Goal: Task Accomplishment & Management: Manage account settings

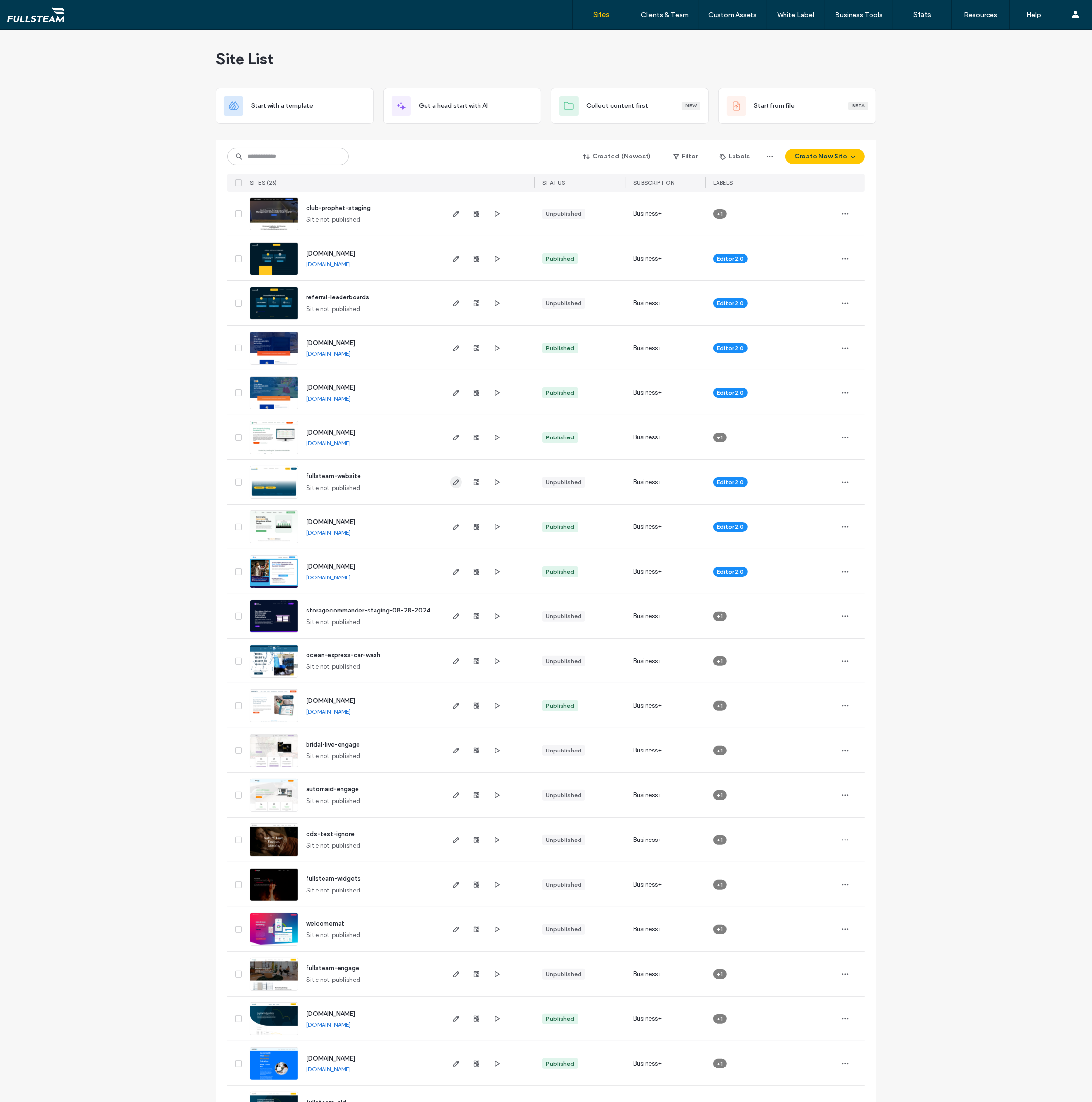
click at [453, 481] on use "button" at bounding box center [456, 482] width 6 height 6
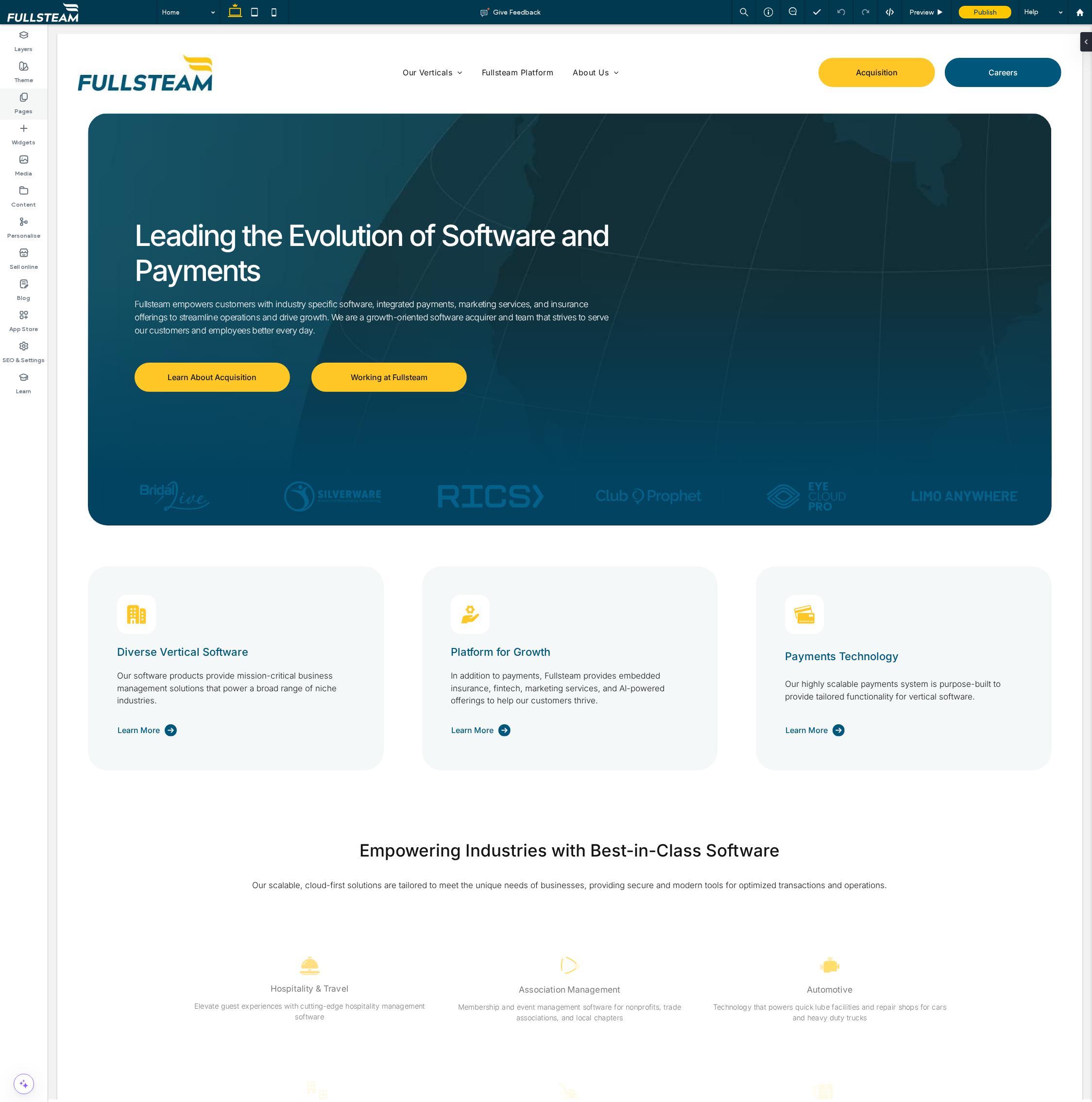
click at [28, 97] on icon at bounding box center [23, 97] width 10 height 10
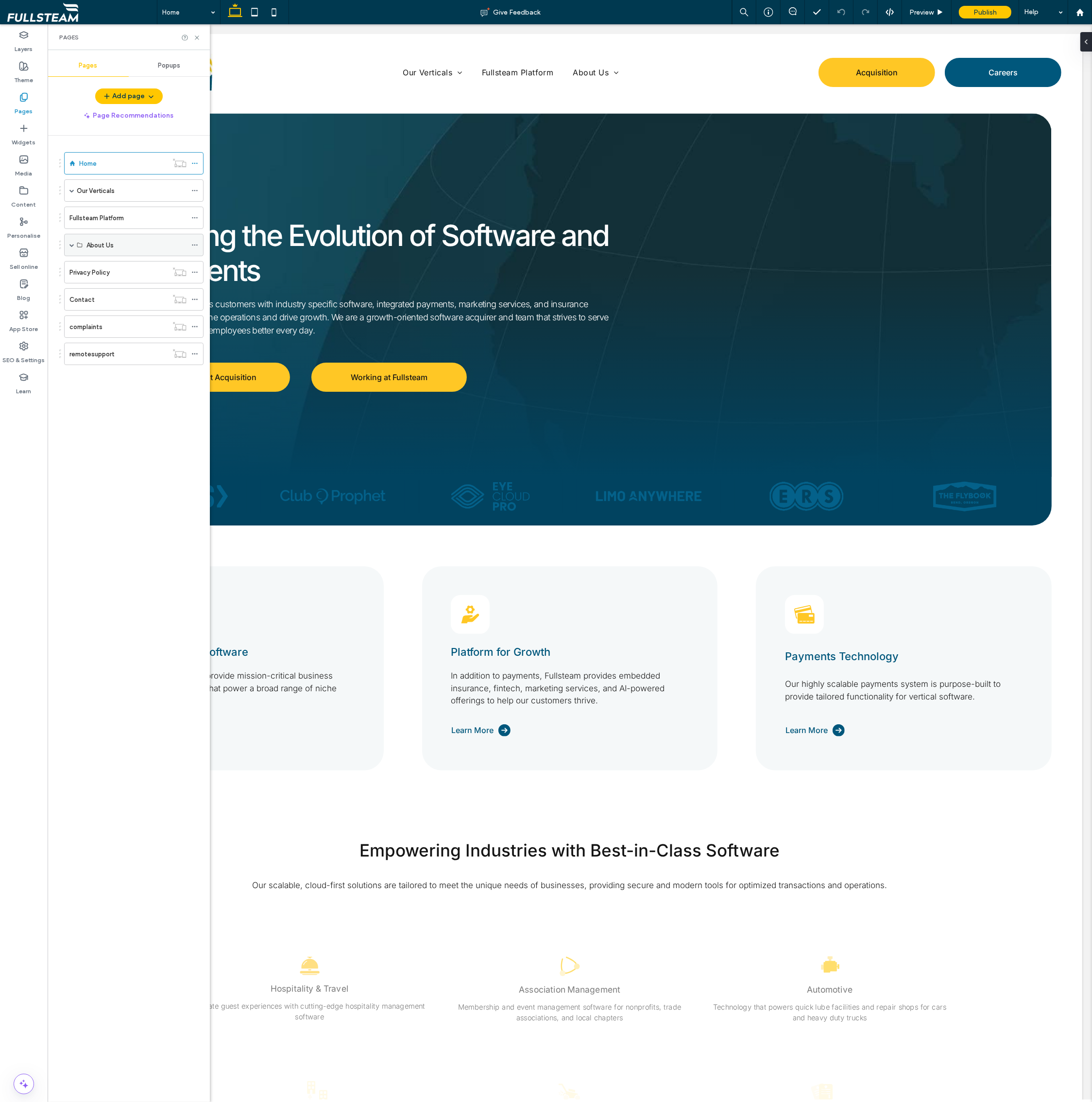
click at [73, 246] on span at bounding box center [71, 245] width 5 height 5
click at [121, 267] on div "Our Story" at bounding box center [136, 268] width 100 height 10
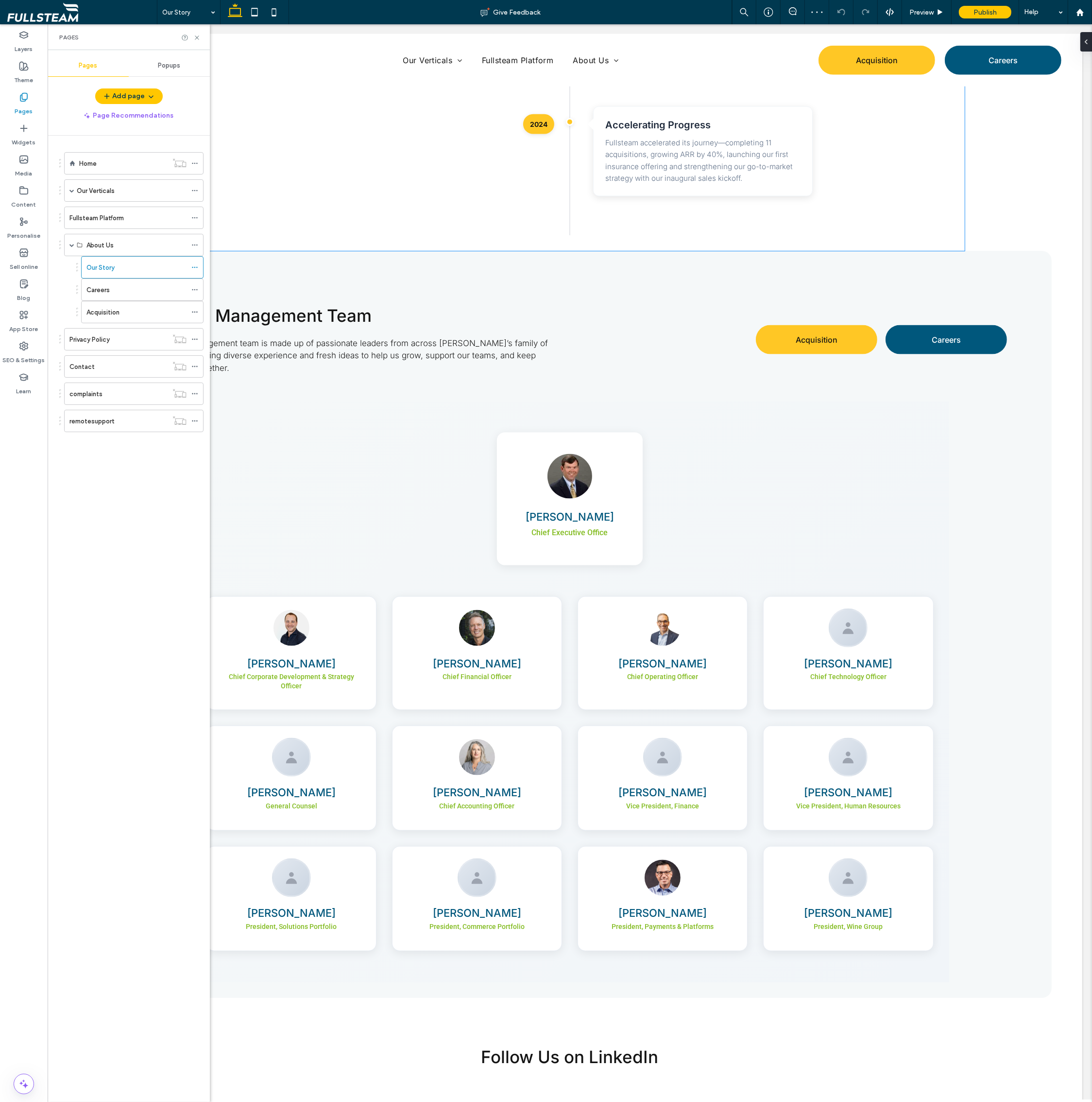
scroll to position [1761, 0]
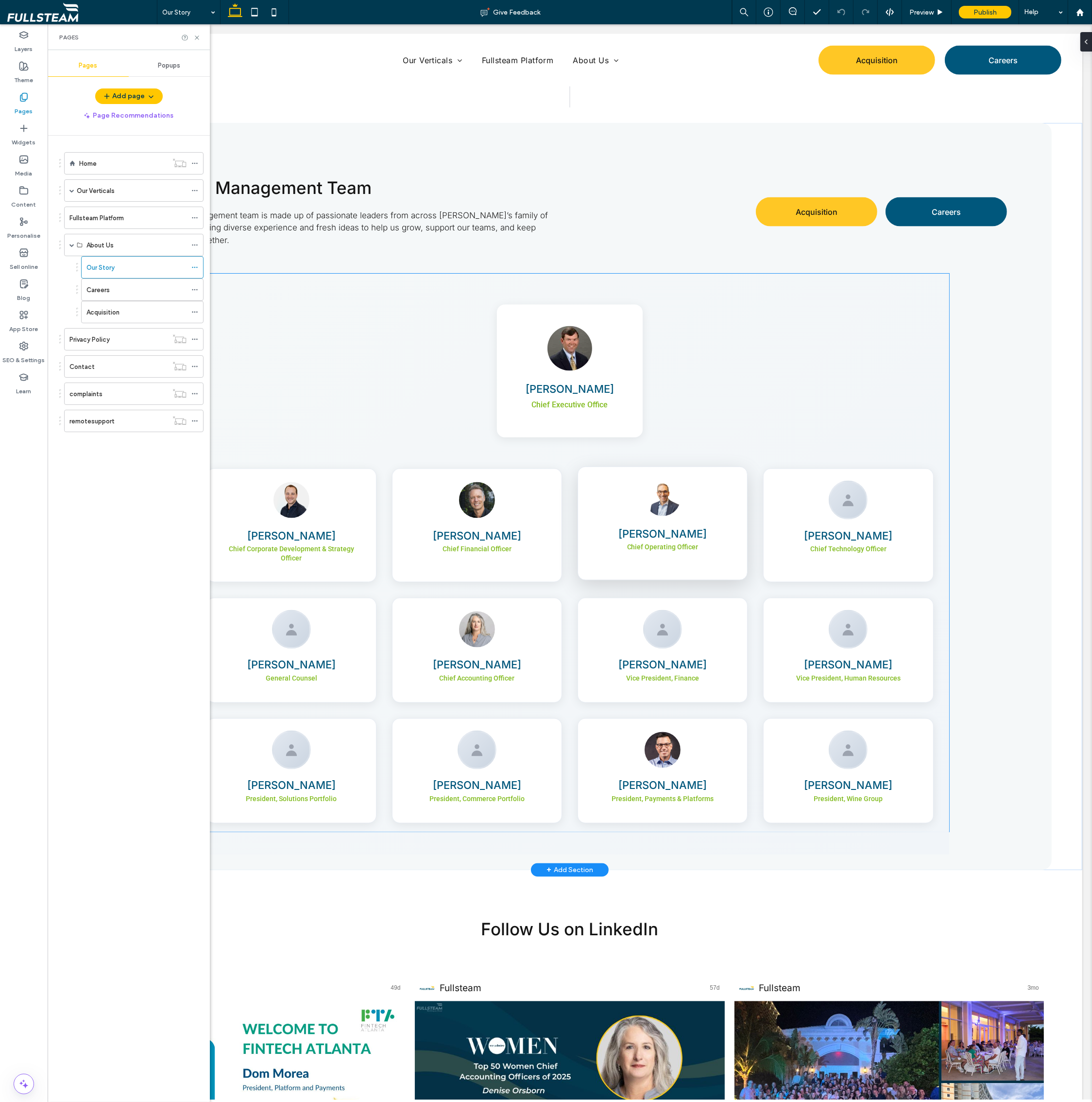
click at [670, 532] on div "Dirk Izzo Chief Operating Officer" at bounding box center [662, 523] width 170 height 114
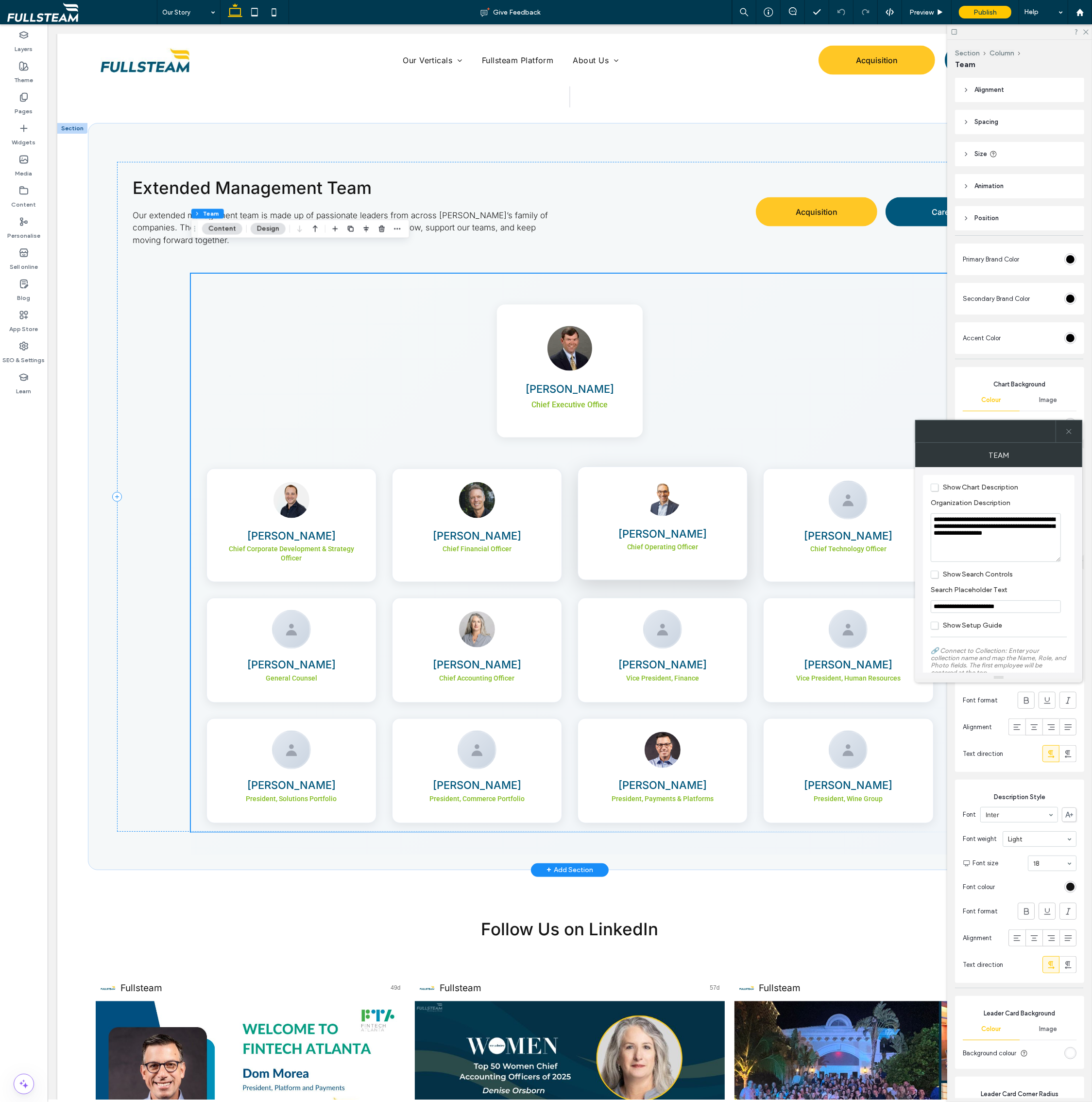
scroll to position [1746, 0]
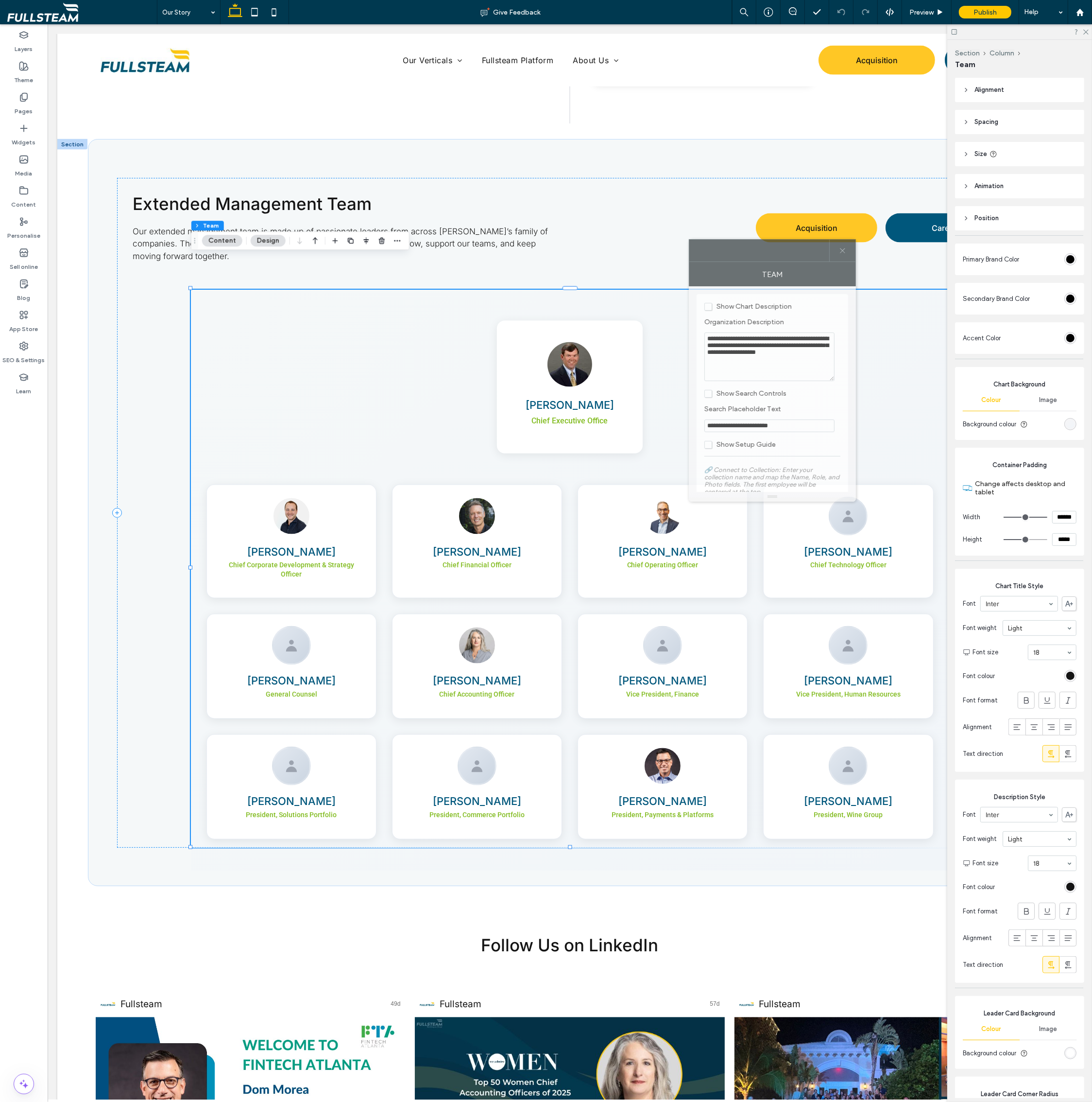
drag, startPoint x: 993, startPoint y: 435, endPoint x: 767, endPoint y: 254, distance: 289.5
click at [767, 254] on div at bounding box center [759, 250] width 140 height 22
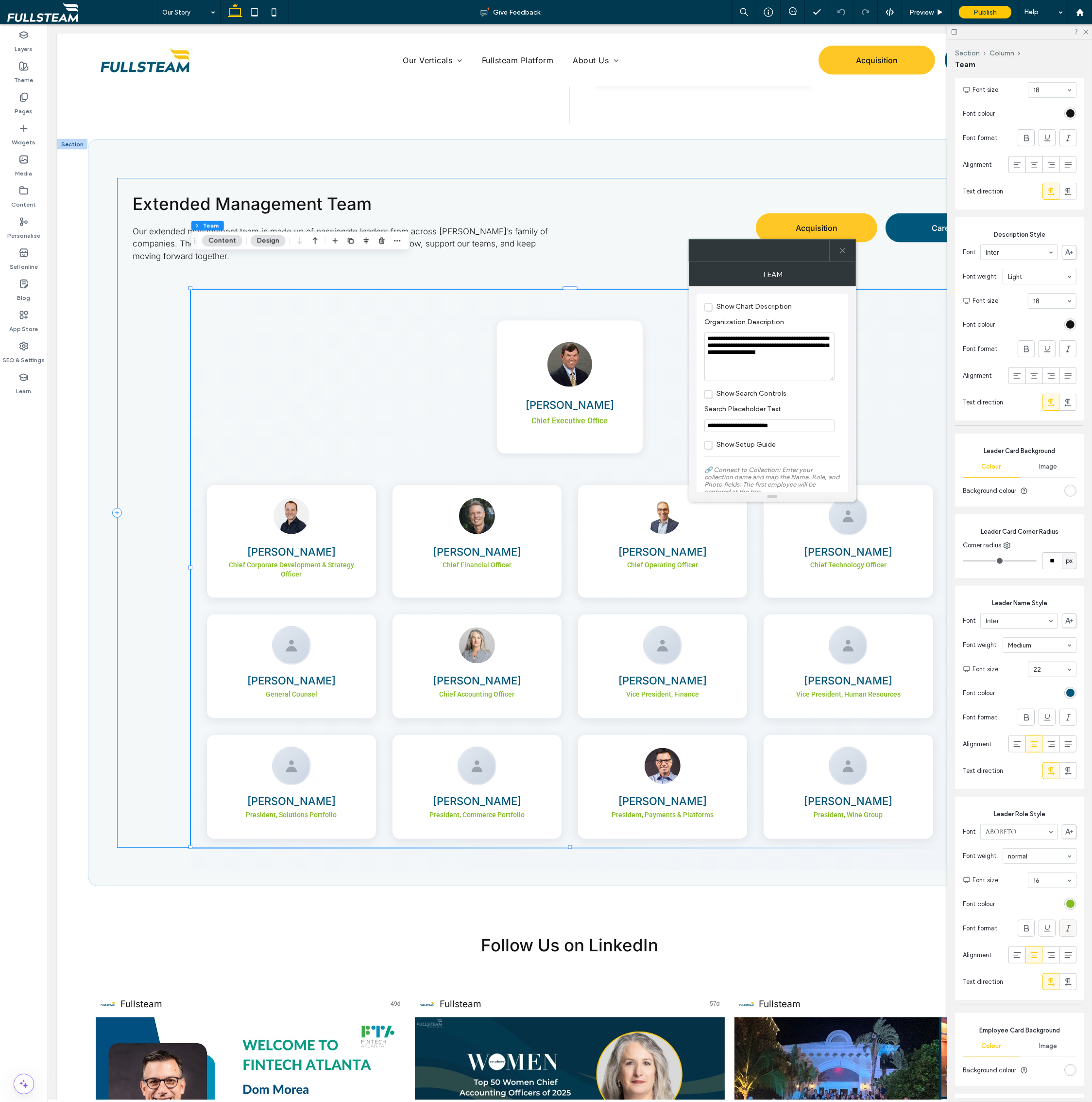
scroll to position [564, 0]
click at [1067, 902] on div "rgb(131, 188, 34)" at bounding box center [1070, 901] width 8 height 8
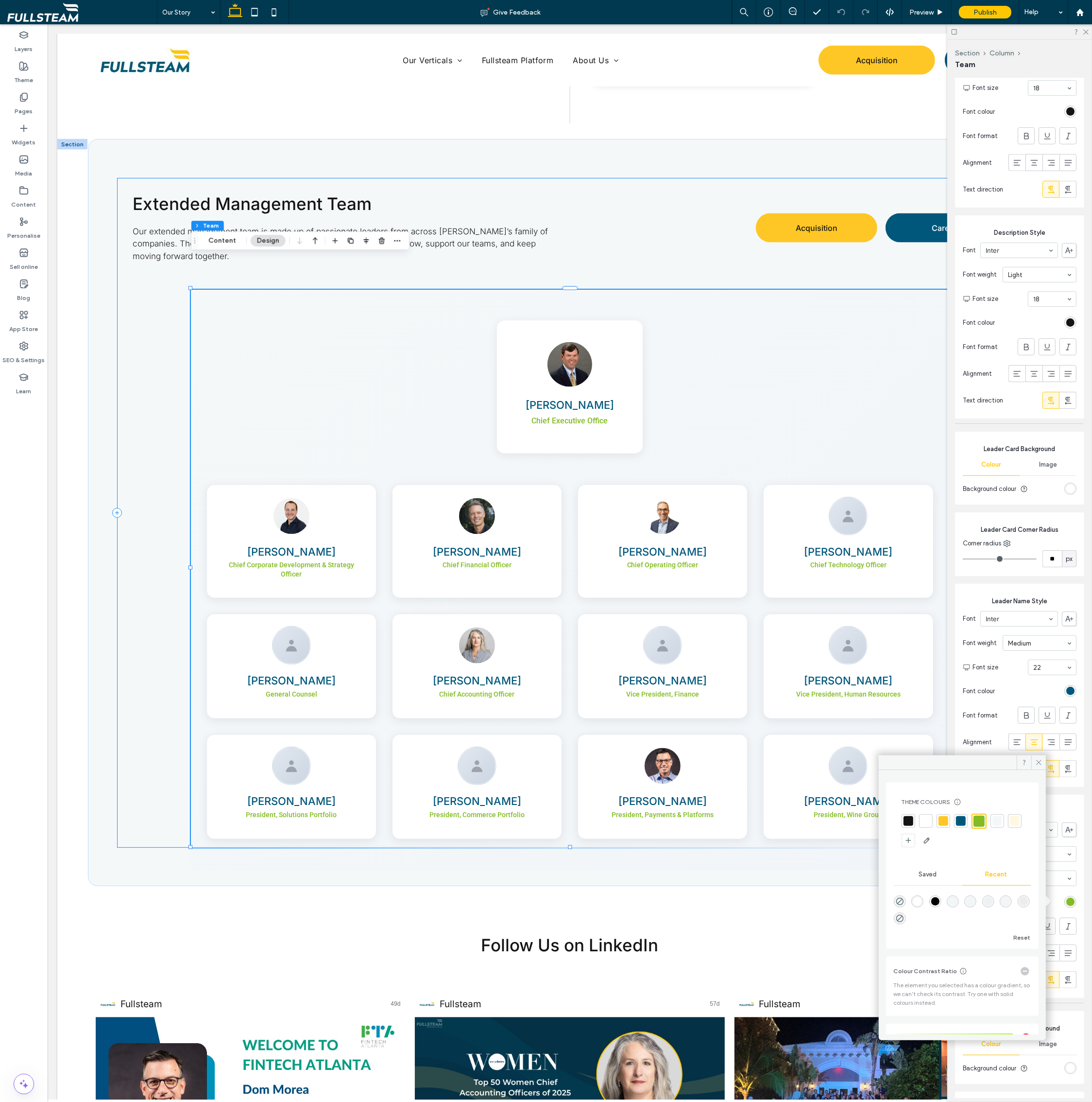
click at [910, 821] on div at bounding box center [908, 821] width 10 height 10
type input "*"
click at [1038, 760] on icon at bounding box center [1039, 763] width 7 height 7
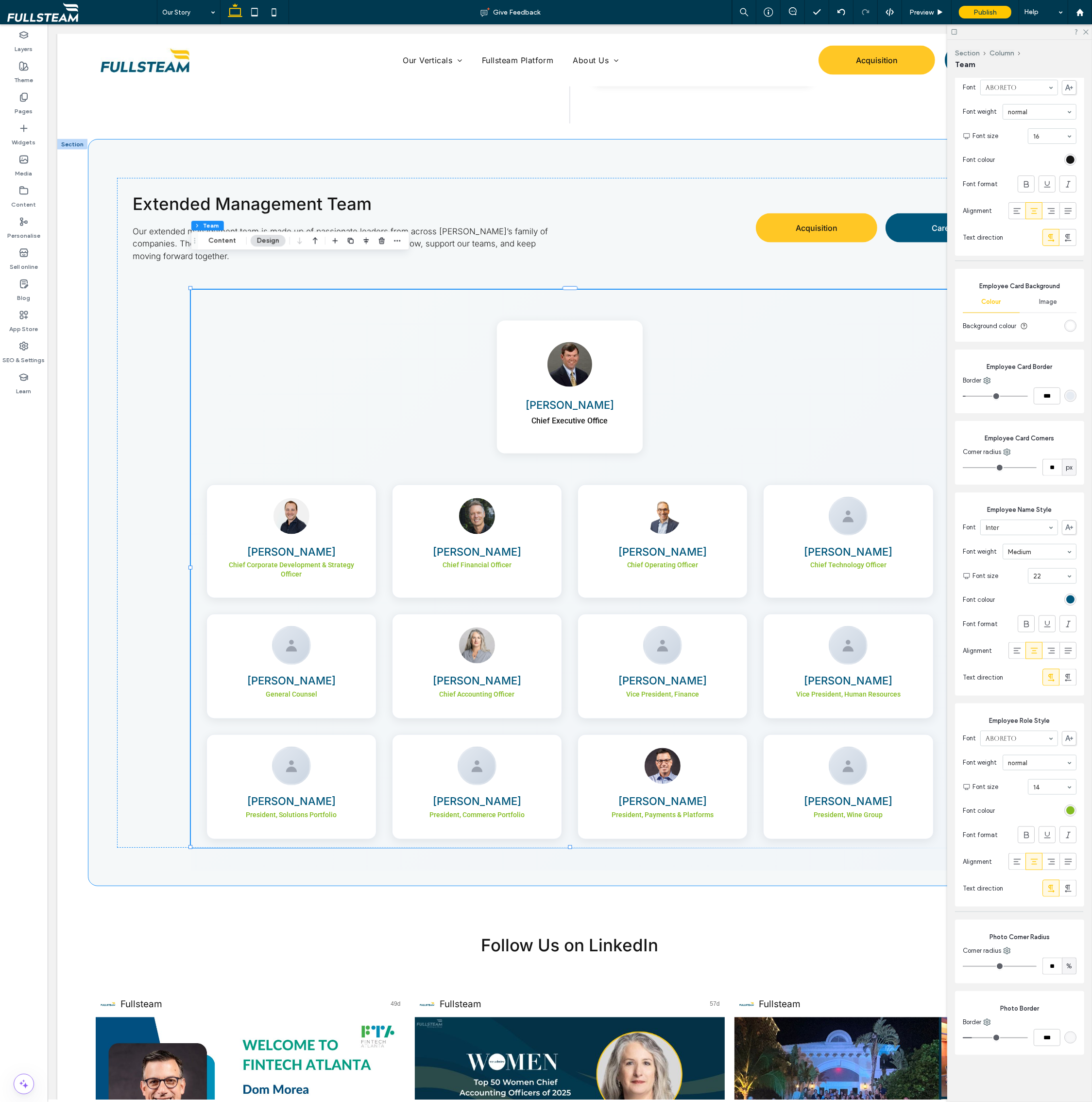
scroll to position [1306, 0]
click at [1067, 810] on div "rgb(131, 188, 34)" at bounding box center [1070, 810] width 8 height 8
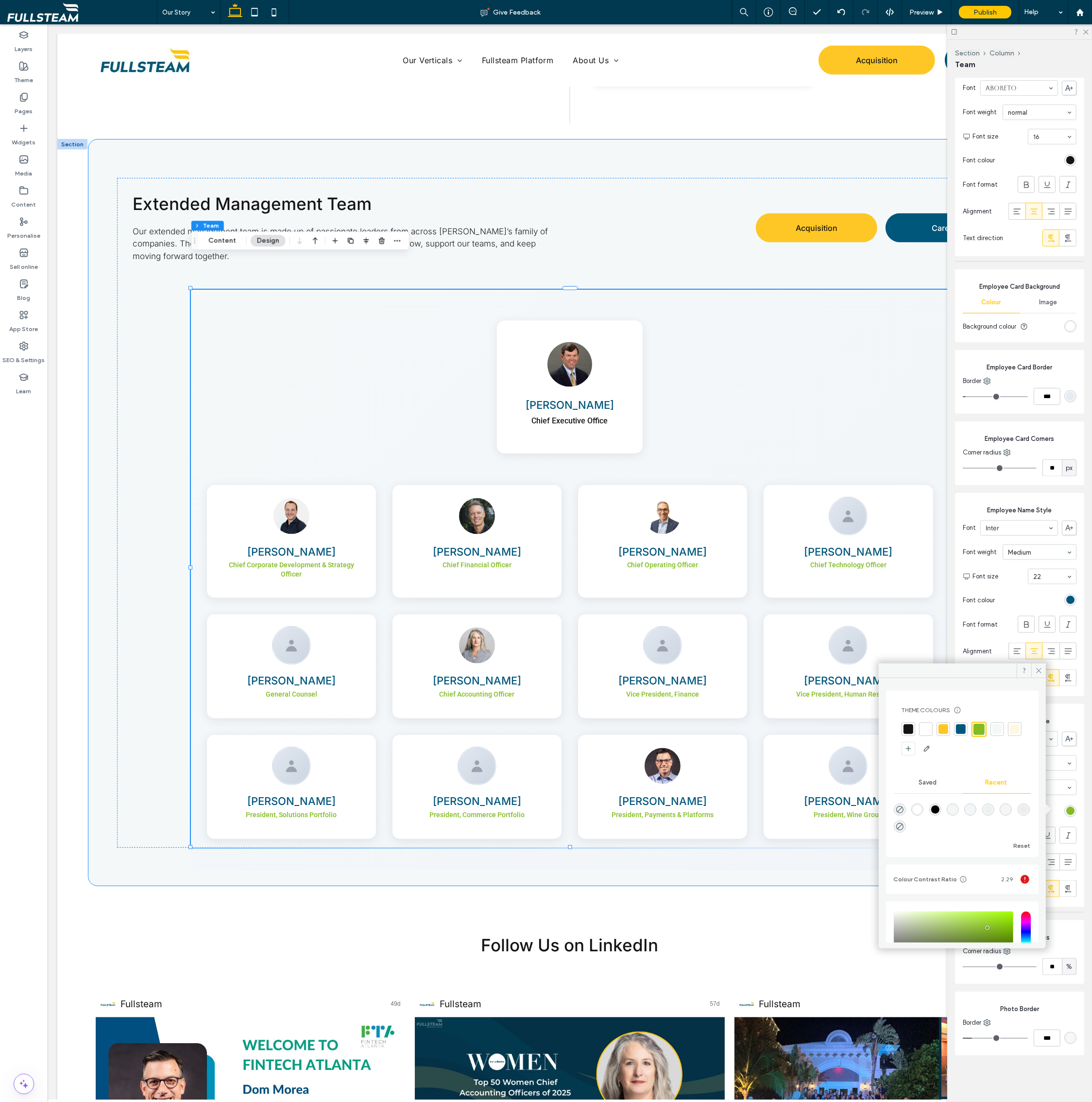
click at [908, 728] on div at bounding box center [908, 728] width 10 height 10
type input "*"
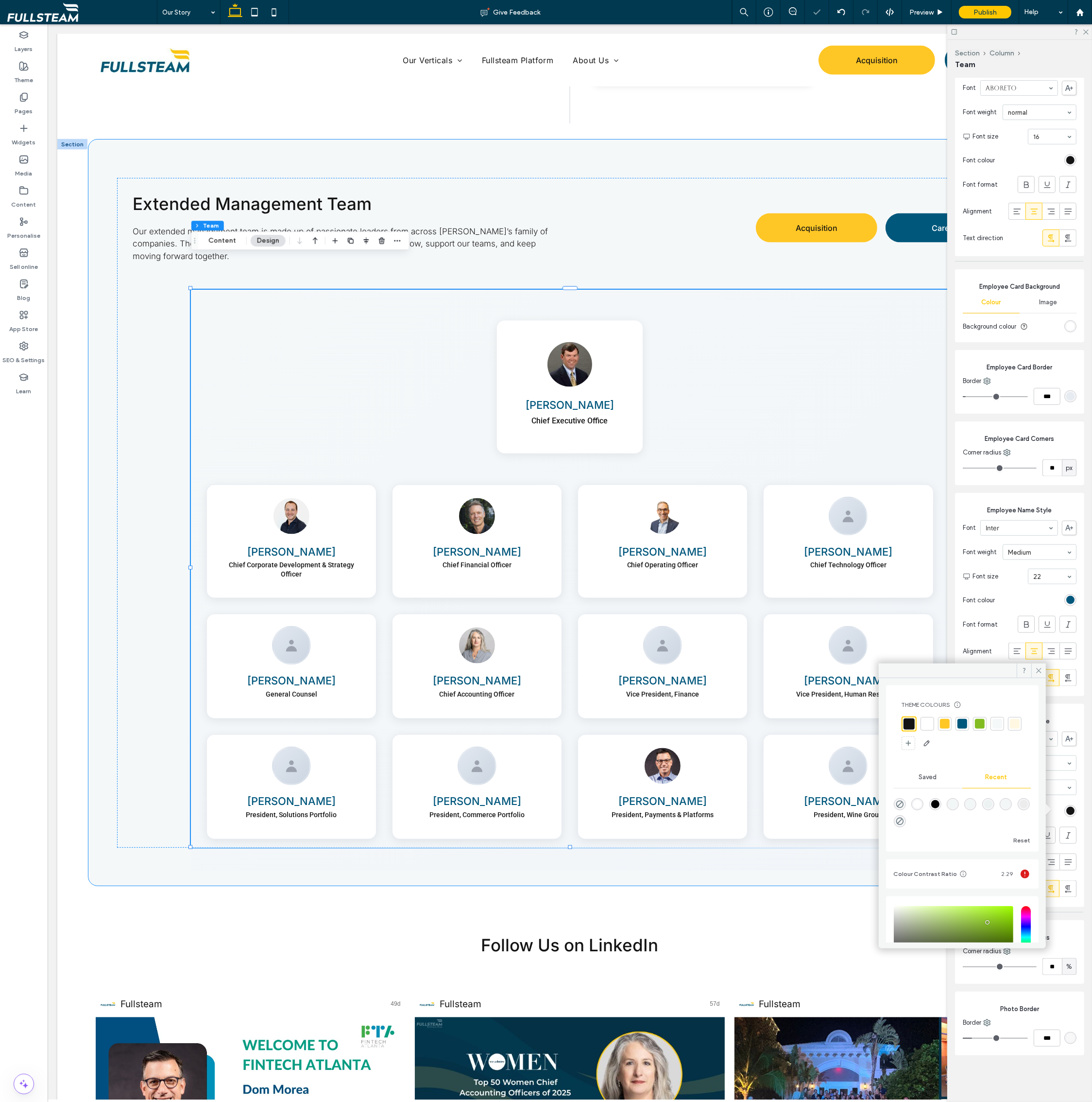
scroll to position [6, 0]
click at [1078, 906] on div "Employee Role Style Font Aboreto Font weight normal Font size 14 Font colour Fo…" at bounding box center [1020, 805] width 129 height 203
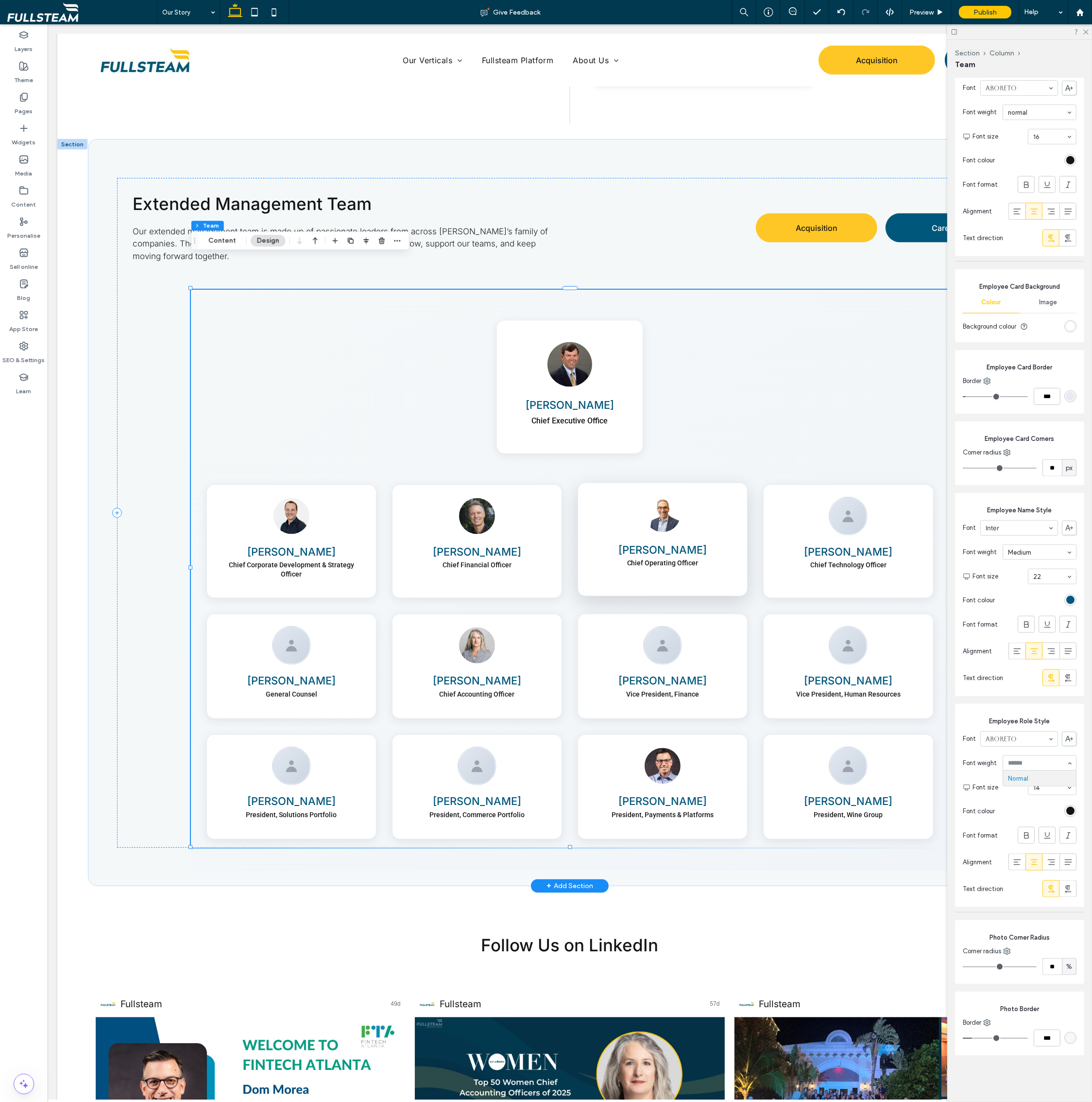
click at [665, 557] on div "Dirk Izzo Chief Operating Officer" at bounding box center [662, 539] width 170 height 114
click at [703, 566] on div "Dirk Izzo Chief Operating Officer" at bounding box center [662, 539] width 170 height 114
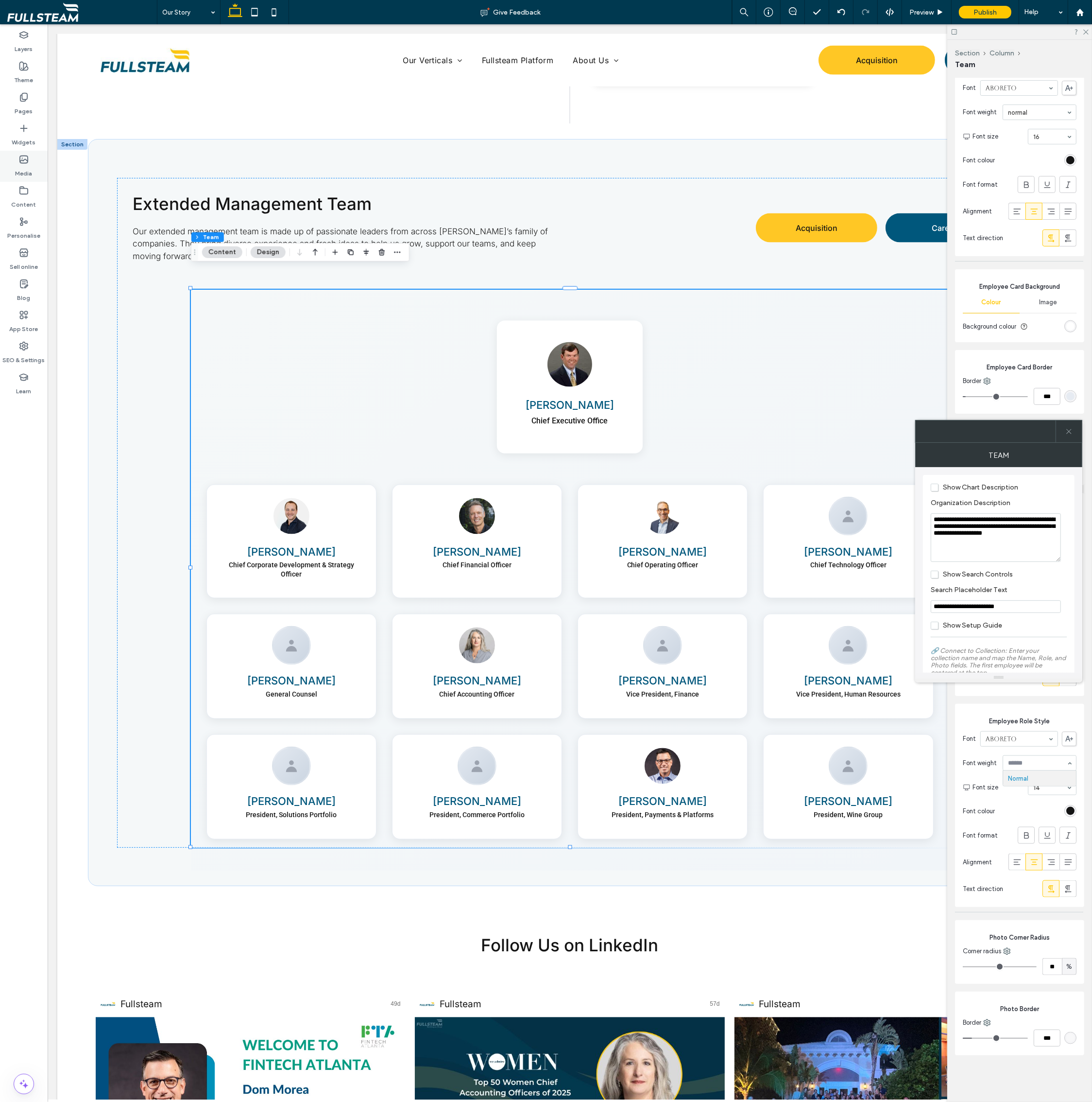
scroll to position [0, 0]
click at [26, 198] on label "Content" at bounding box center [24, 202] width 25 height 13
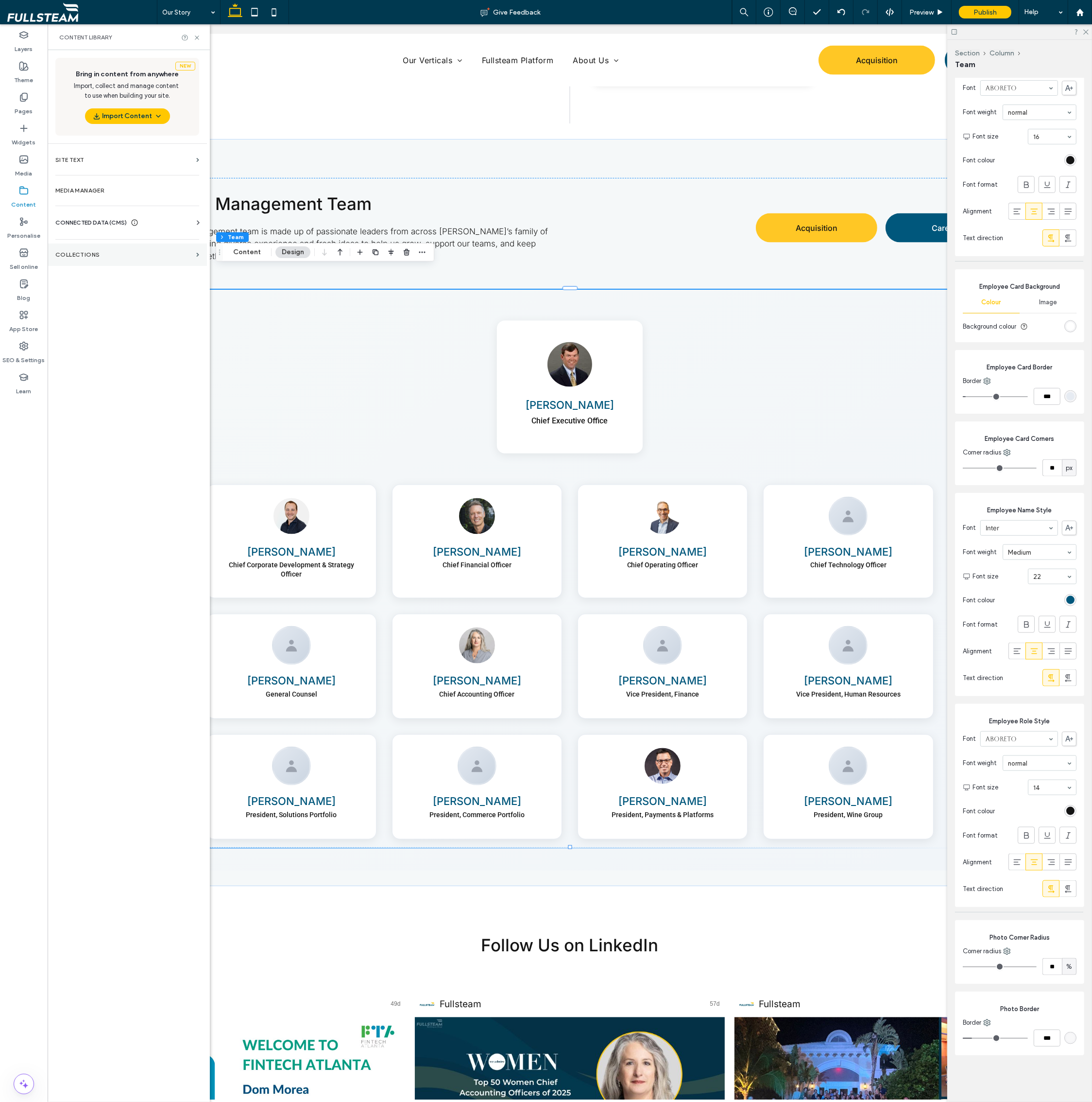
click at [93, 260] on section "COLLECTIONS" at bounding box center [127, 254] width 159 height 22
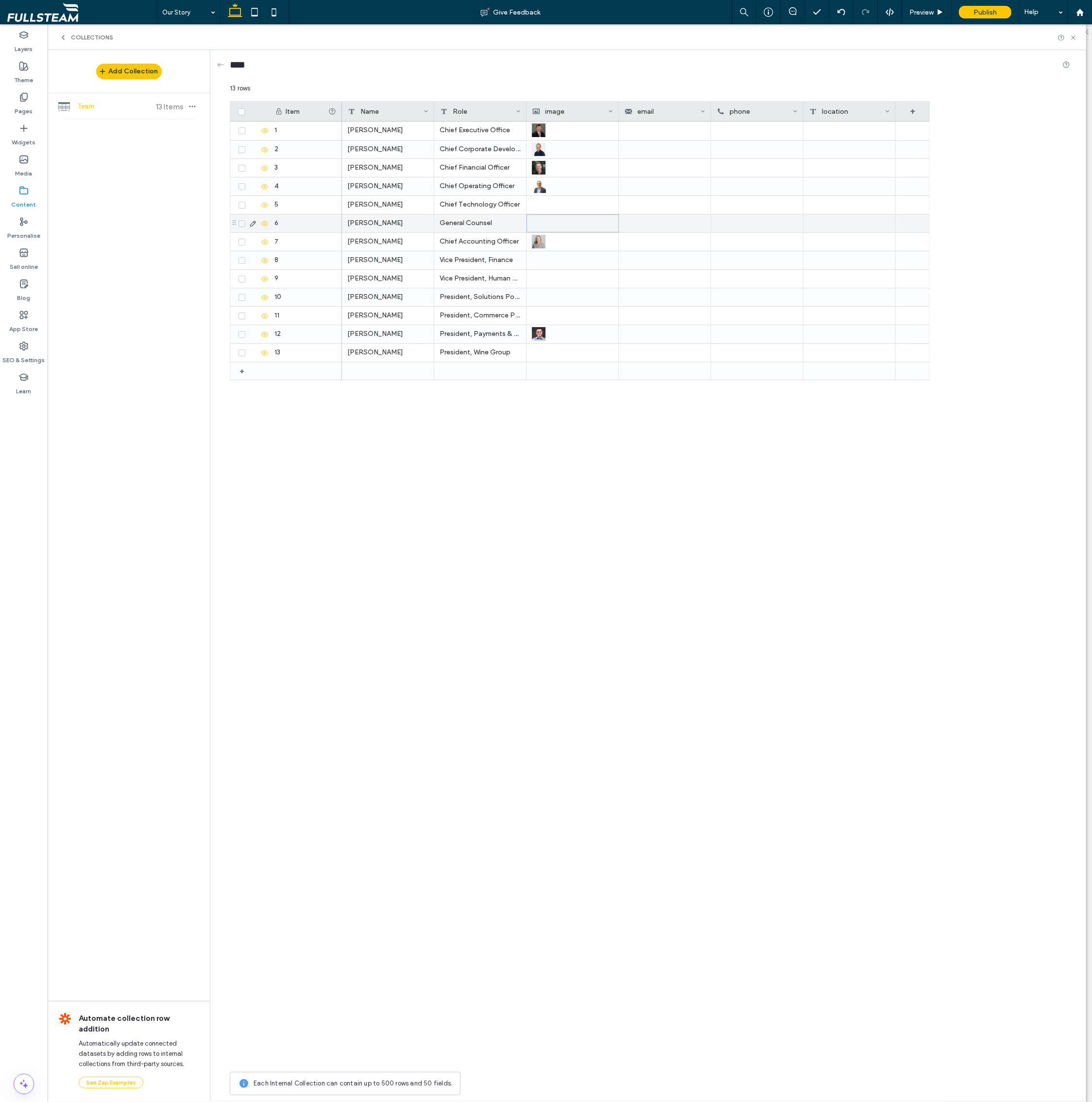
click at [545, 224] on div at bounding box center [573, 223] width 80 height 17
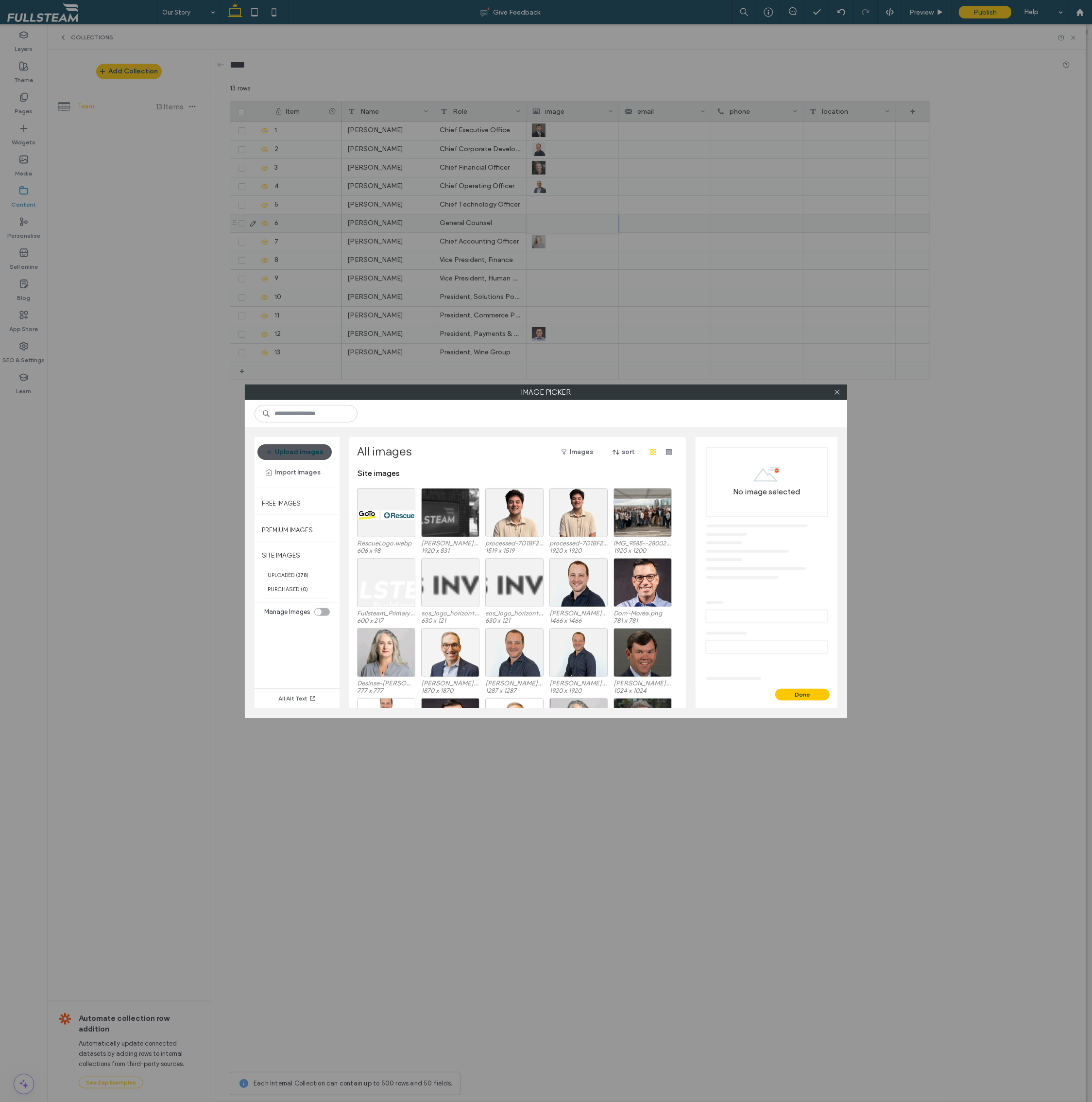
click at [309, 451] on button "Upload images" at bounding box center [295, 452] width 74 height 16
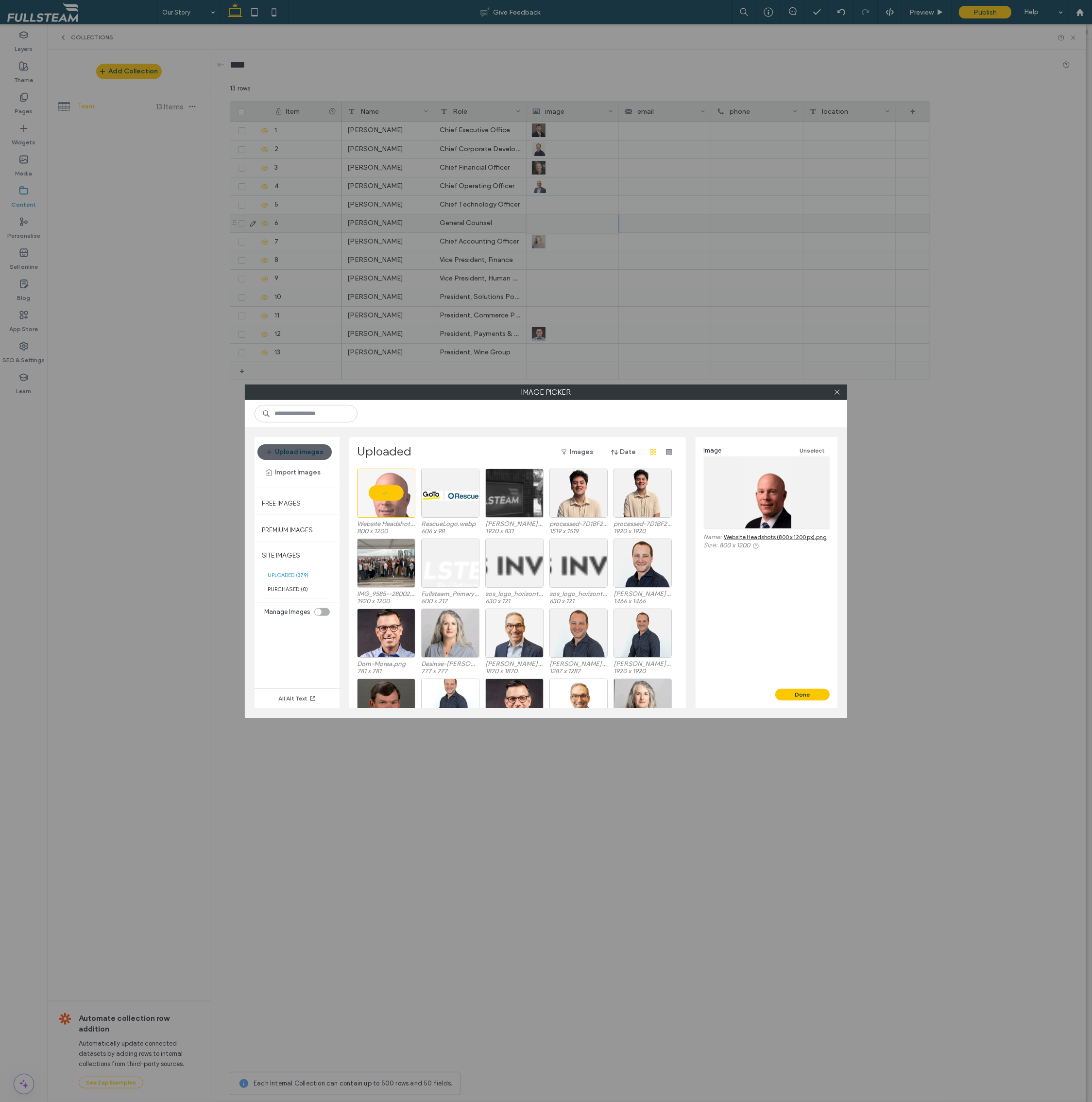
drag, startPoint x: 811, startPoint y: 691, endPoint x: 824, endPoint y: 704, distance: 18.4
click at [811, 691] on button "Done" at bounding box center [802, 695] width 54 height 12
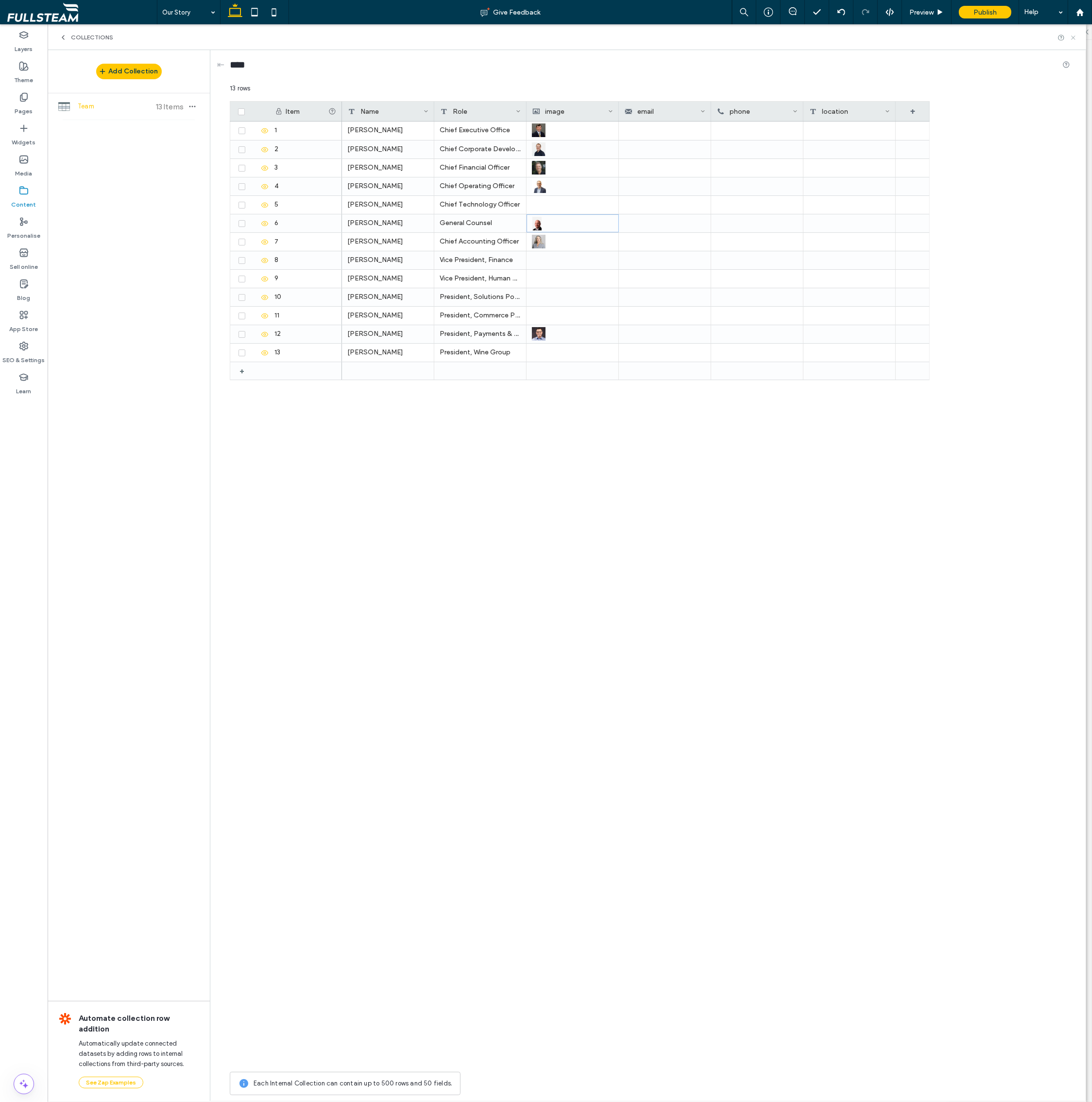
click at [1074, 34] on icon at bounding box center [1073, 38] width 7 height 7
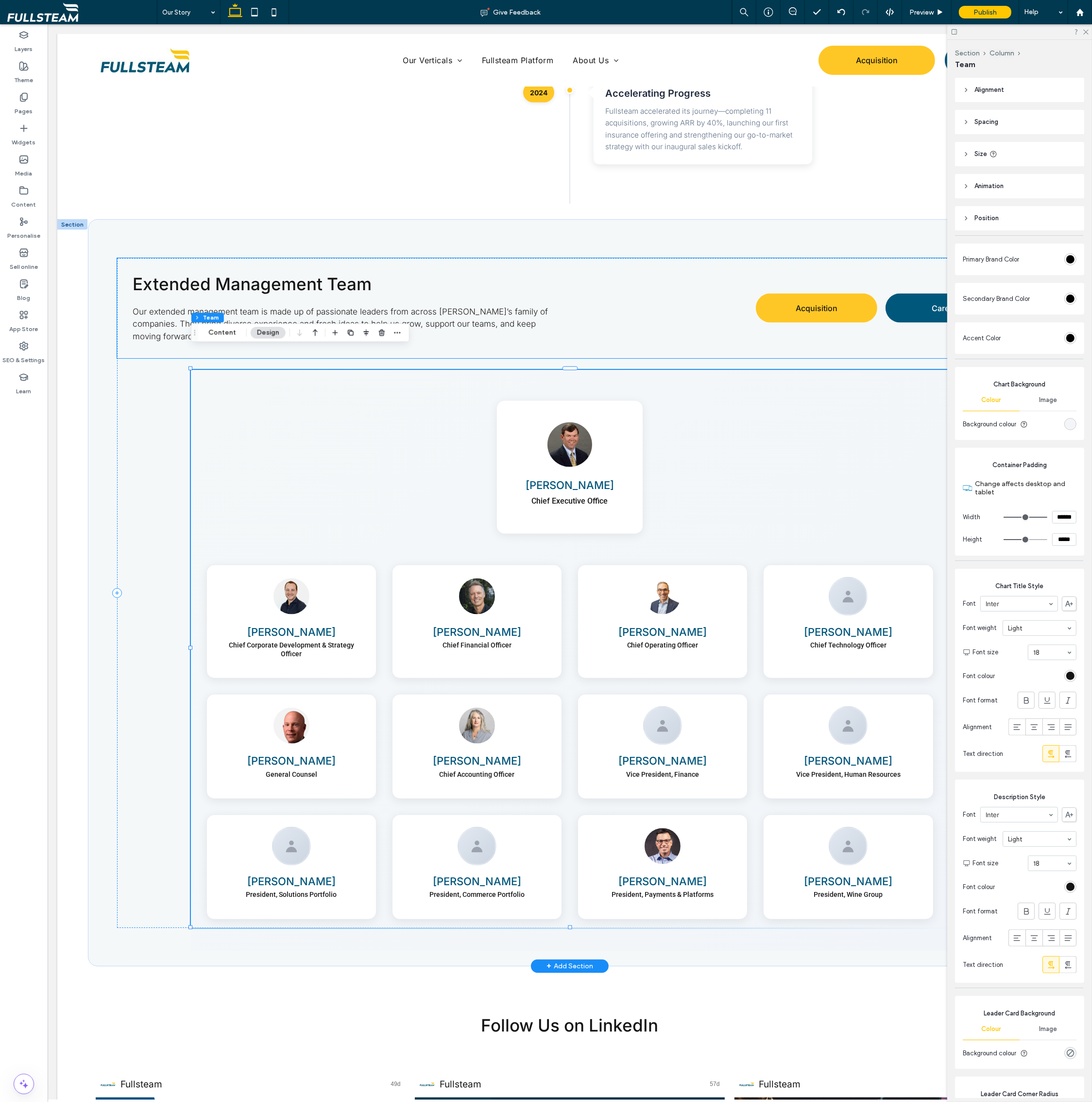
scroll to position [1692, 0]
click at [342, 720] on div at bounding box center [291, 723] width 146 height 39
click at [342, 720] on div "Charles Kallenbach General Counsel" at bounding box center [291, 743] width 170 height 105
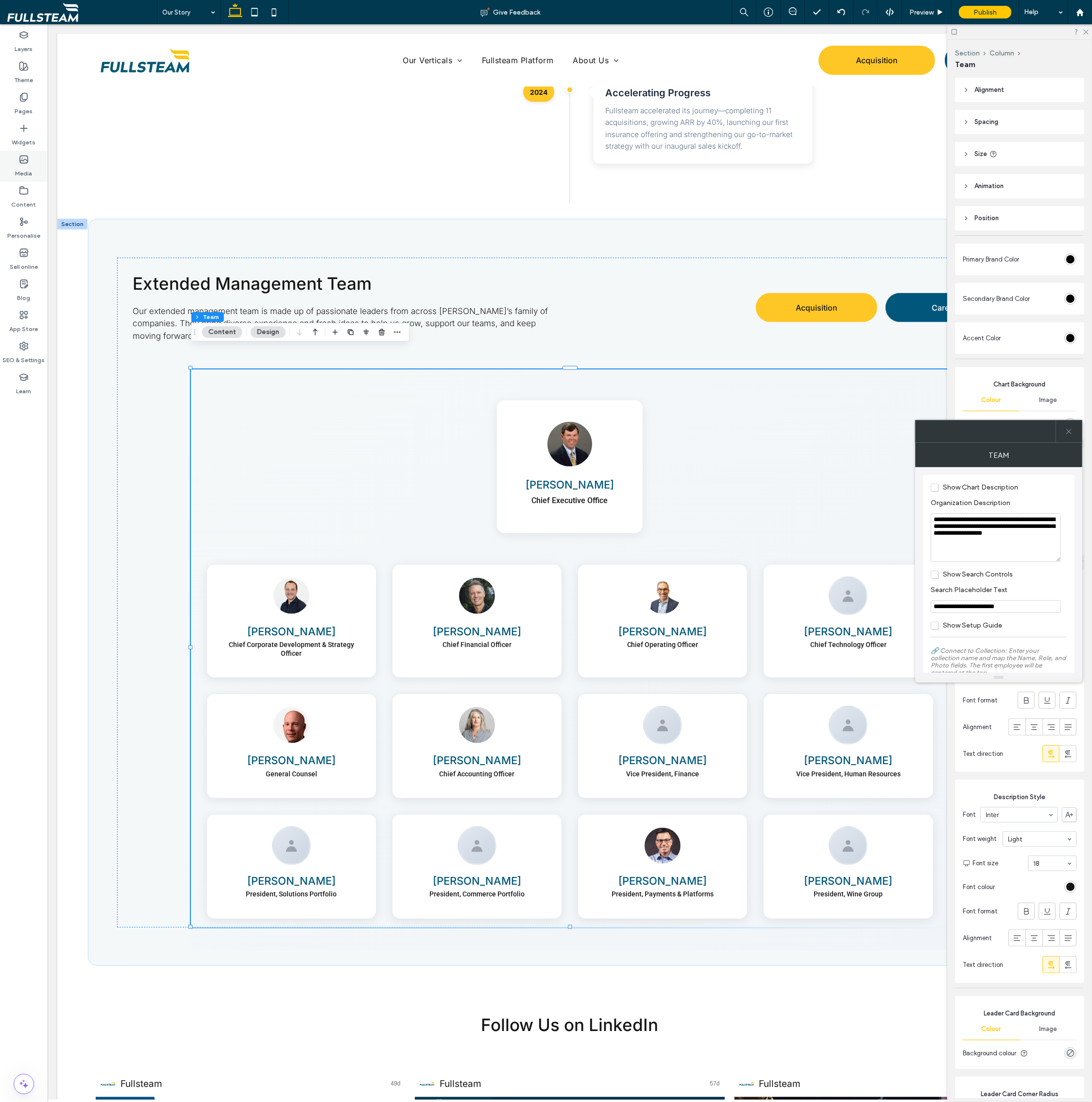
click at [34, 170] on div "Media" at bounding box center [24, 166] width 48 height 31
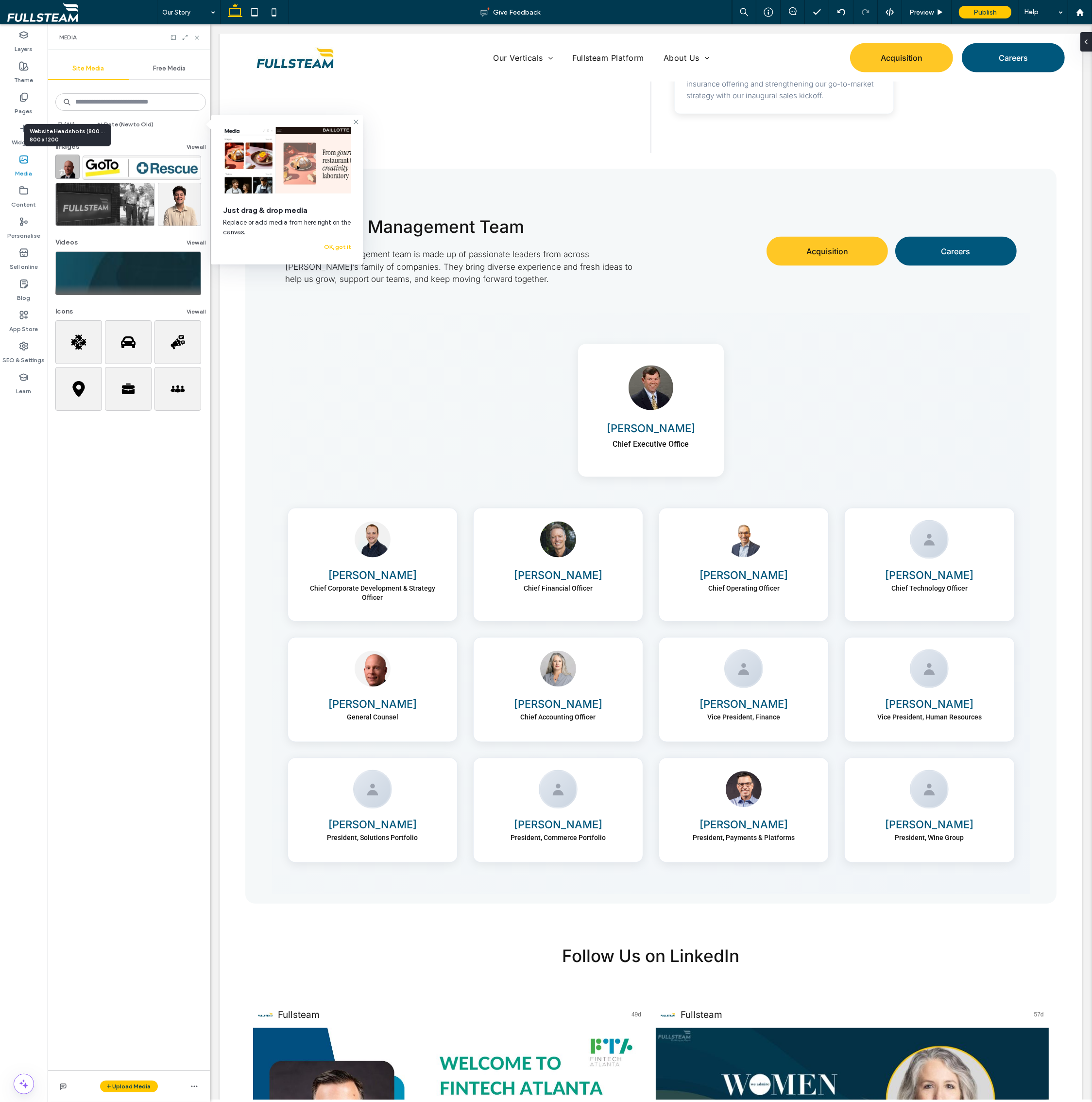
click at [74, 173] on img at bounding box center [67, 167] width 25 height 25
click at [71, 164] on img at bounding box center [67, 167] width 25 height 25
click at [187, 144] on button "View all" at bounding box center [196, 147] width 19 height 12
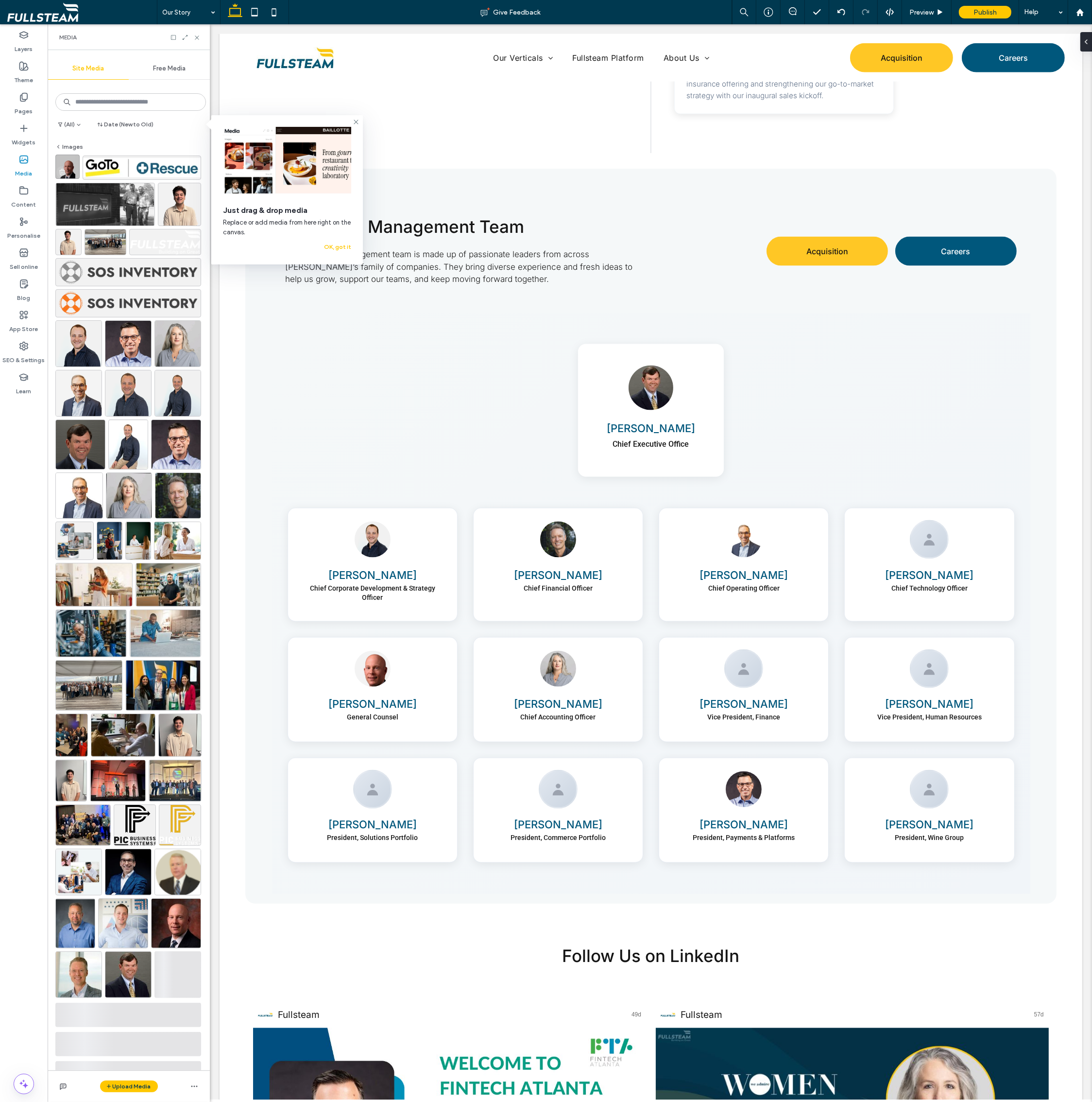
click at [62, 173] on icon "button" at bounding box center [62, 172] width 7 height 7
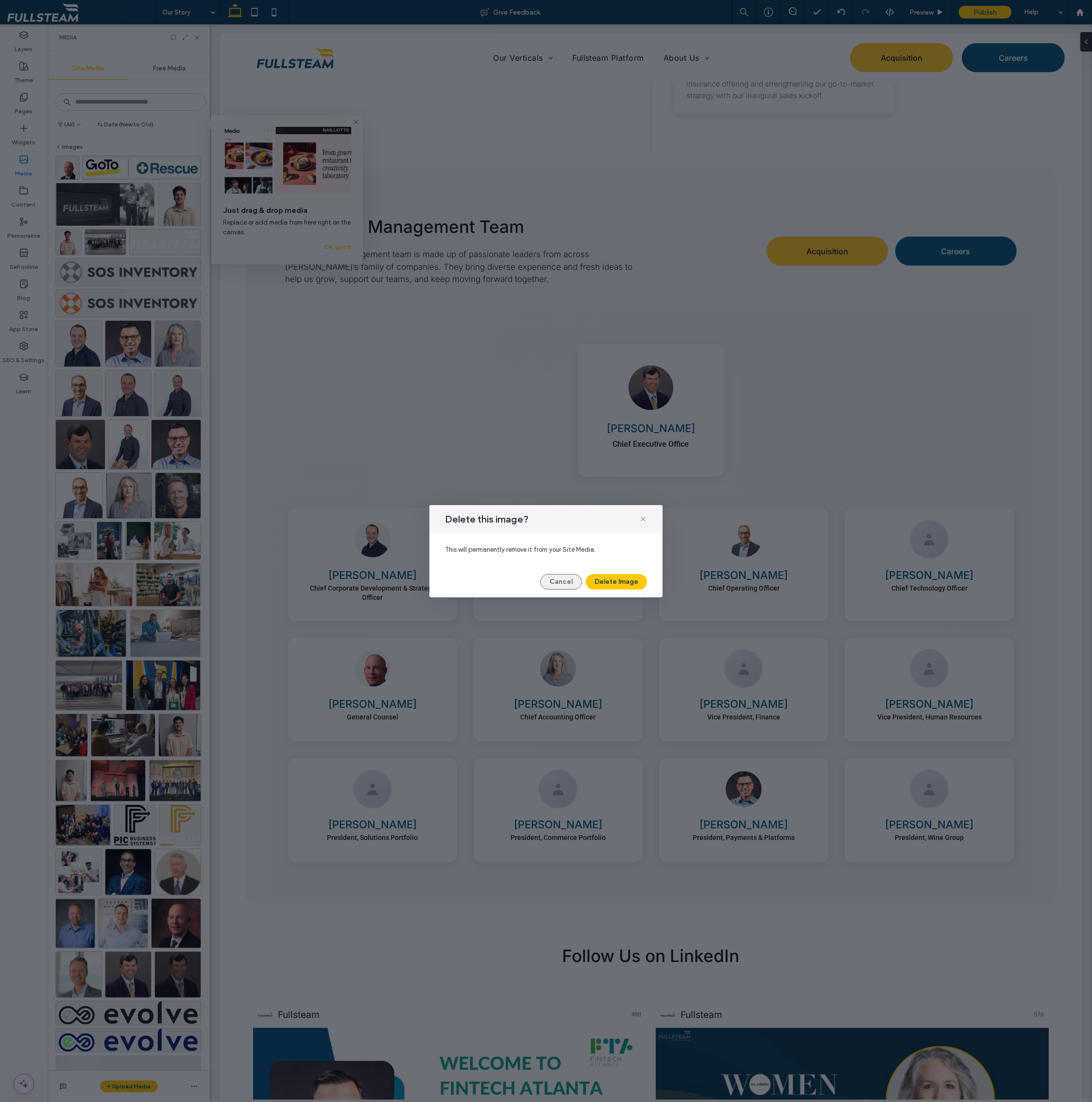
drag, startPoint x: 553, startPoint y: 581, endPoint x: 343, endPoint y: 557, distance: 211.4
click at [553, 581] on button "Cancel" at bounding box center [561, 581] width 42 height 16
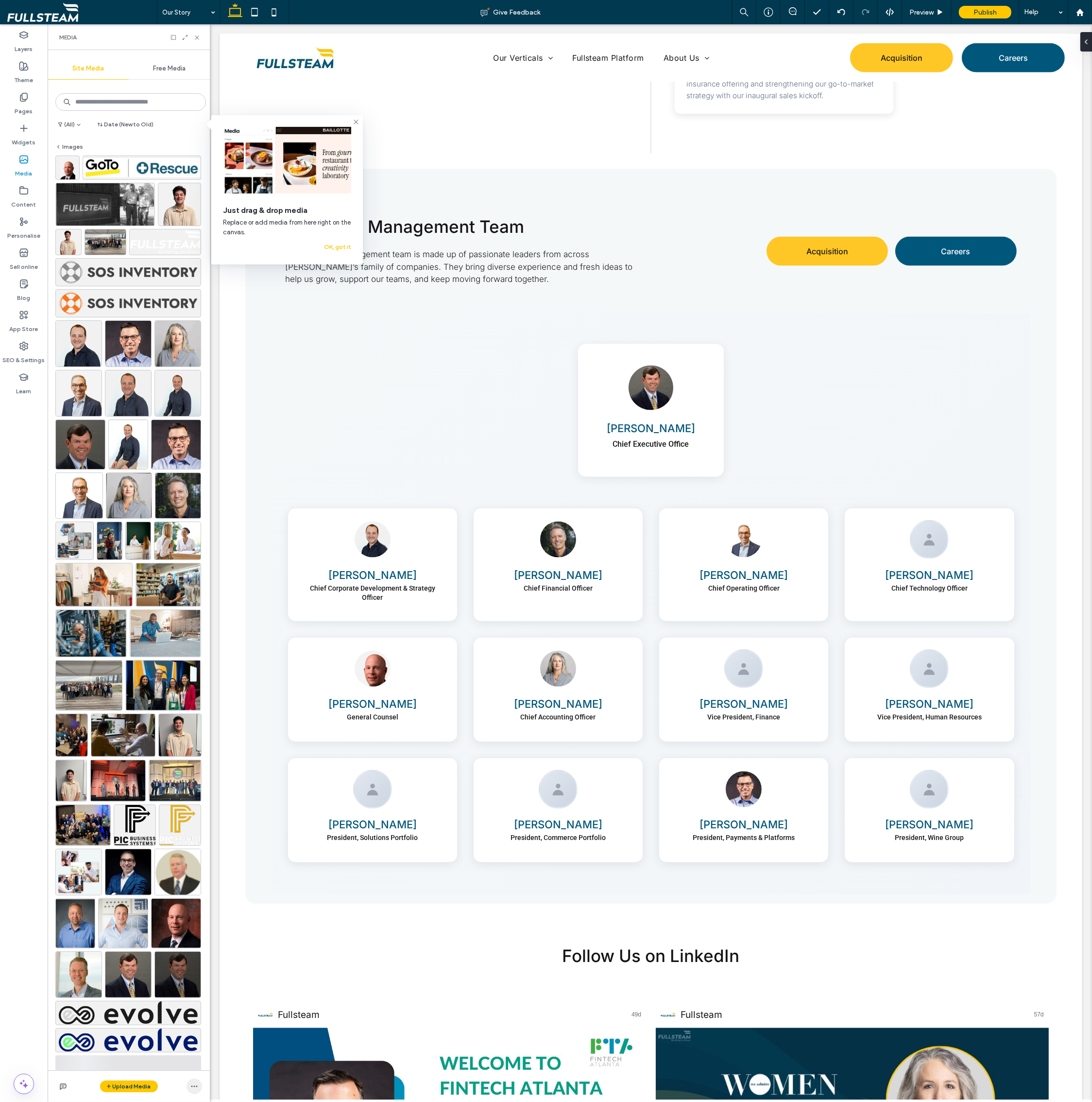
click at [196, 1087] on icon "button" at bounding box center [194, 1086] width 7 height 7
click at [251, 1005] on span "Open Media Manager" at bounding box center [257, 1002] width 62 height 10
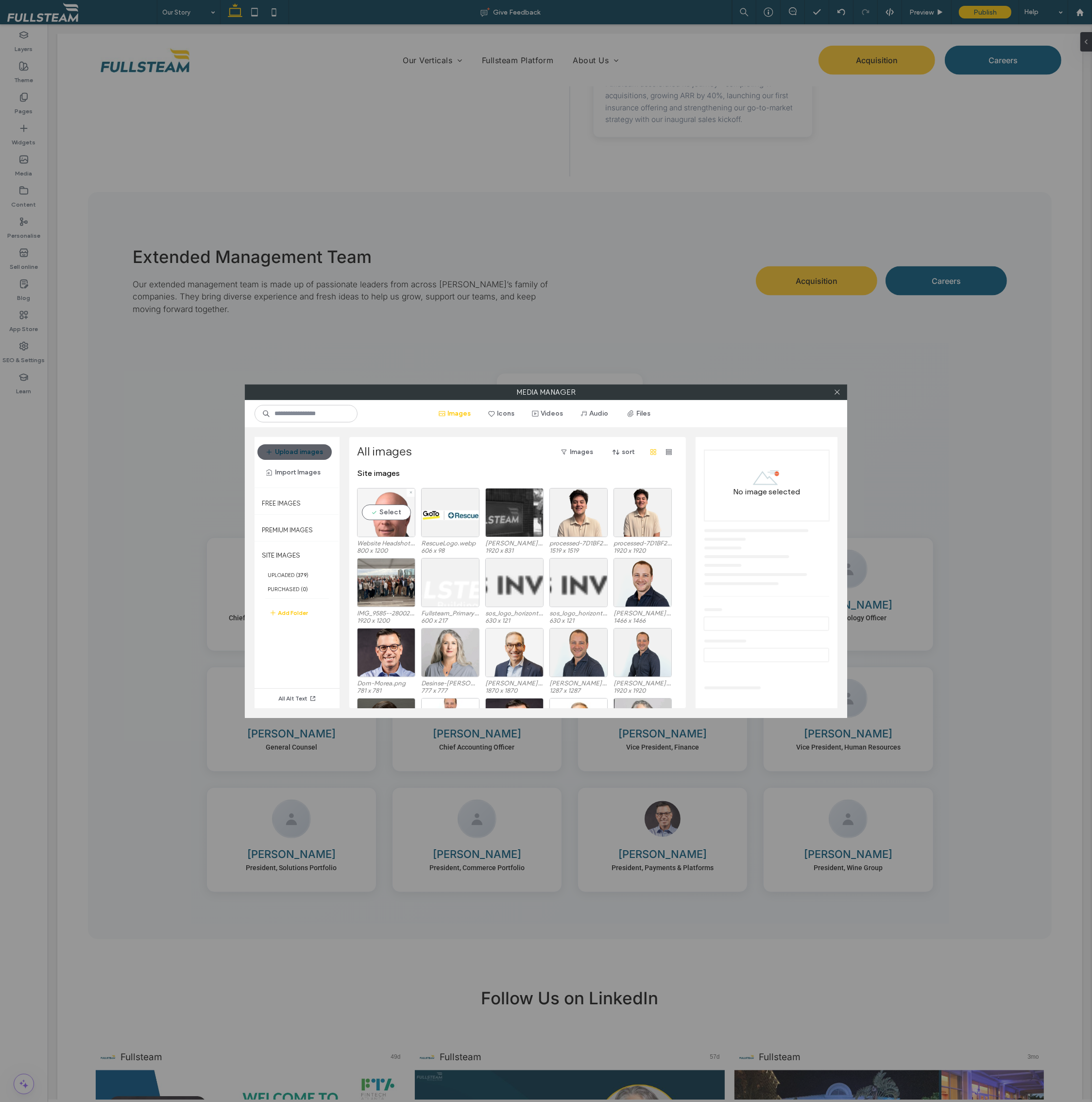
click at [377, 515] on div "Select" at bounding box center [386, 513] width 58 height 49
click at [379, 526] on div at bounding box center [386, 513] width 58 height 49
click at [379, 526] on div "Select" at bounding box center [386, 513] width 58 height 49
click at [379, 526] on div at bounding box center [386, 513] width 58 height 49
click at [379, 526] on div "Select" at bounding box center [386, 513] width 58 height 49
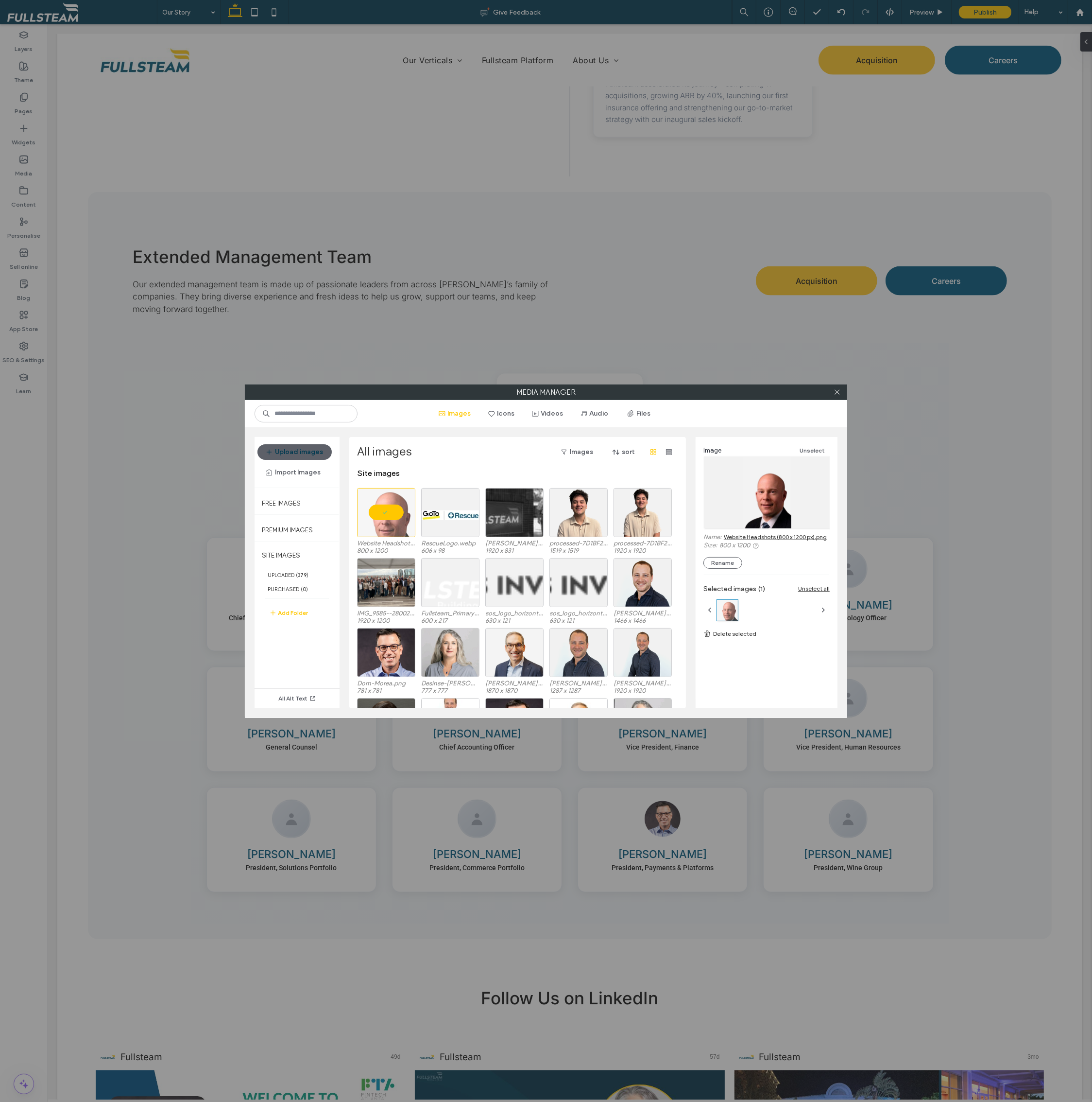
click at [591, 202] on div "Media Manager Images Icons Videos Audio Files Upload images Import Images Free …" at bounding box center [546, 551] width 1092 height 1102
drag, startPoint x: 837, startPoint y: 393, endPoint x: 856, endPoint y: 390, distance: 19.2
click at [837, 392] on icon at bounding box center [838, 392] width 7 height 7
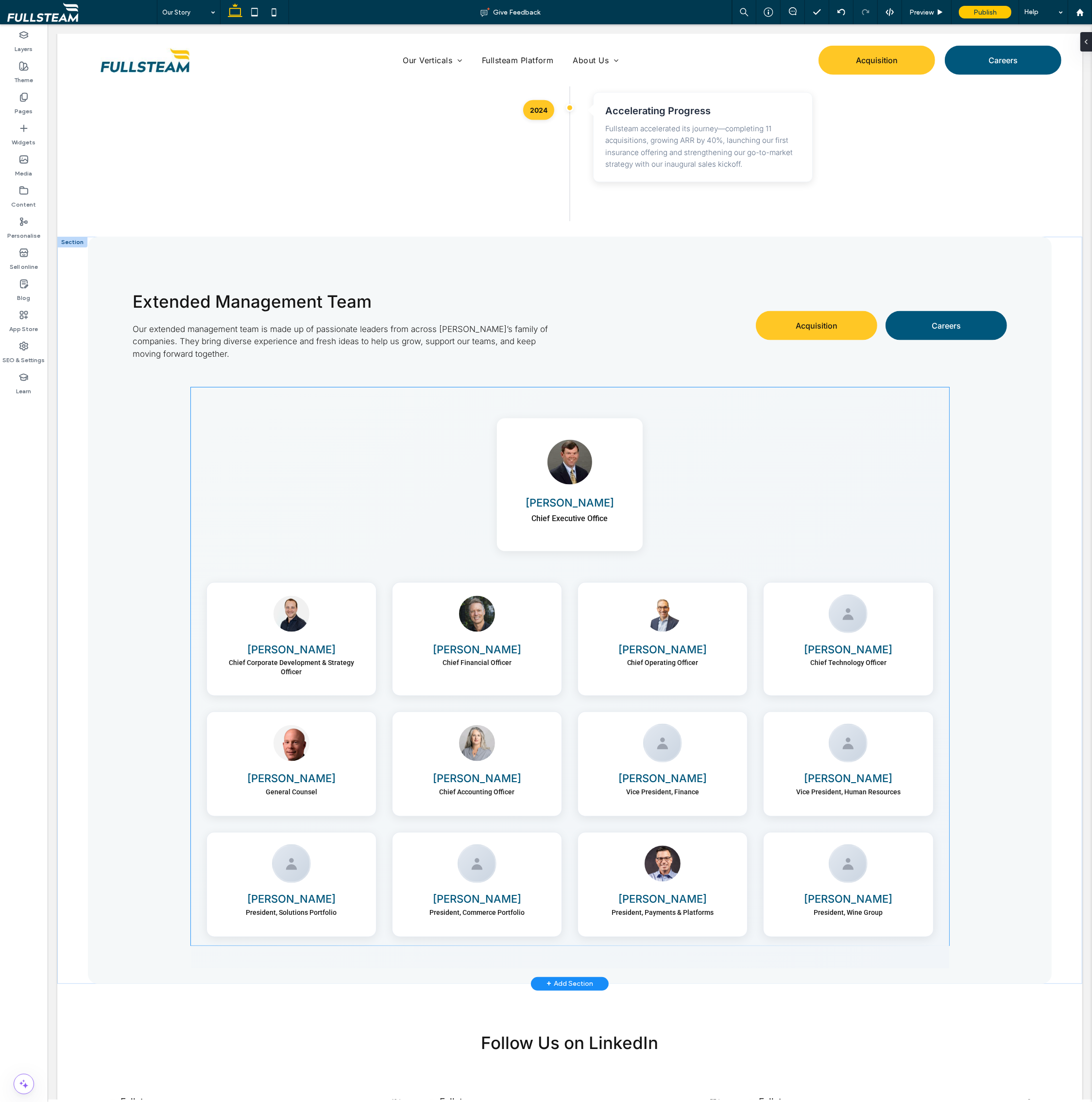
scroll to position [1646, 0]
click at [894, 485] on div "Michael Lawler Chief Executive Office" at bounding box center [570, 486] width 743 height 132
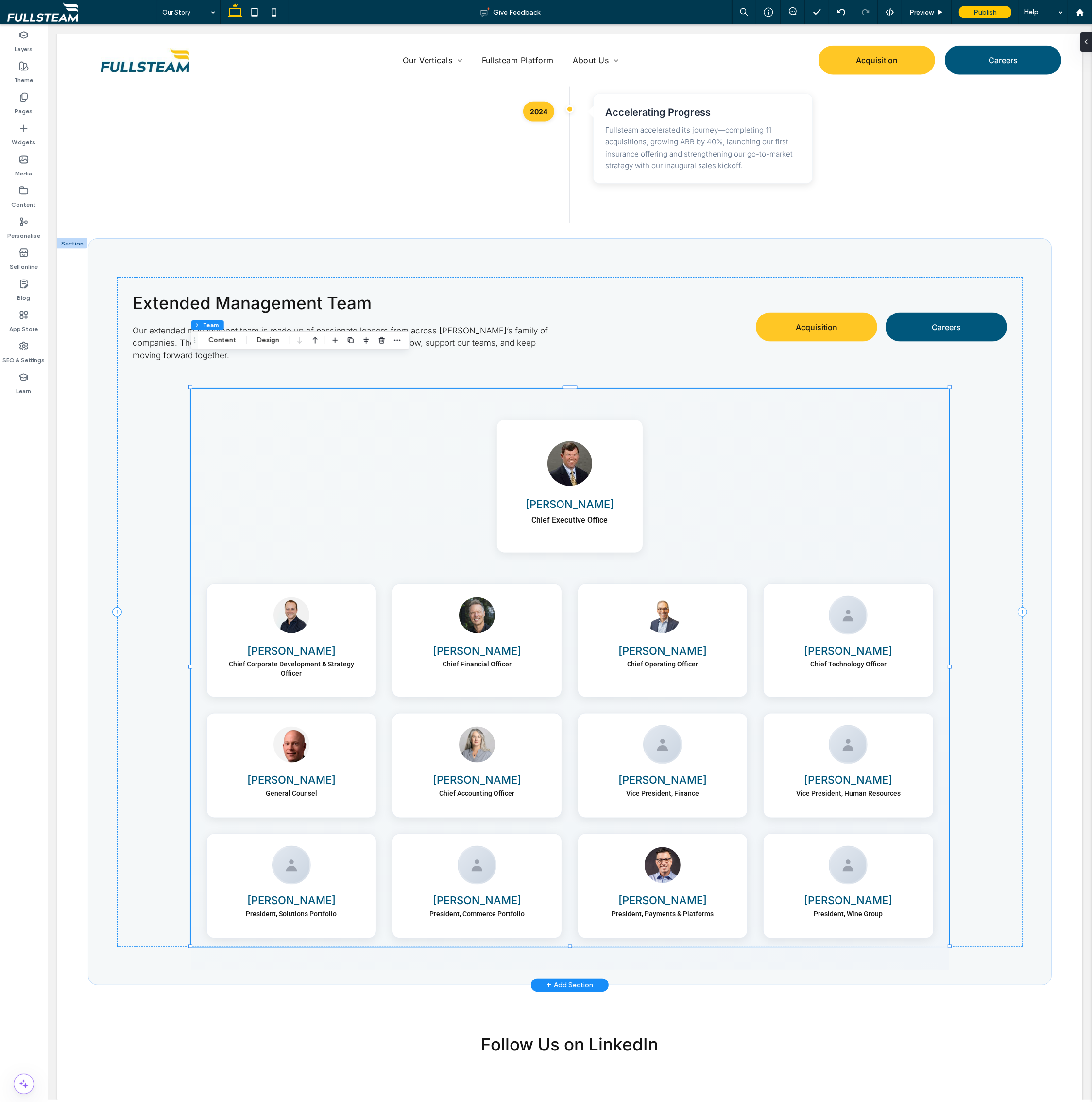
click at [846, 483] on div "Michael Lawler Chief Executive Office" at bounding box center [570, 486] width 743 height 132
type input "**"
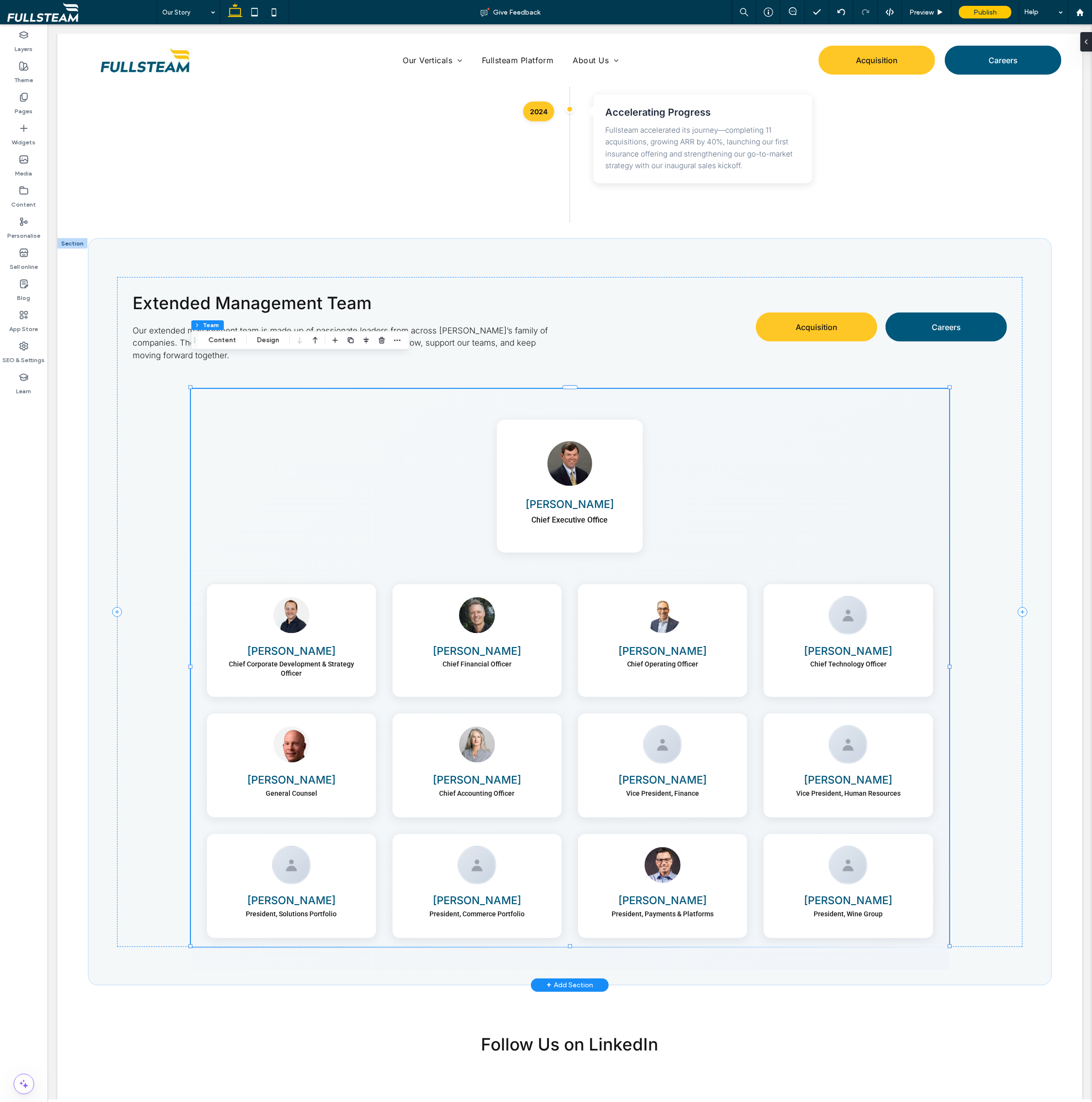
type input "**"
click at [846, 483] on div "Michael Lawler Chief Executive Office" at bounding box center [570, 486] width 743 height 132
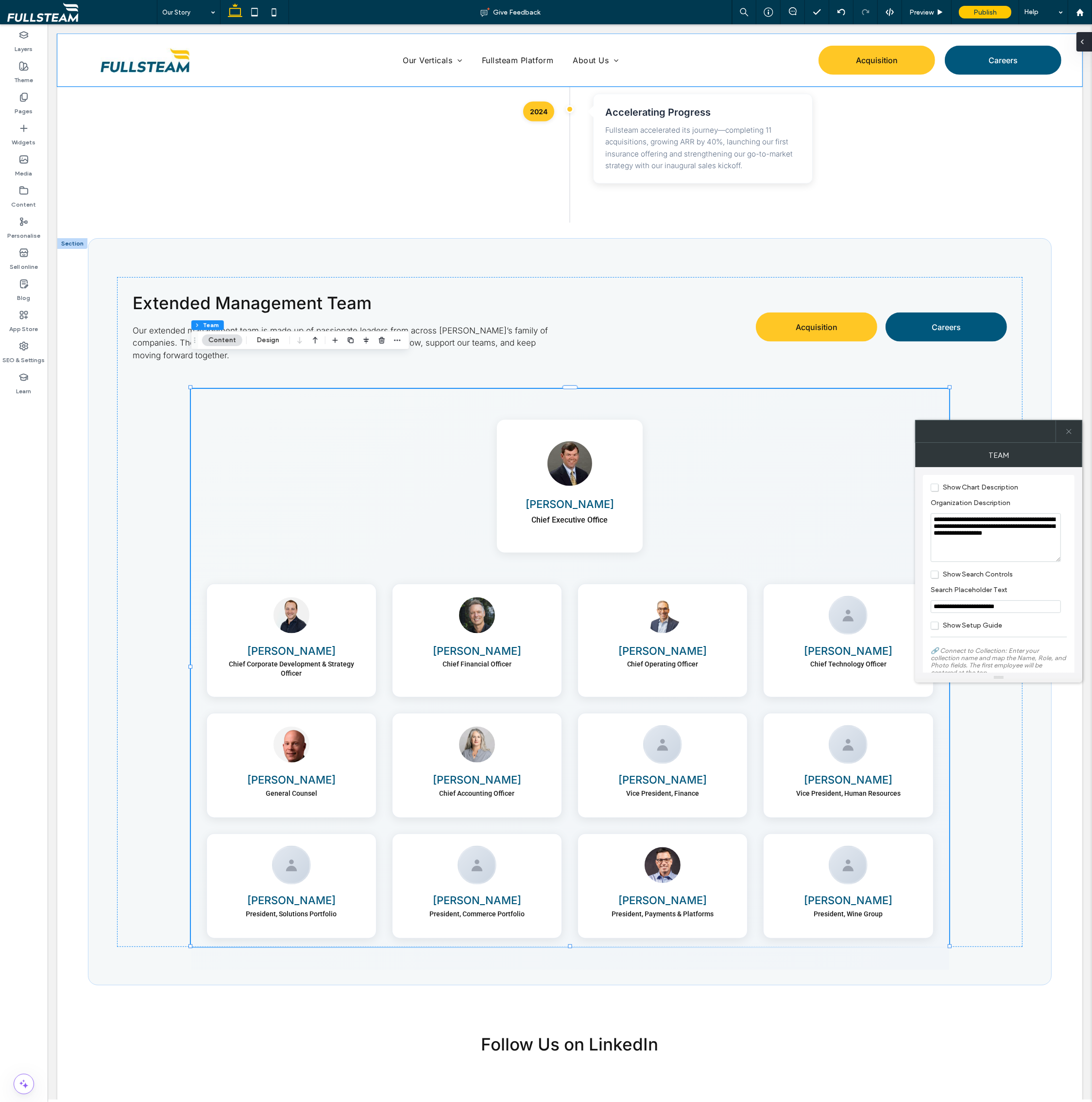
drag, startPoint x: 1087, startPoint y: 42, endPoint x: 1039, endPoint y: 19, distance: 53.2
click at [1087, 42] on div at bounding box center [1084, 42] width 16 height 19
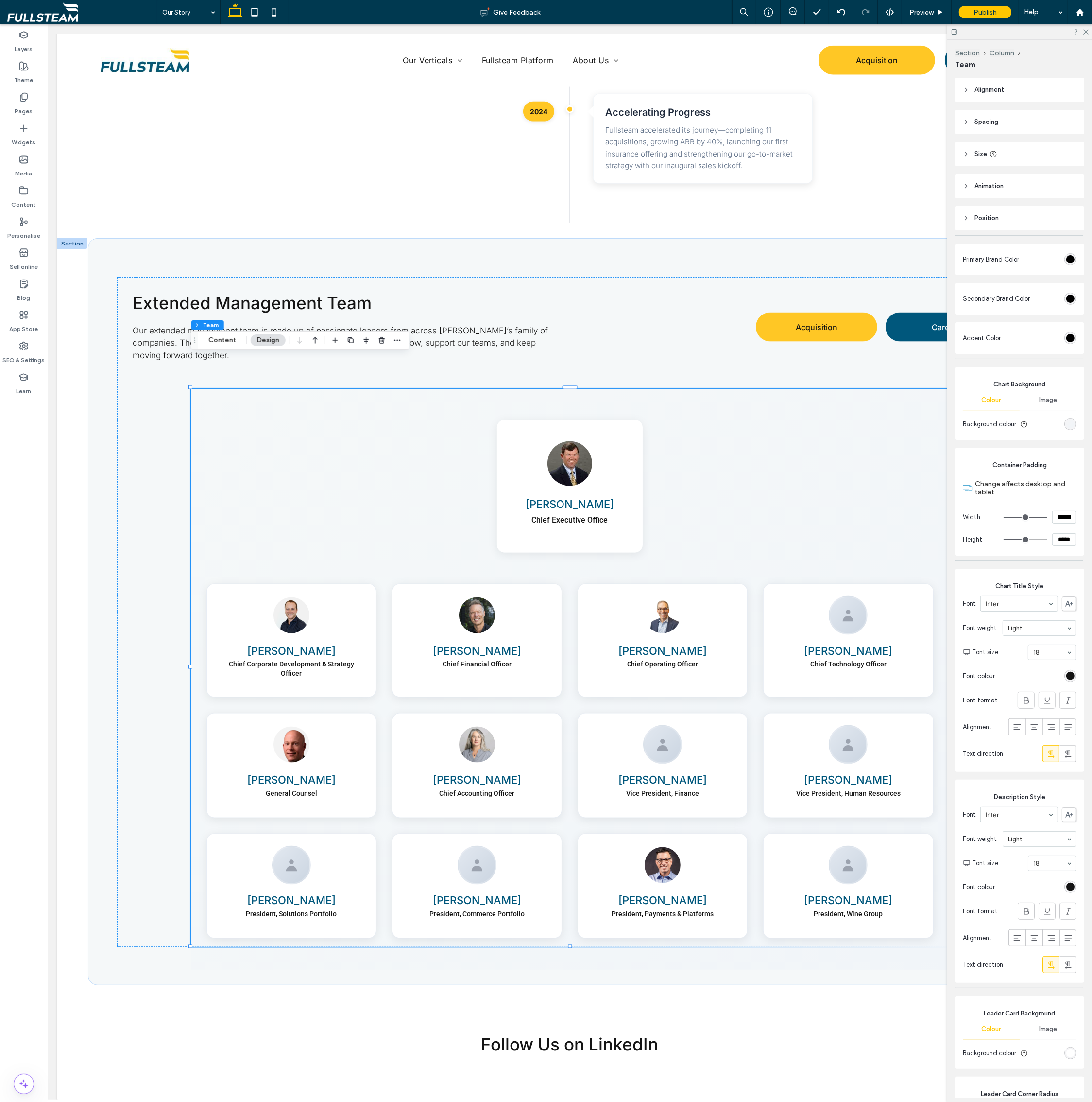
click at [1064, 418] on div "linear-gradient(135deg, rgba(0, 0, 0, 0) 0%, rgb(241, 245, 249) 100%)" at bounding box center [1070, 424] width 12 height 12
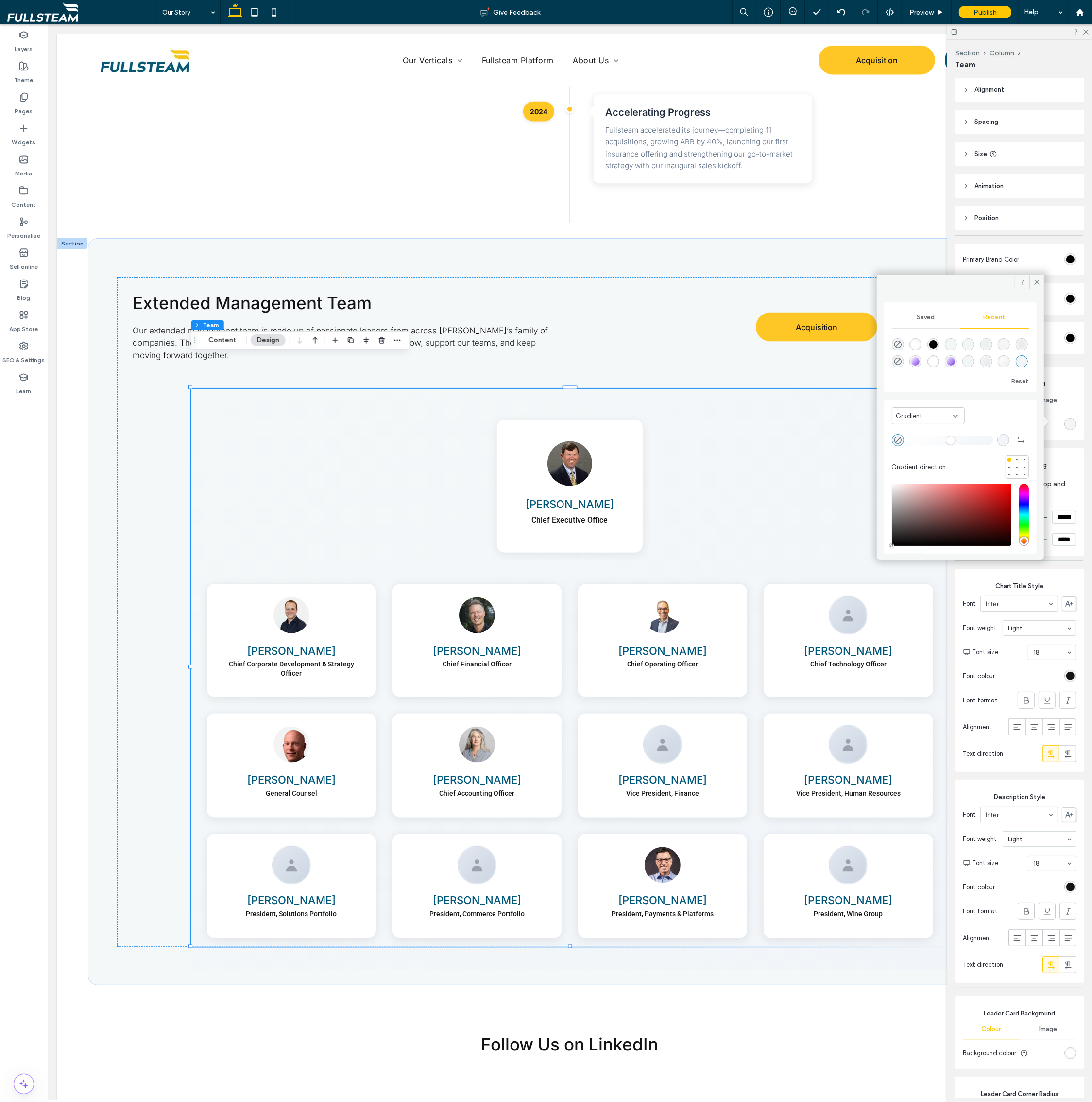
click at [935, 420] on div "Gradient" at bounding box center [928, 415] width 73 height 17
click at [935, 429] on div "Colour" at bounding box center [928, 432] width 72 height 17
type input "*"
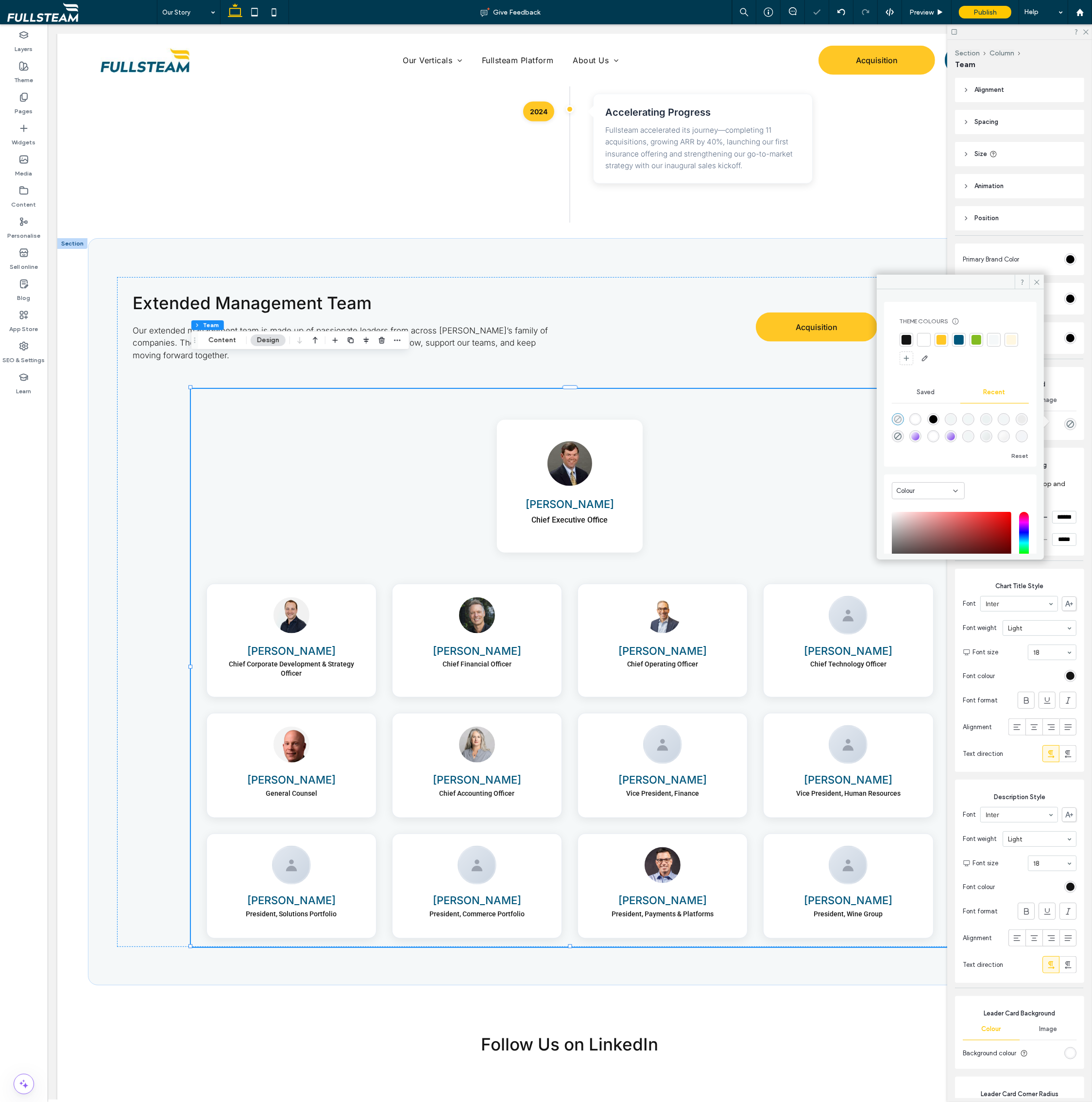
click at [897, 422] on icon "rgba(0, 0, 0, 0)" at bounding box center [898, 419] width 8 height 8
type input "*"
click at [848, 238] on div "Extended Management Team Our extended management team is made up of passionate …" at bounding box center [569, 612] width 963 height 747
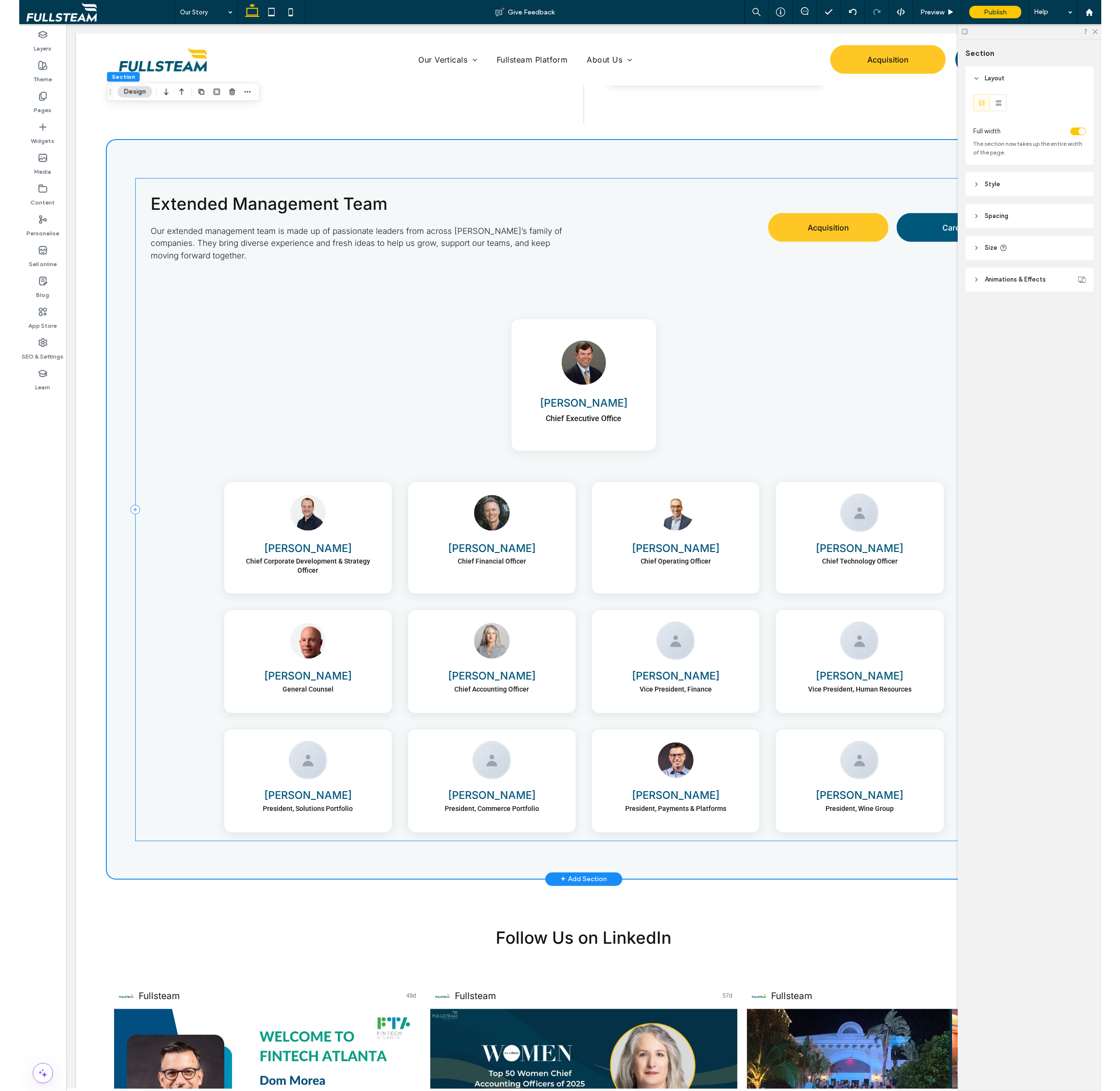
scroll to position [1727, 0]
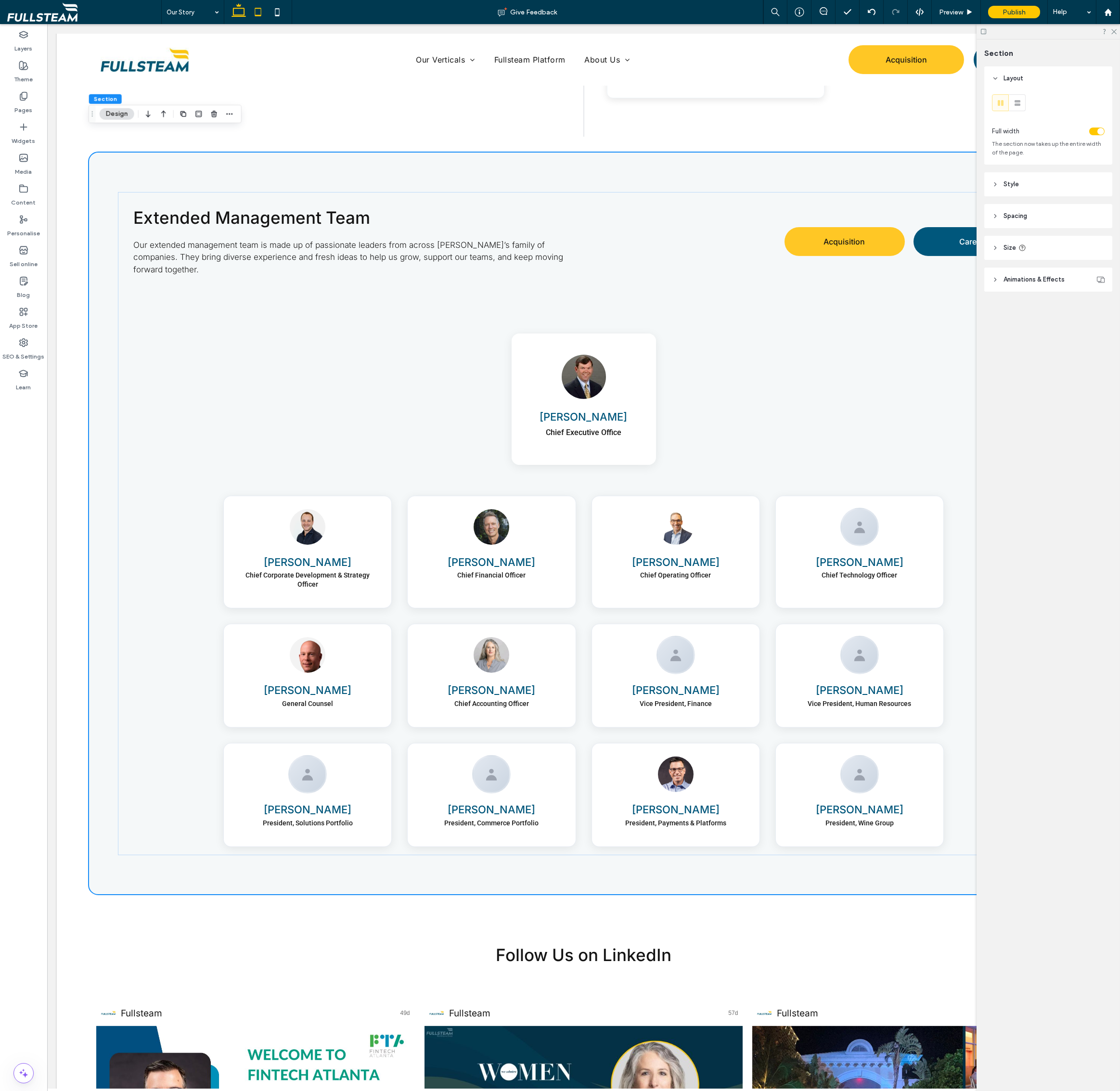
click at [260, 10] on icon at bounding box center [258, 12] width 19 height 19
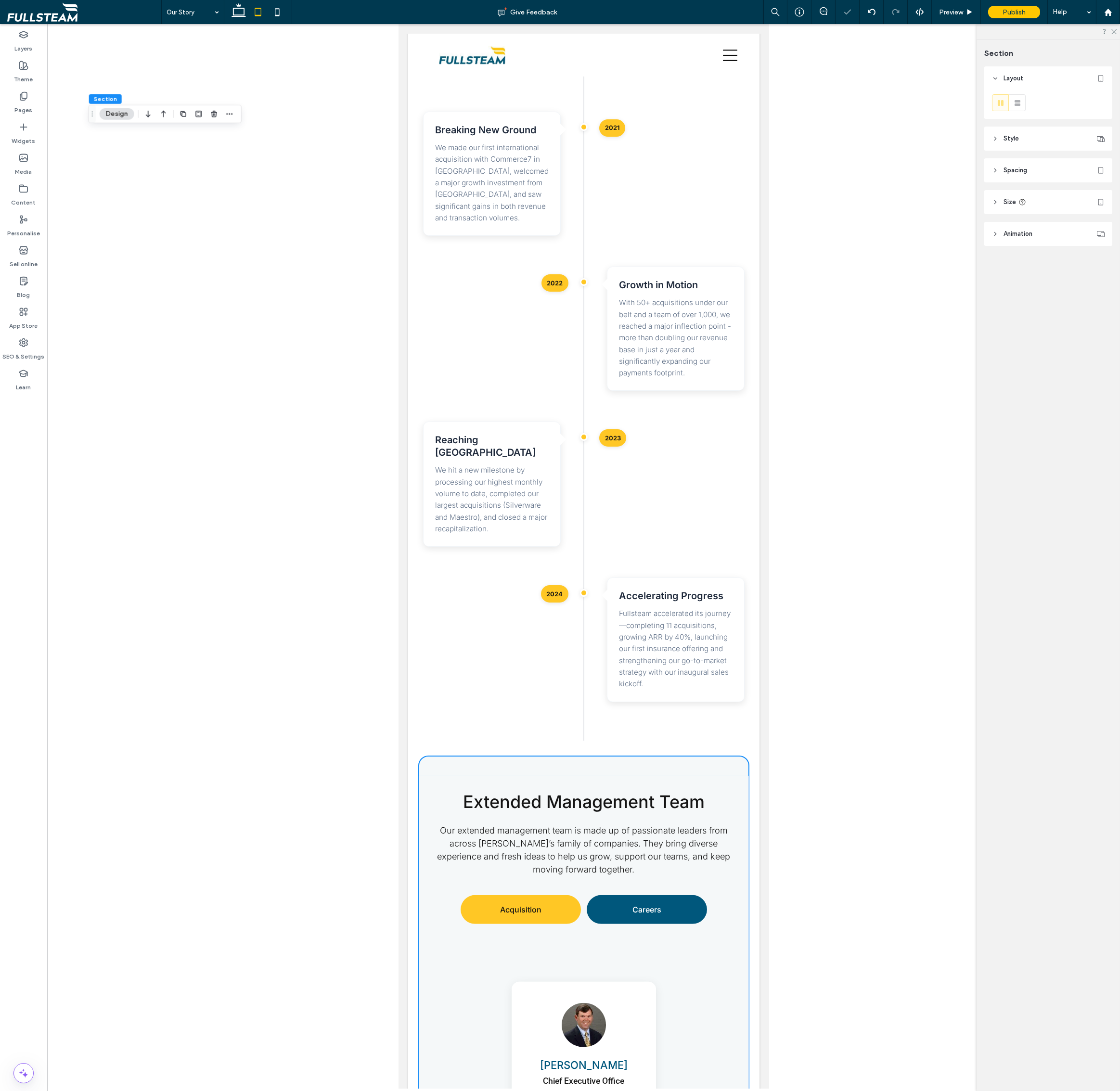
type input "*"
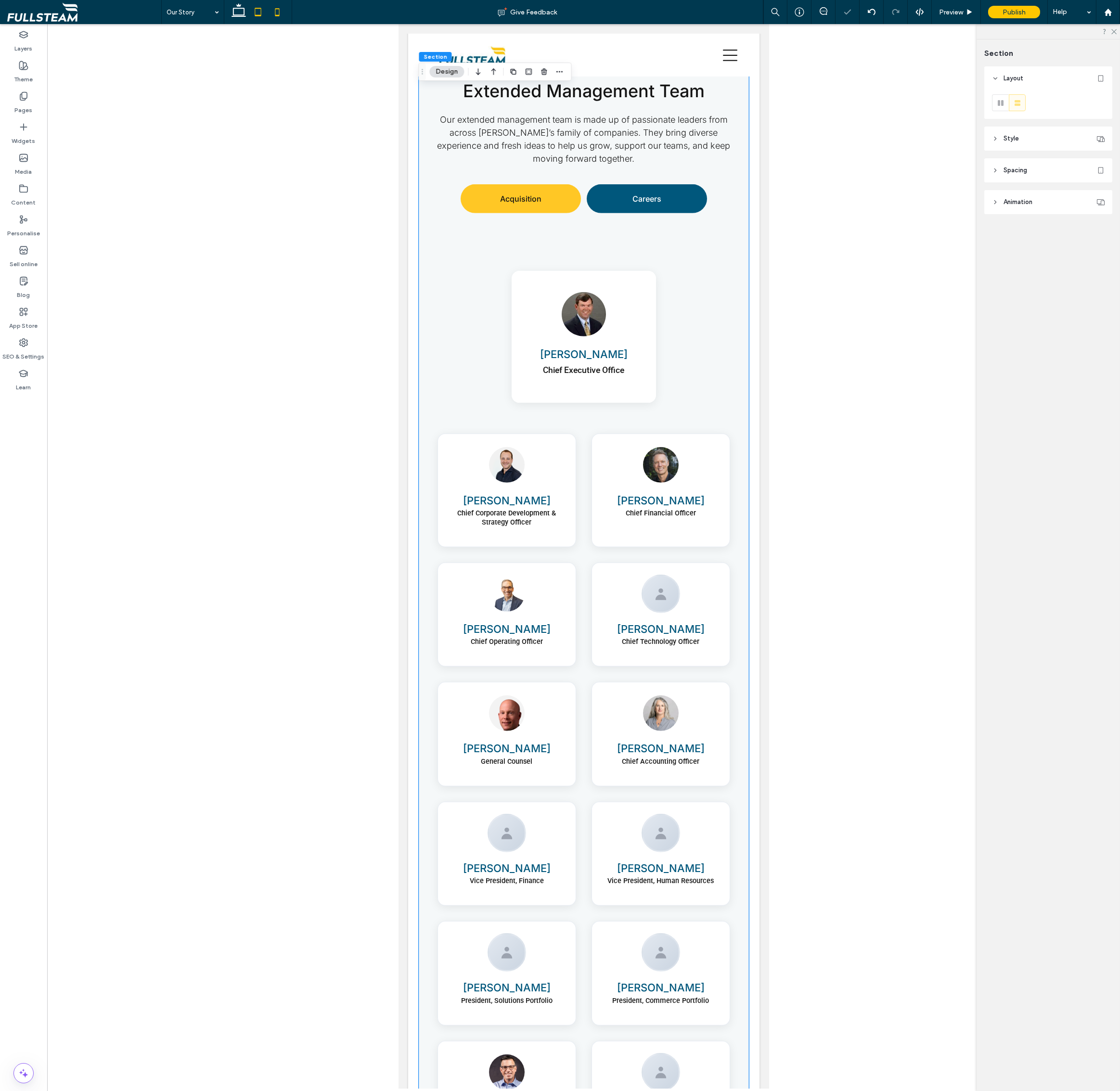
click at [271, 14] on icon at bounding box center [277, 12] width 19 height 19
type input "*"
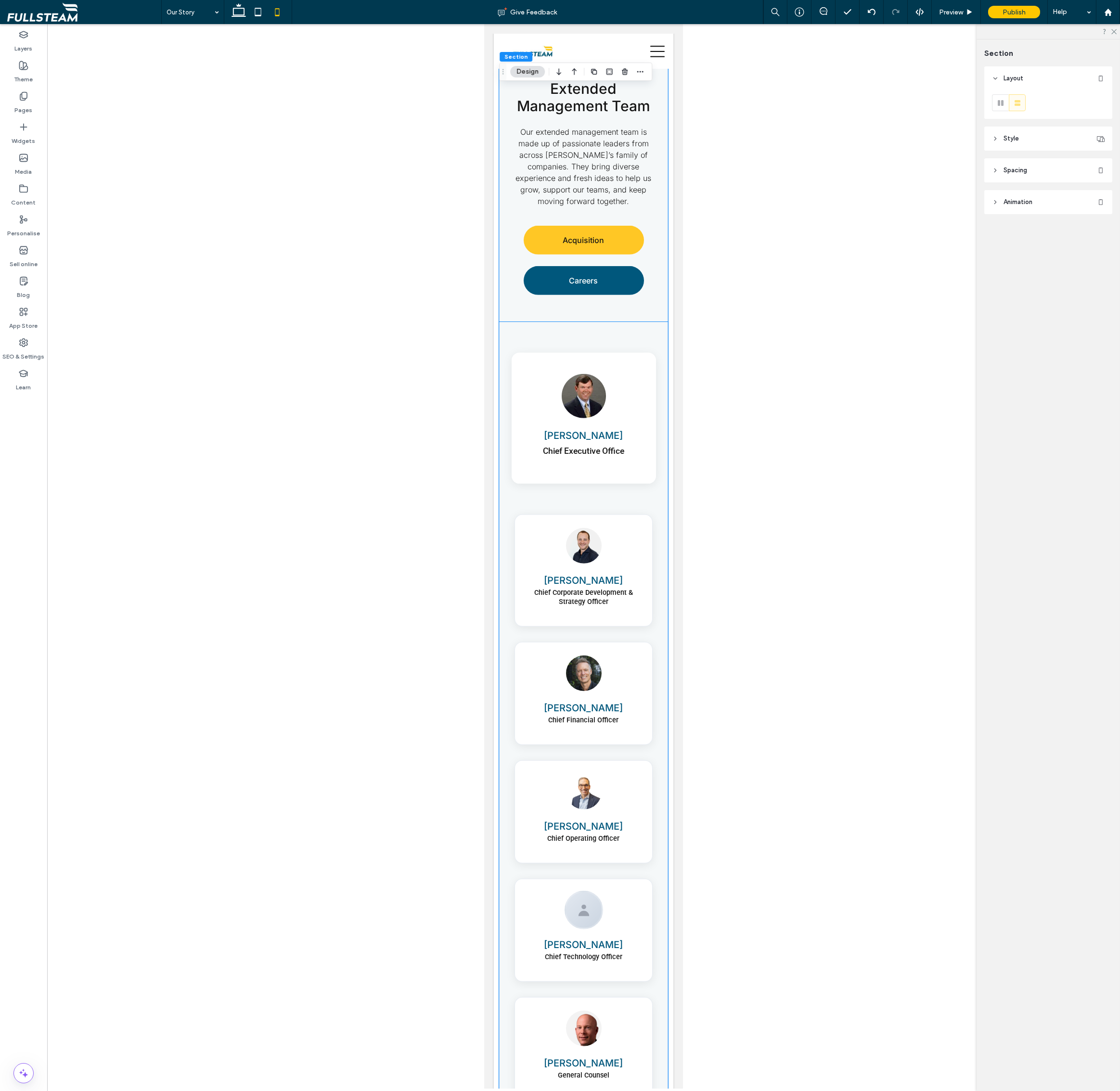
scroll to position [2239, 0]
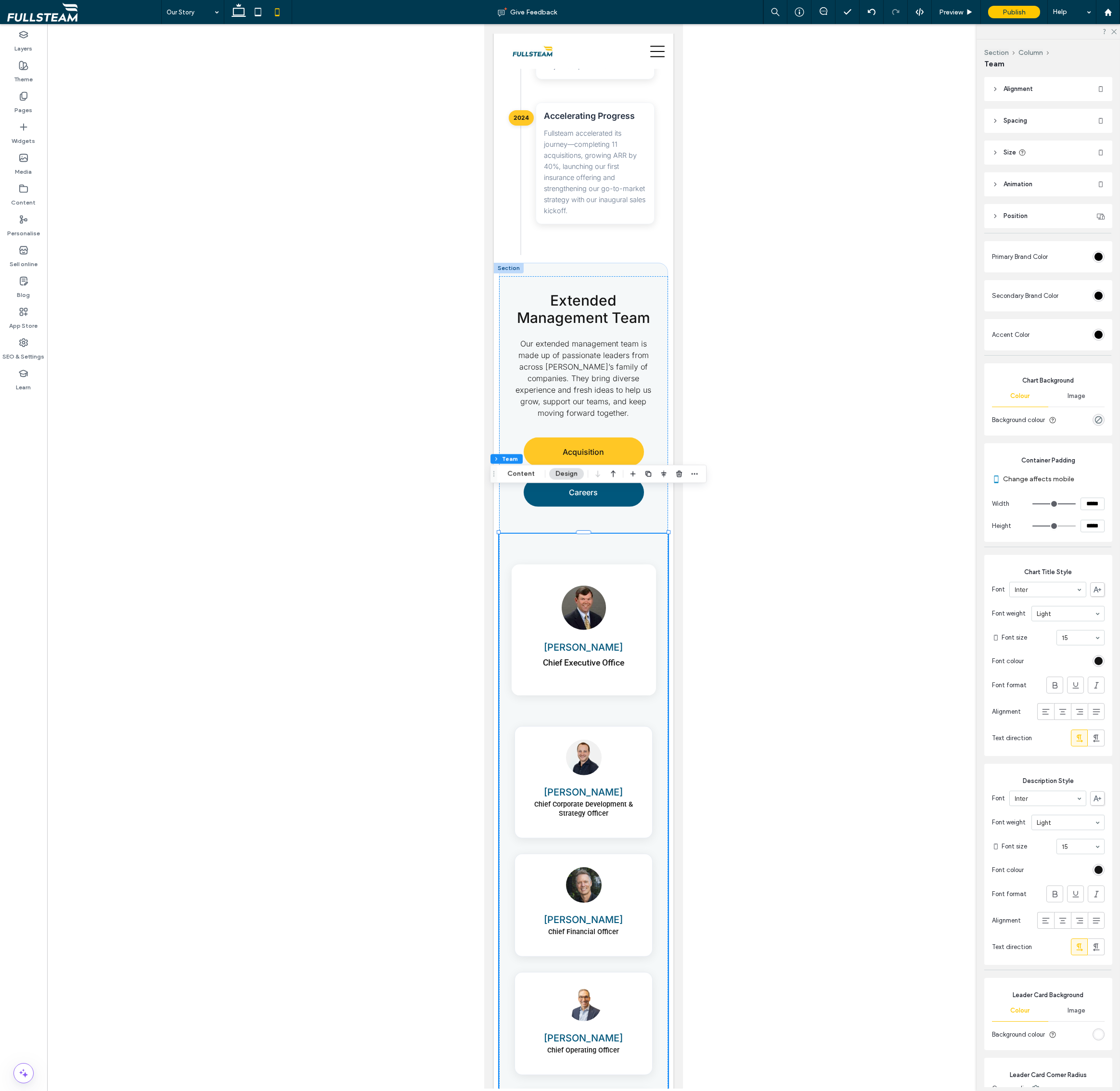
scroll to position [2242, 0]
click at [1060, 146] on header "Size" at bounding box center [1049, 152] width 128 height 24
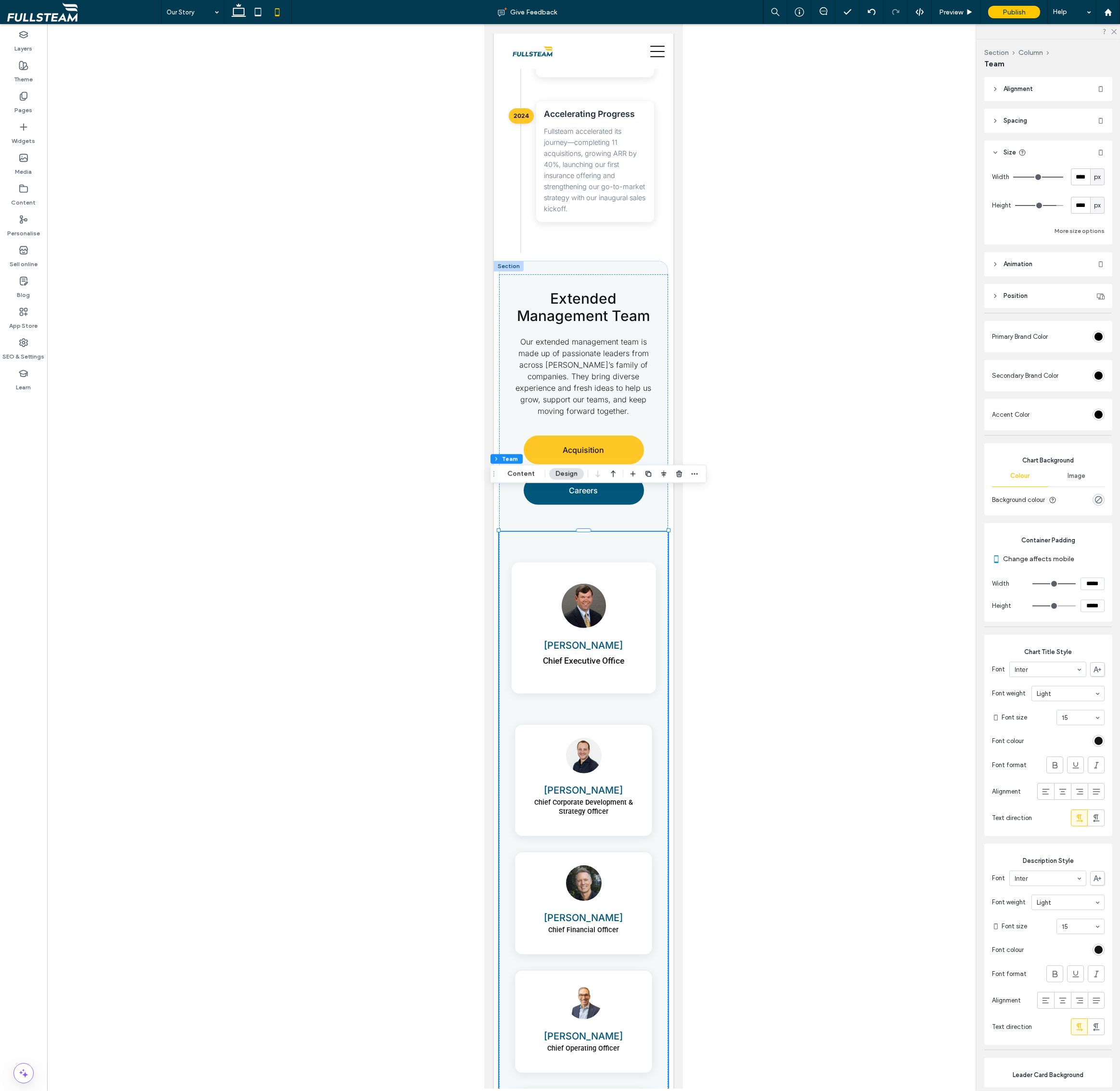
click at [1035, 126] on header "Spacing" at bounding box center [1049, 121] width 128 height 24
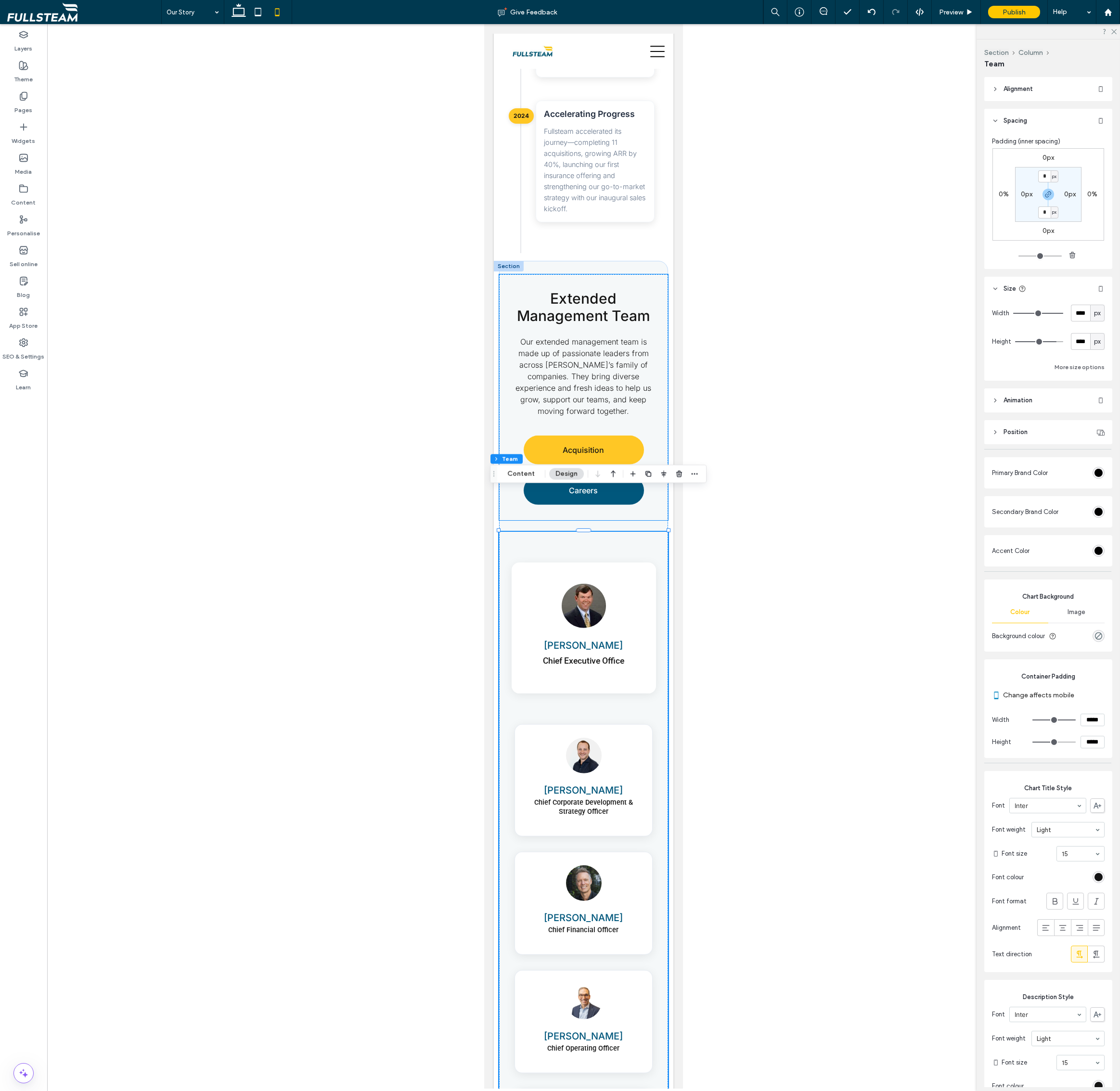
click at [664, 449] on div "Extended Management Team Our extended management team is made up of passionate …" at bounding box center [583, 397] width 169 height 246
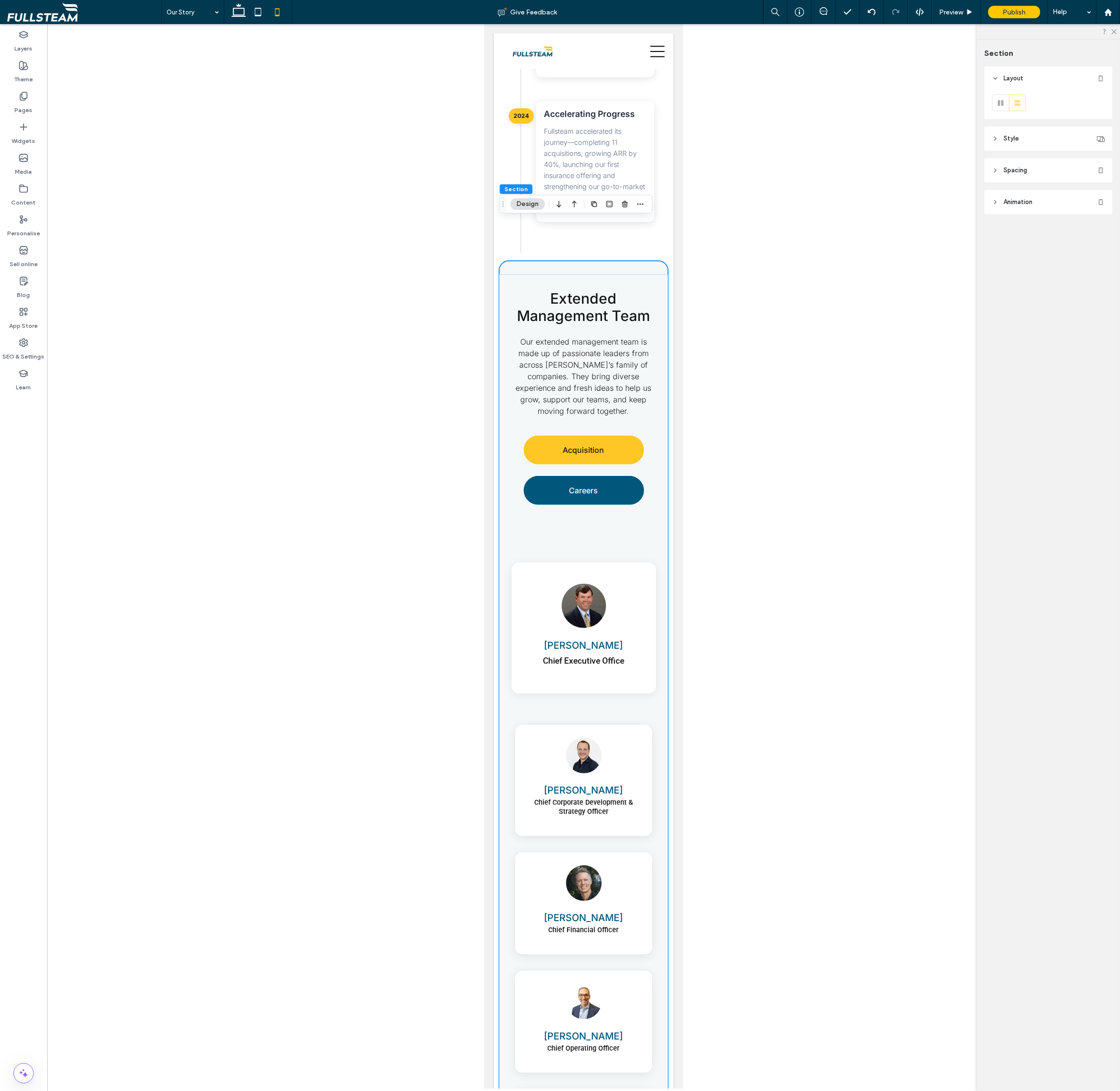
click at [1040, 169] on header "Spacing" at bounding box center [1049, 170] width 128 height 24
drag, startPoint x: 1049, startPoint y: 285, endPoint x: 1051, endPoint y: 295, distance: 10.2
click at [1049, 286] on icon "button" at bounding box center [1048, 284] width 7 height 7
click at [1049, 306] on div "8%" at bounding box center [1048, 302] width 10 height 9
click at [1050, 303] on label "8%" at bounding box center [1048, 301] width 10 height 8
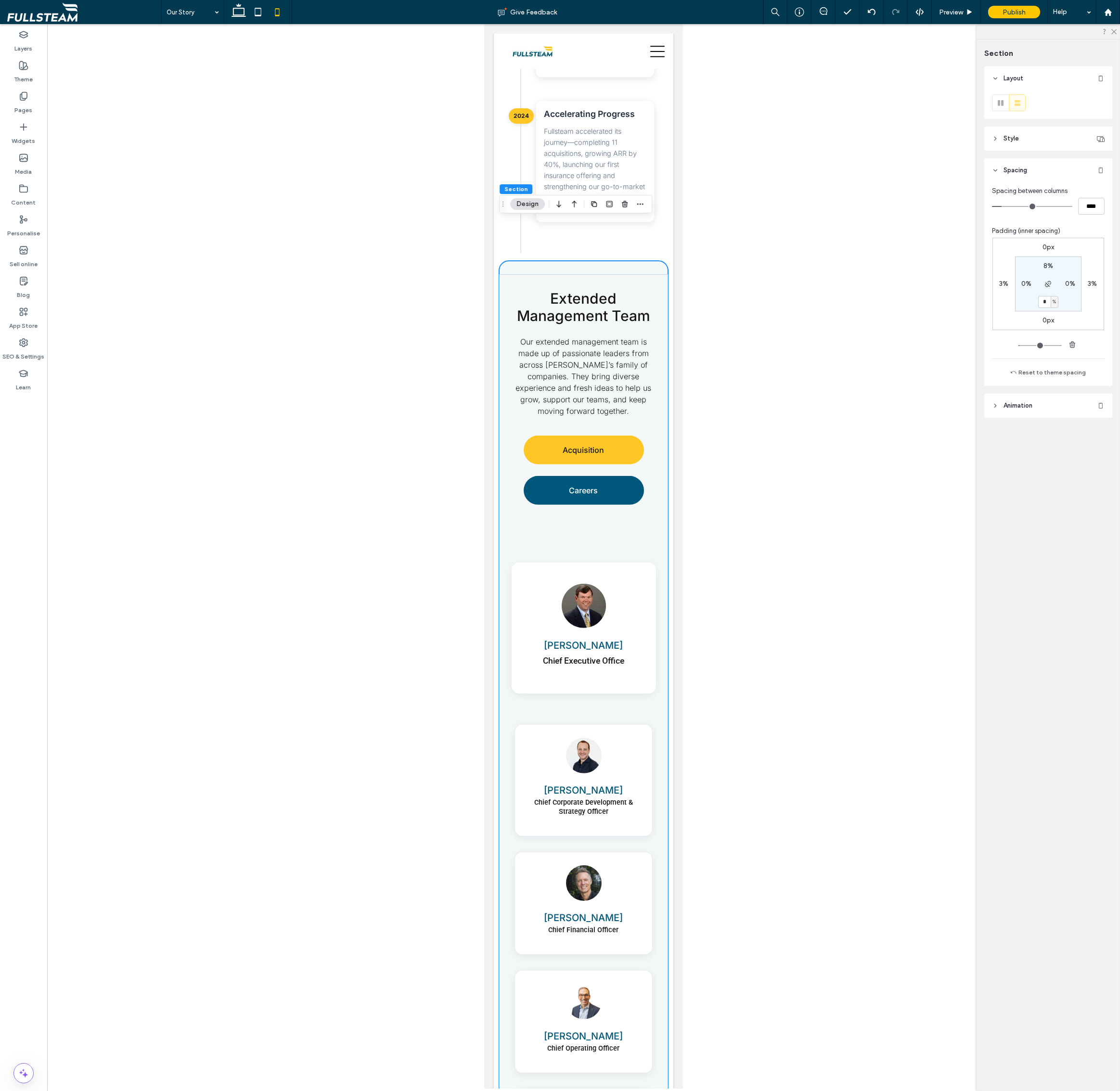
type input "*"
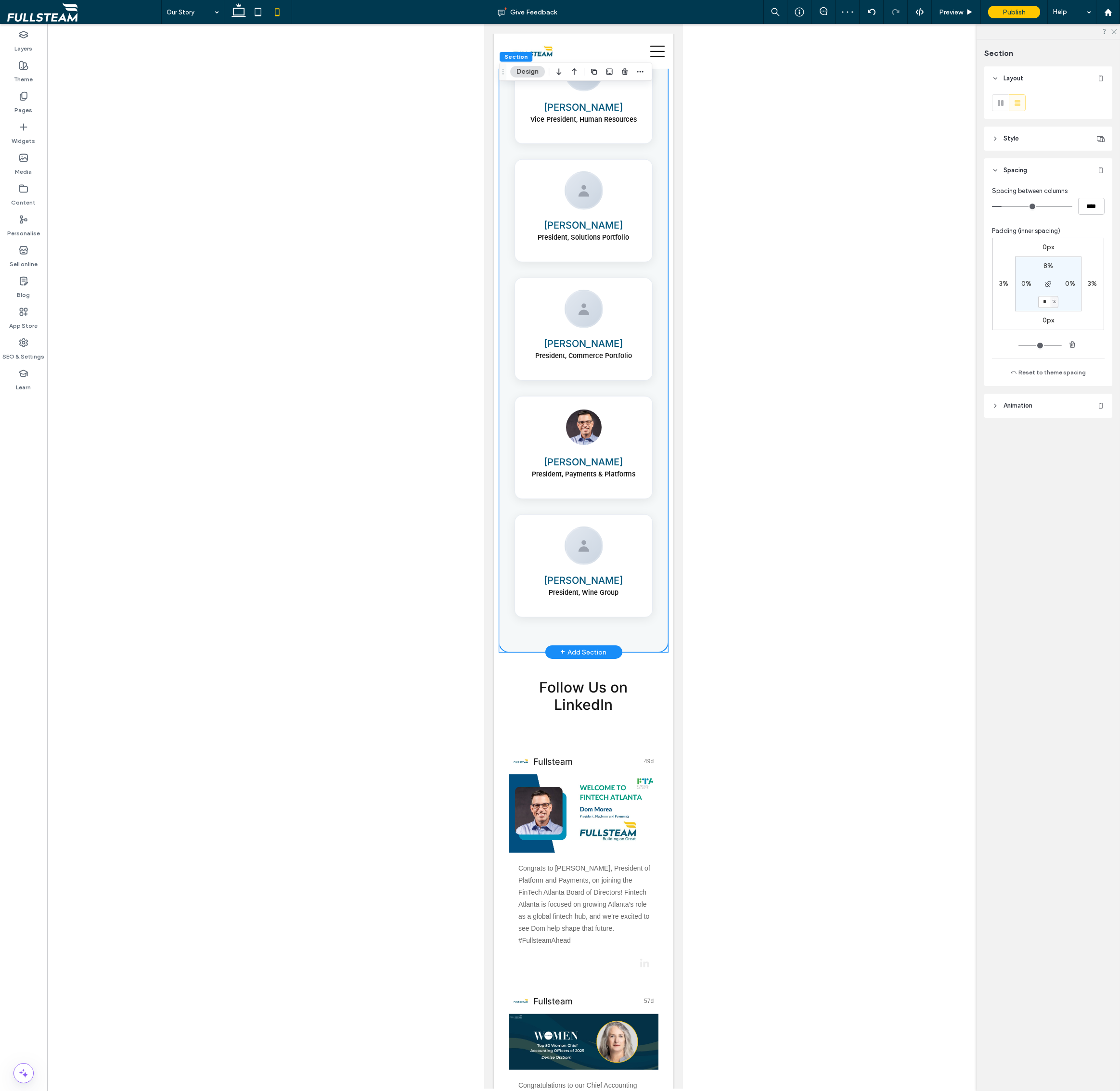
scroll to position [3754, 0]
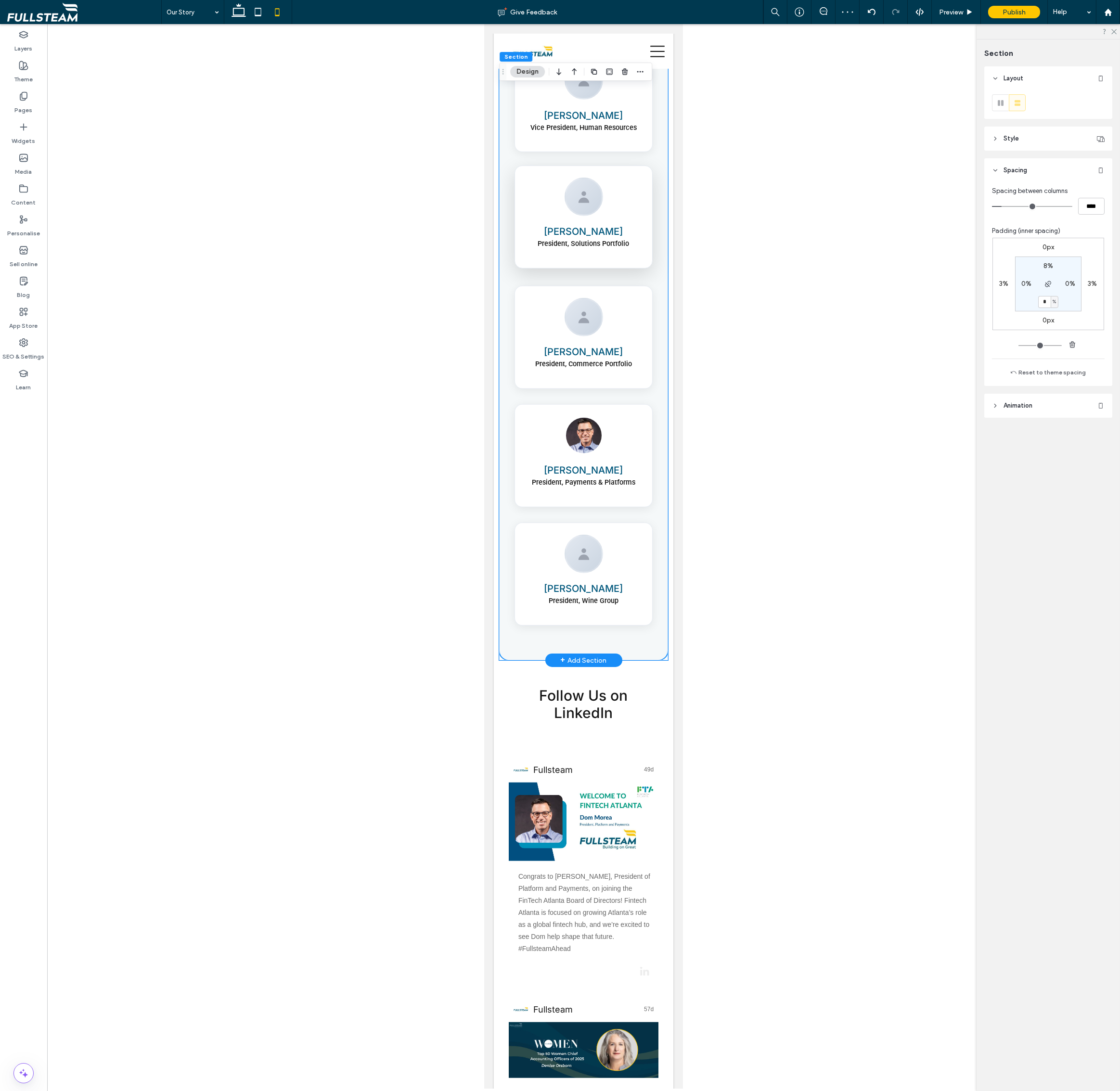
click at [556, 178] on div at bounding box center [583, 197] width 114 height 38
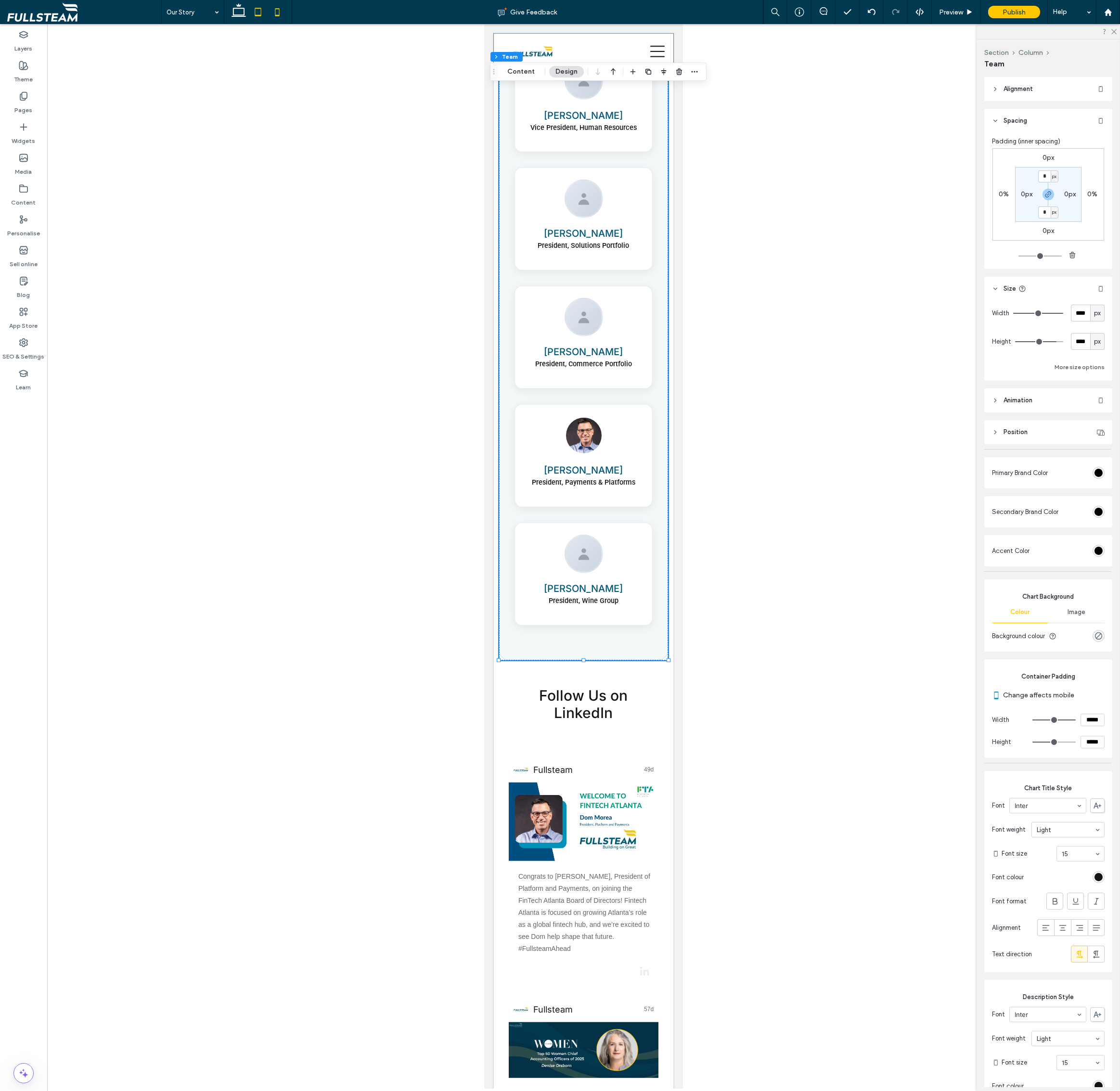
click at [259, 12] on icon at bounding box center [258, 12] width 19 height 19
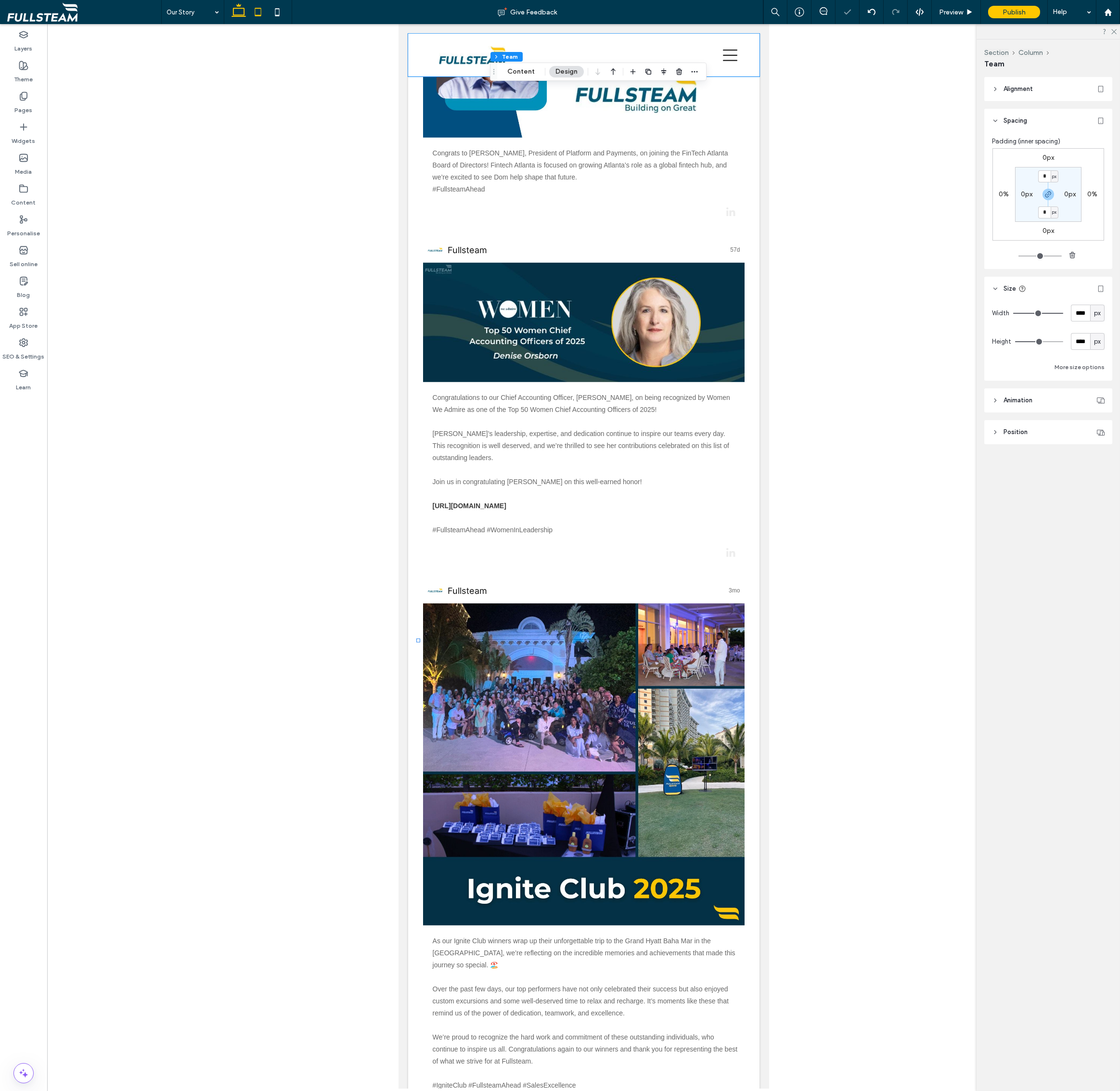
type input "***"
type input "****"
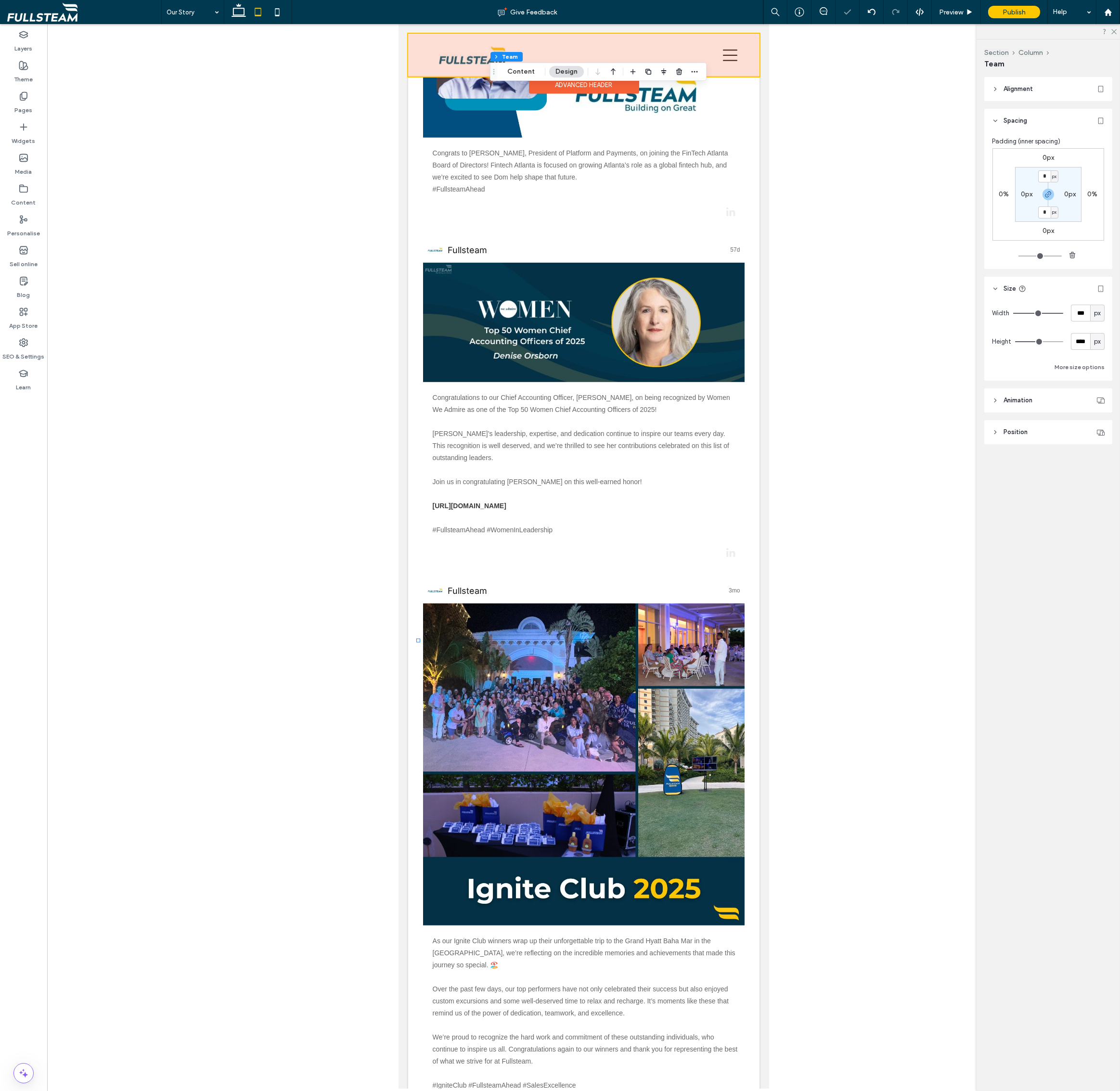
scroll to position [2024, 0]
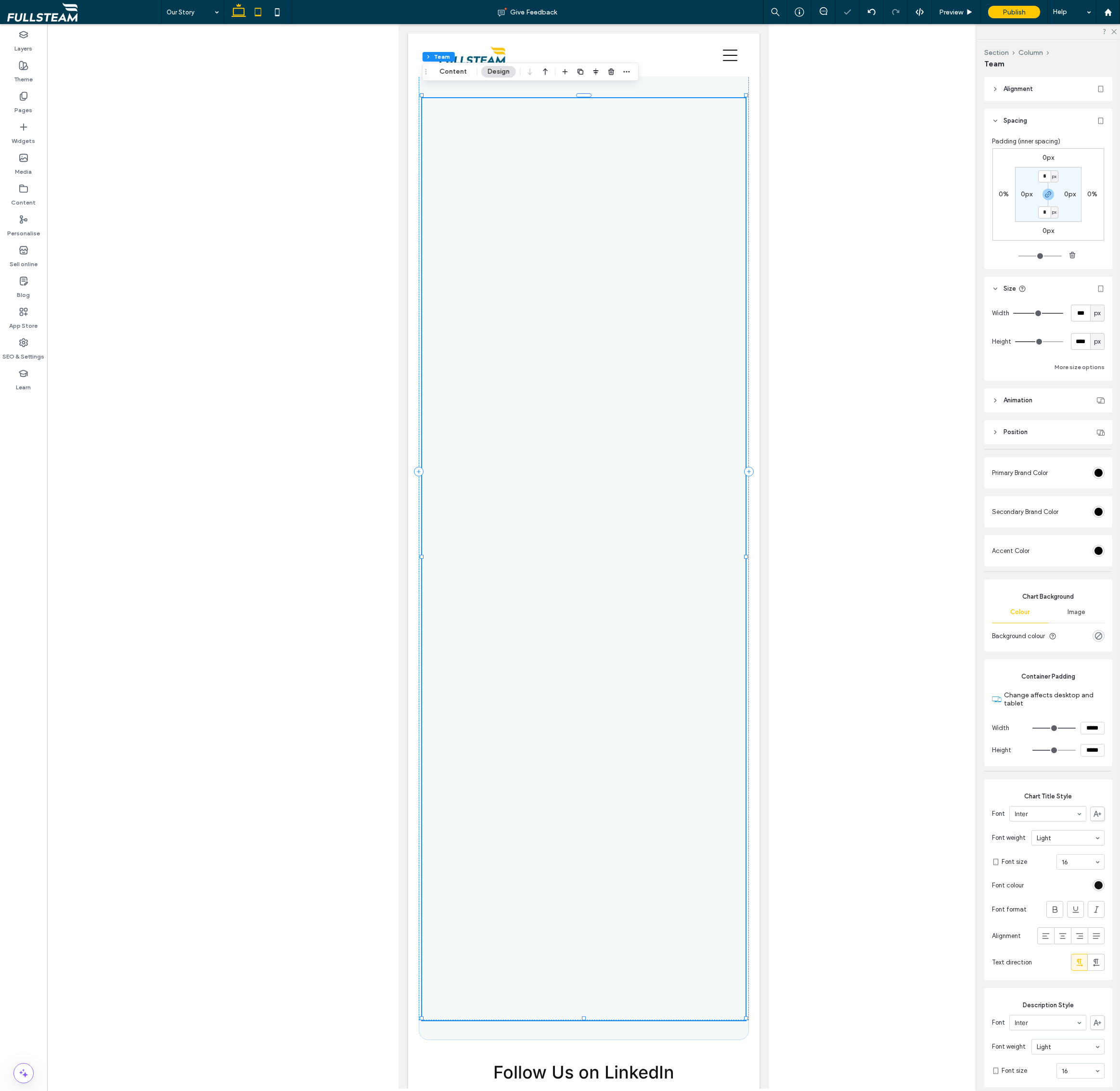
type input "**"
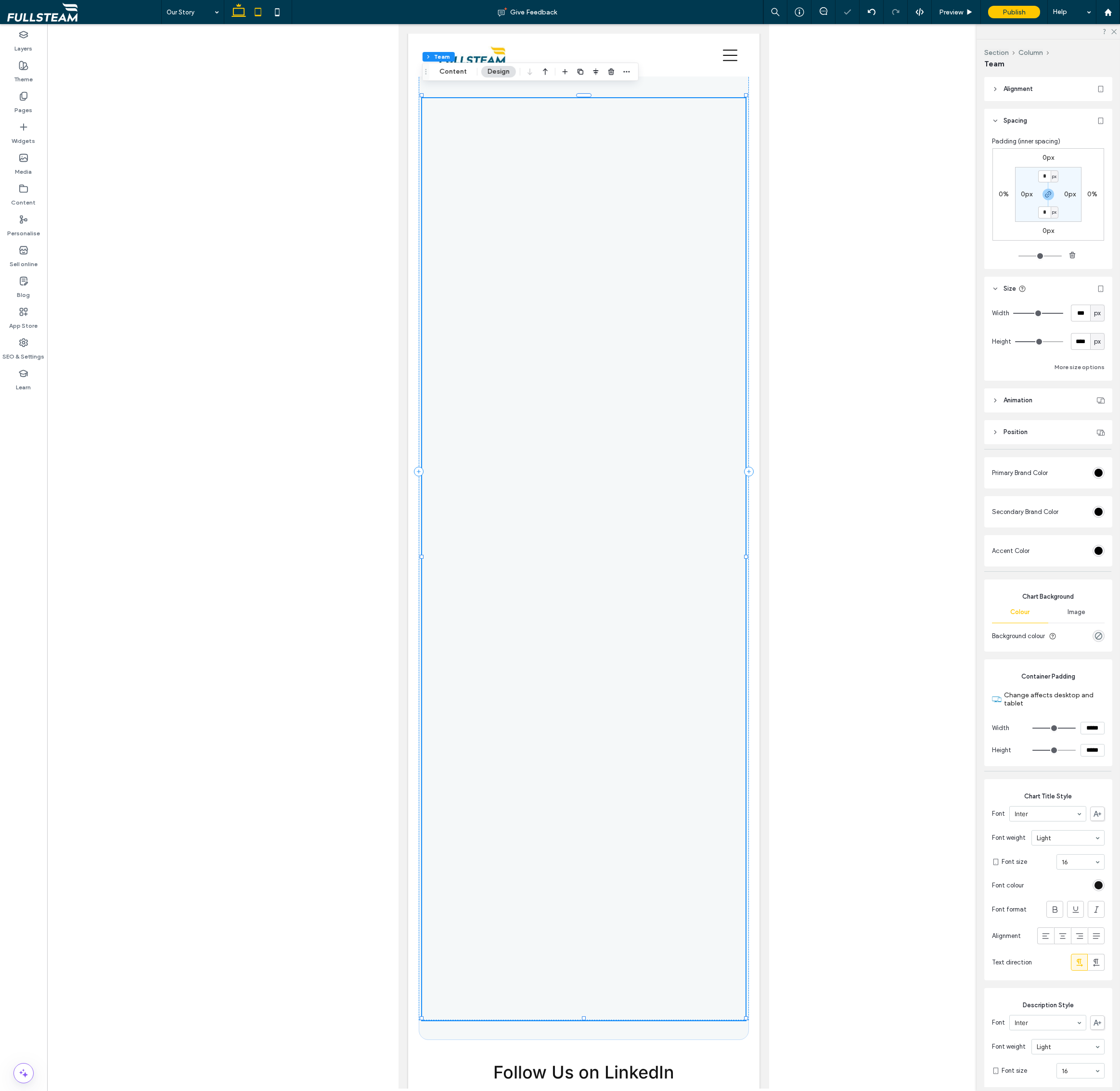
type input "**"
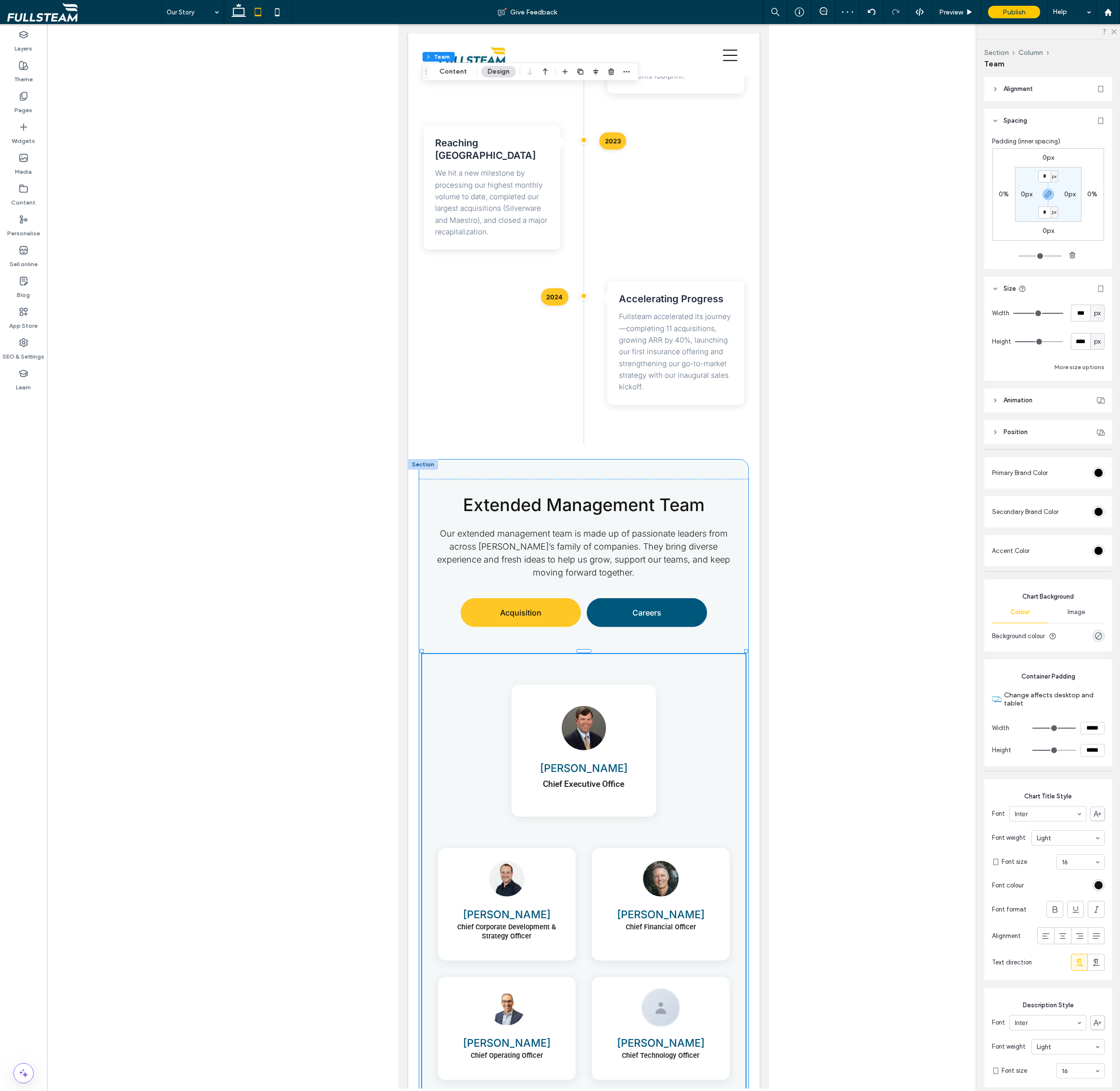
click at [721, 459] on div "Extended Management Team Our extended management team is made up of passionate …" at bounding box center [584, 1027] width 330 height 1137
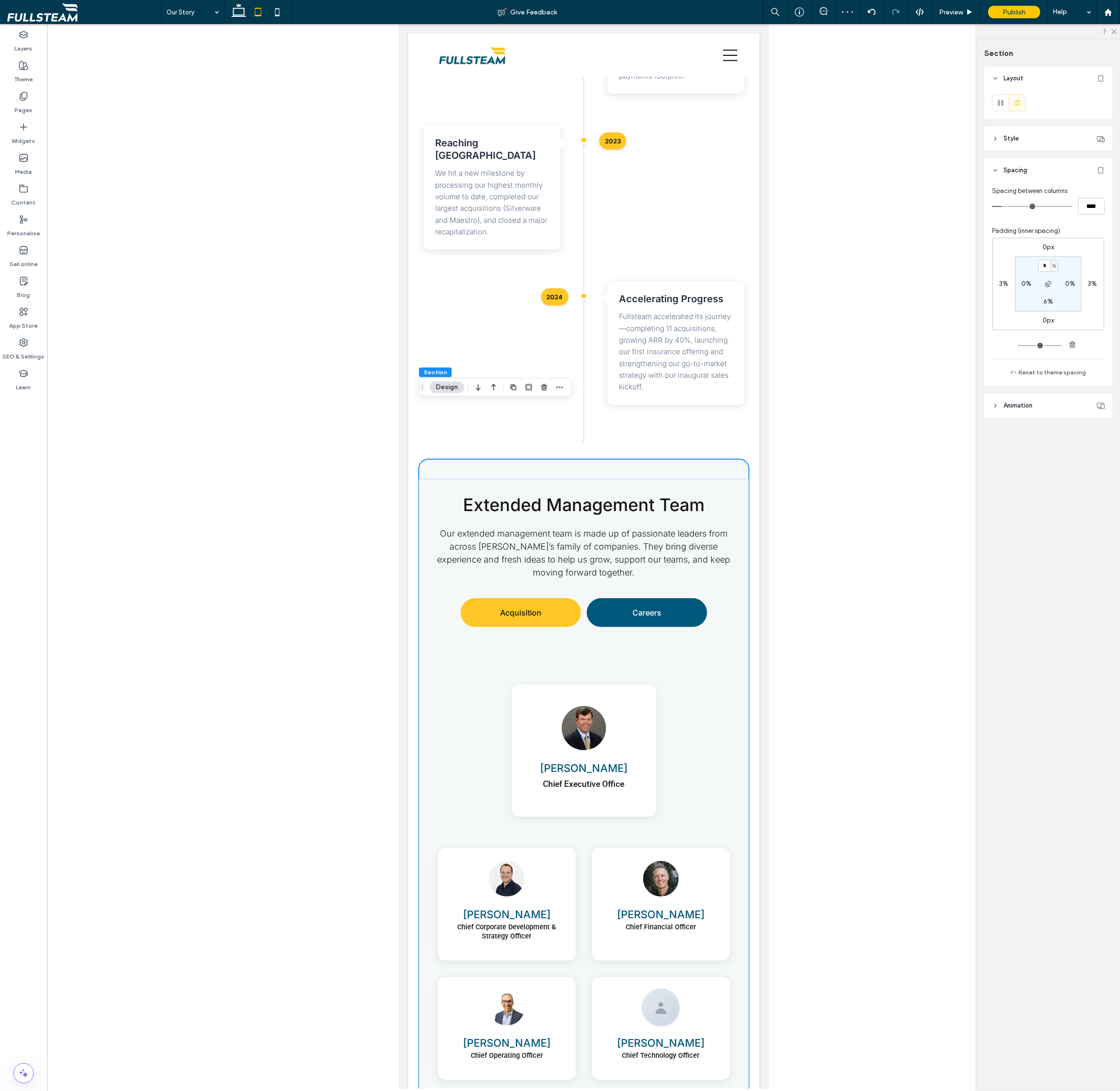
click at [1049, 301] on label "6%" at bounding box center [1048, 301] width 10 height 8
type input "*"
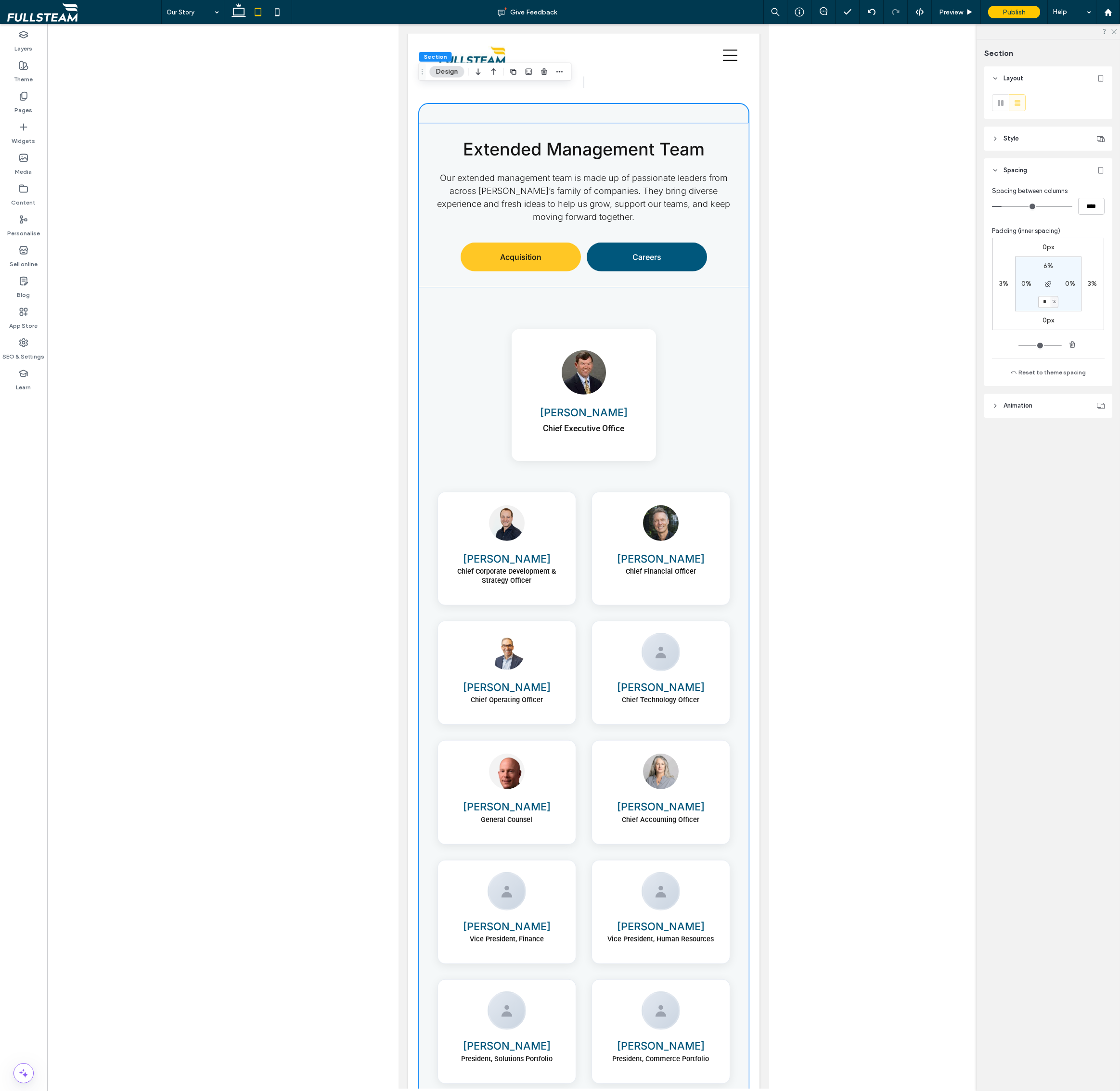
scroll to position [2655, 0]
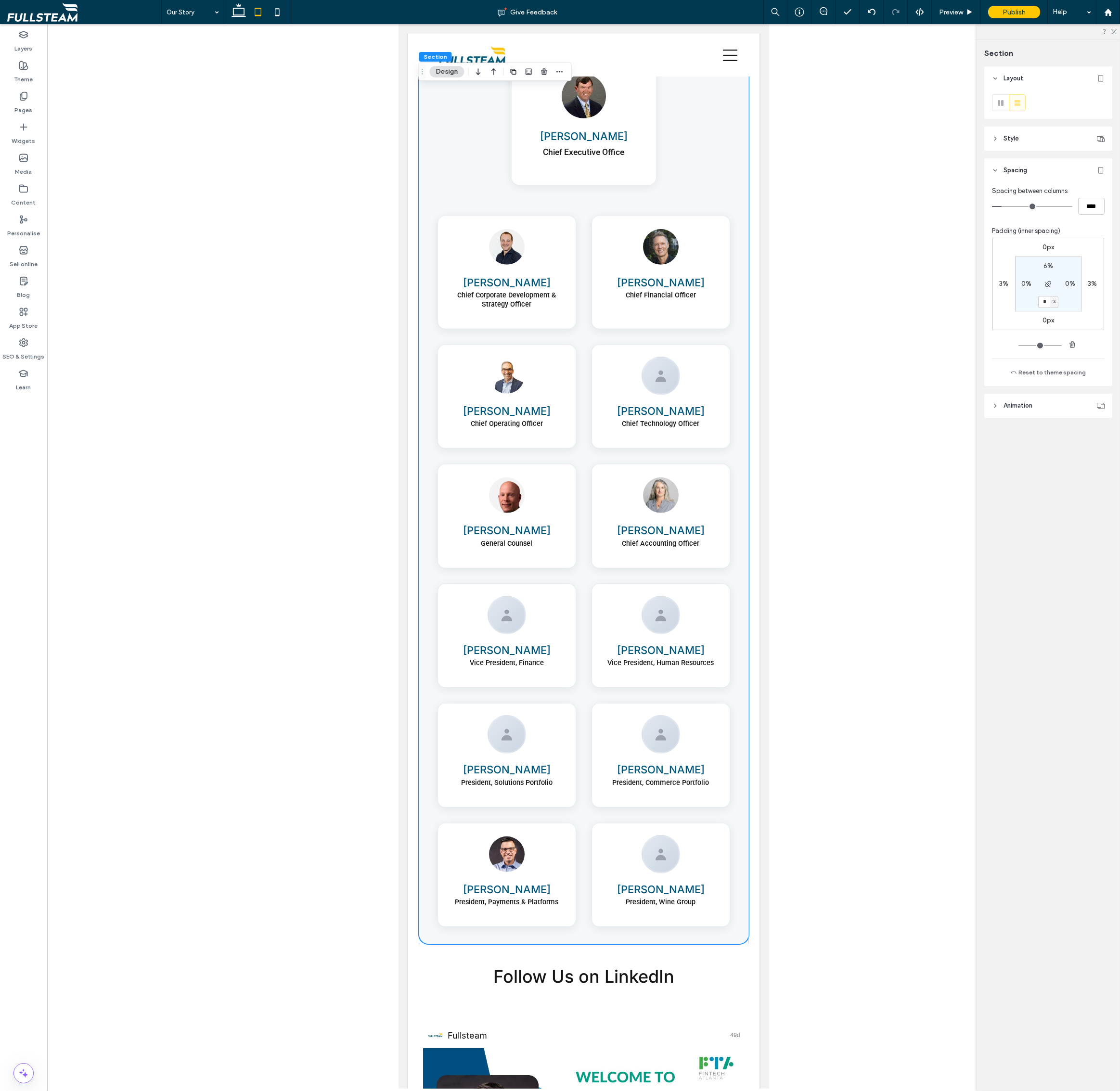
click at [1049, 301] on input "*" at bounding box center [1044, 302] width 13 height 12
type input "*"
click at [228, 2] on div at bounding box center [258, 12] width 69 height 24
click at [232, 10] on icon at bounding box center [239, 12] width 19 height 19
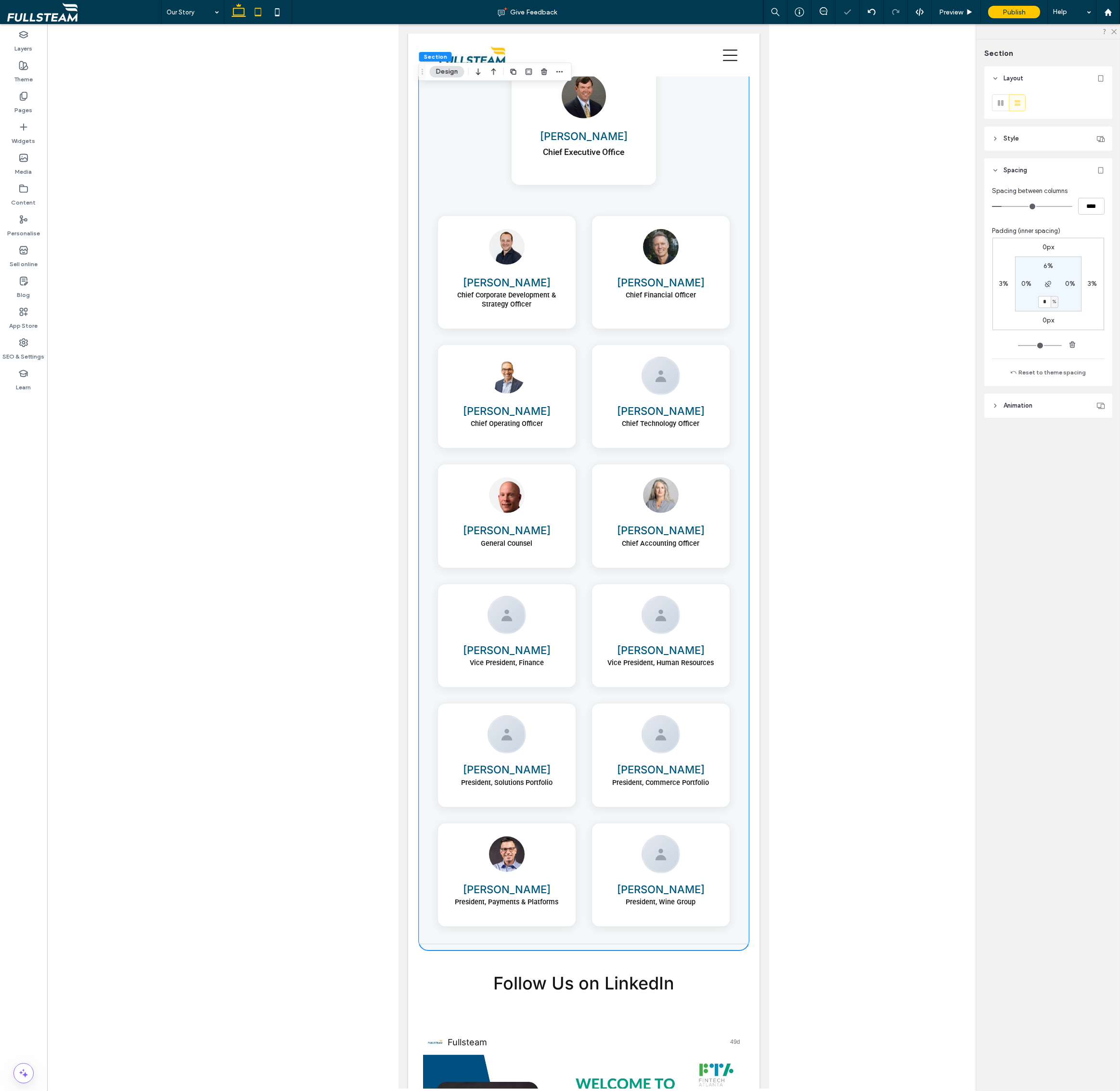
type input "*"
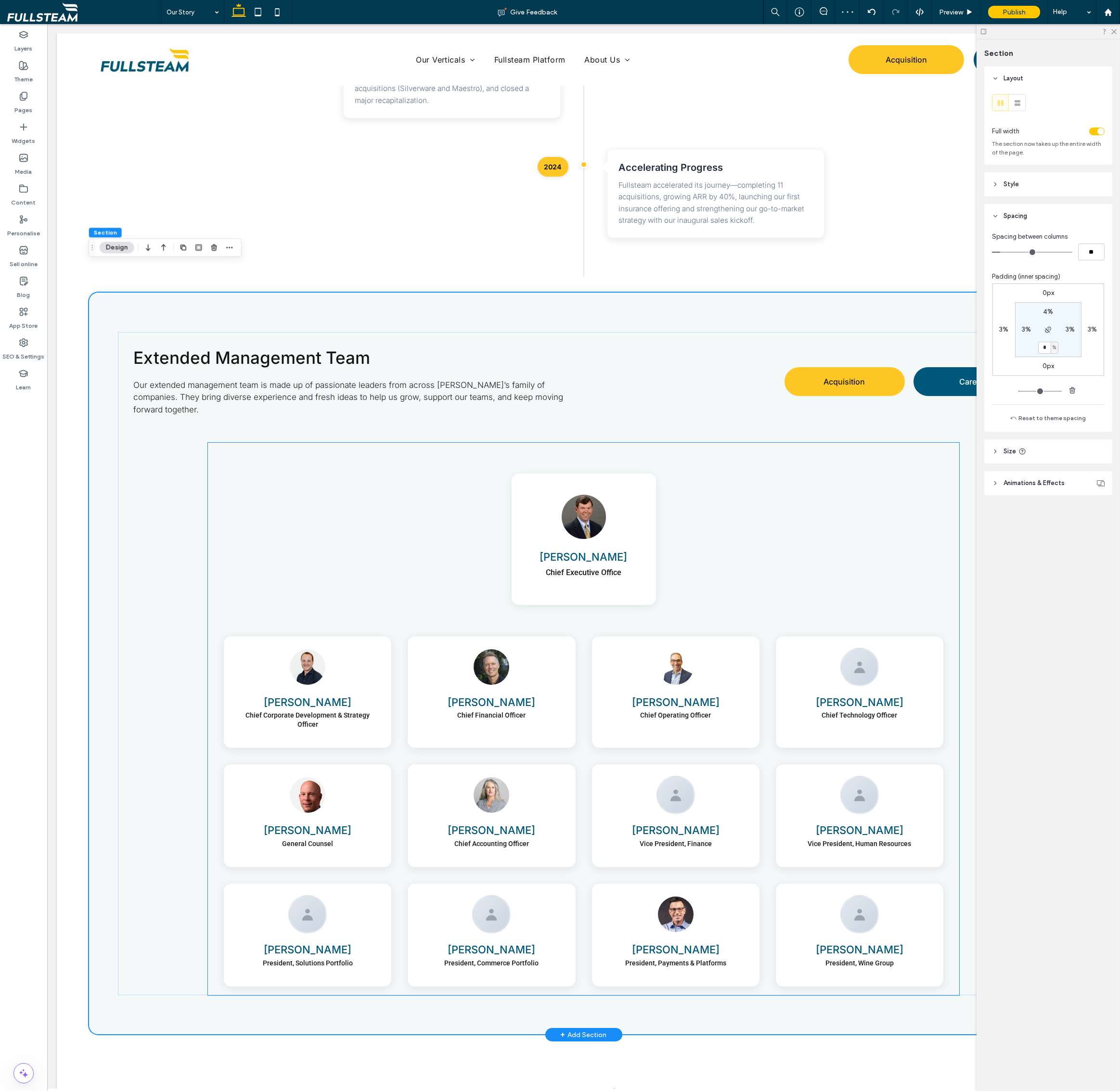
scroll to position [1590, 0]
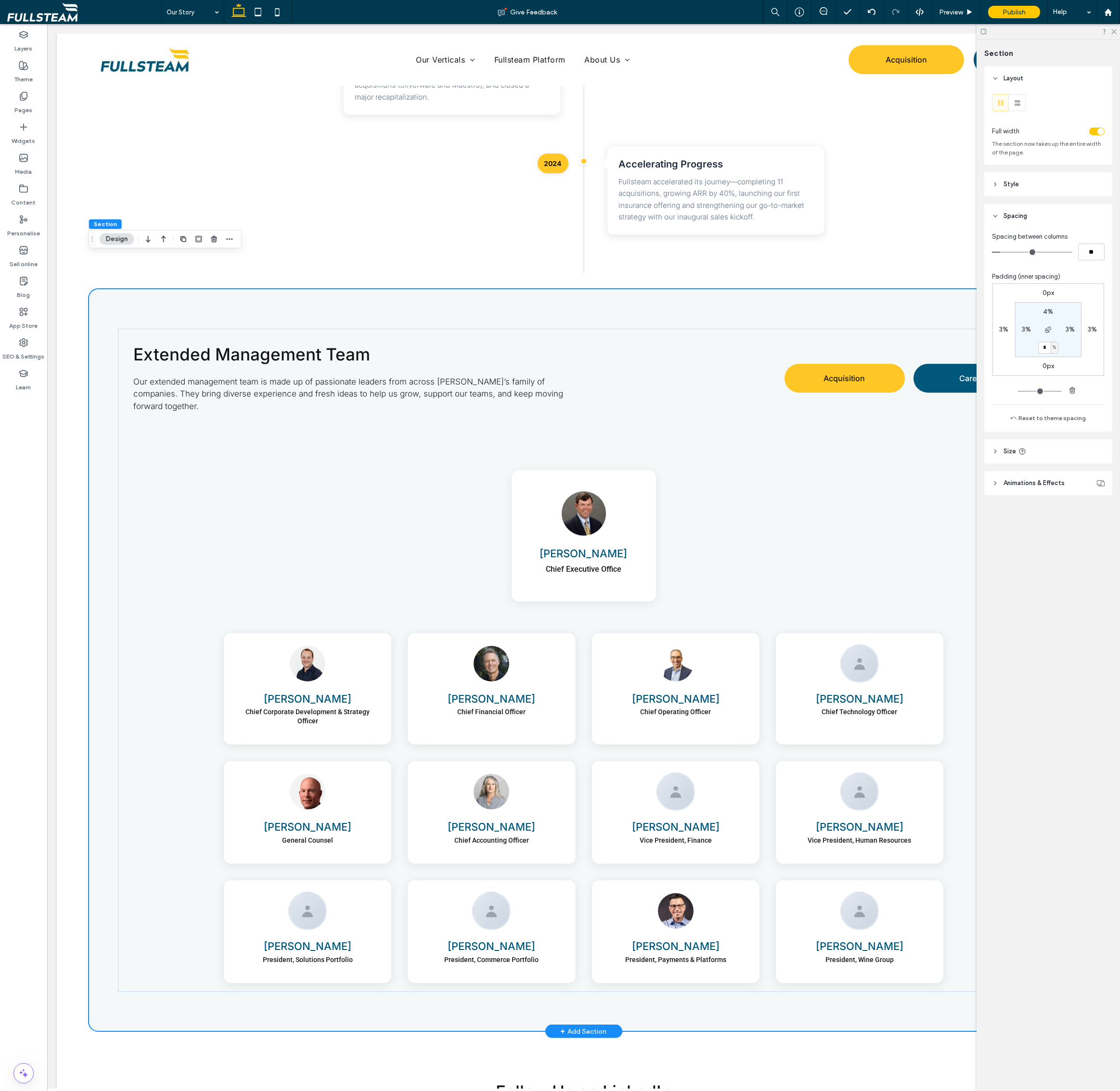
click at [681, 289] on div "Extended Management Team Our extended management team is made up of passionate …" at bounding box center [584, 660] width 990 height 743
click at [1049, 313] on label "4%" at bounding box center [1048, 311] width 10 height 8
click at [1049, 313] on input "*" at bounding box center [1044, 312] width 13 height 12
type input "*"
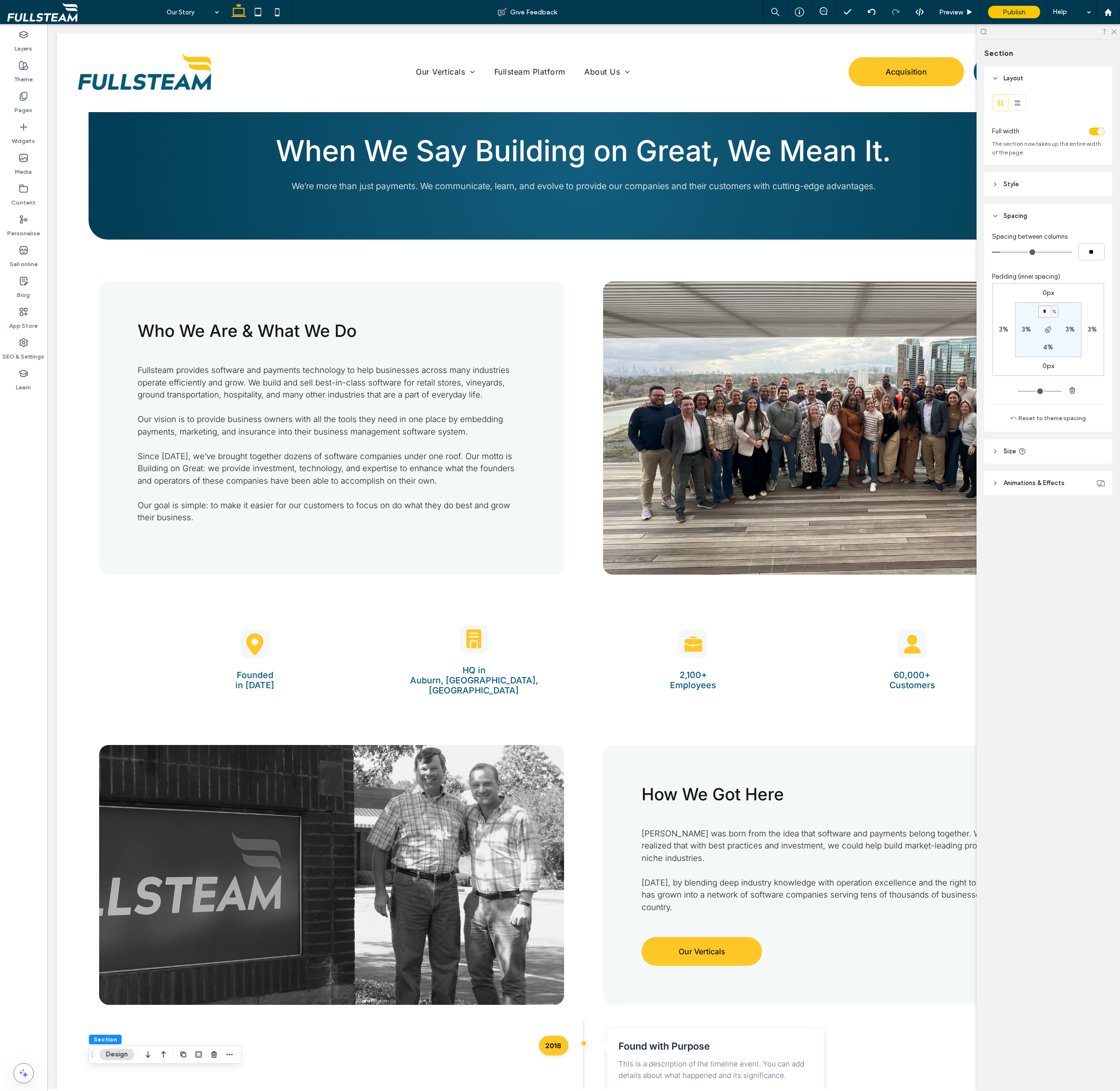
scroll to position [0, 0]
click at [277, 651] on div "Founded ﻿ in 2018" at bounding box center [254, 659] width 185 height 86
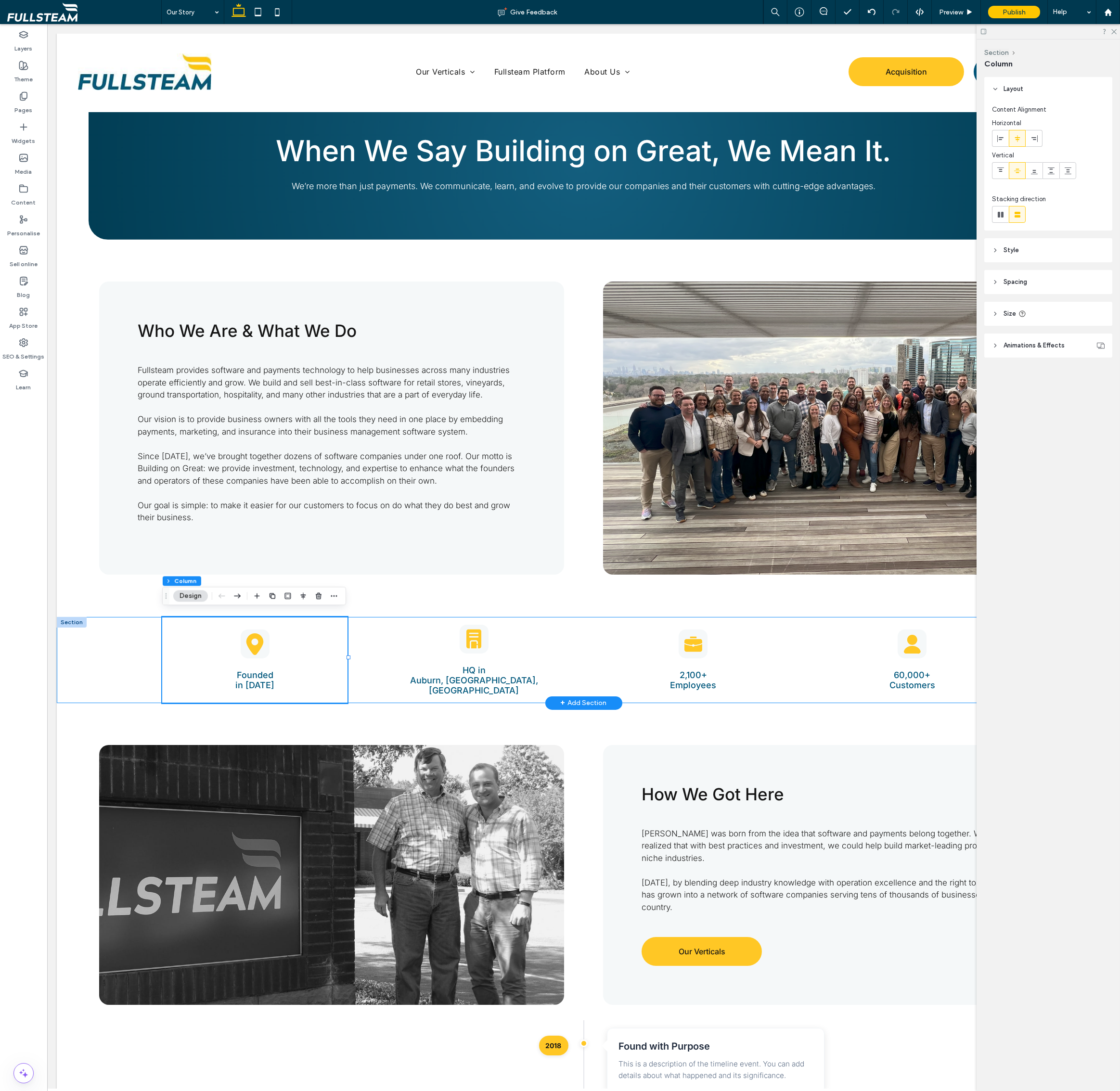
click at [106, 651] on div "Founded ﻿ in 2018 HQ in ﻿ Auburn, AL & Atlanta, GA 2,100+ Employees 60,000+ Cus…" at bounding box center [584, 659] width 1054 height 86
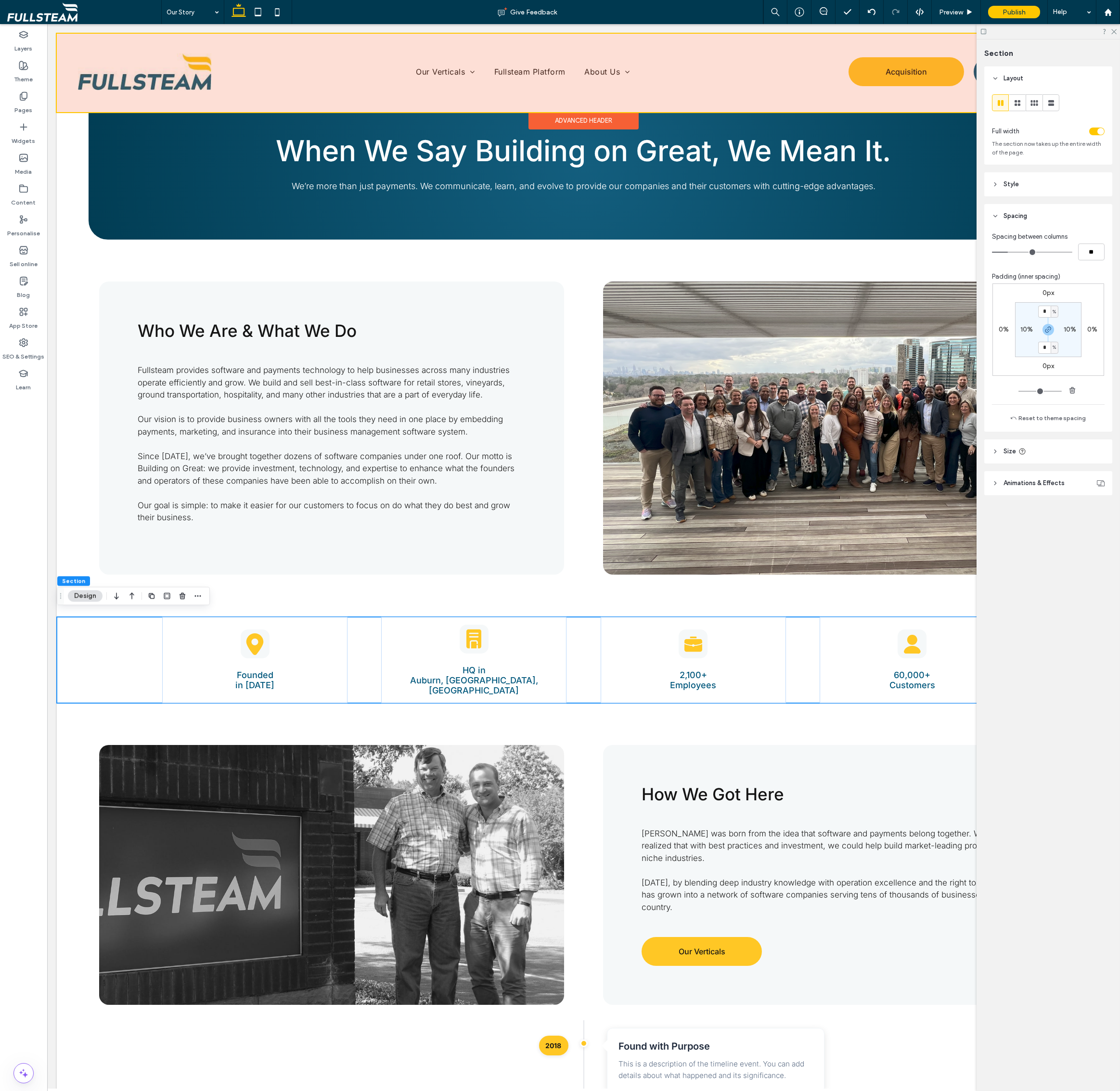
click at [611, 130] on div "Advanced Header" at bounding box center [584, 121] width 111 height 18
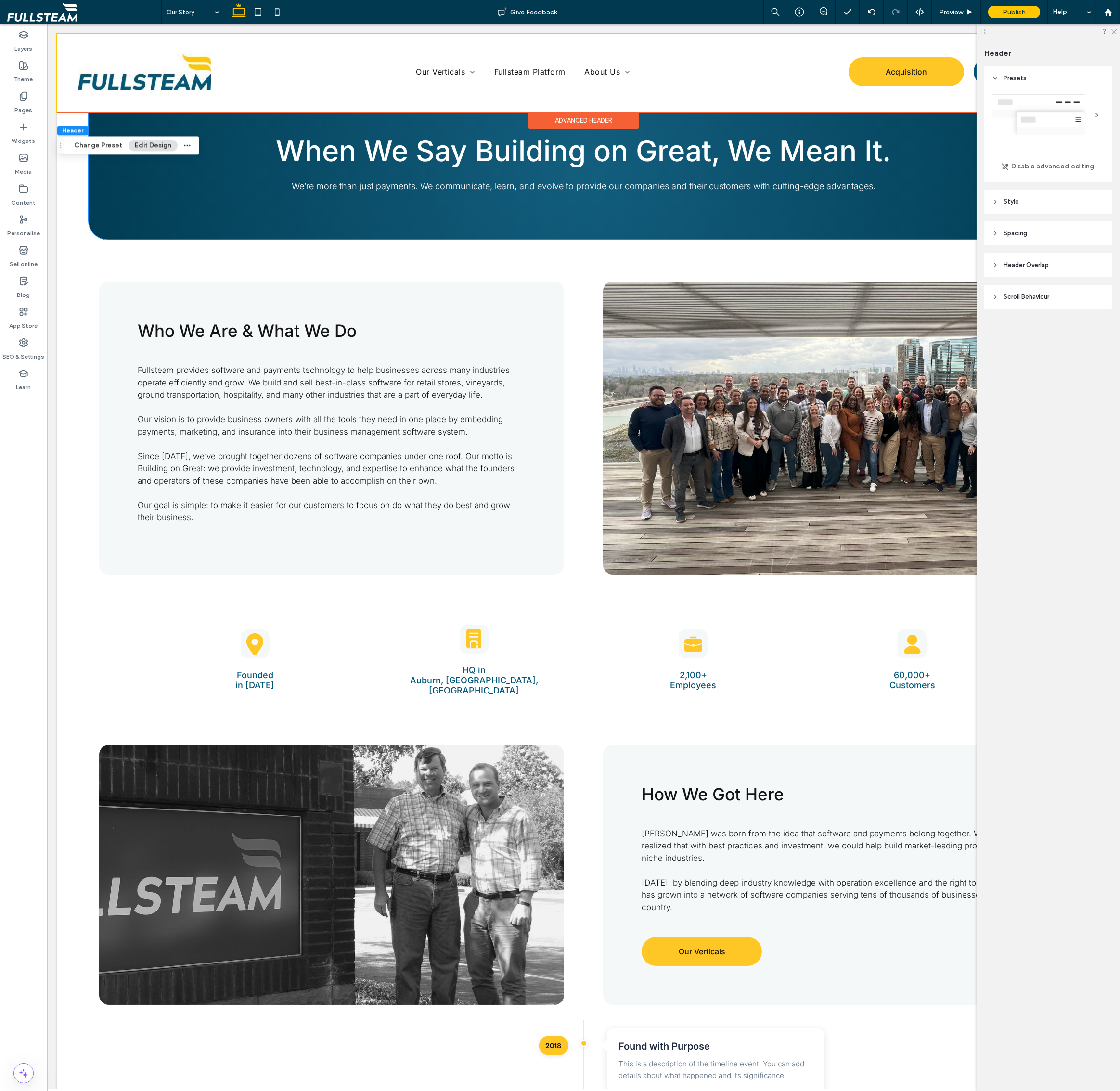
click at [1030, 304] on header "Scroll Behaviour" at bounding box center [1049, 297] width 128 height 24
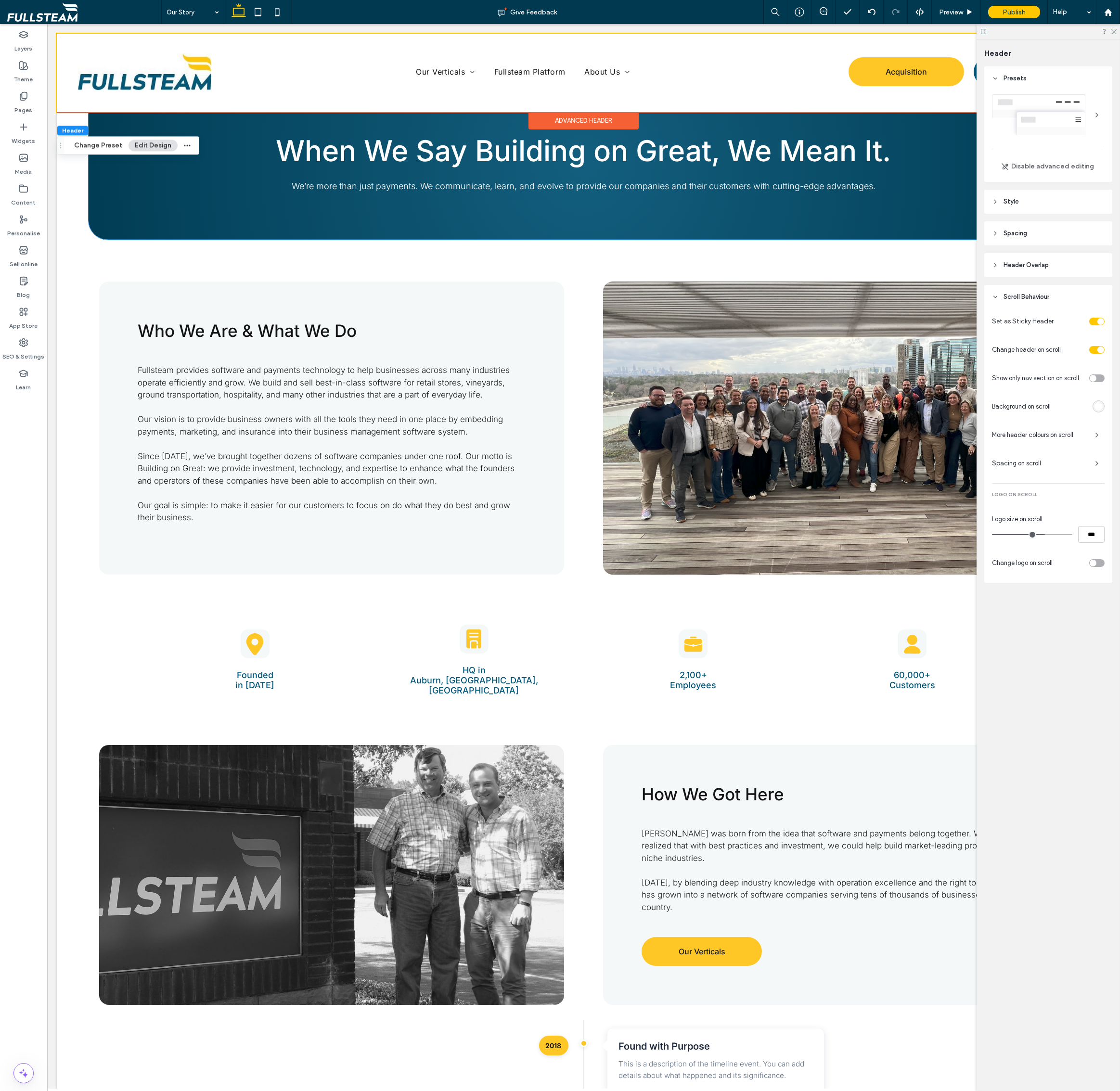
click at [1031, 264] on span "Header Overlap" at bounding box center [1026, 264] width 45 height 10
click at [1082, 290] on div "toggle" at bounding box center [1096, 290] width 15 height 7
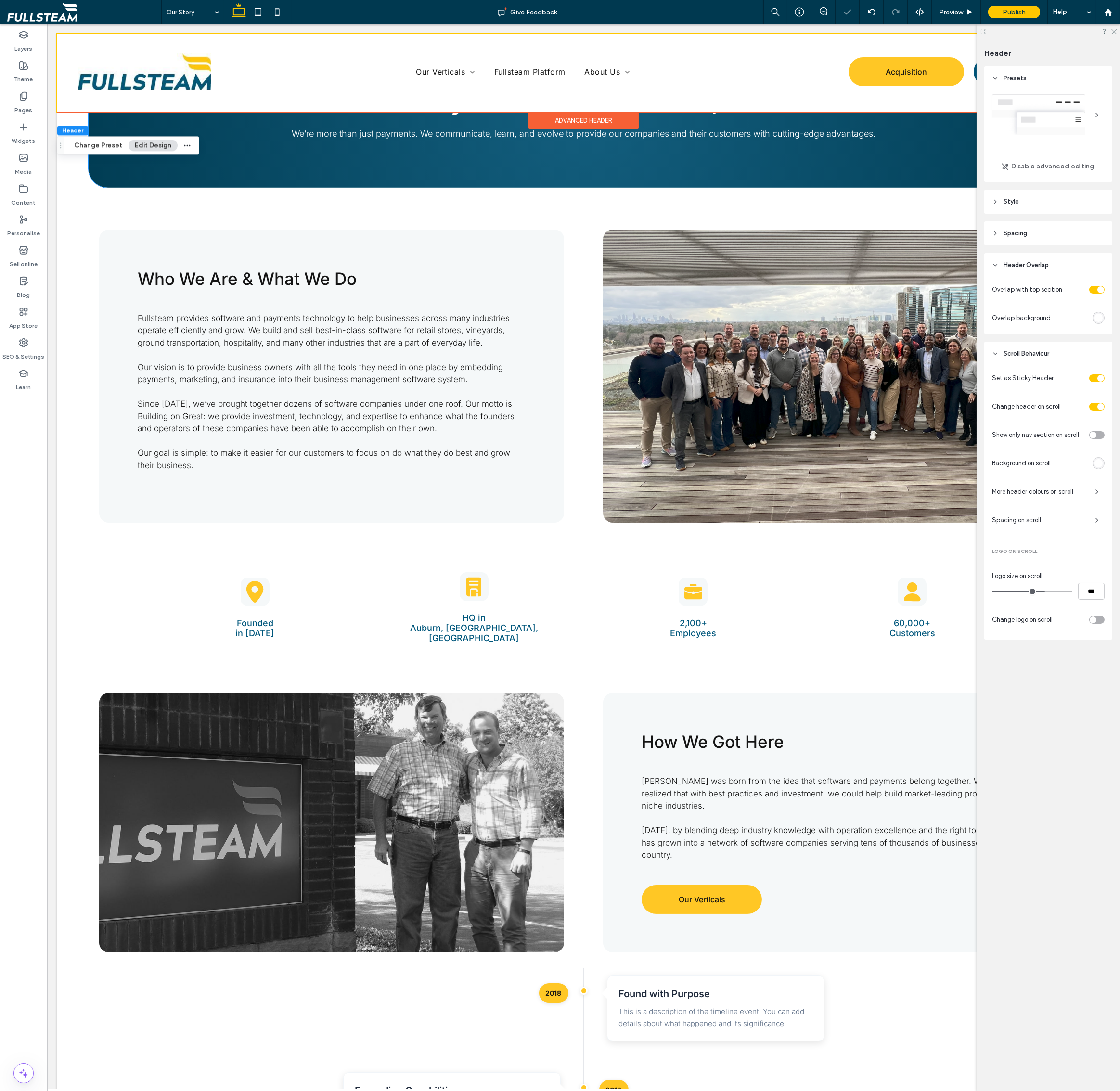
click at [1082, 290] on div "toggle" at bounding box center [1100, 290] width 7 height 7
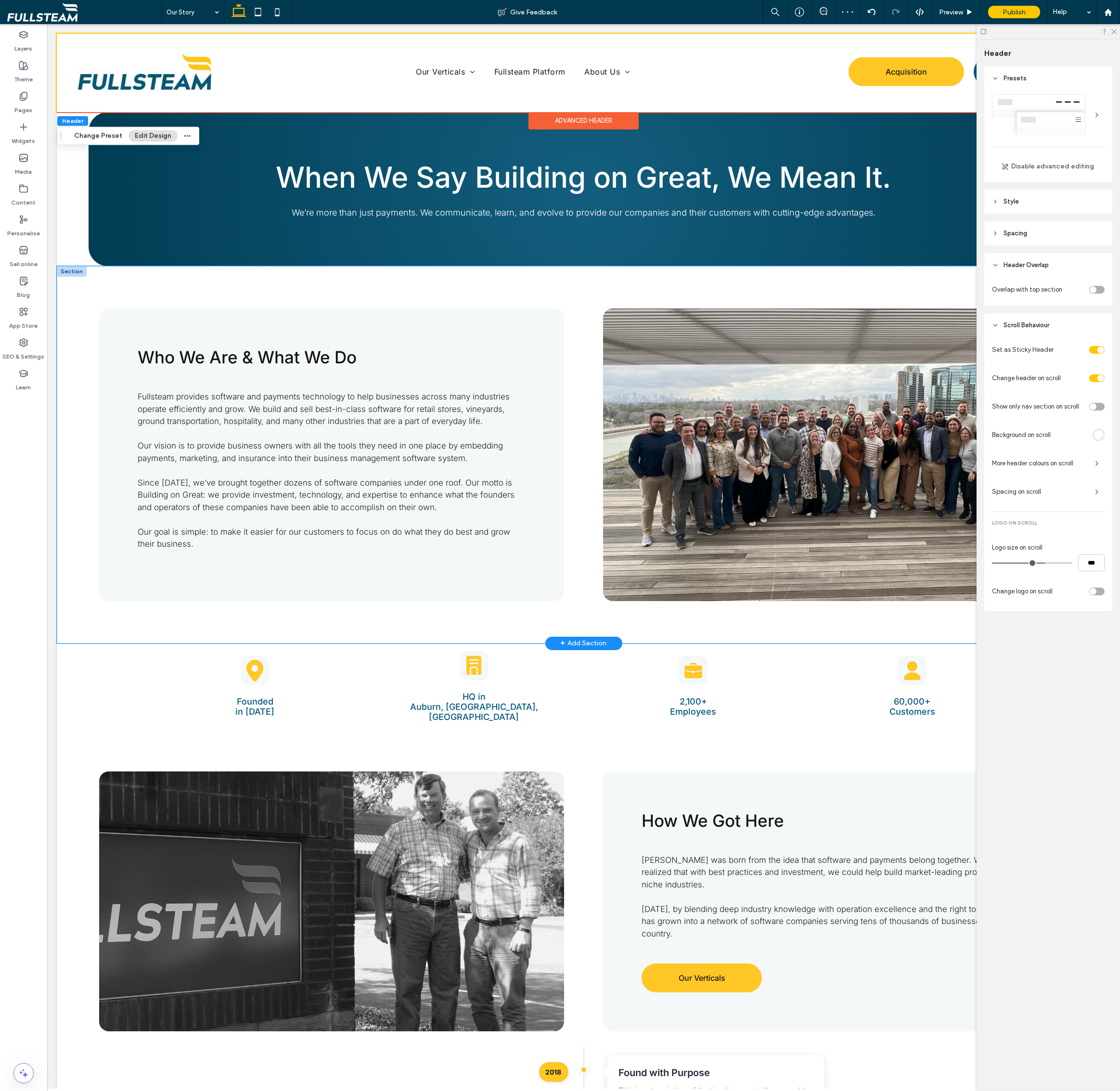
click at [124, 299] on div "Who We Are & What We Do Fullsteam provides software and payments technology to …" at bounding box center [584, 455] width 1054 height 377
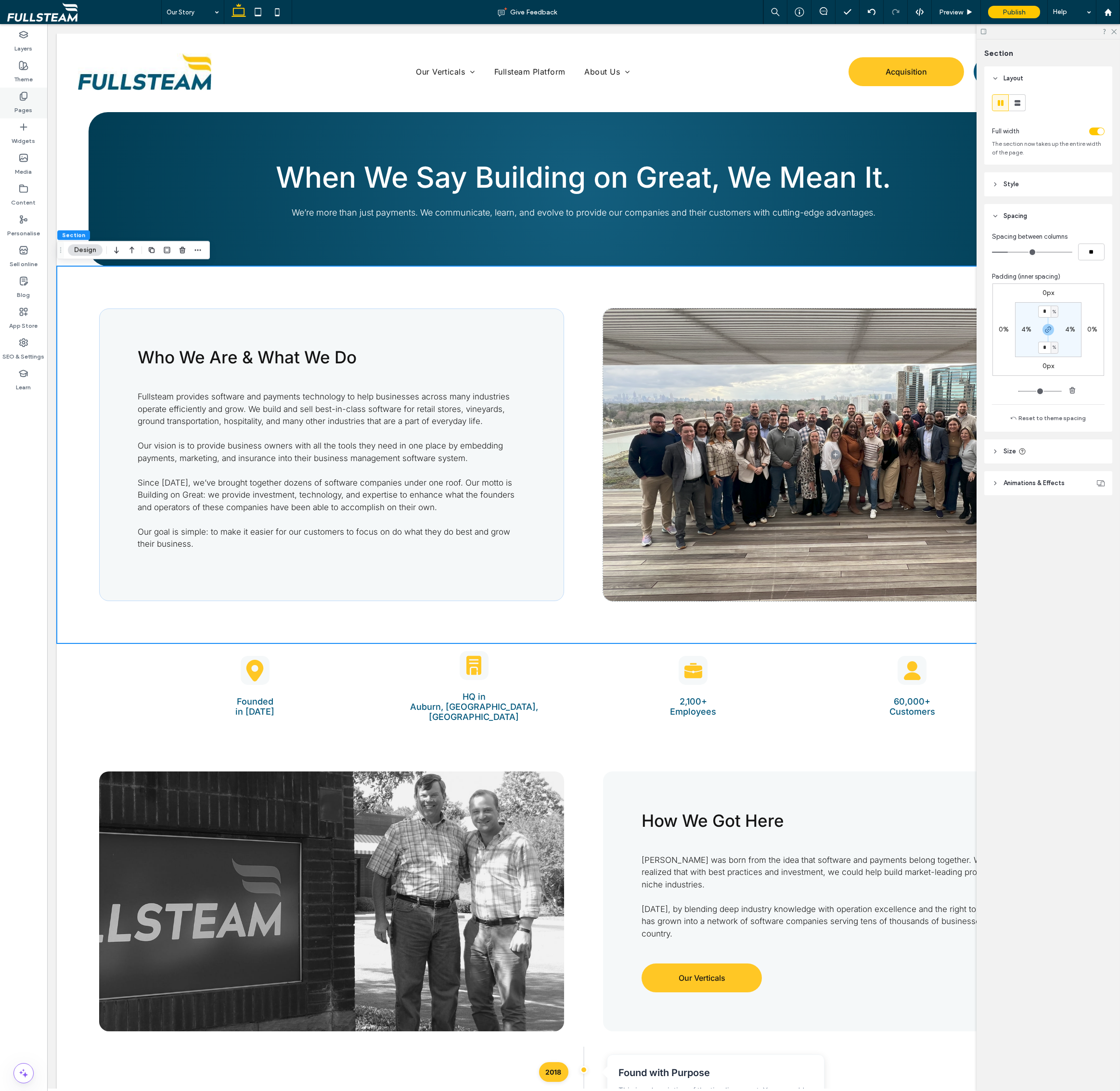
click at [25, 104] on label "Pages" at bounding box center [24, 108] width 18 height 13
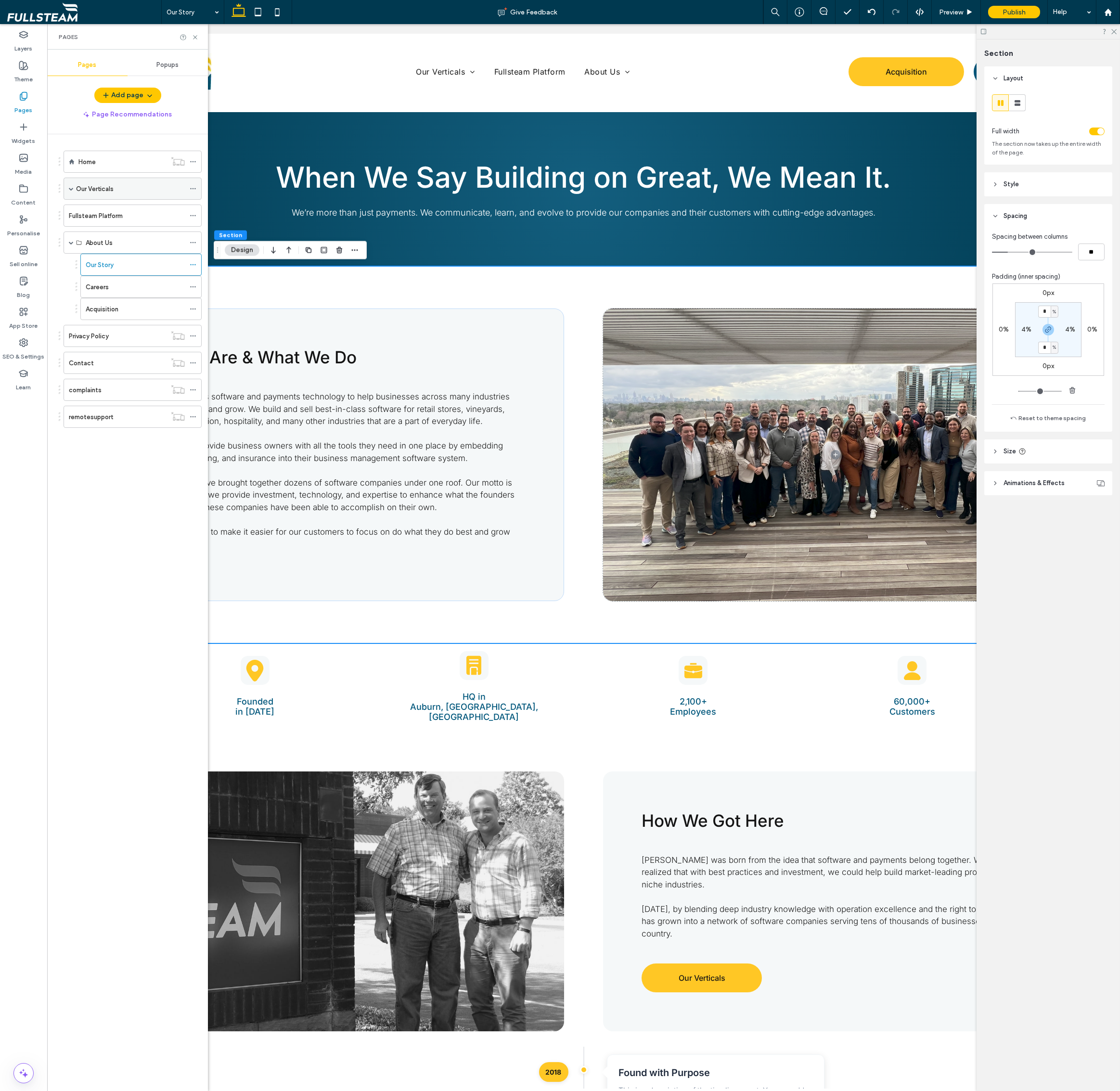
click at [105, 193] on label "Our Verticals" at bounding box center [94, 189] width 38 height 17
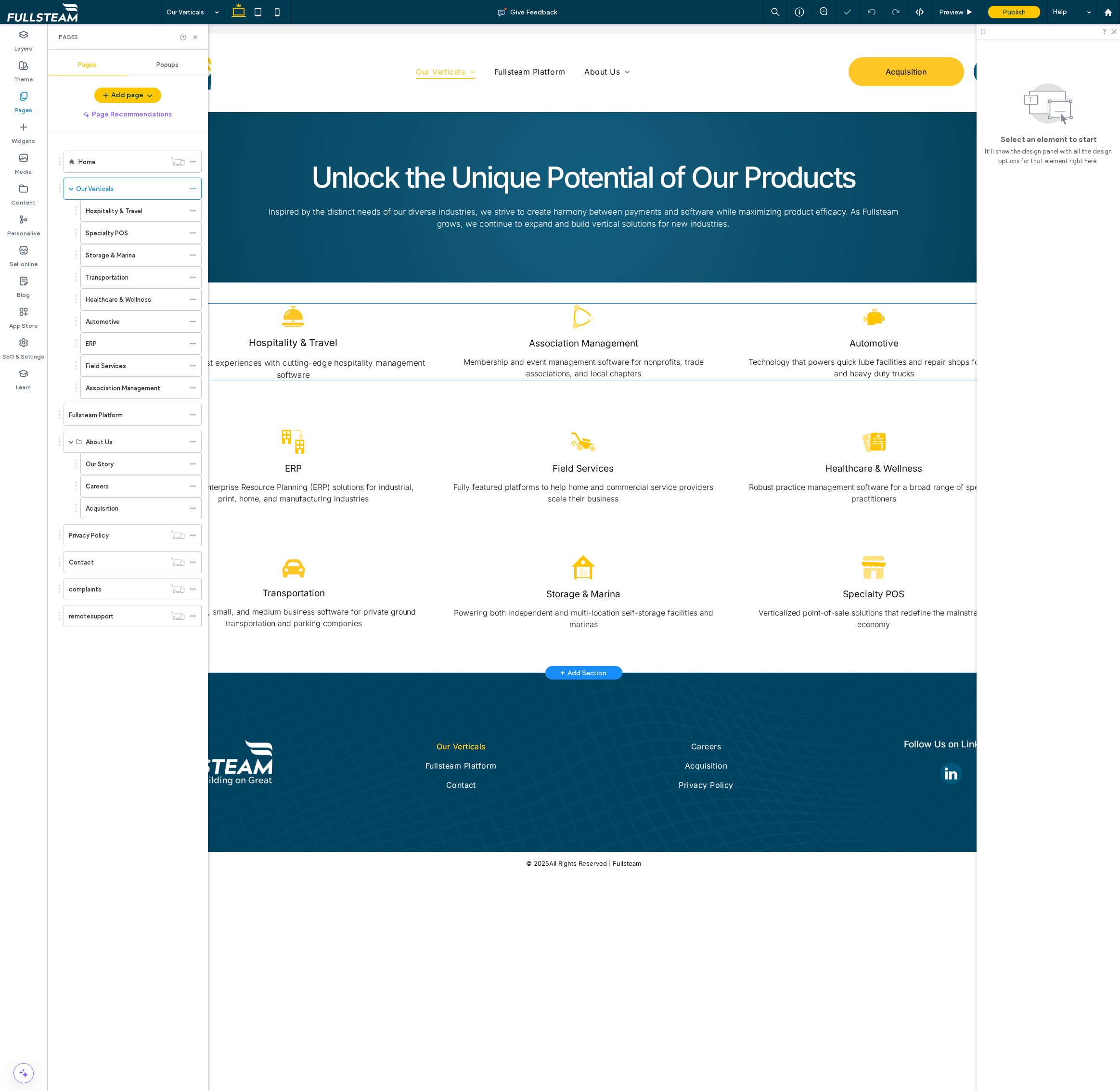
click at [292, 323] on icon at bounding box center [293, 324] width 22 height 3
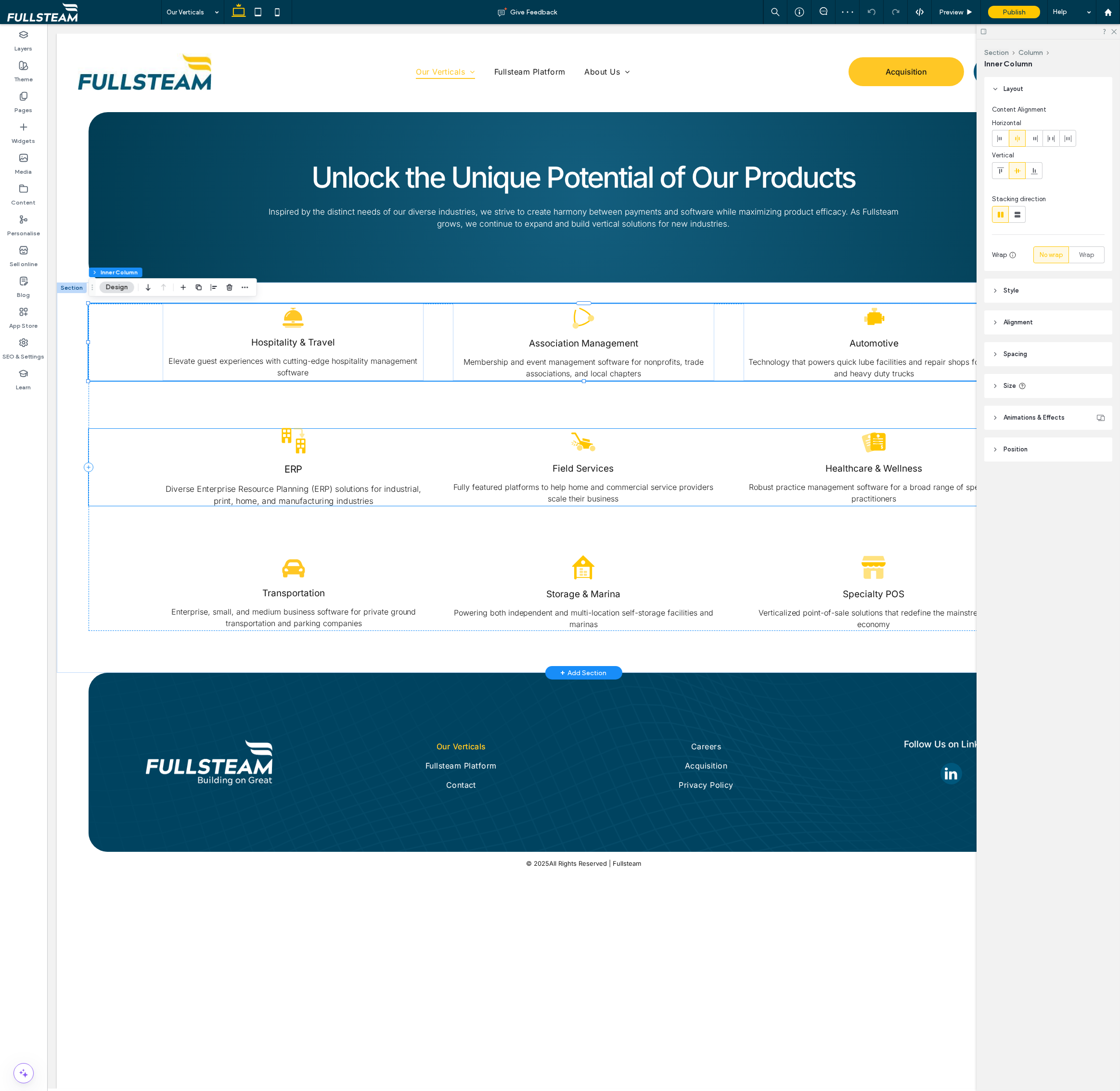
click at [308, 463] on h3 "ERP" at bounding box center [293, 469] width 276 height 12
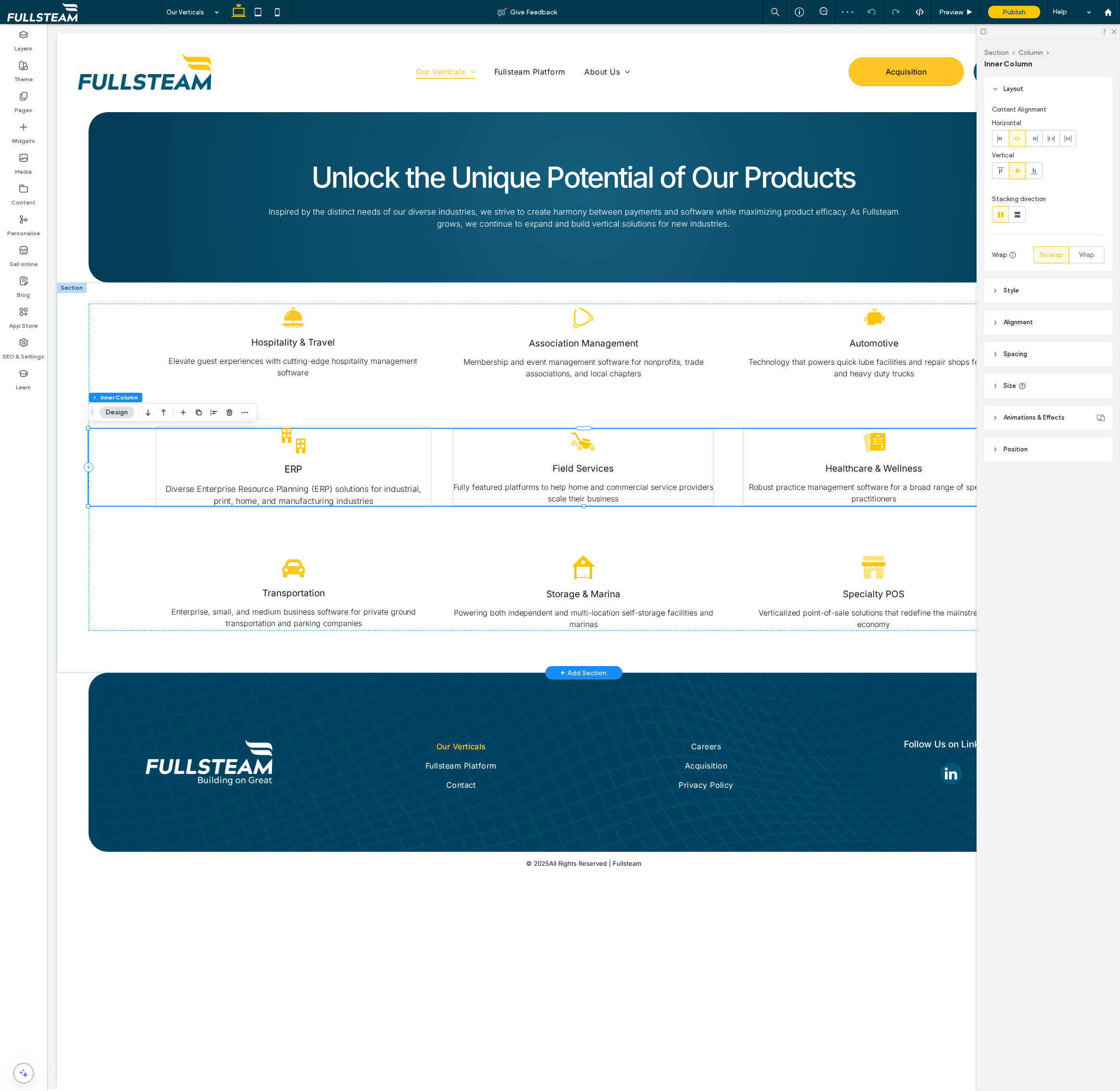
click at [308, 463] on h3 "ERP" at bounding box center [293, 469] width 276 height 12
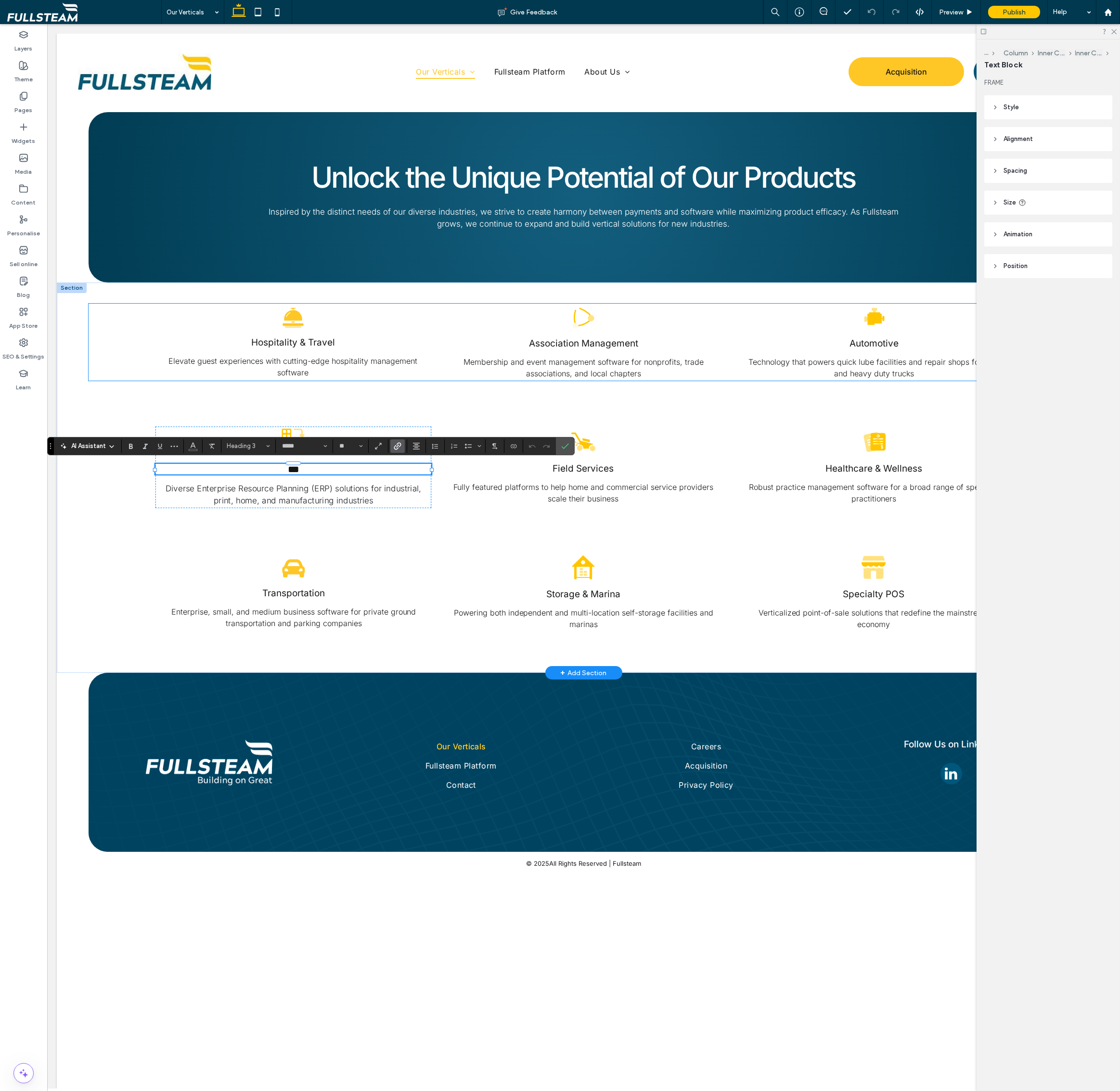
click at [92, 315] on div "Hospitality & Travel Elevate guest experiences with cutting-edge hospitality ma…" at bounding box center [584, 342] width 990 height 77
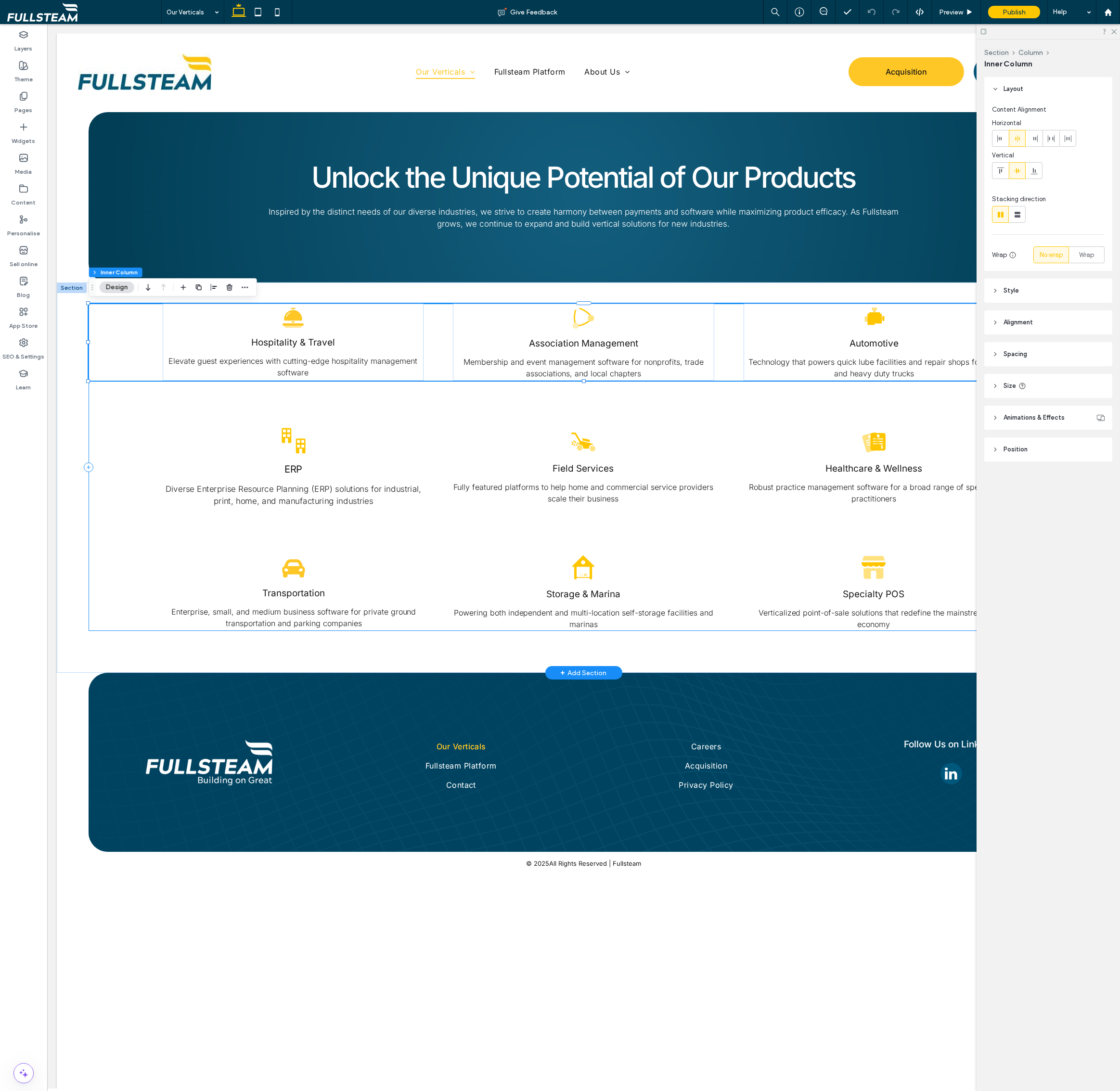
click at [99, 387] on div "Association Management Membership and event management software for nonprofits,…" at bounding box center [584, 467] width 990 height 327
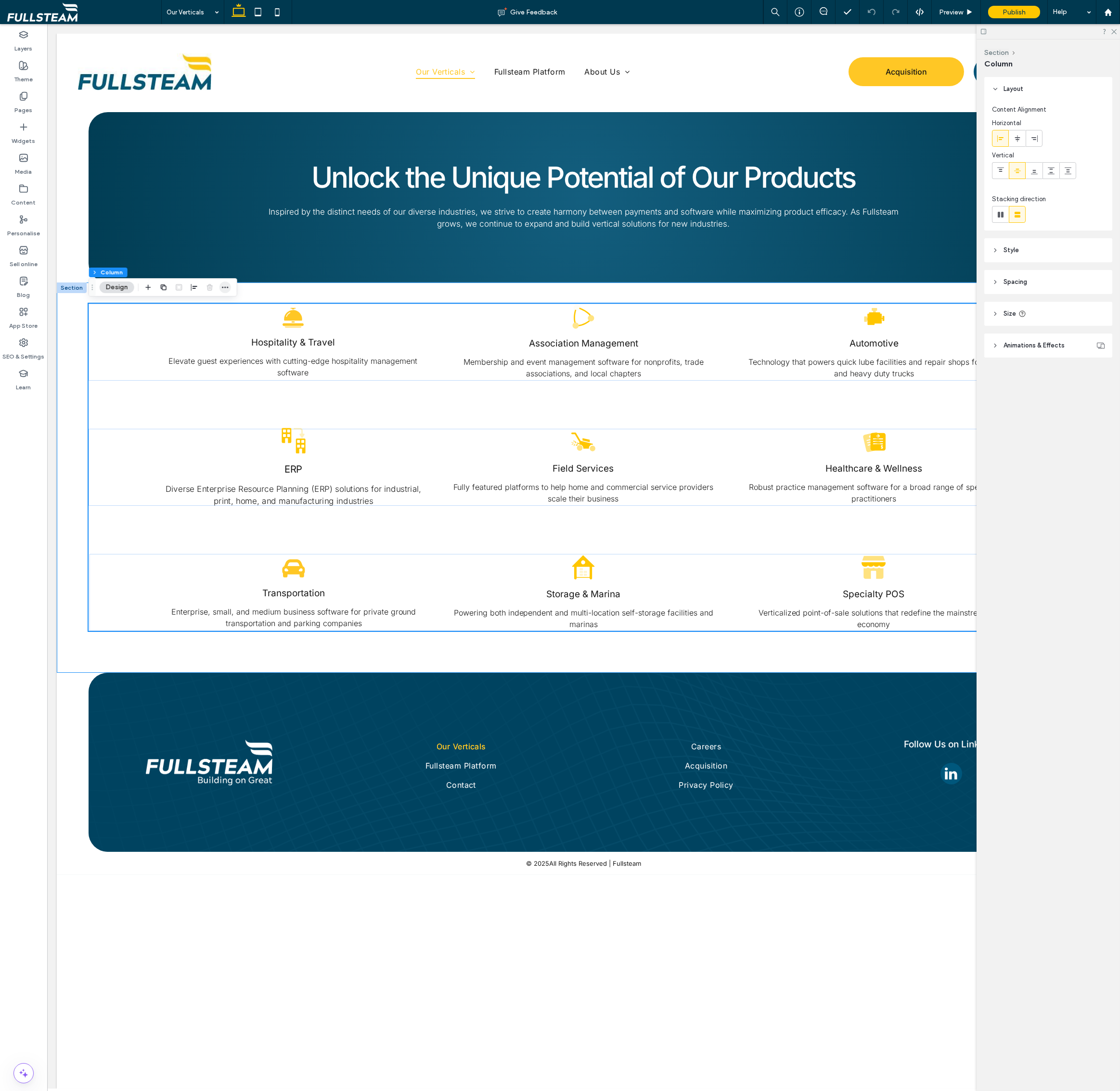
click at [223, 287] on icon "button" at bounding box center [225, 287] width 7 height 7
click at [206, 343] on label "Copy" at bounding box center [193, 344] width 76 height 8
click at [283, 341] on link "Hospitality & Travel" at bounding box center [293, 343] width 88 height 12
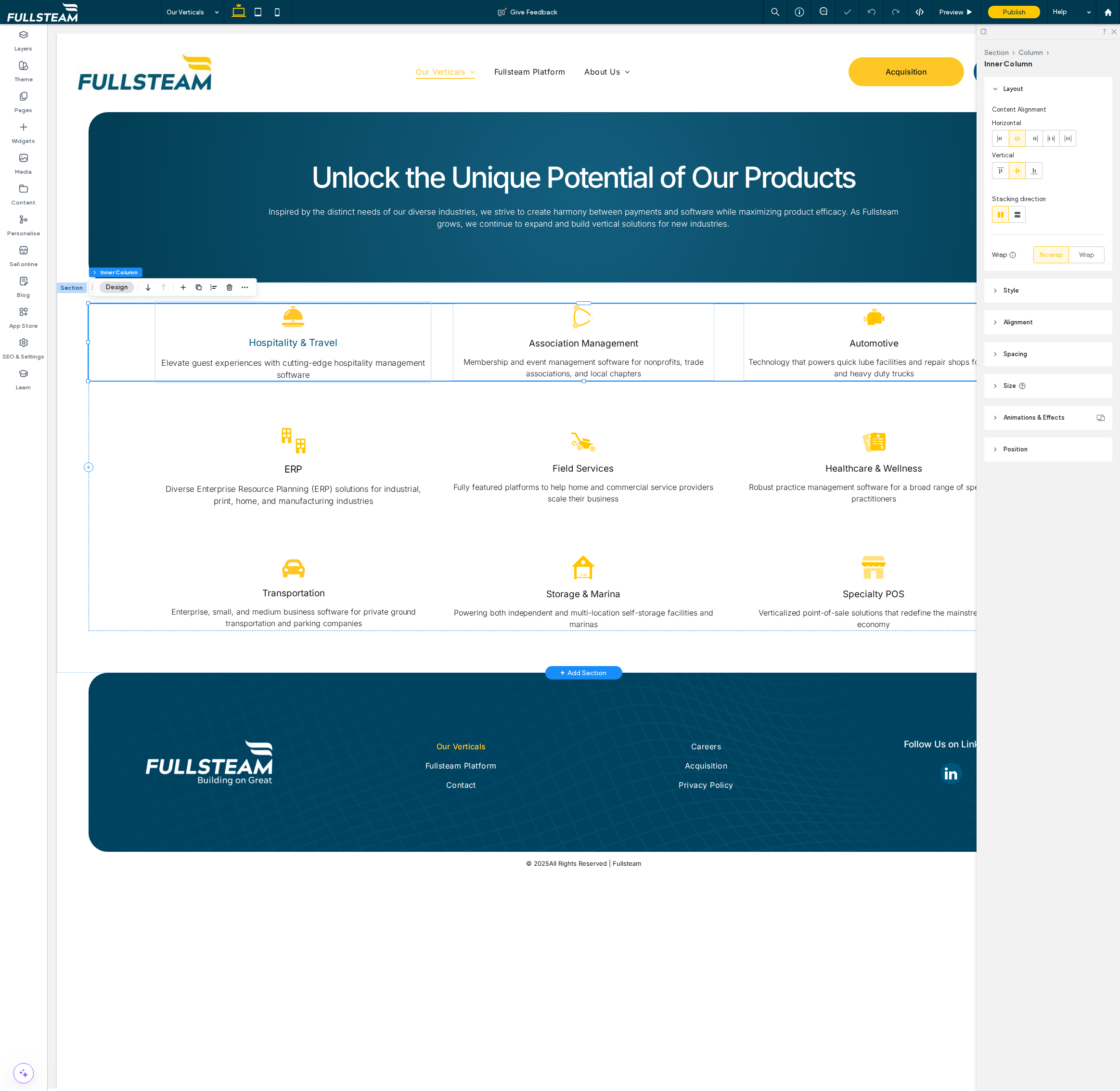
click at [283, 341] on link "Hospitality & Travel" at bounding box center [293, 343] width 88 height 12
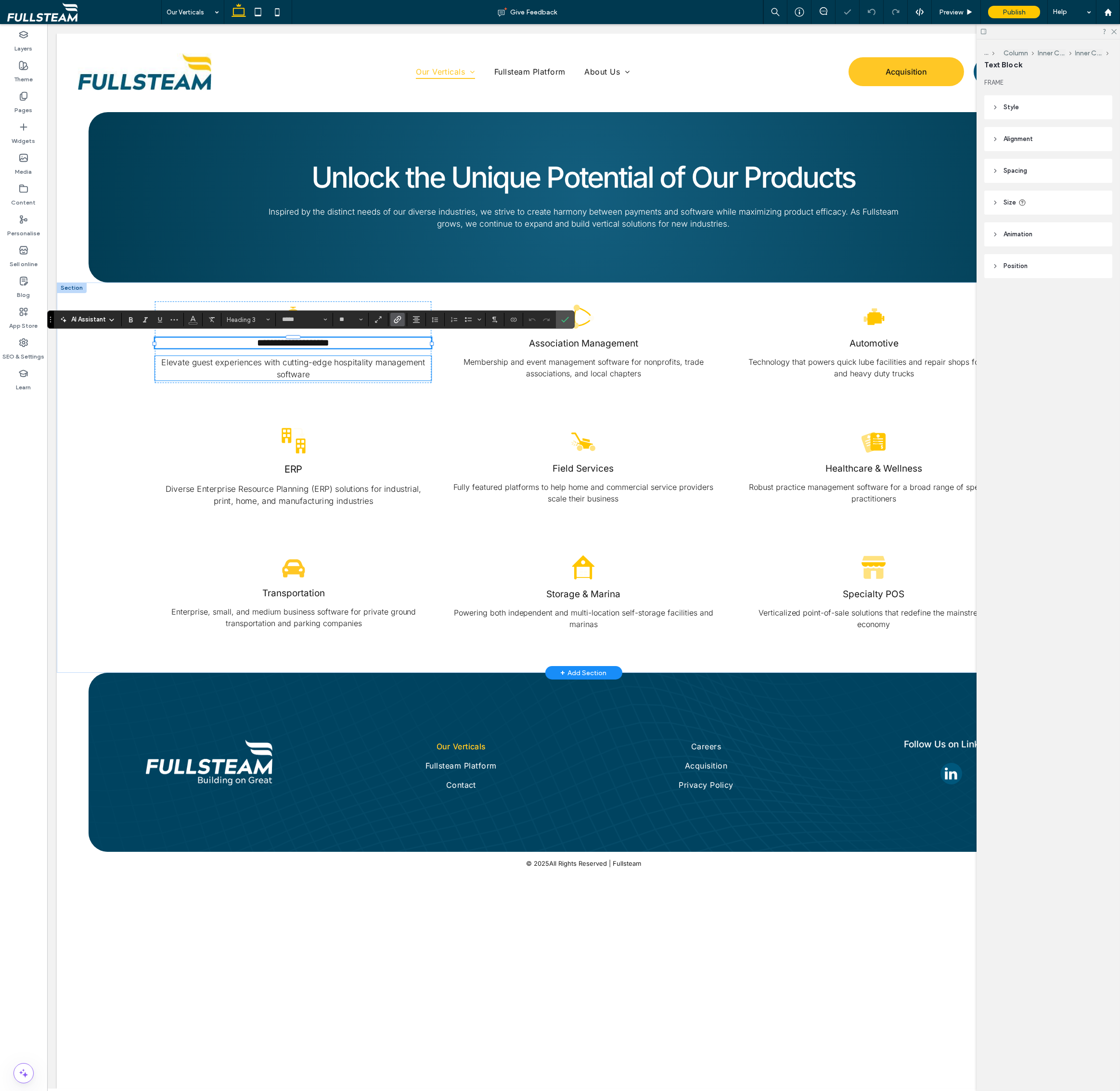
click at [301, 359] on span "Elevate guest experiences with cutting-edge hospitality management software" at bounding box center [293, 368] width 264 height 23
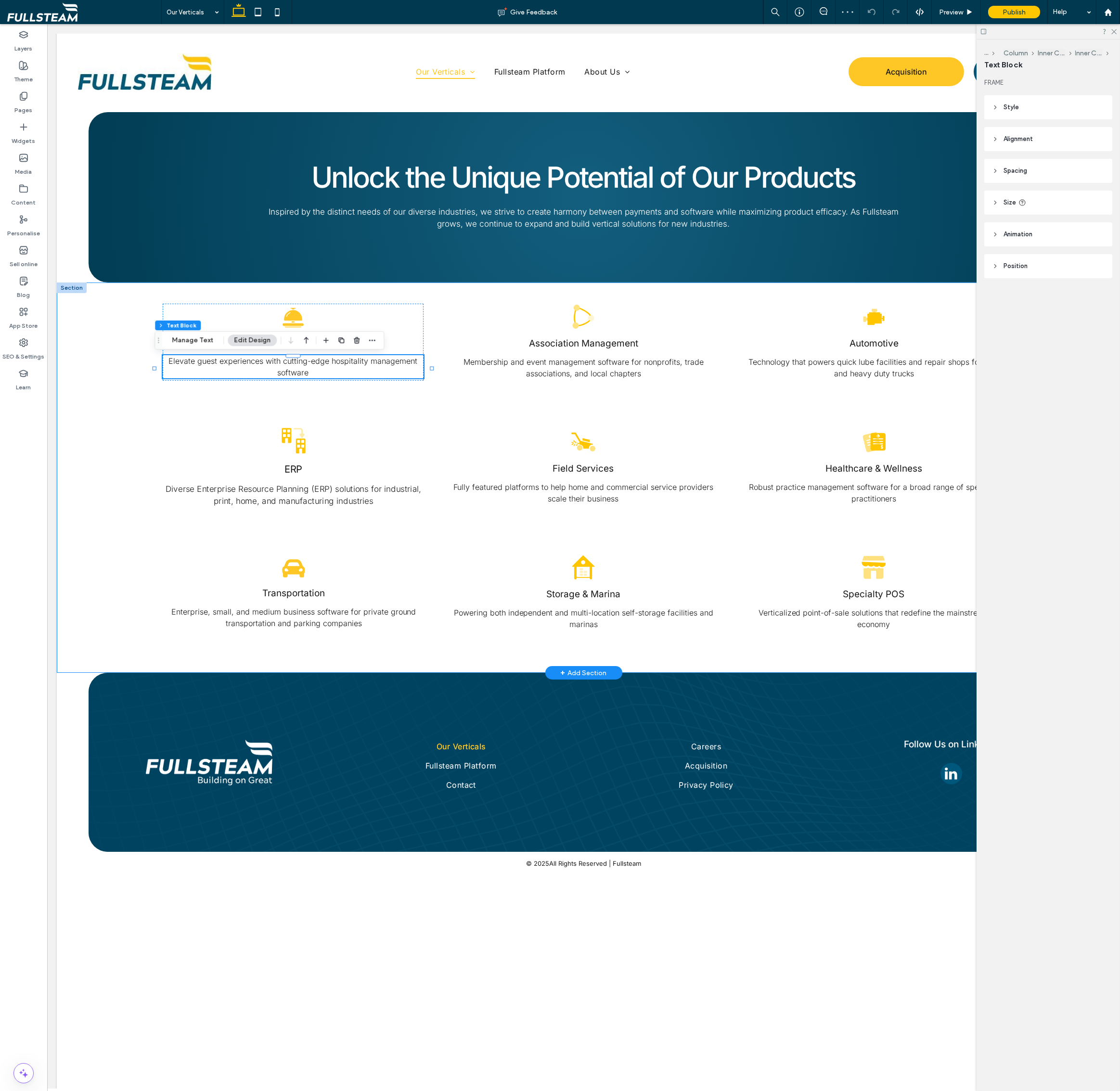
drag, startPoint x: 433, startPoint y: 289, endPoint x: 427, endPoint y: 313, distance: 24.7
click at [433, 289] on div "Association Management Membership and event management software for nonprofits,…" at bounding box center [584, 477] width 1054 height 390
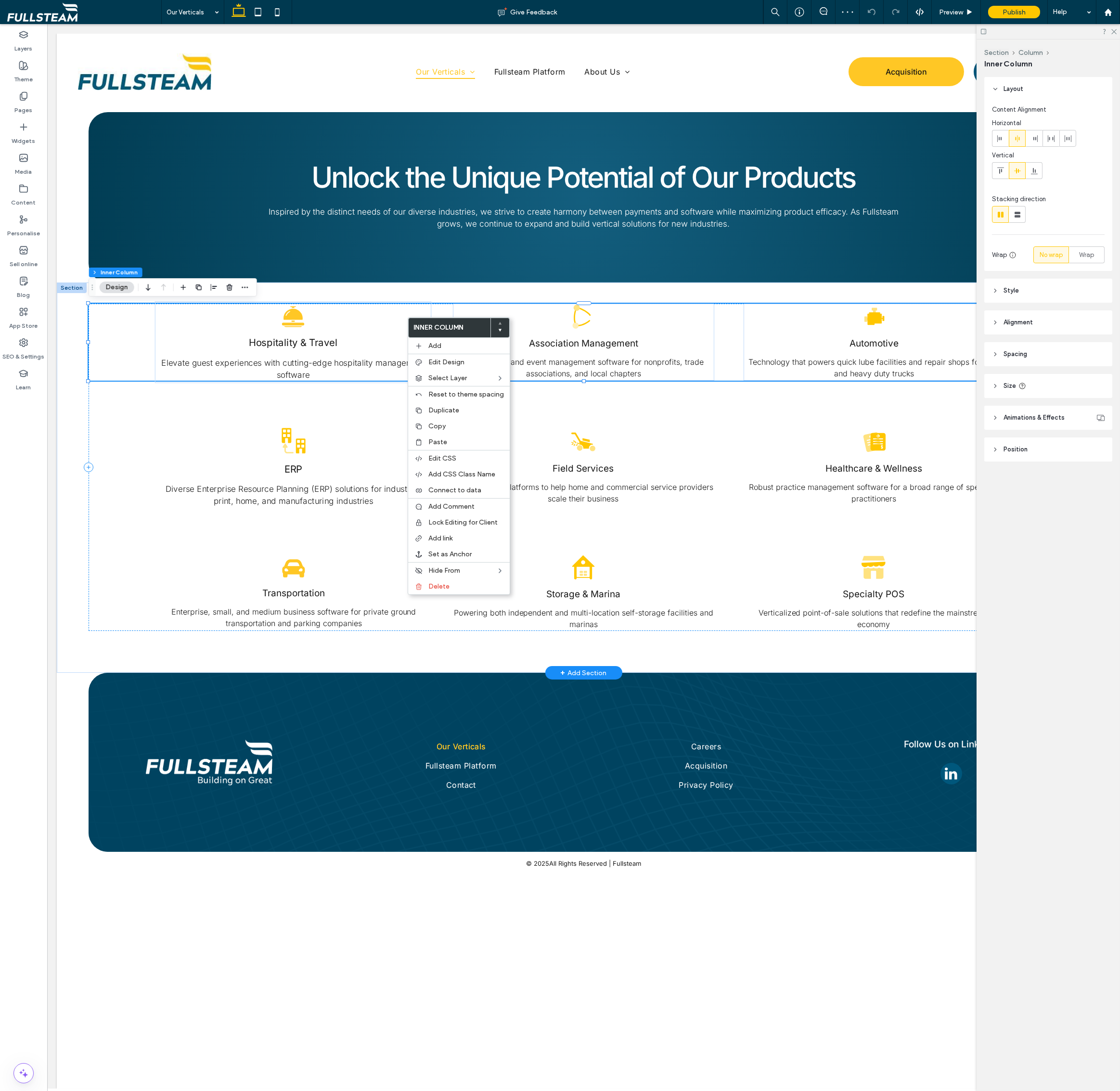
click at [387, 317] on div "Hospitality & Travel Elevate guest experiences with cutting-edge hospitality ma…" at bounding box center [293, 342] width 277 height 82
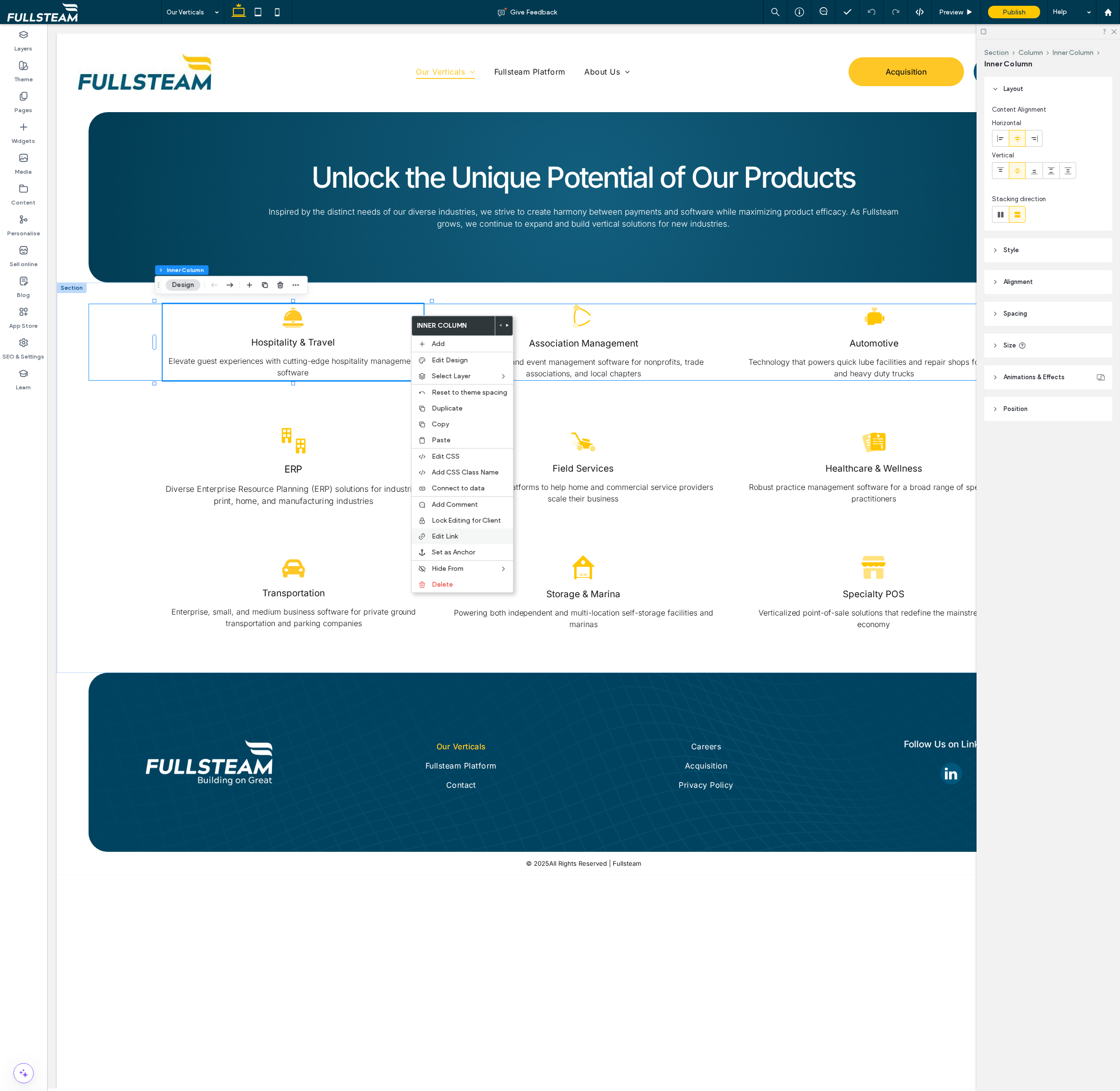
click at [473, 533] on label "Edit Link" at bounding box center [469, 536] width 76 height 8
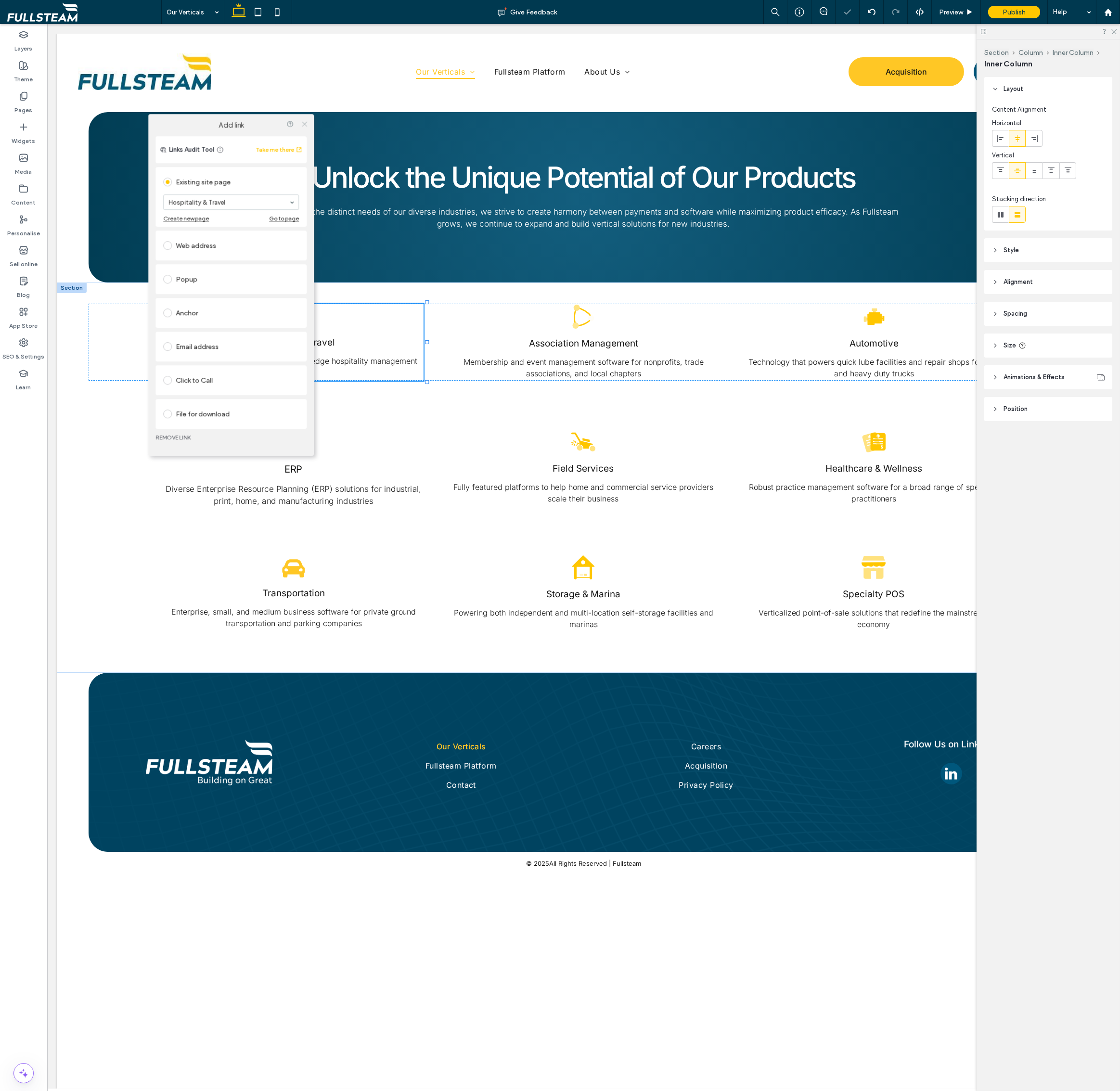
click at [304, 123] on icon at bounding box center [304, 124] width 7 height 7
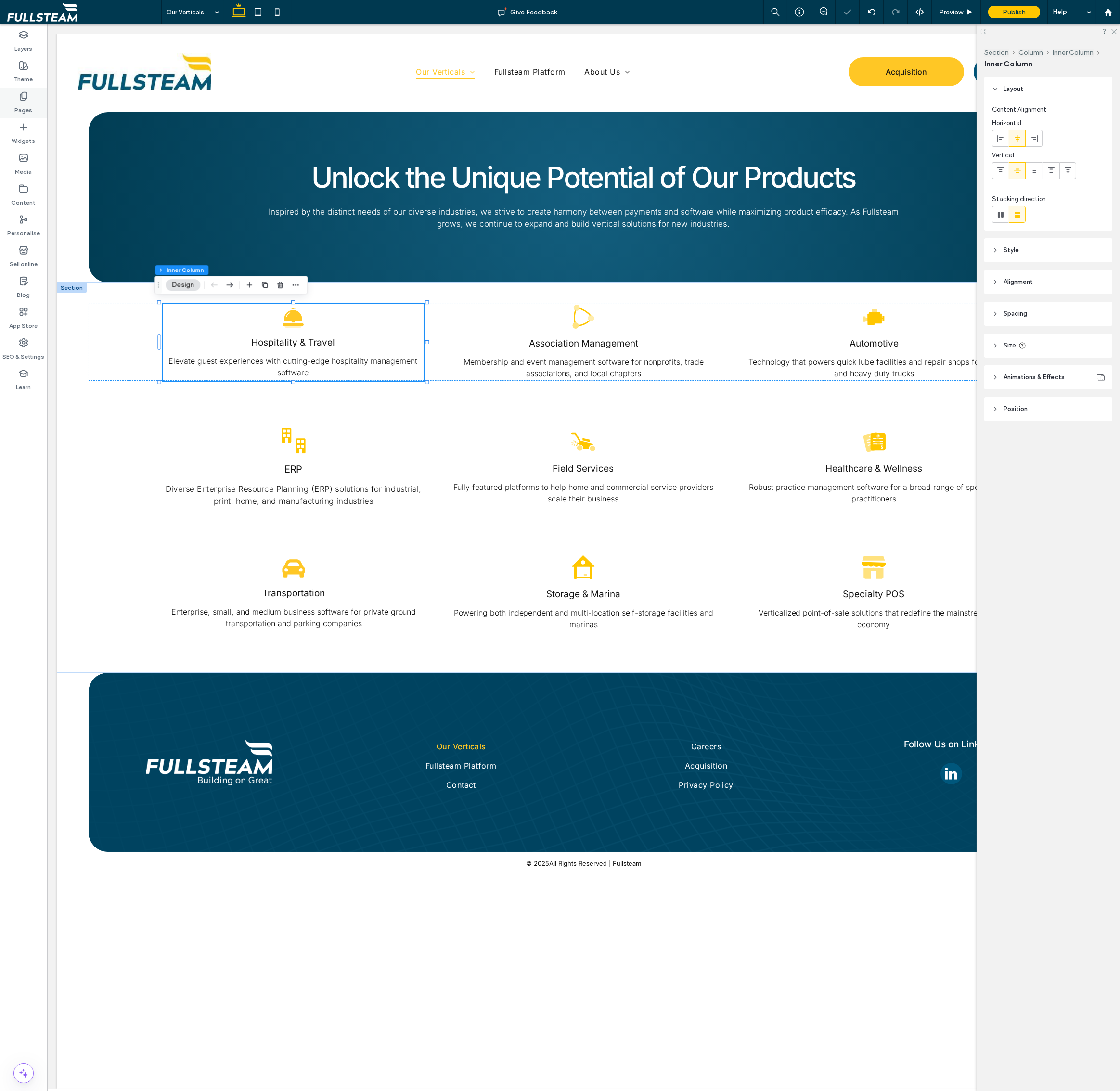
click at [18, 108] on label "Pages" at bounding box center [24, 108] width 18 height 13
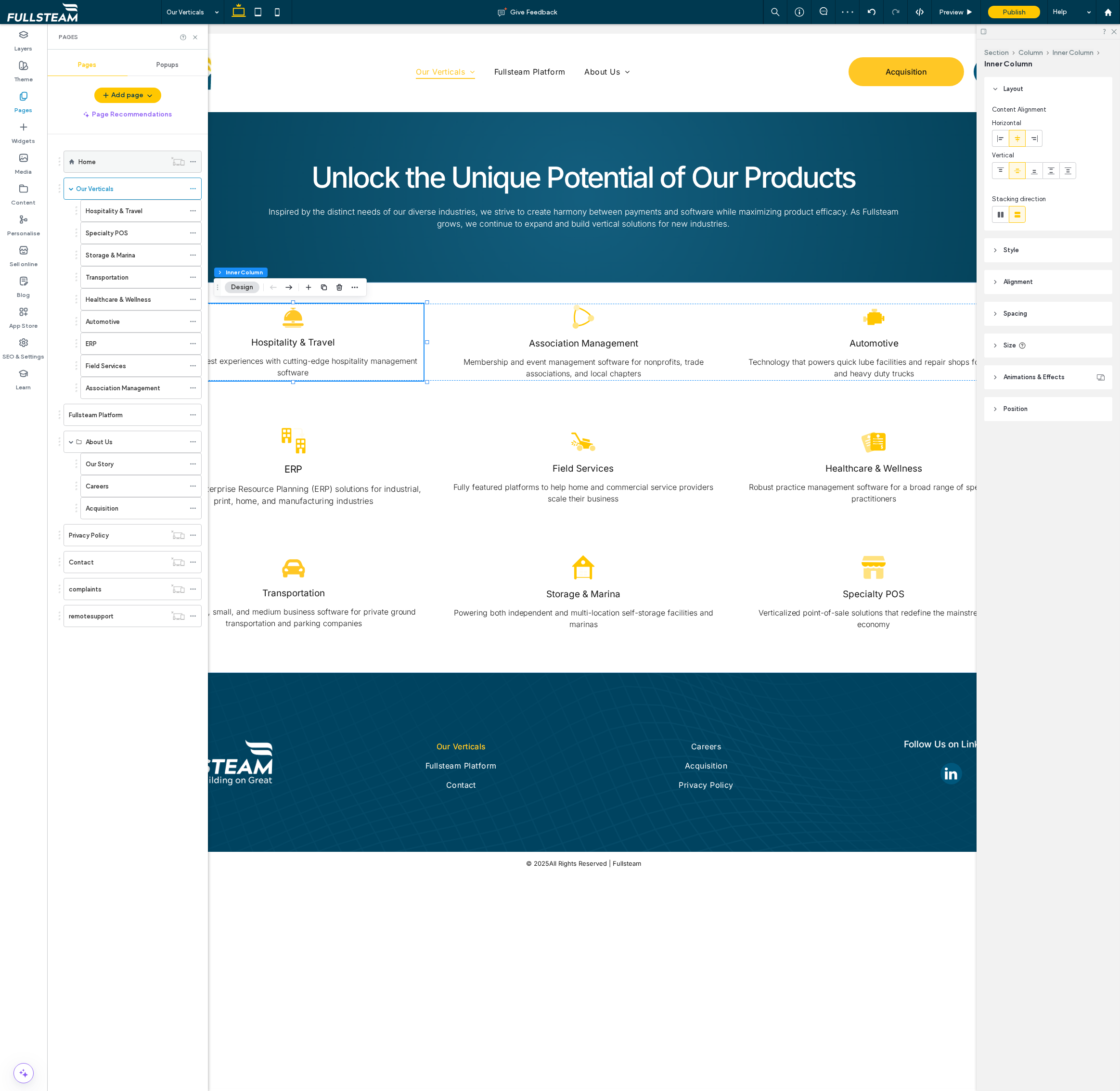
click at [102, 159] on div "Home" at bounding box center [122, 162] width 88 height 10
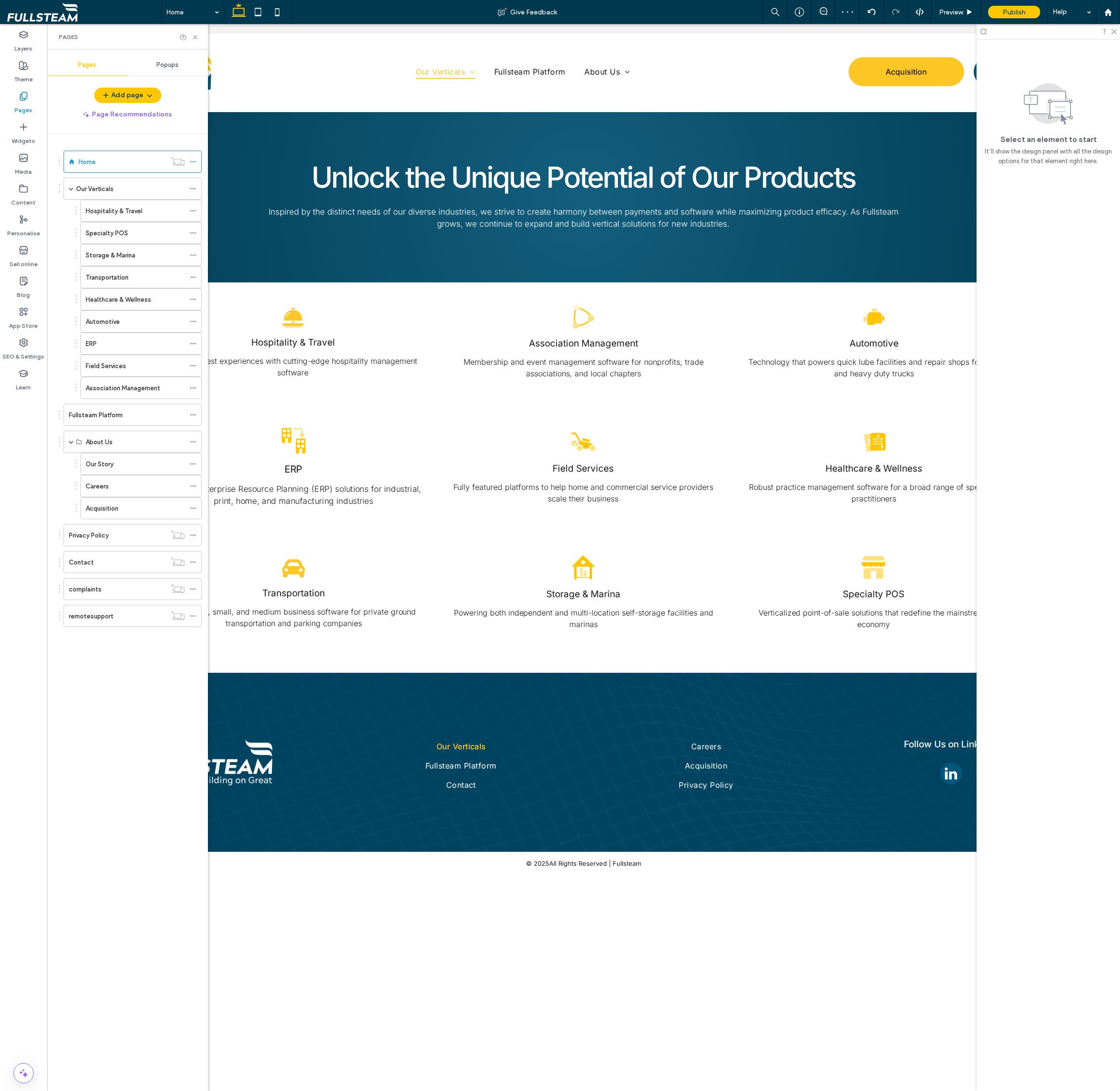
click at [197, 37] on div "Home Give Feedback Preview Publish Help Design Panel Site Comments Site Comment…" at bounding box center [560, 545] width 1120 height 1091
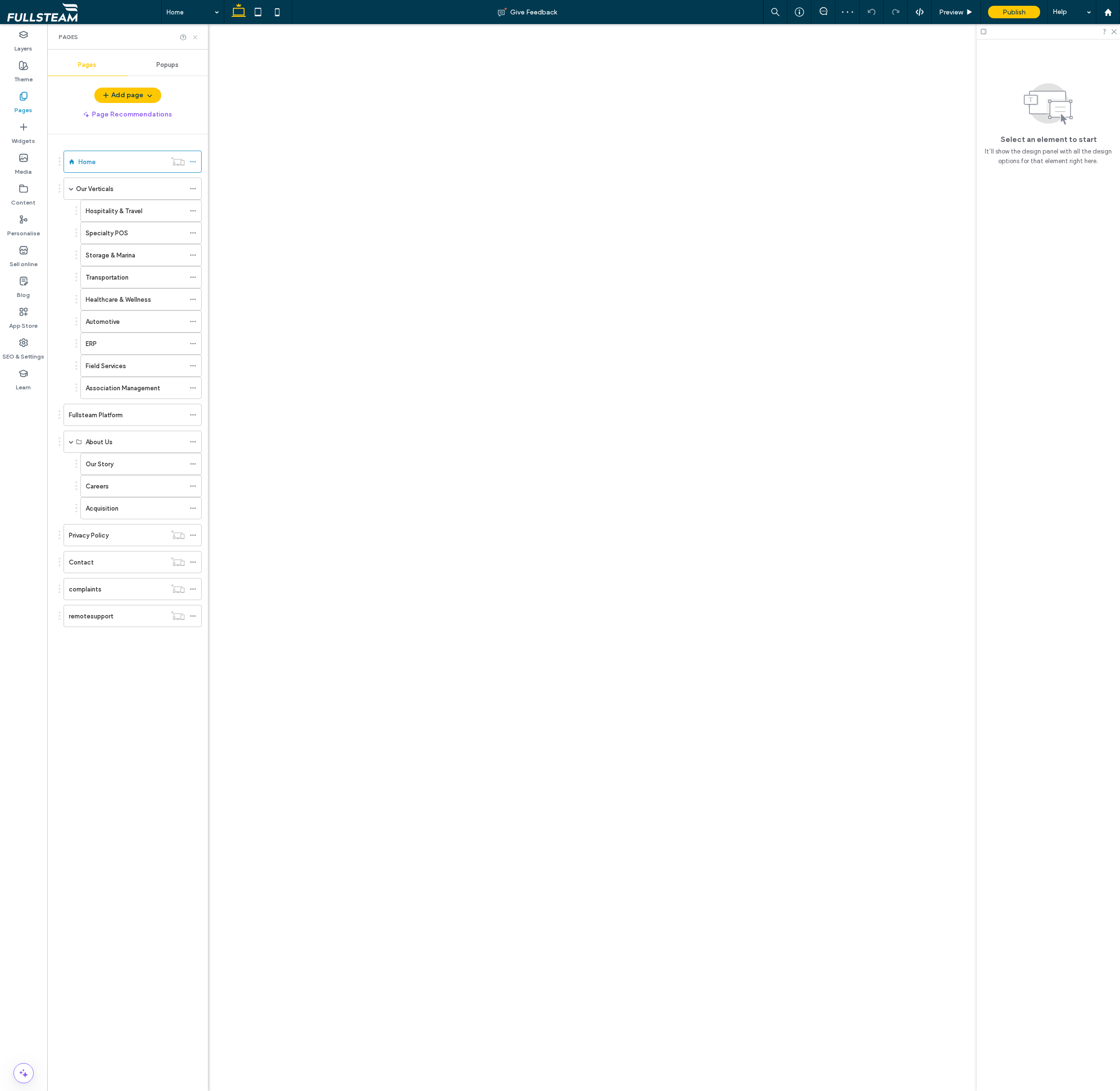
click at [194, 38] on icon at bounding box center [195, 38] width 7 height 7
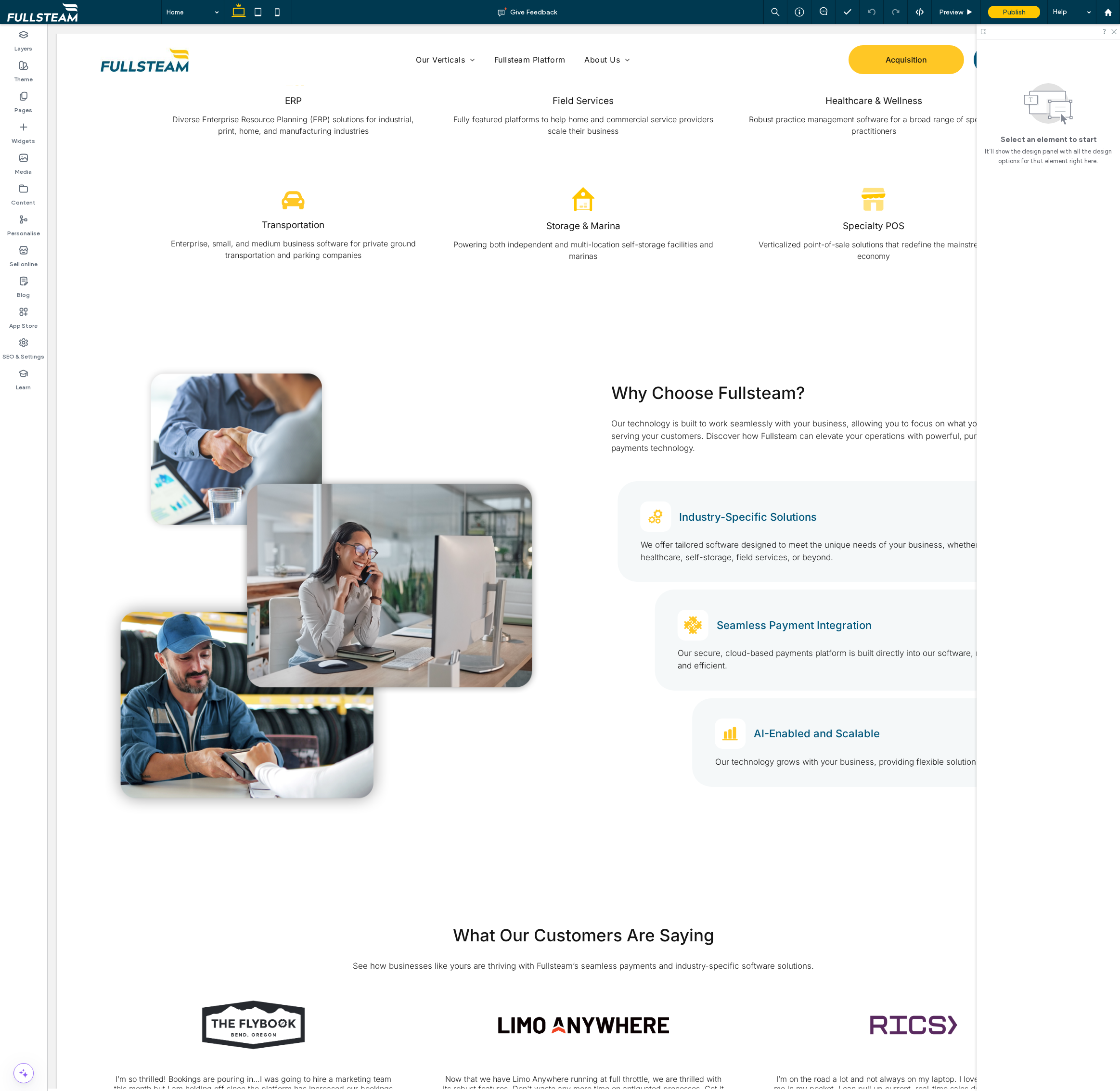
scroll to position [601, 0]
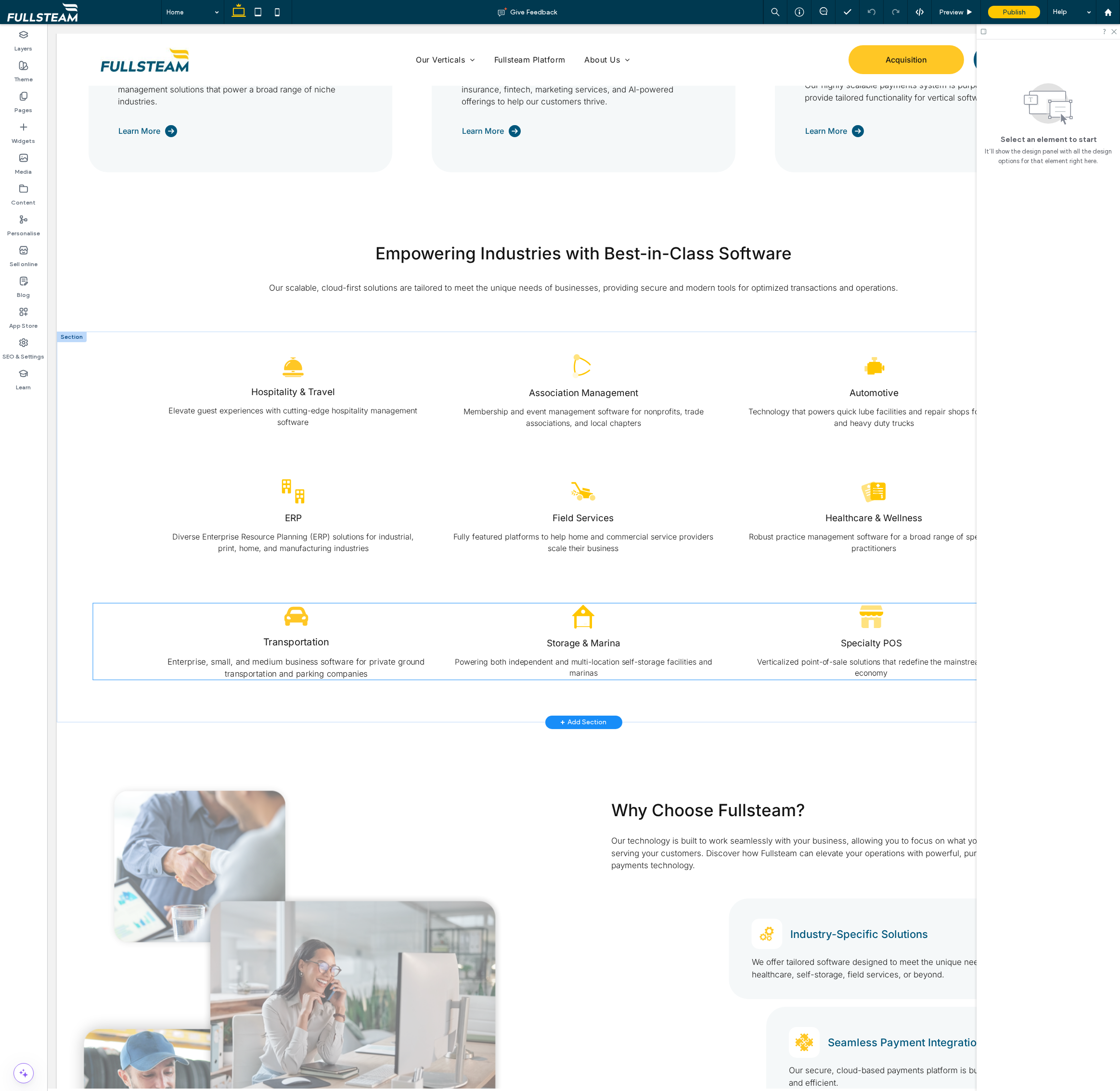
click at [346, 620] on div "Transportation Enterprise, small, and medium business software for private grou…" at bounding box center [295, 642] width 273 height 81
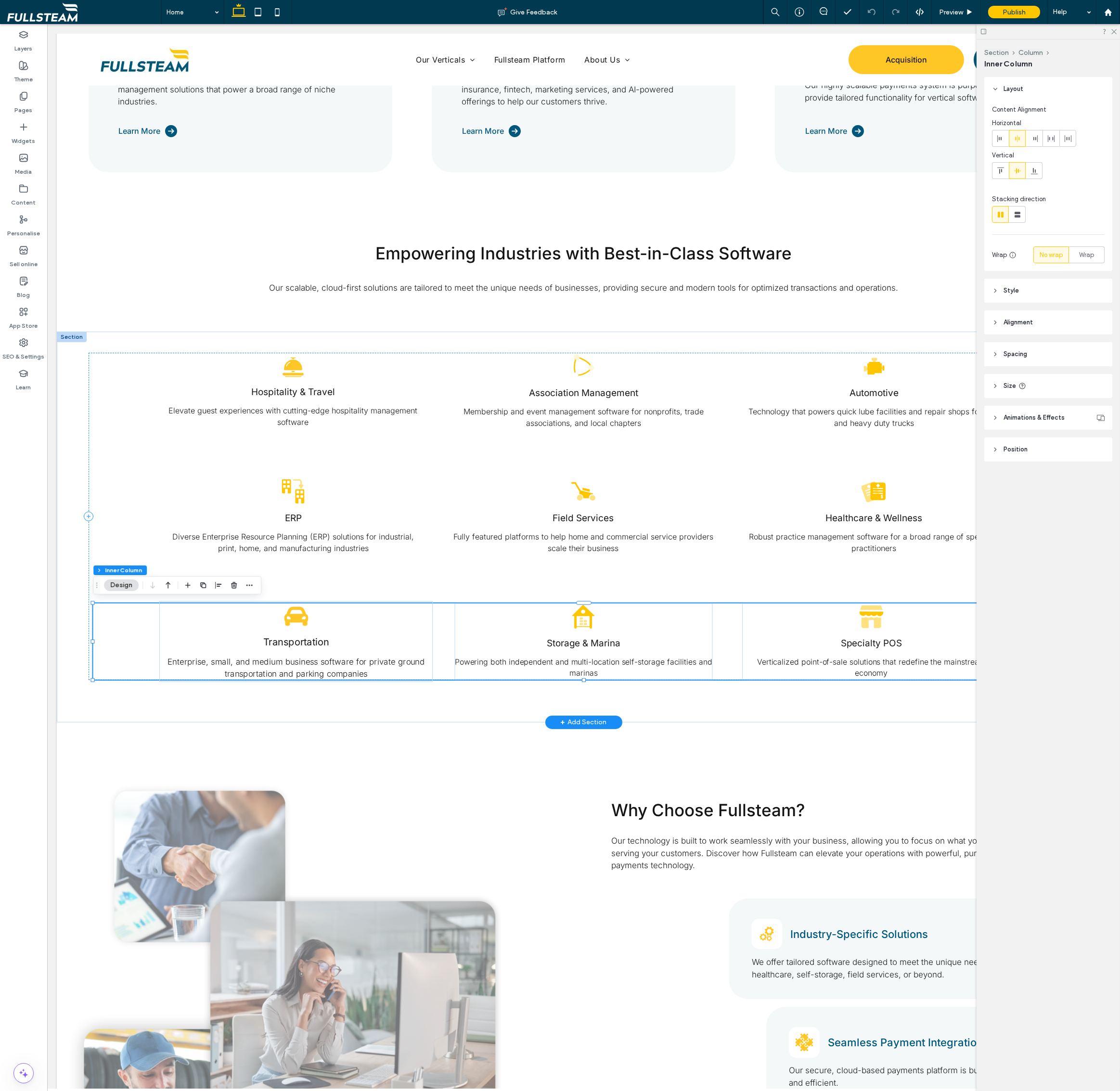
click at [357, 619] on div "Transportation Enterprise, small, and medium business software for private grou…" at bounding box center [295, 642] width 273 height 81
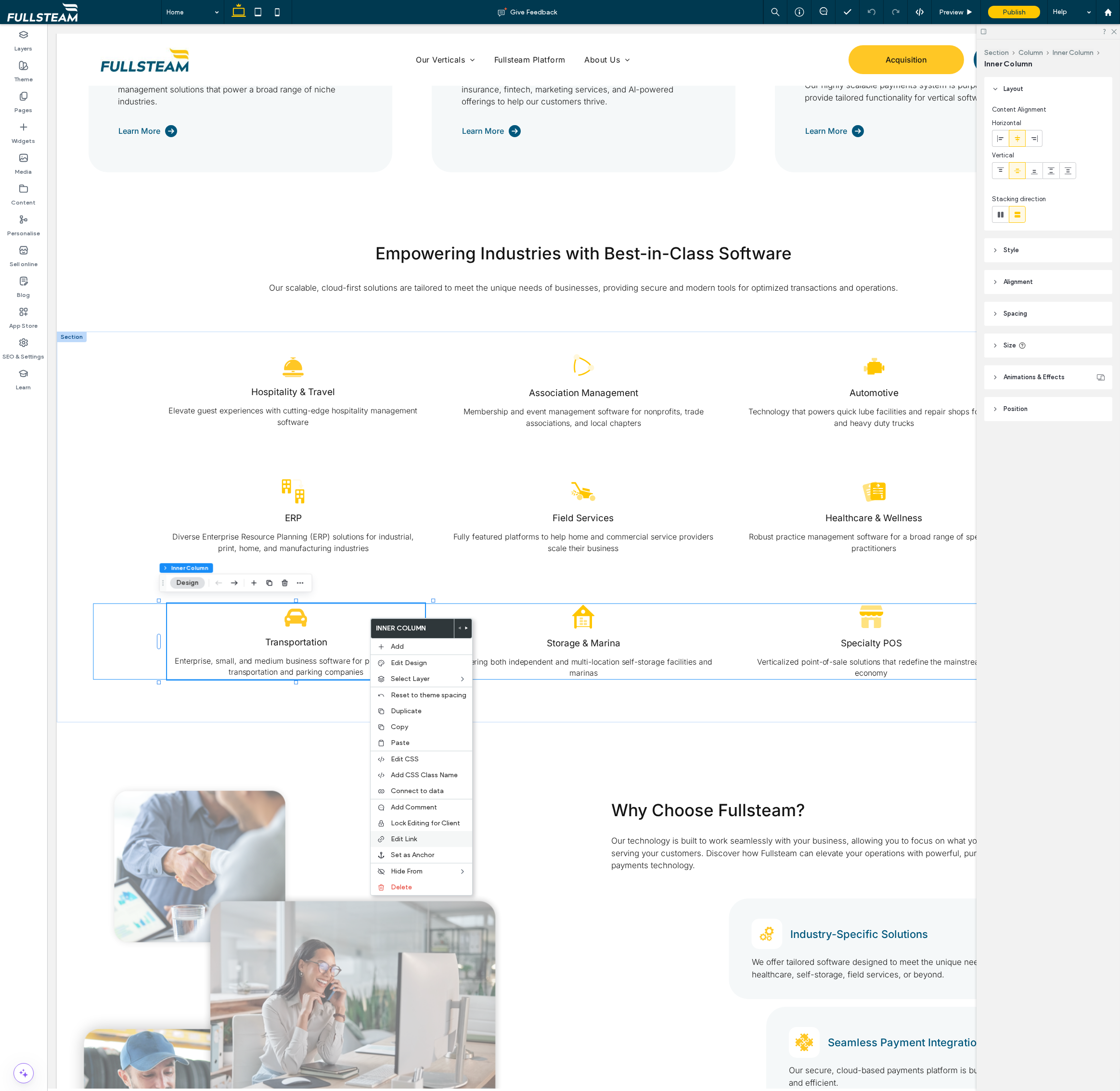
click at [431, 835] on label "Edit Link" at bounding box center [428, 838] width 76 height 8
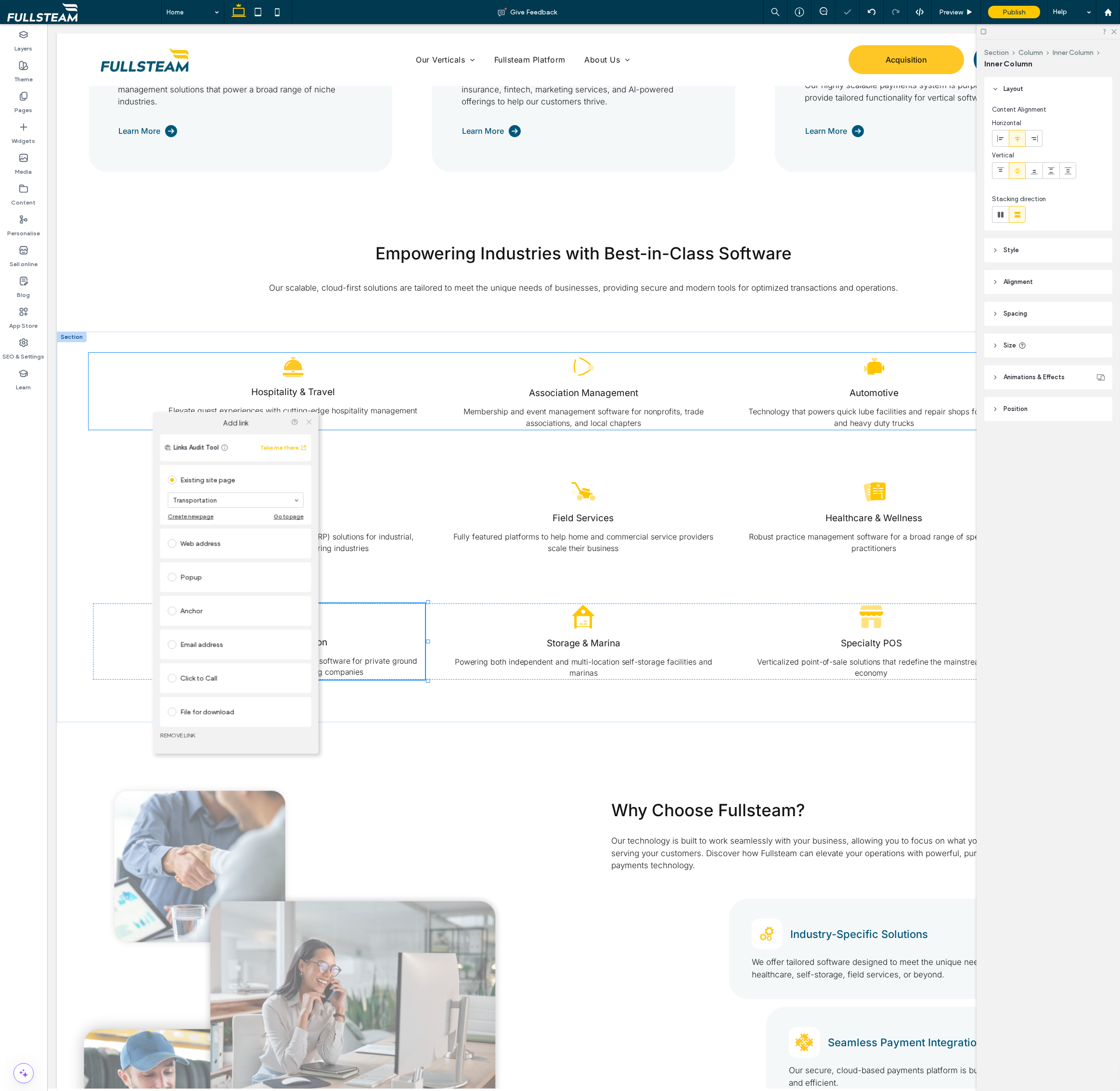
click at [309, 421] on icon at bounding box center [309, 422] width 7 height 7
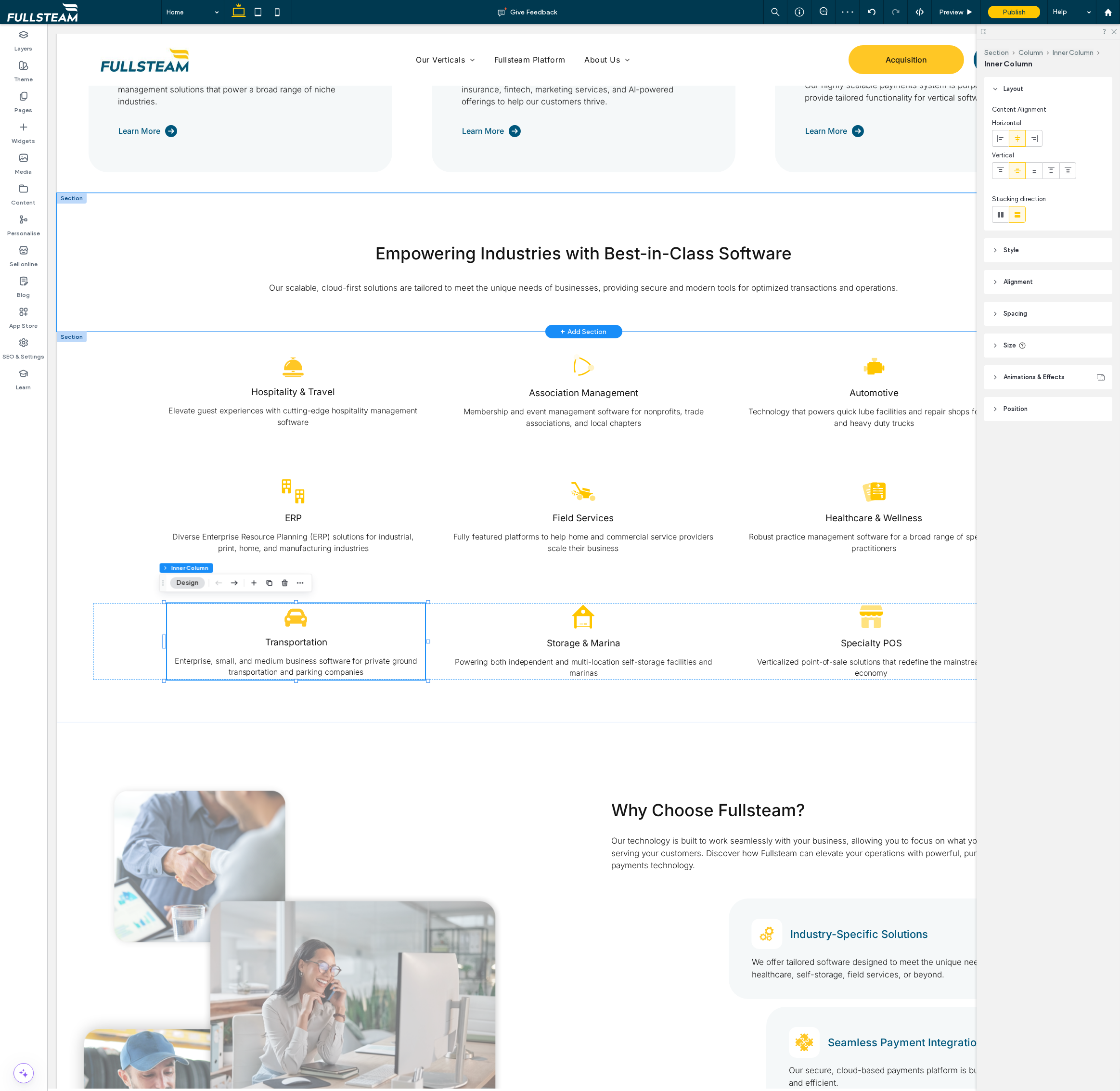
click at [78, 309] on div "Empowering Industries with Best-in-Class Software Our scalable, cloud-first sol…" at bounding box center [584, 262] width 1054 height 138
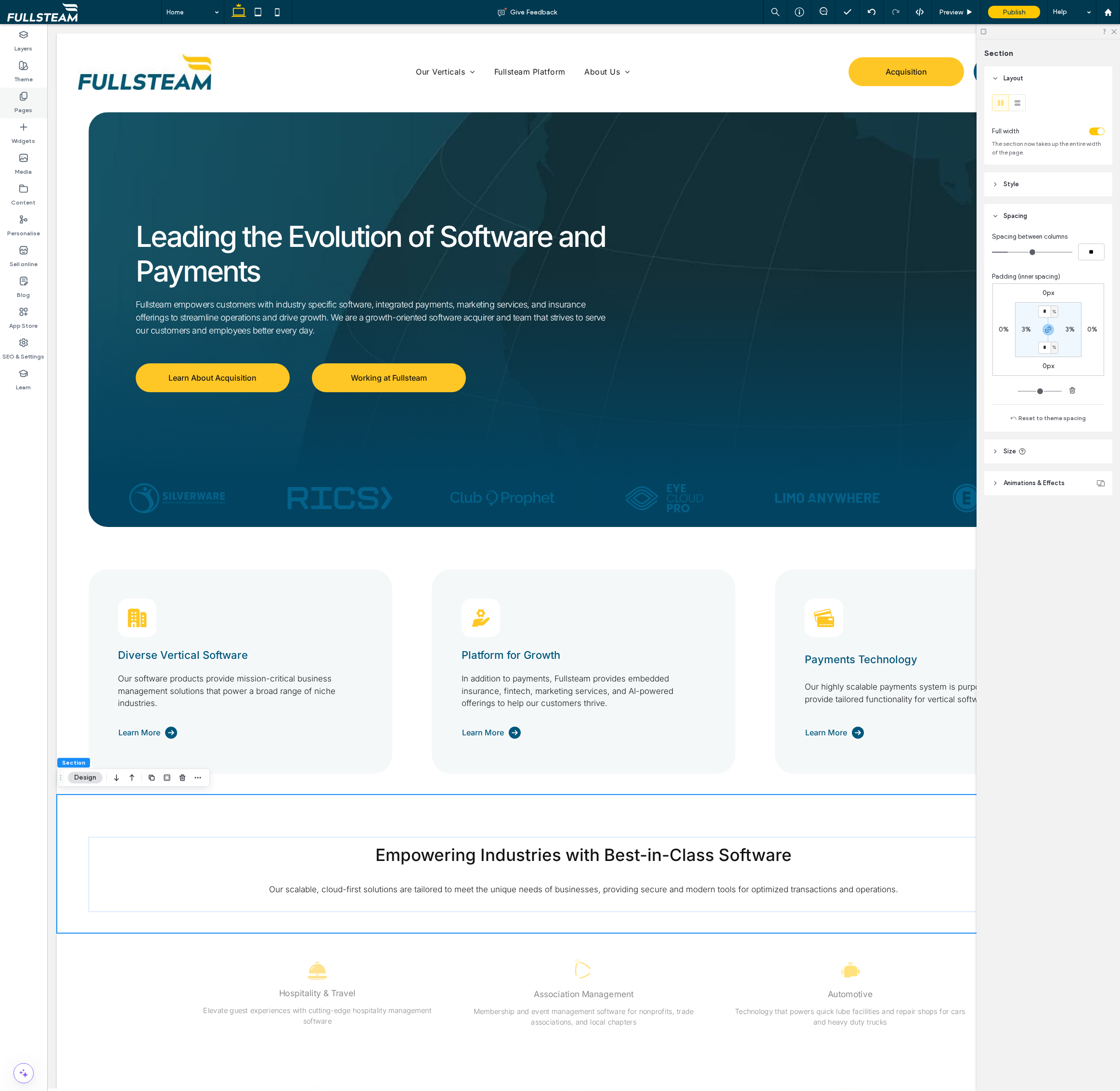
scroll to position [0, 0]
click at [38, 101] on div "Pages" at bounding box center [24, 103] width 47 height 31
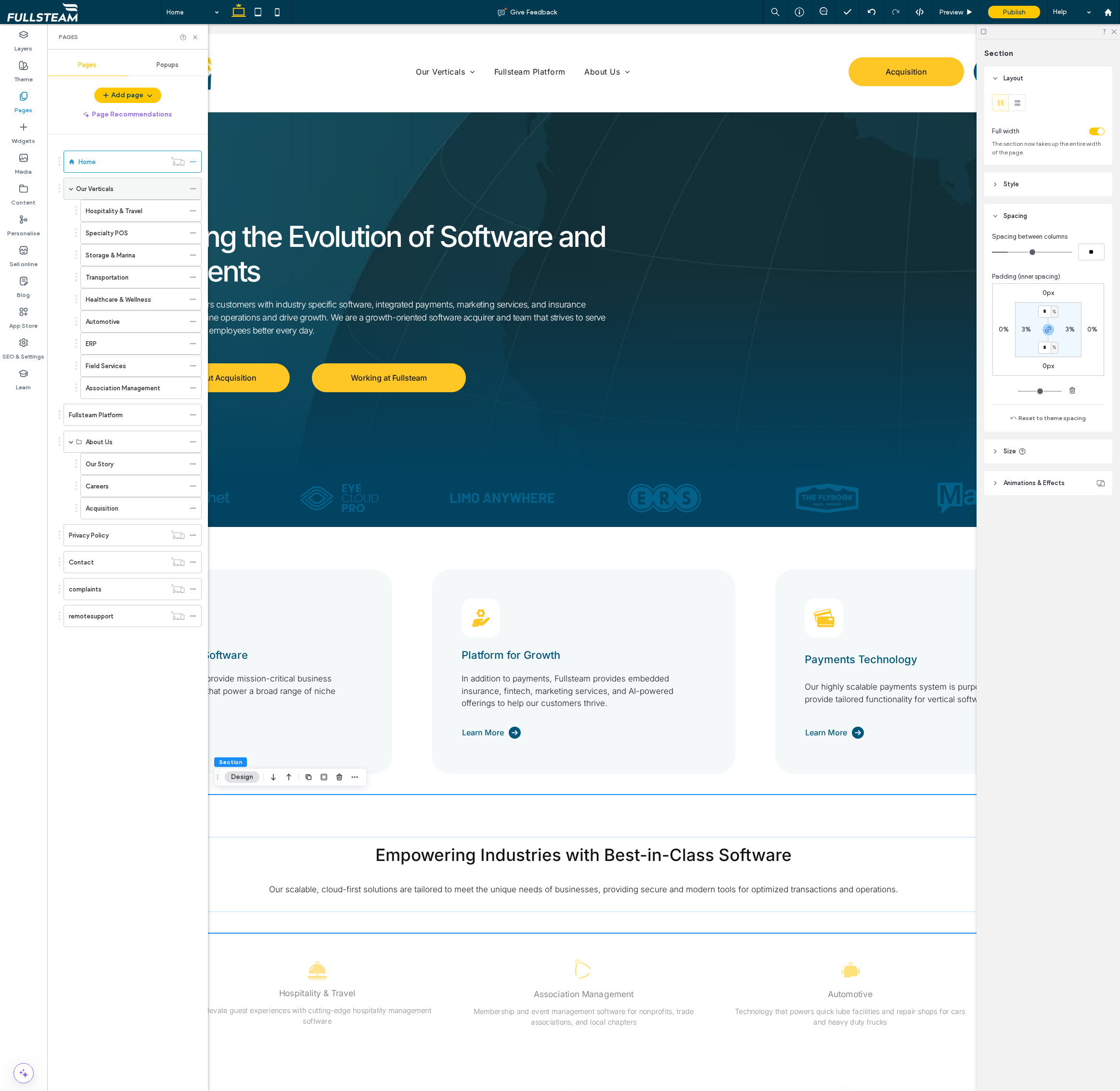
click at [69, 189] on span at bounding box center [71, 189] width 5 height 5
click at [71, 243] on span at bounding box center [71, 242] width 5 height 5
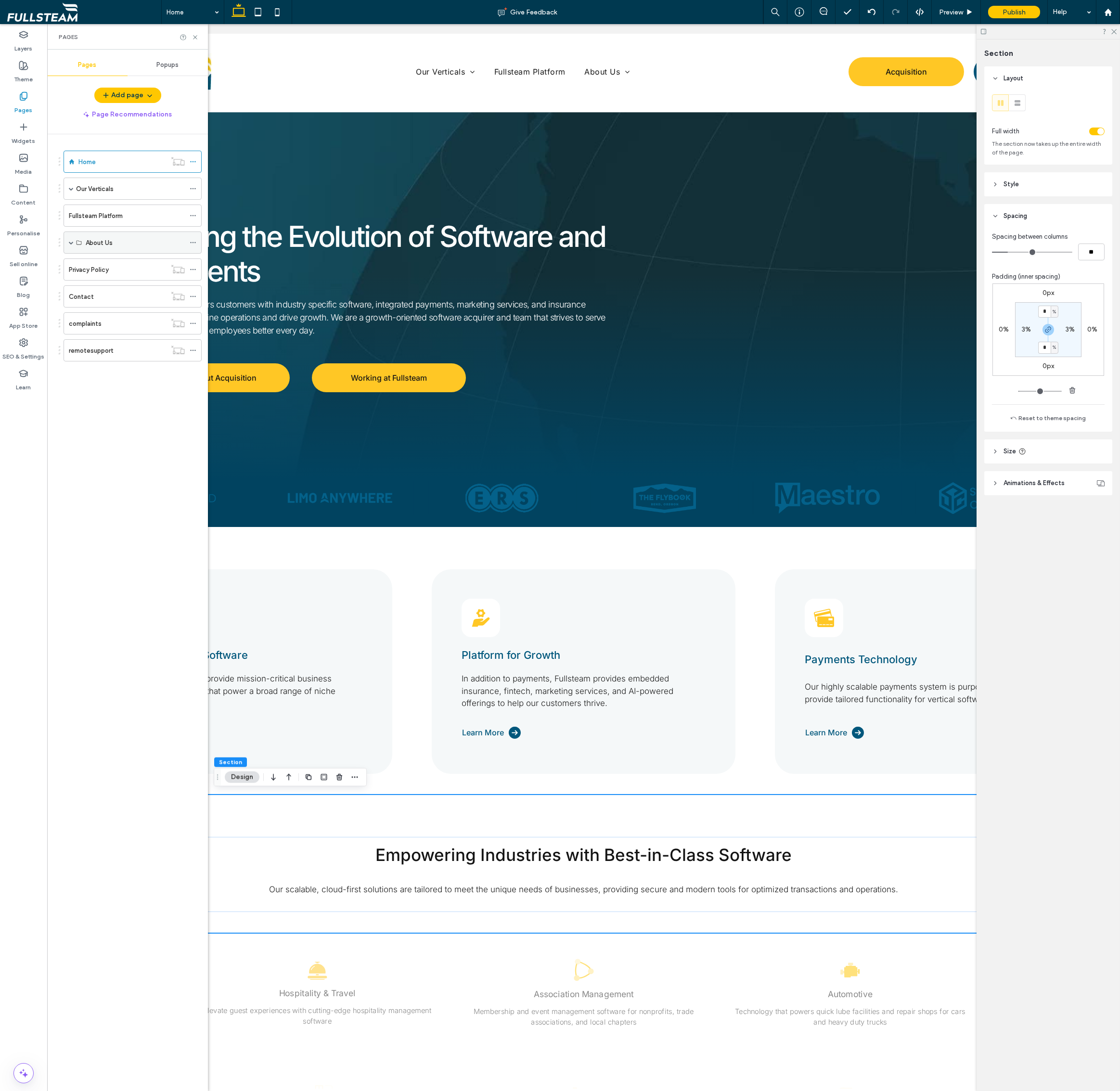
drag, startPoint x: 71, startPoint y: 241, endPoint x: 99, endPoint y: 251, distance: 29.7
click at [71, 241] on span at bounding box center [71, 242] width 5 height 5
click at [114, 262] on div "Our Story" at bounding box center [135, 265] width 99 height 10
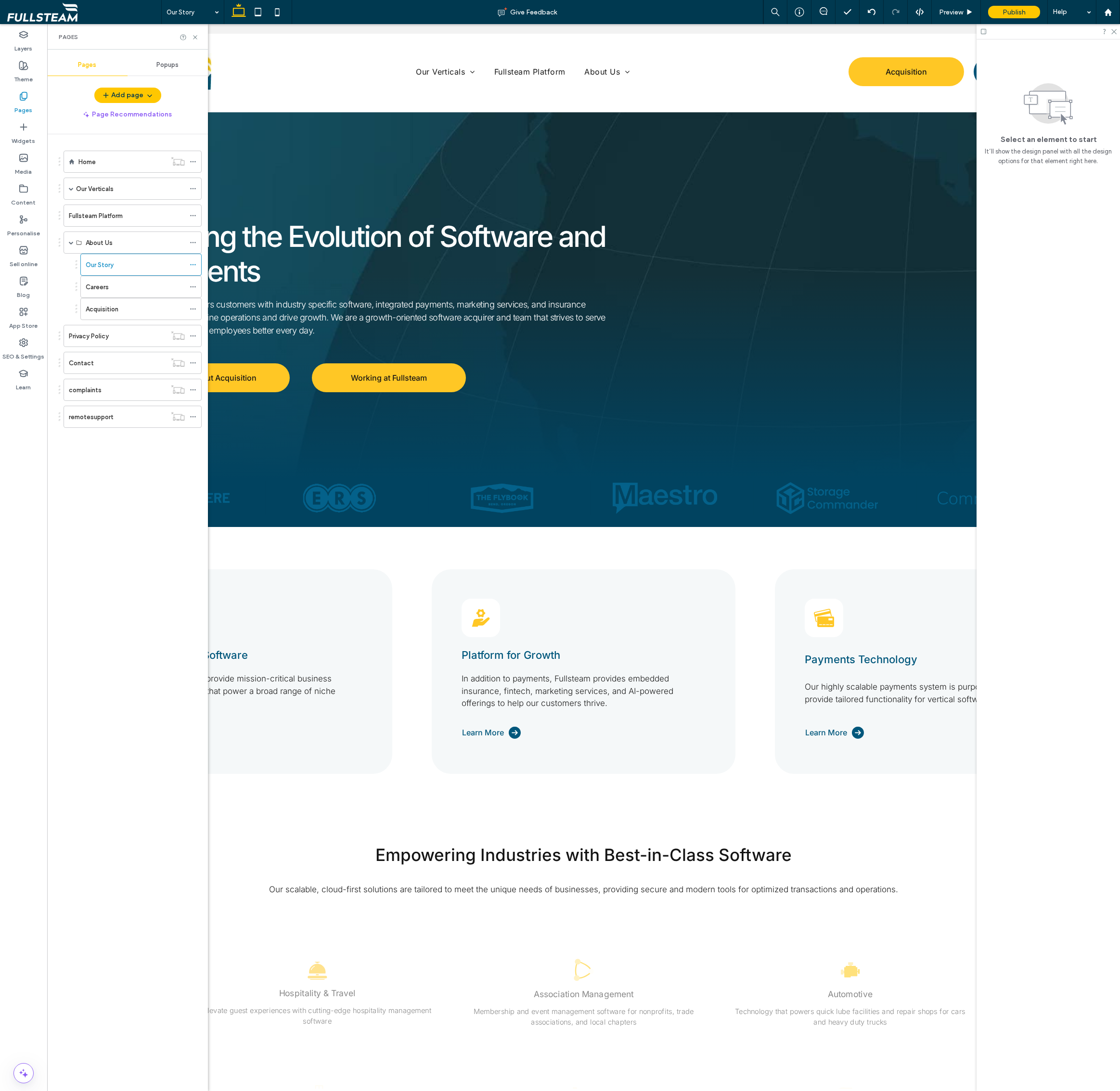
click at [197, 36] on div at bounding box center [560, 545] width 1120 height 1091
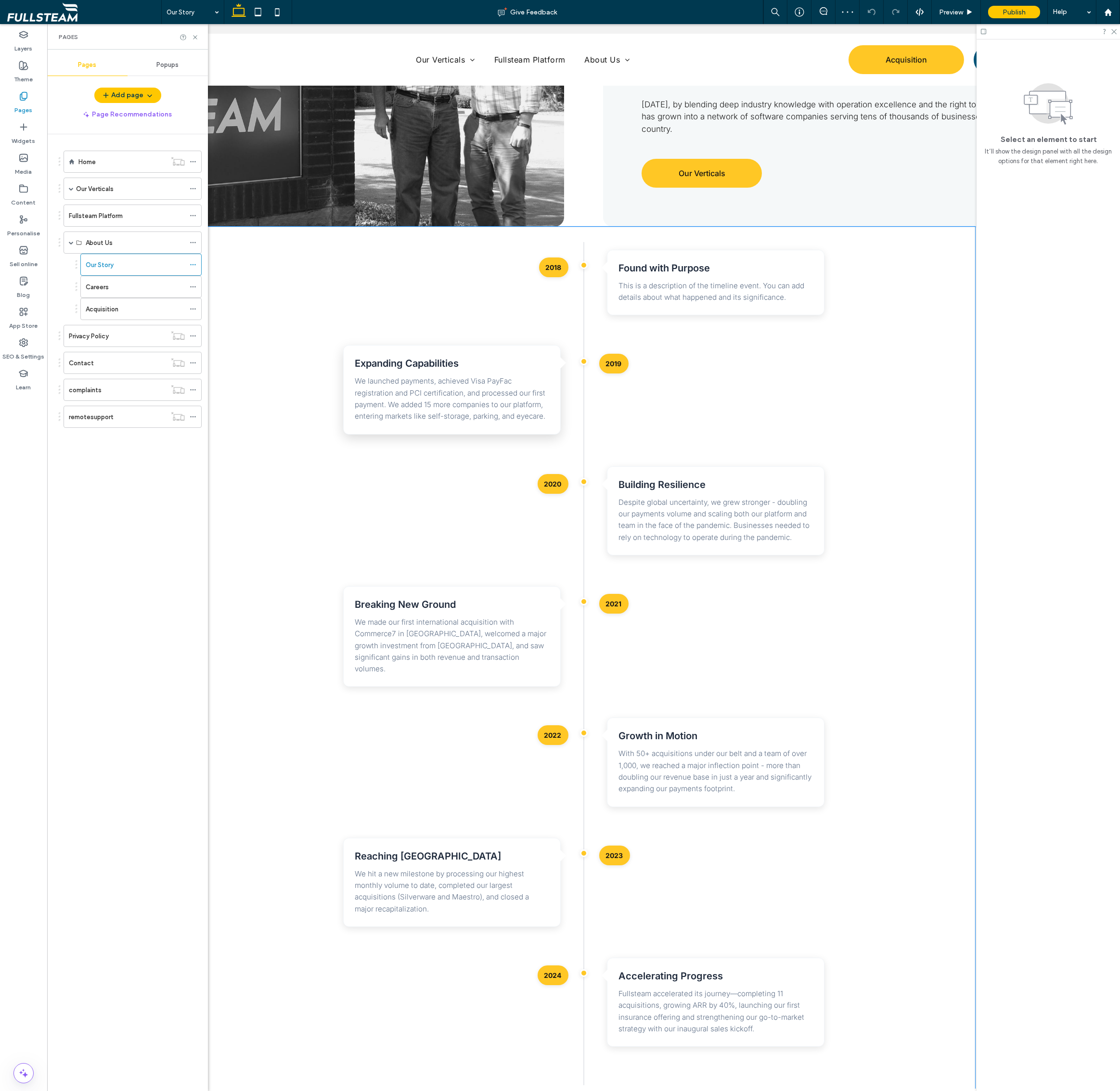
scroll to position [784, 0]
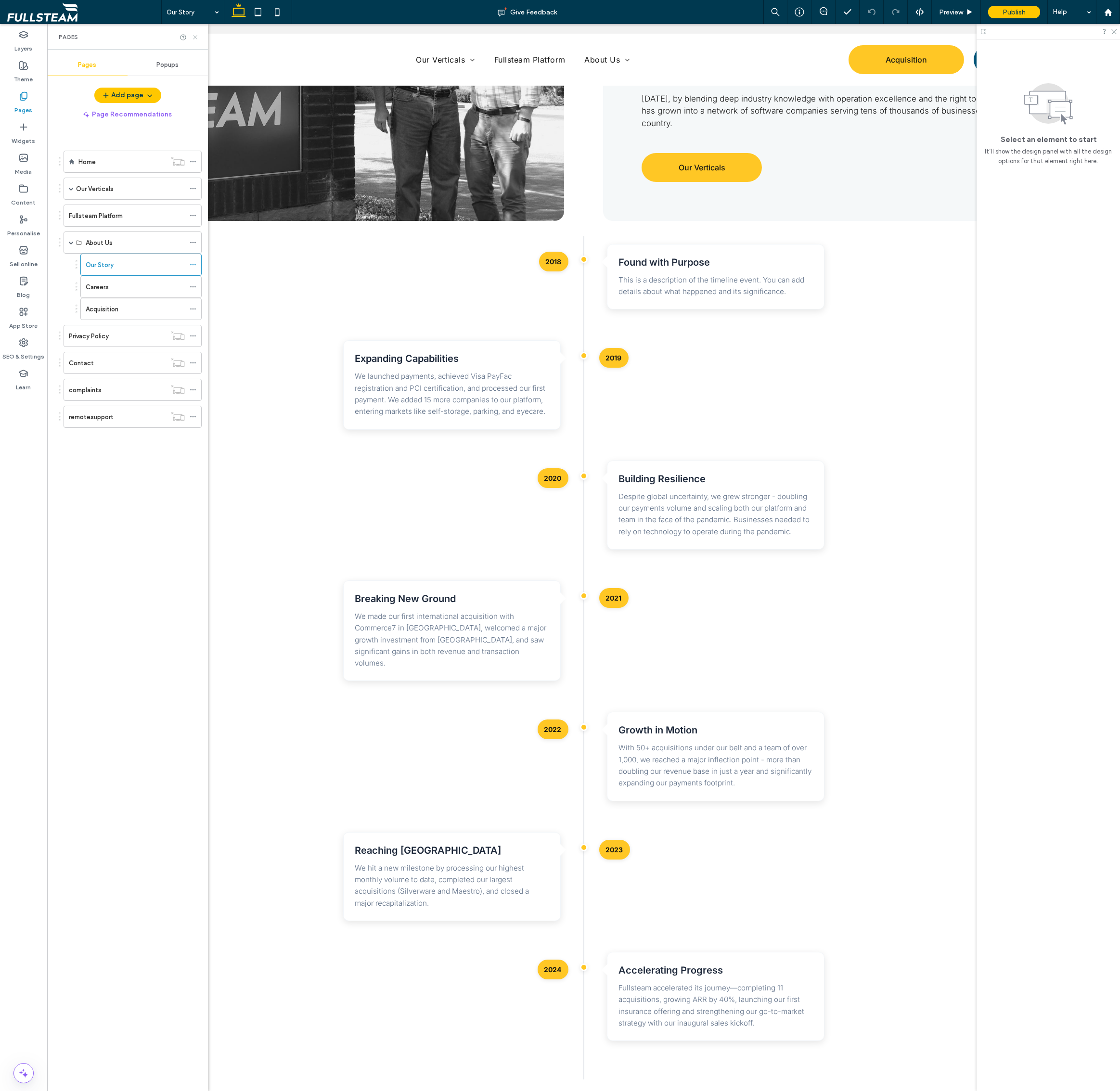
click at [194, 37] on icon at bounding box center [195, 38] width 7 height 7
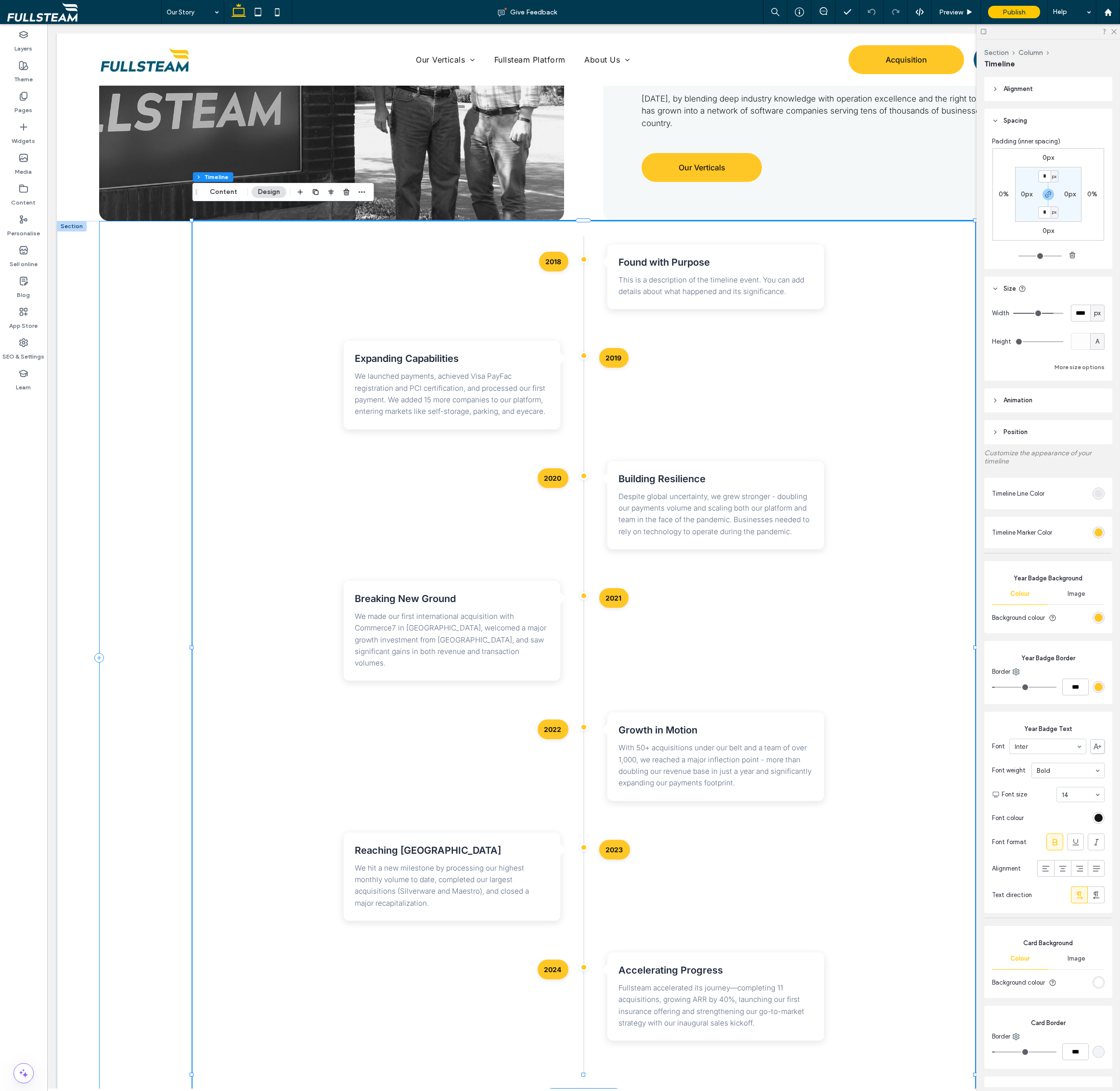
click at [162, 488] on div "2018 Found with Purpose This is a description of the timeline event. You can ad…" at bounding box center [584, 658] width 970 height 874
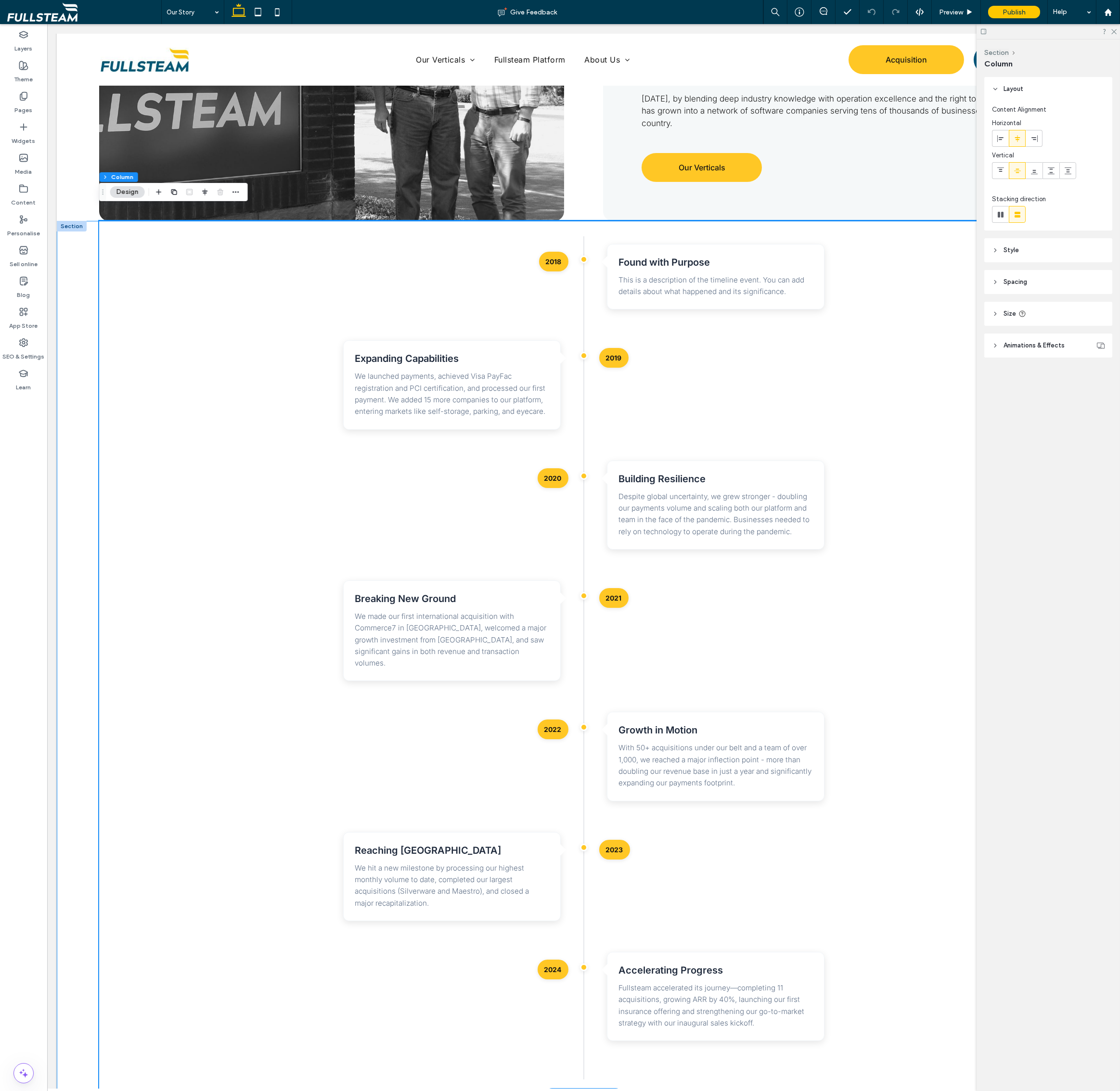
click at [87, 482] on div "2018 Found with Purpose This is a description of the timeline event. You can ad…" at bounding box center [584, 658] width 1054 height 874
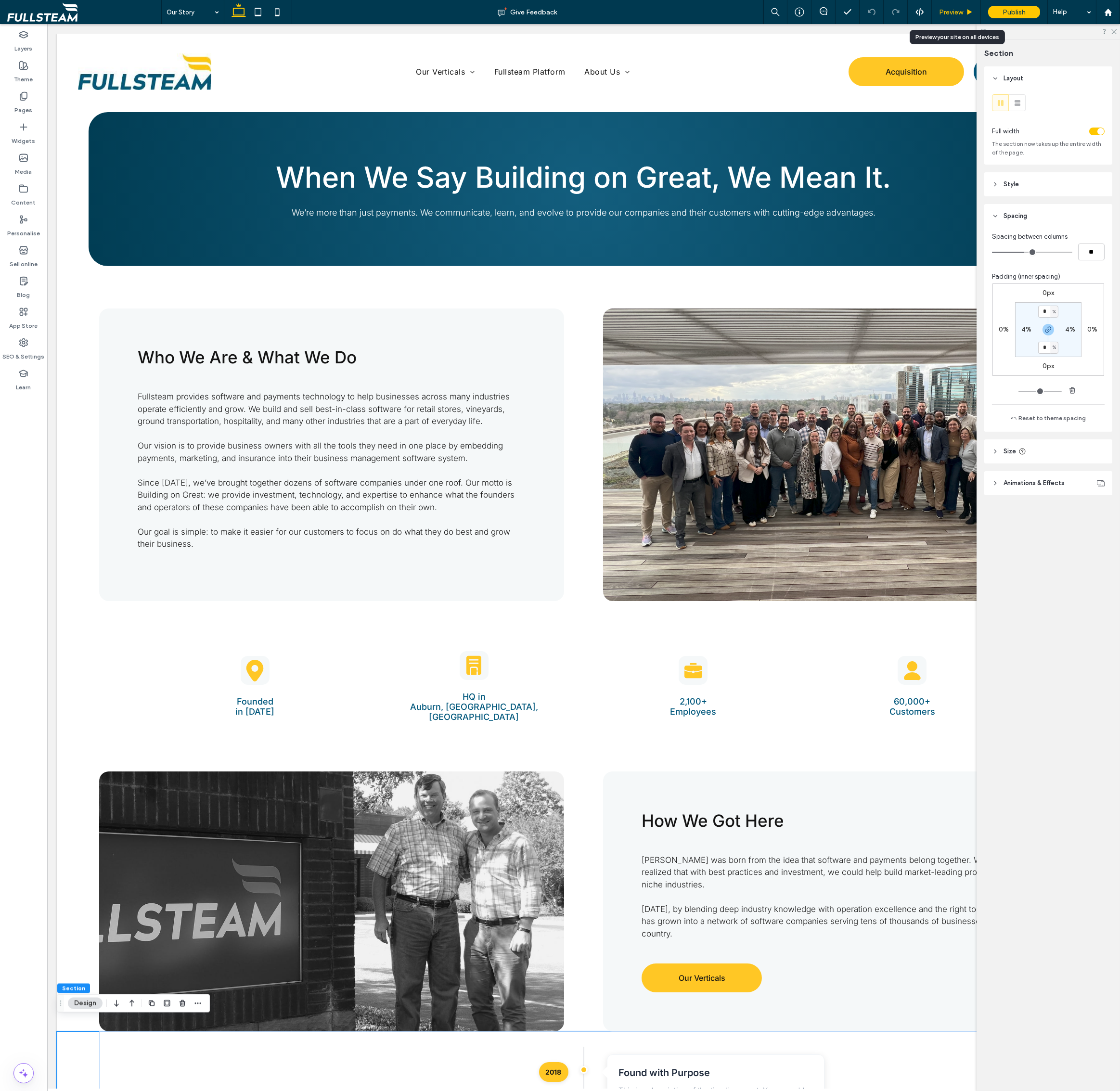
scroll to position [0, 0]
click at [1082, 32] on icon at bounding box center [1113, 31] width 6 height 6
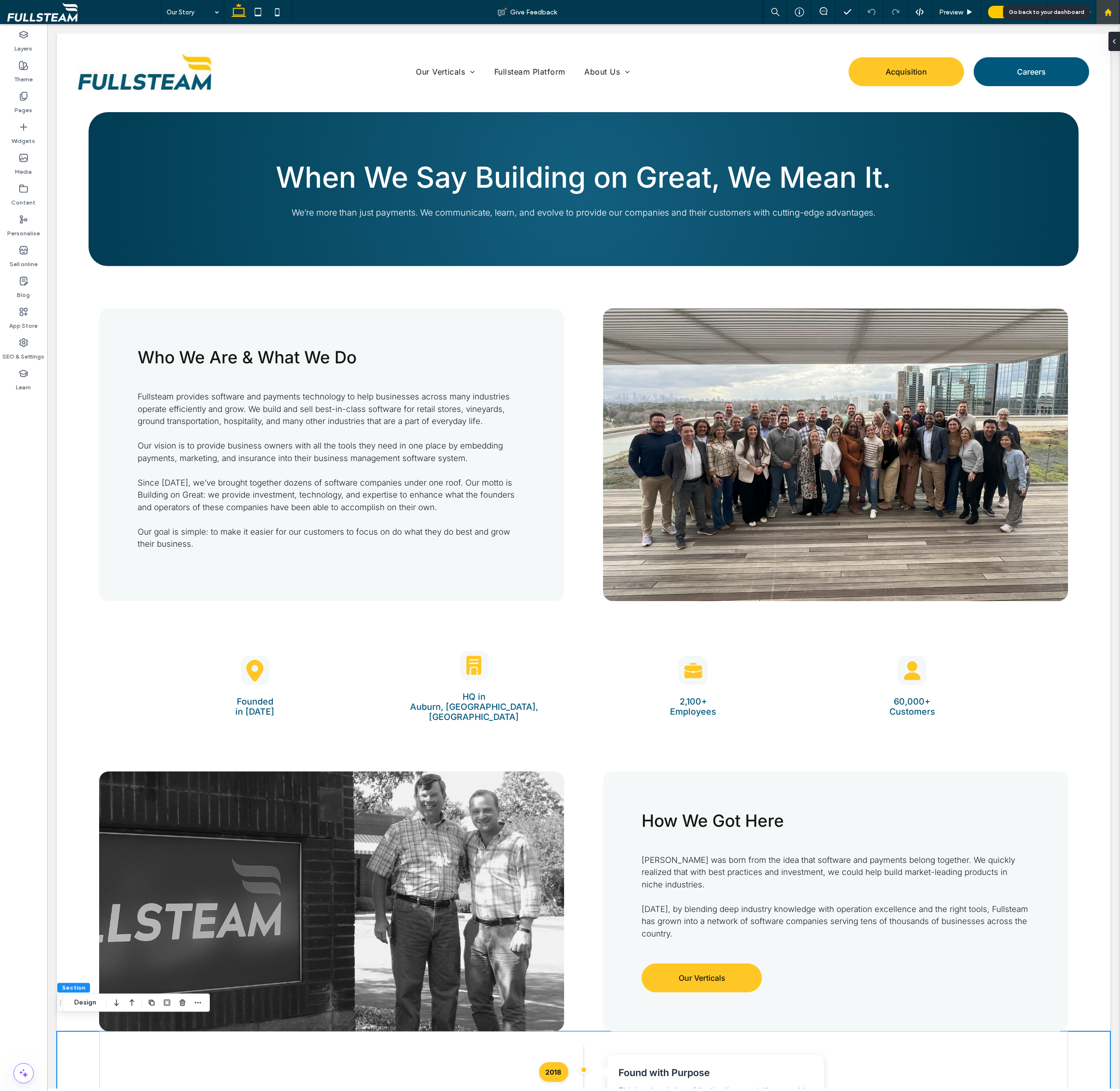
click at [1082, 13] on div at bounding box center [1107, 12] width 23 height 8
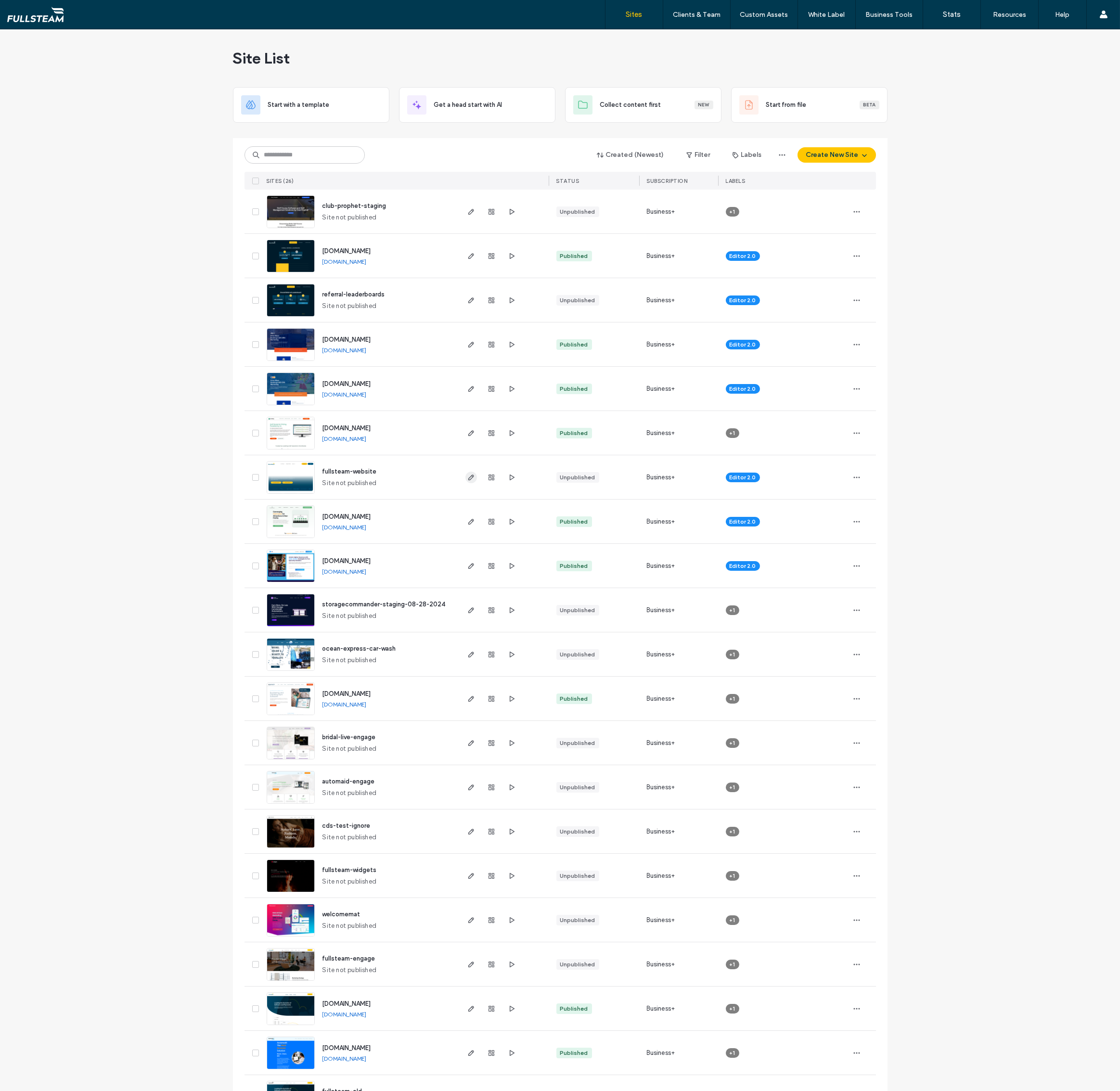
click at [470, 477] on icon "button" at bounding box center [471, 477] width 7 height 7
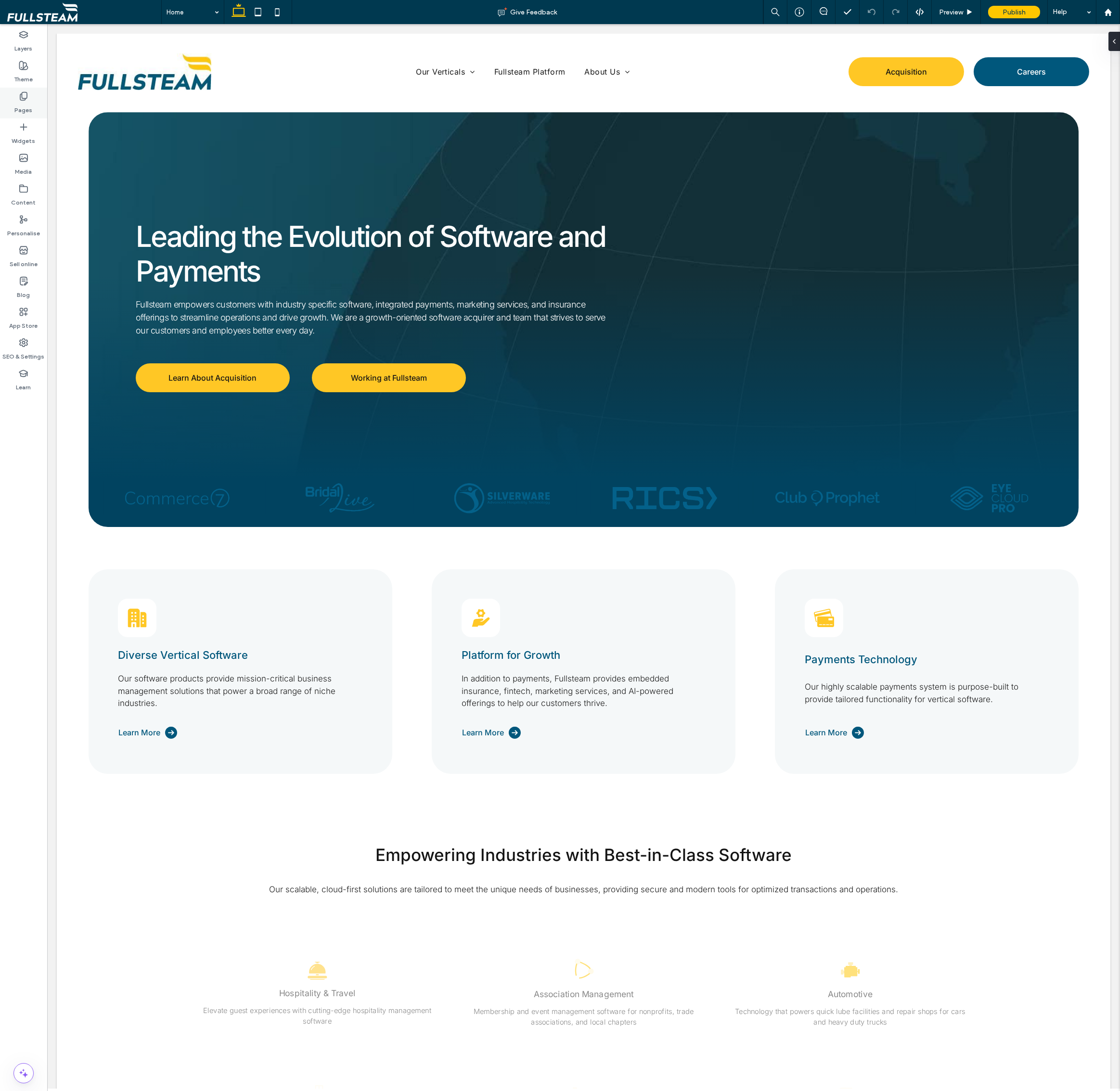
click at [16, 113] on label "Pages" at bounding box center [24, 108] width 18 height 13
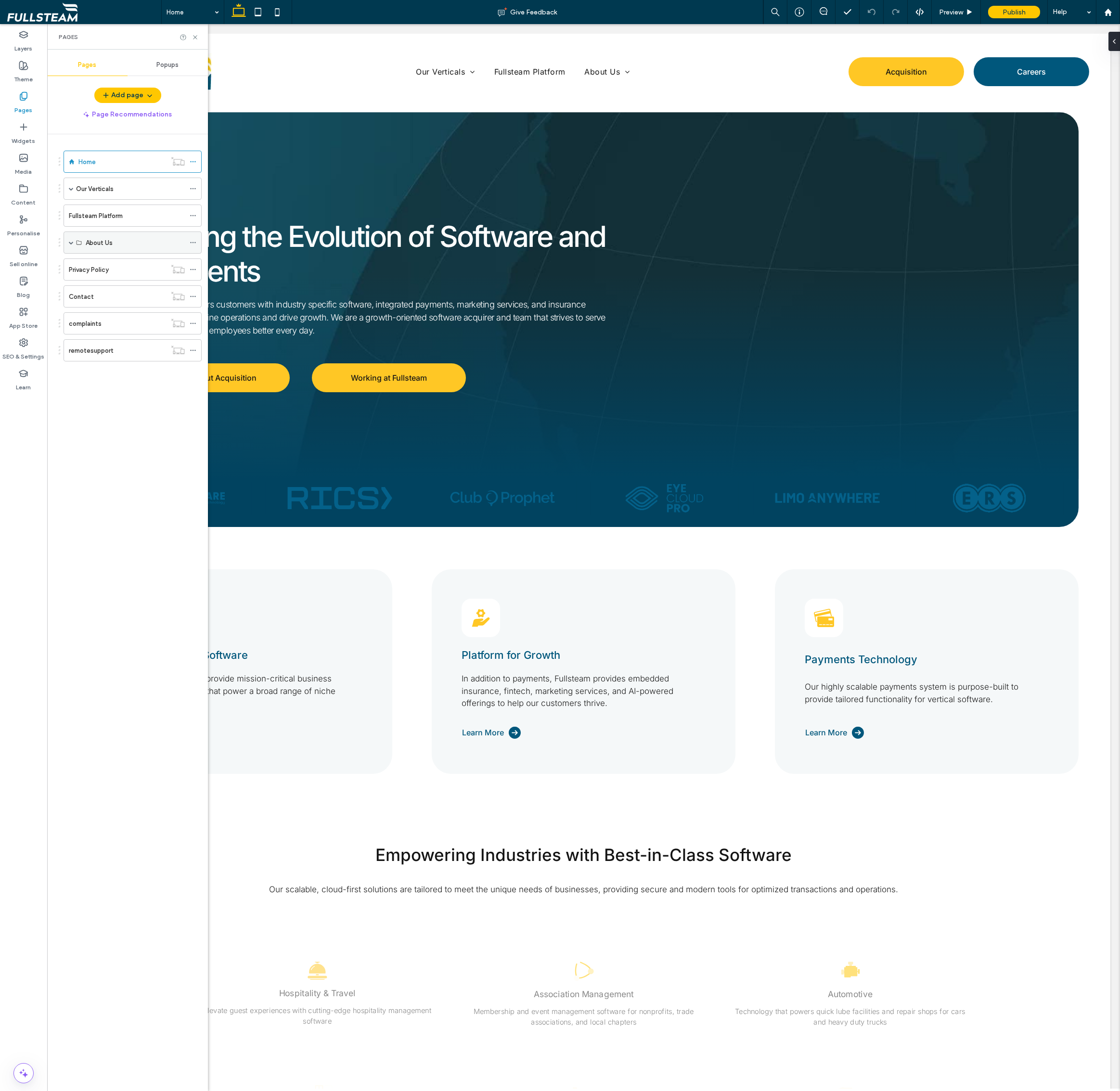
click at [71, 241] on span at bounding box center [71, 242] width 5 height 5
click at [103, 269] on label "Our Story" at bounding box center [99, 264] width 28 height 17
click at [197, 37] on div "Our Story Give Feedback Preview Publish Help Design Panel Site Comments Site Co…" at bounding box center [560, 545] width 1120 height 1091
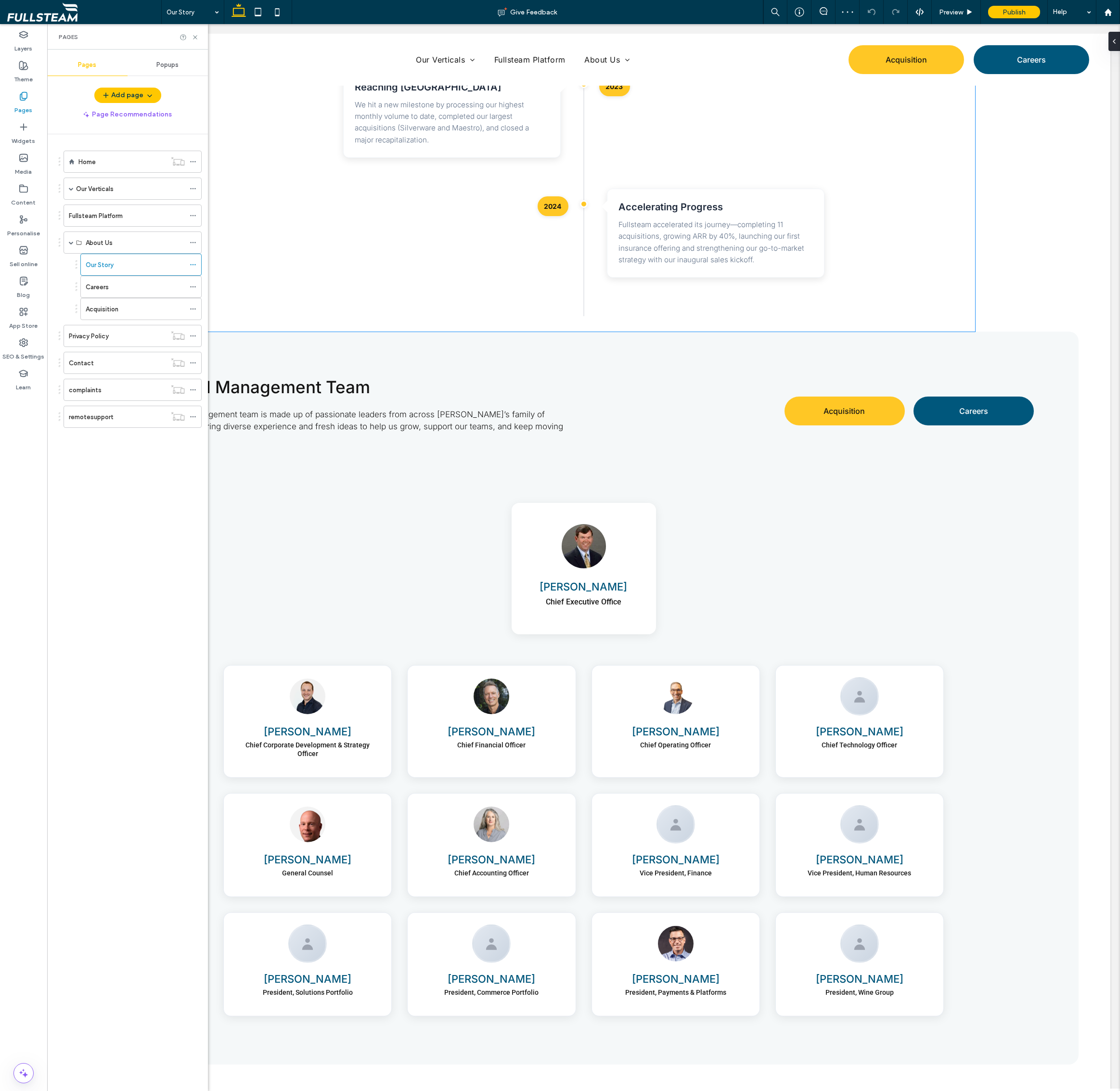
scroll to position [1671, 0]
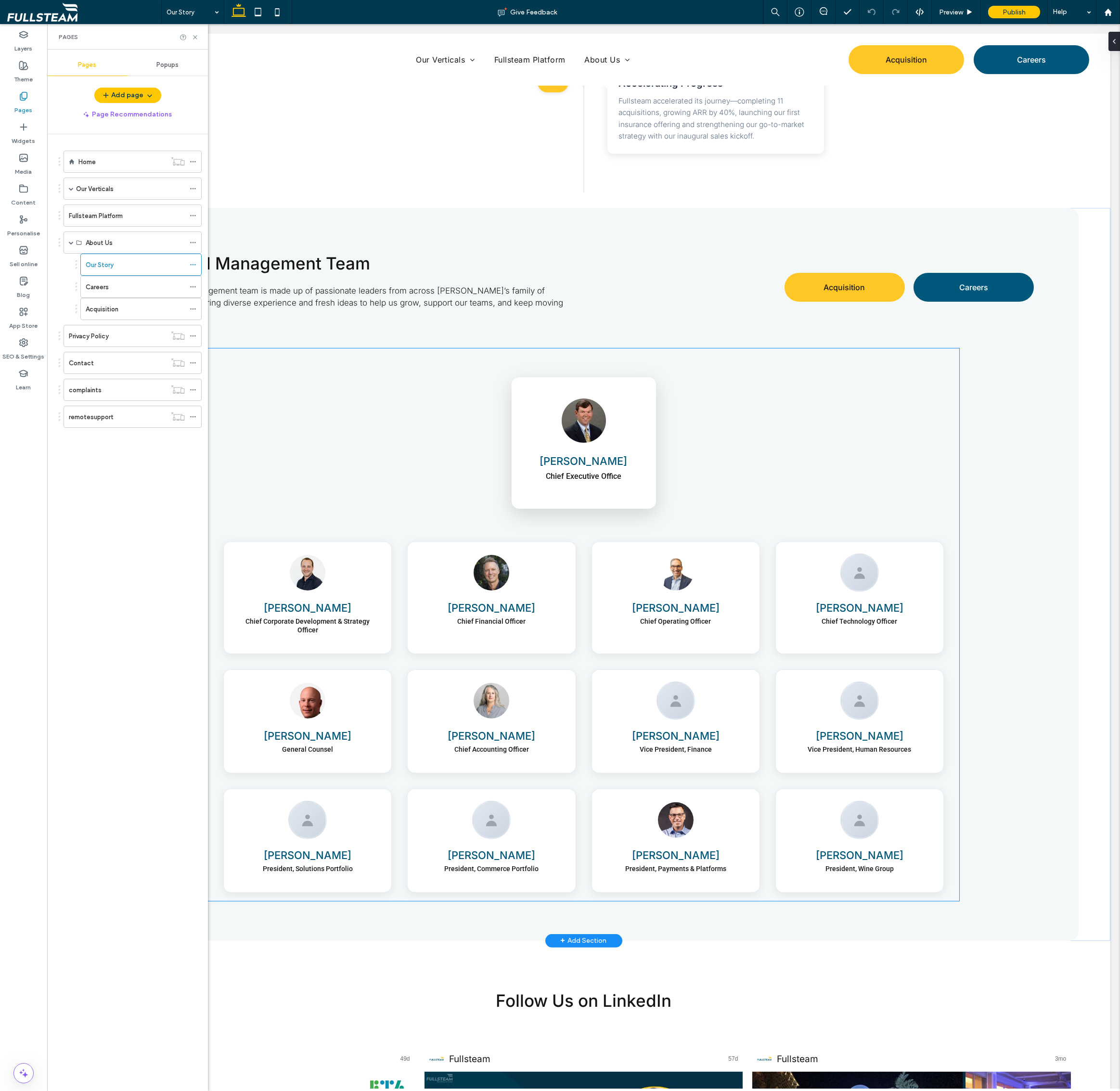
click at [601, 474] on div "Michael Lawler Chief Executive Office" at bounding box center [584, 445] width 144 height 131
click at [601, 474] on div "Michael Lawler Chief Executive Office" at bounding box center [584, 443] width 144 height 131
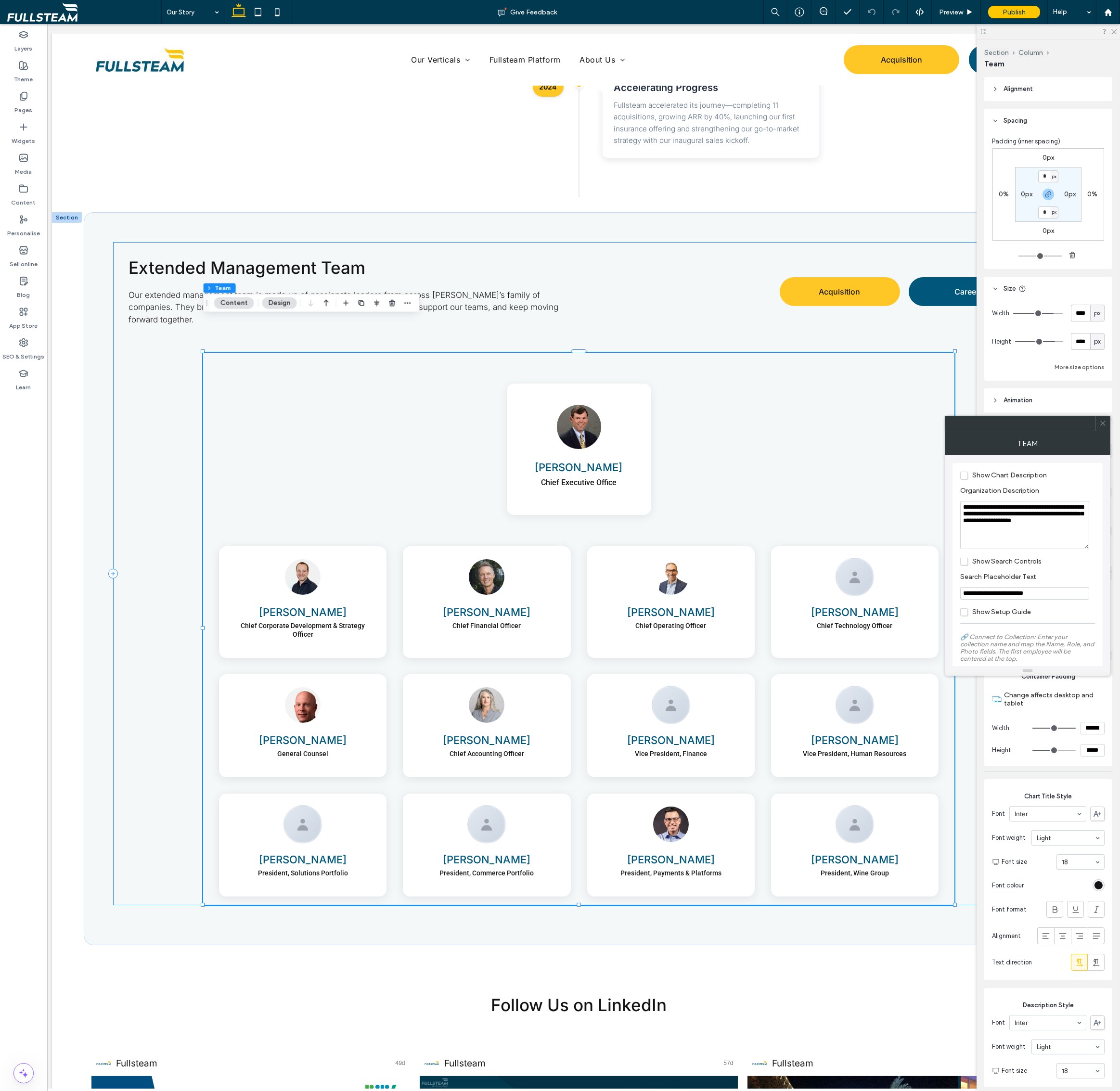
scroll to position [0, 0]
click at [29, 185] on div "Content" at bounding box center [24, 195] width 47 height 31
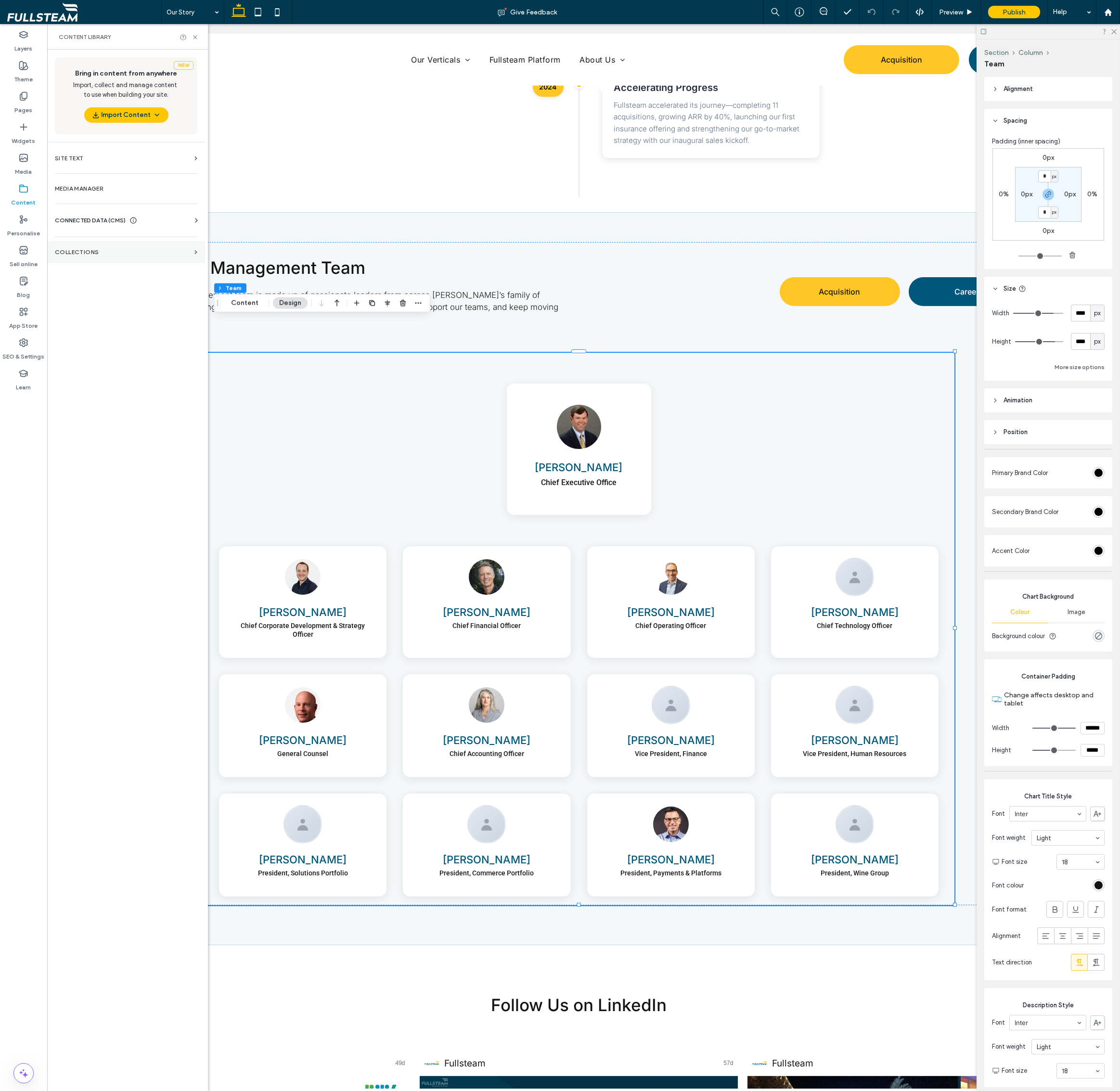
click at [94, 243] on section "COLLECTIONS" at bounding box center [126, 252] width 158 height 22
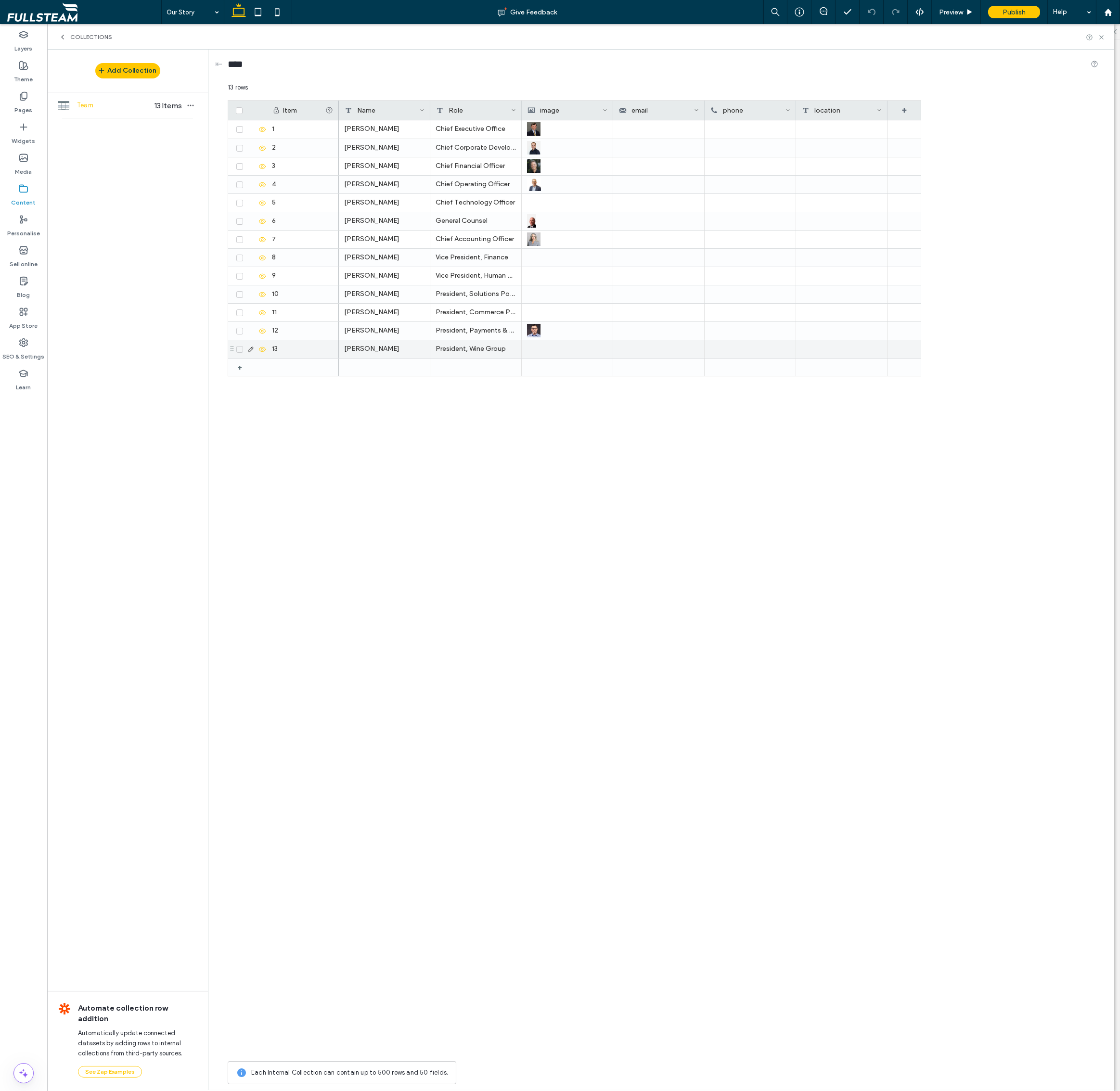
click at [262, 348] on use at bounding box center [262, 348] width 7 height 5
click at [1102, 37] on icon at bounding box center [1102, 38] width 7 height 7
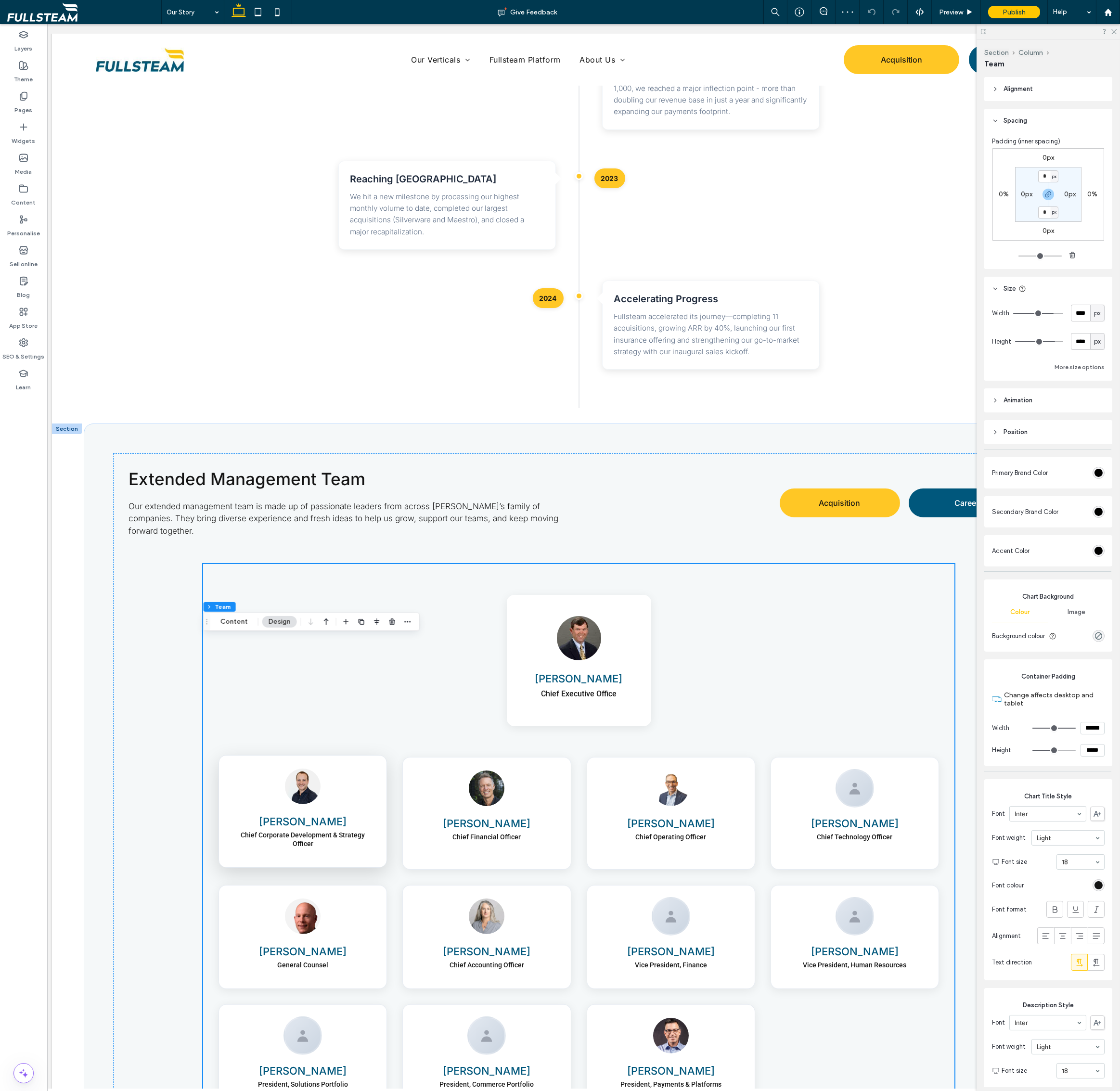
scroll to position [1540, 0]
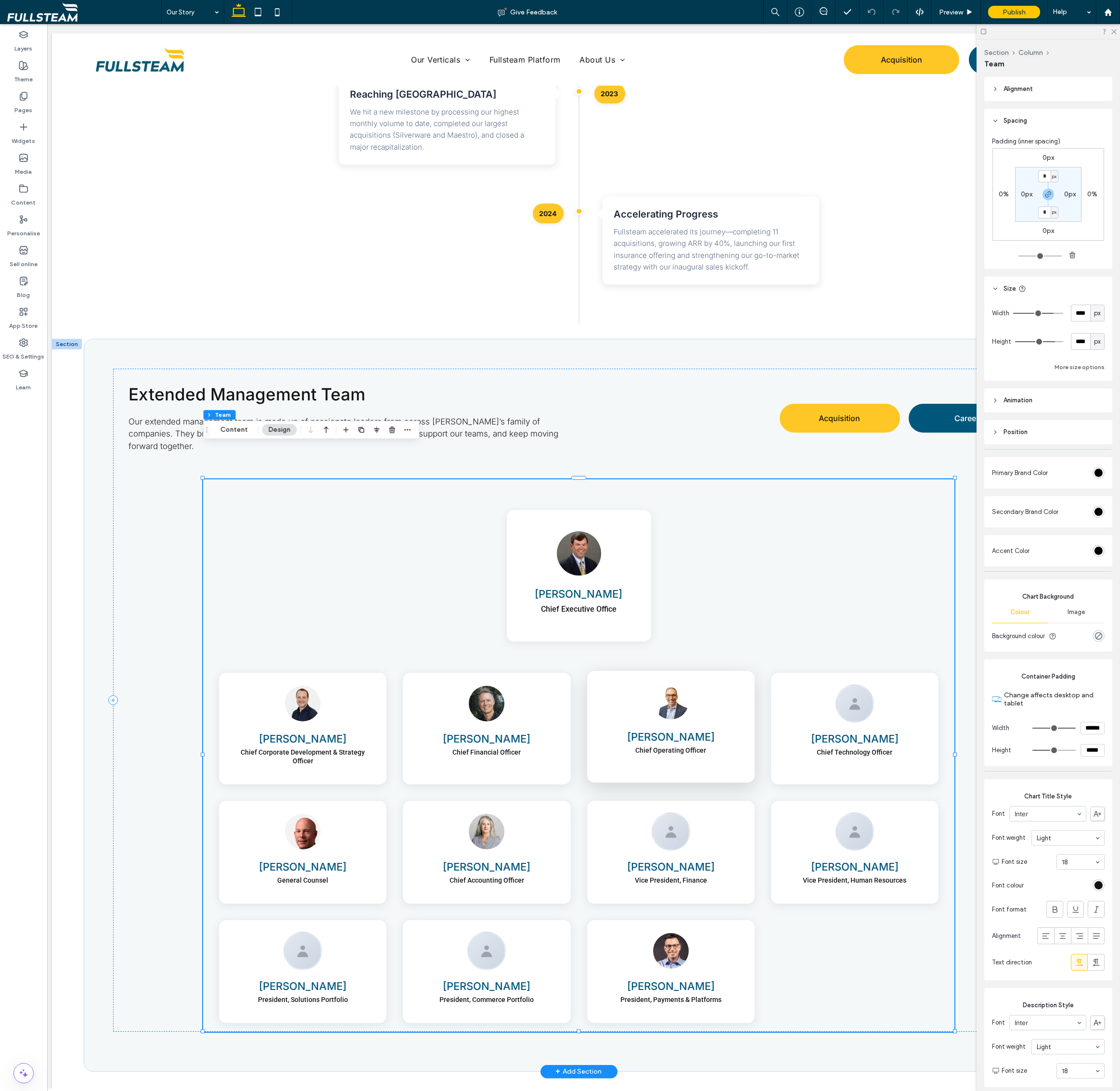
click at [654, 730] on h4 "Dirk Izzo" at bounding box center [671, 737] width 144 height 14
click at [20, 107] on label "Pages" at bounding box center [24, 108] width 18 height 13
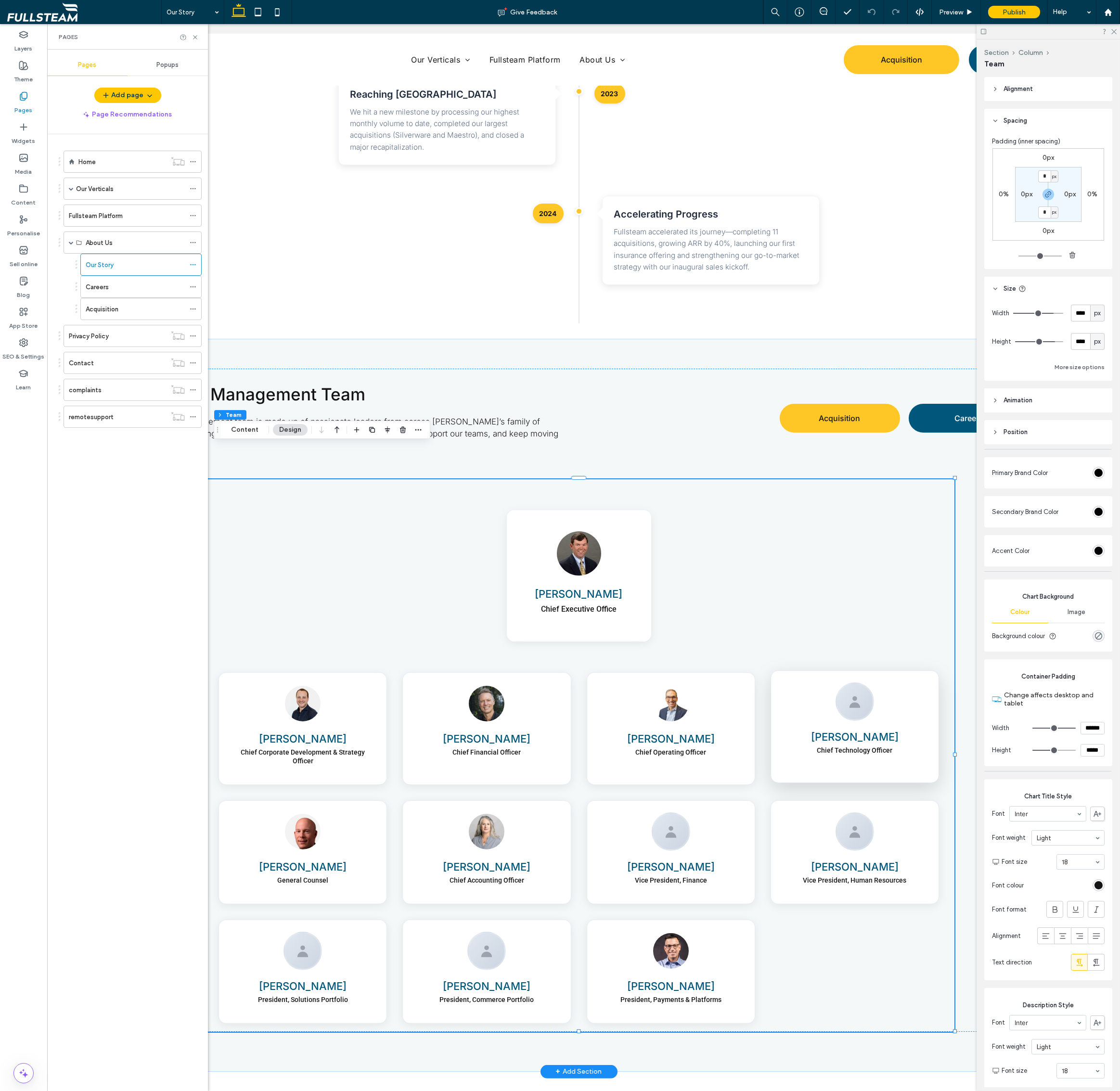
click at [840, 670] on div "Fred Byrd Chief Technology Officer" at bounding box center [855, 726] width 169 height 113
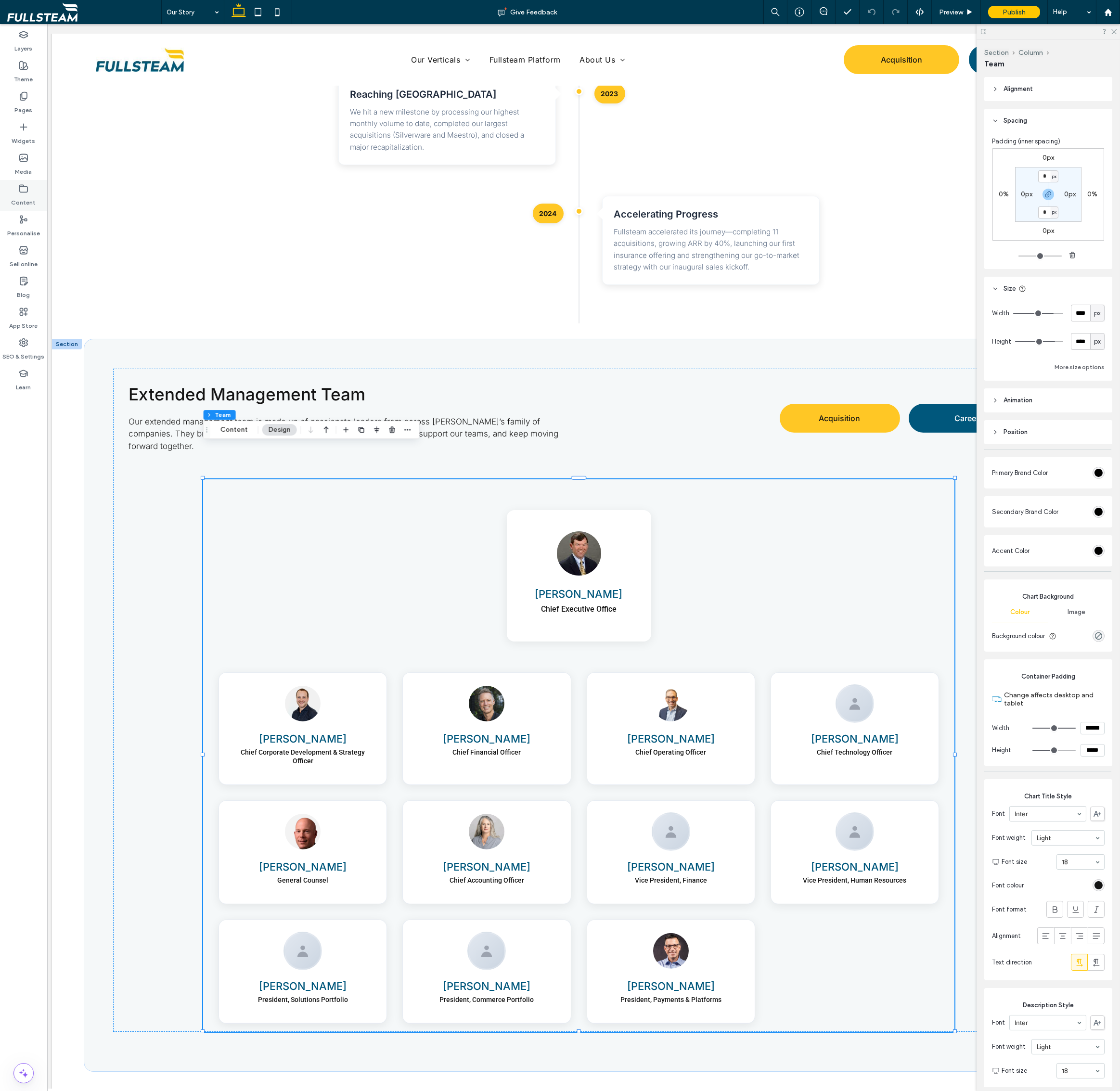
click at [13, 194] on label "Content" at bounding box center [24, 200] width 24 height 13
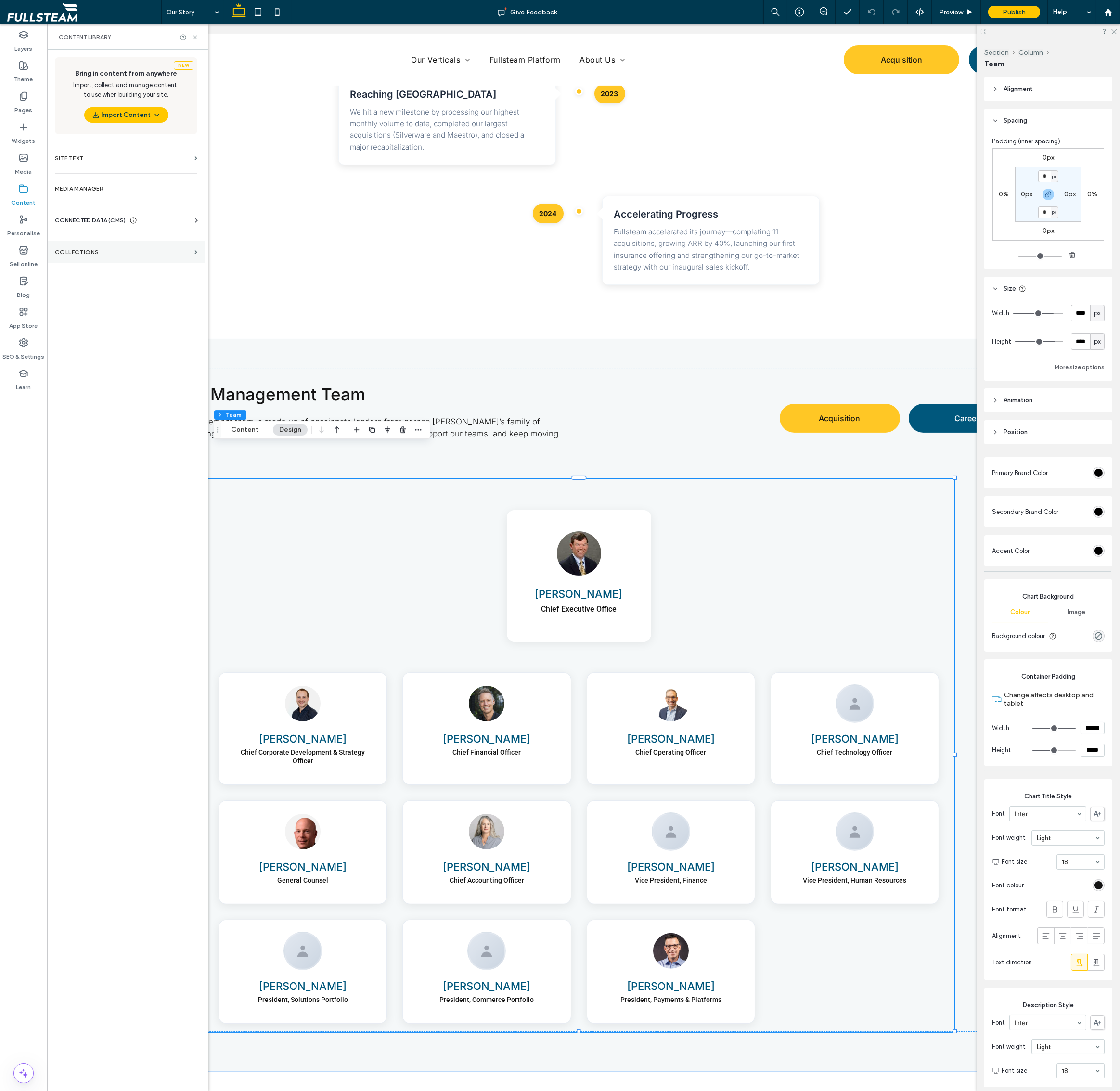
click at [99, 252] on label "COLLECTIONS" at bounding box center [122, 252] width 136 height 7
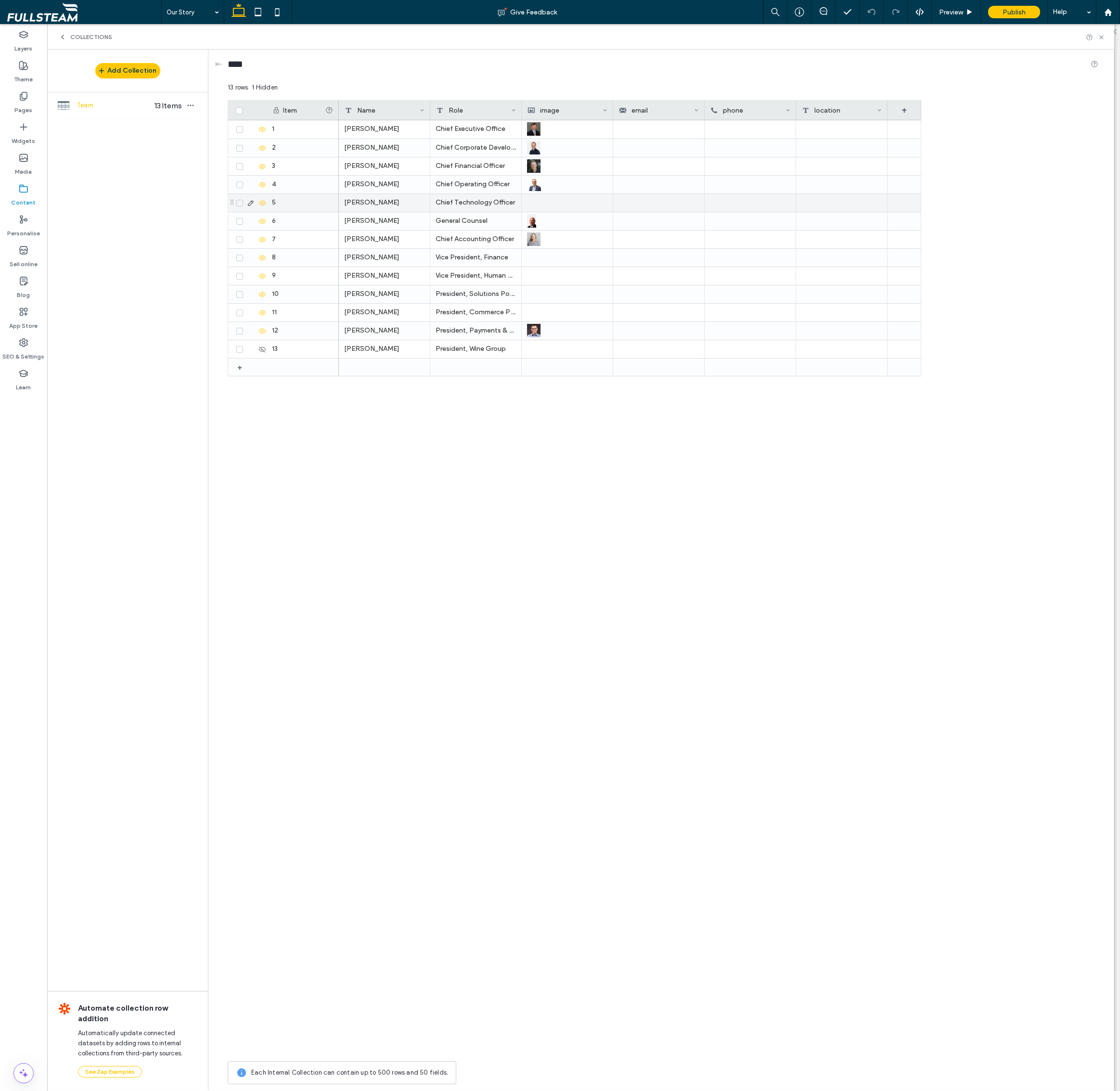
click at [550, 200] on div at bounding box center [567, 203] width 80 height 18
click at [550, 200] on div at bounding box center [567, 203] width 80 height 17
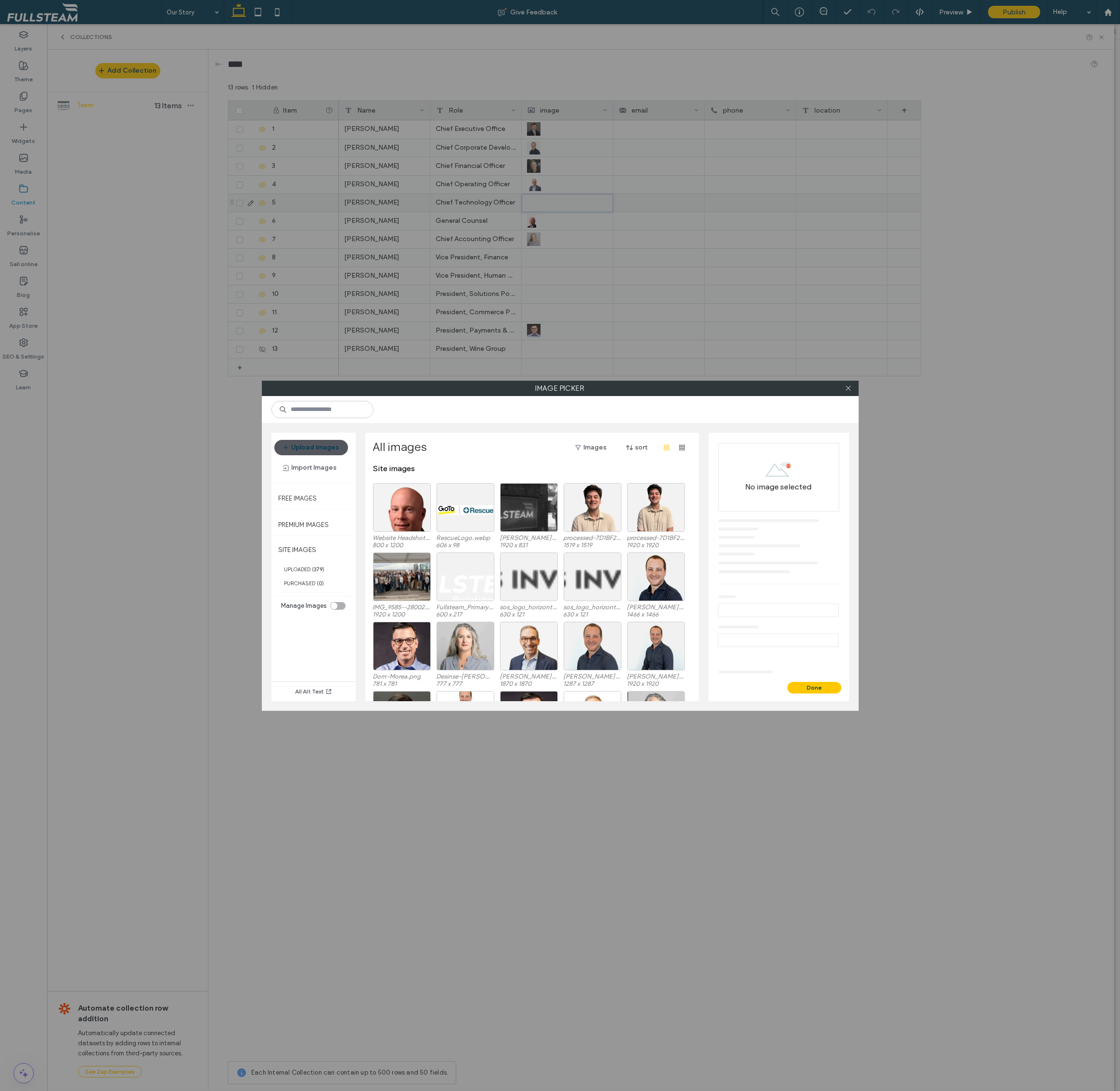
click at [320, 448] on button "Upload images" at bounding box center [311, 447] width 74 height 15
click at [306, 451] on button "Upload images" at bounding box center [311, 447] width 74 height 15
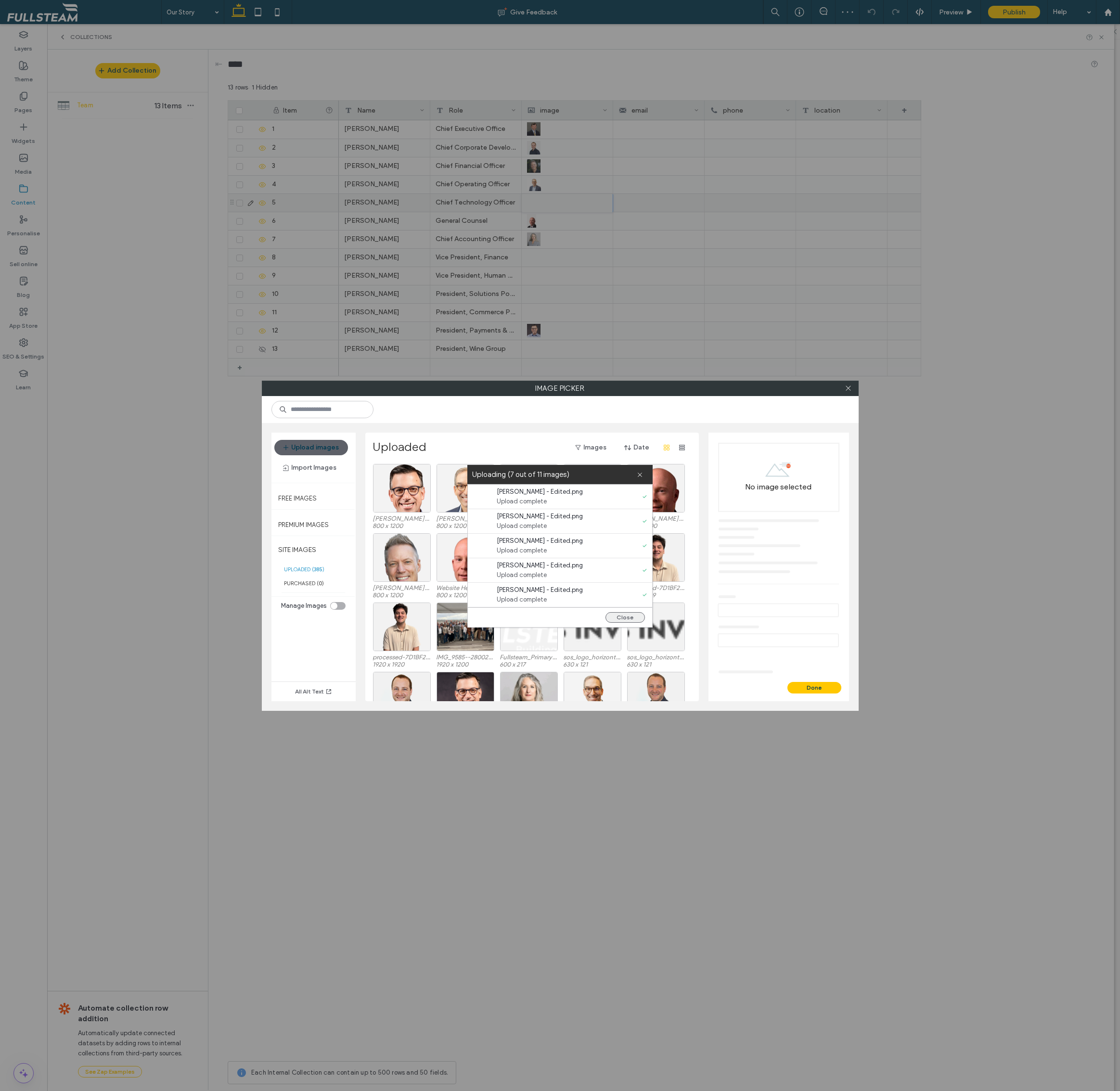
click at [621, 612] on button "Close" at bounding box center [626, 617] width 40 height 10
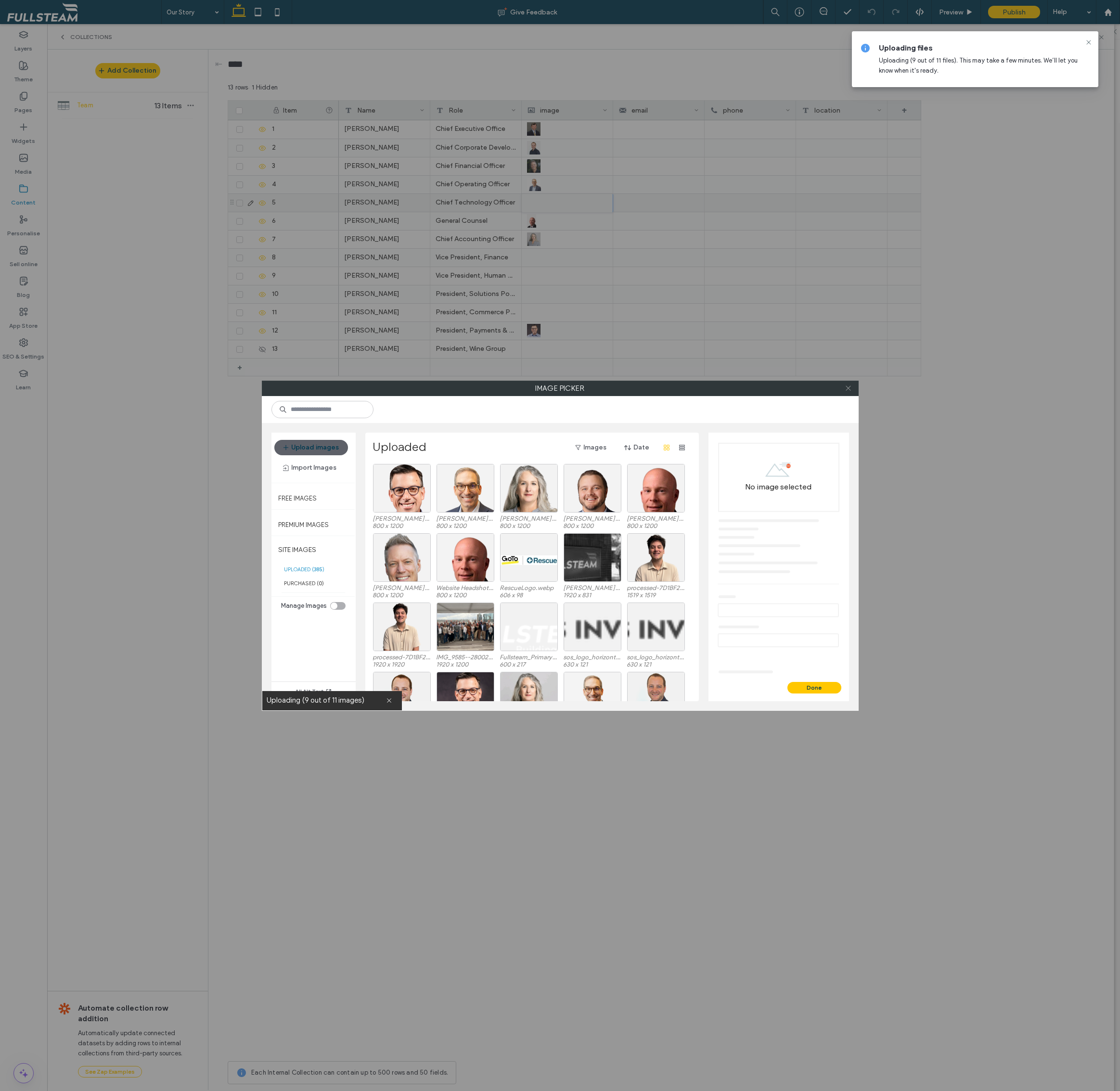
click at [849, 390] on icon at bounding box center [848, 388] width 7 height 7
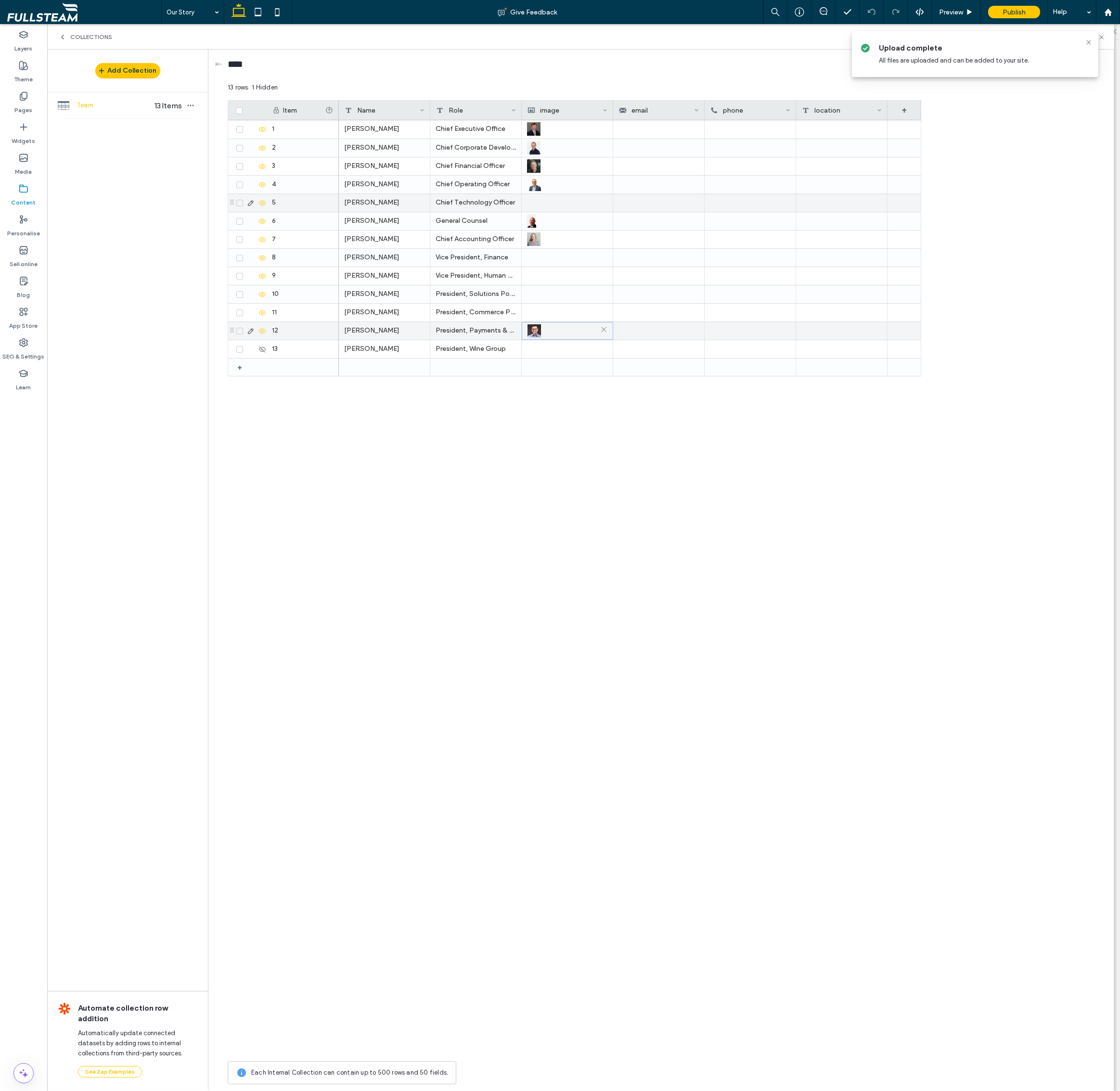
click at [533, 331] on img at bounding box center [534, 331] width 13 height 13
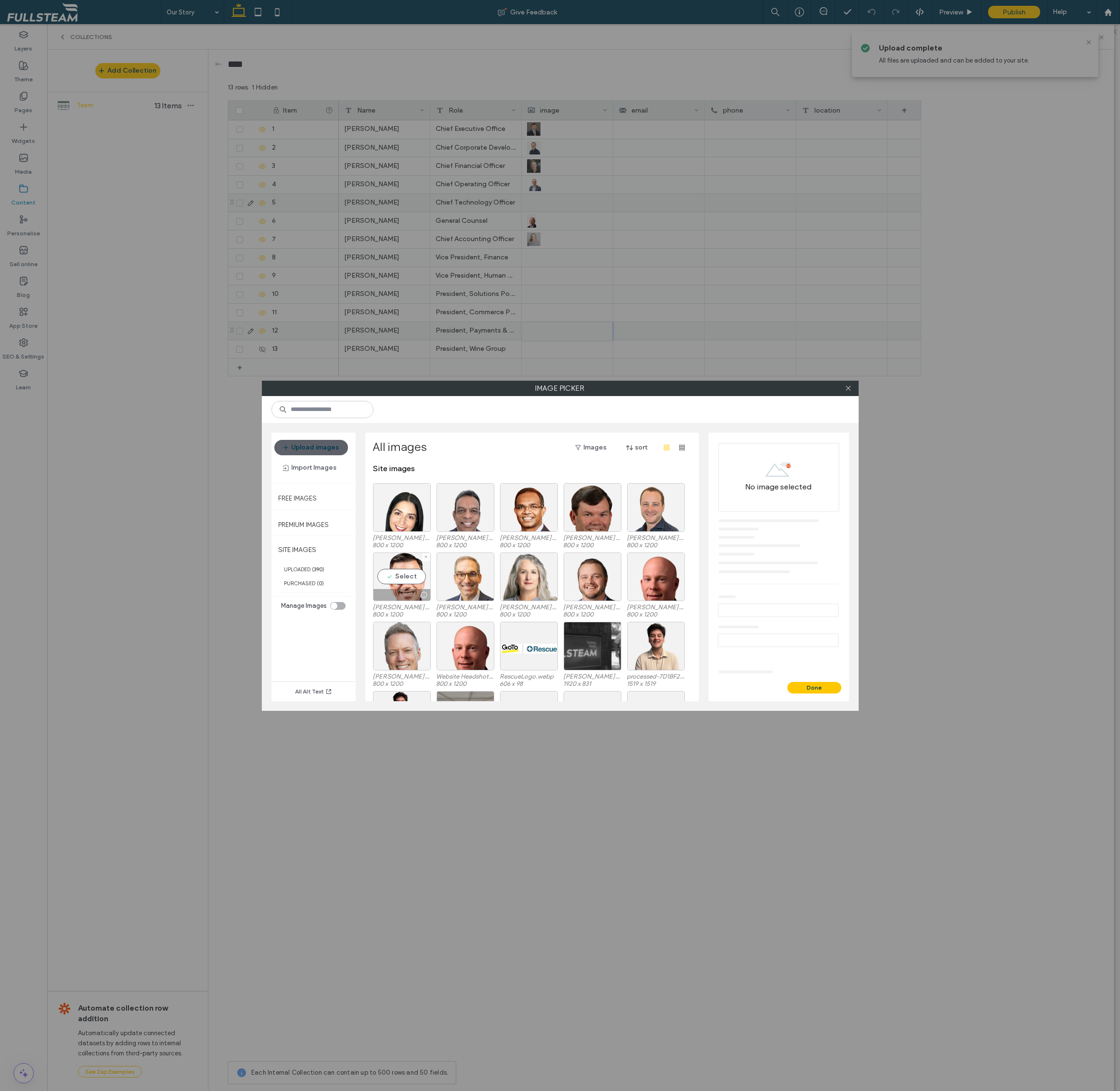
drag, startPoint x: 405, startPoint y: 581, endPoint x: 434, endPoint y: 606, distance: 38.3
click at [405, 581] on div "Select" at bounding box center [402, 577] width 57 height 49
click at [806, 687] on button "Done" at bounding box center [814, 688] width 54 height 12
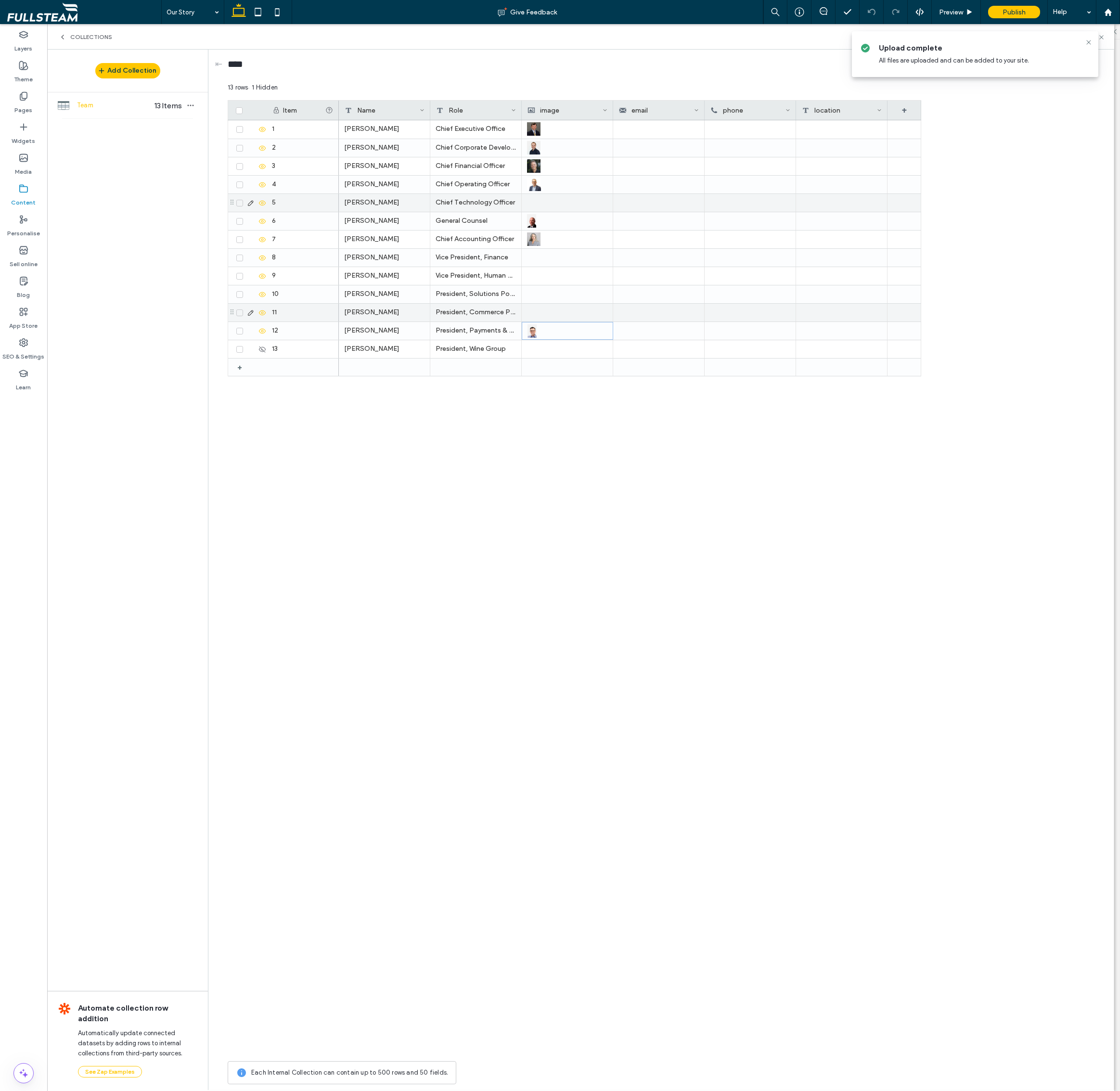
click at [557, 306] on div at bounding box center [567, 312] width 80 height 18
click at [558, 312] on div at bounding box center [567, 312] width 80 height 17
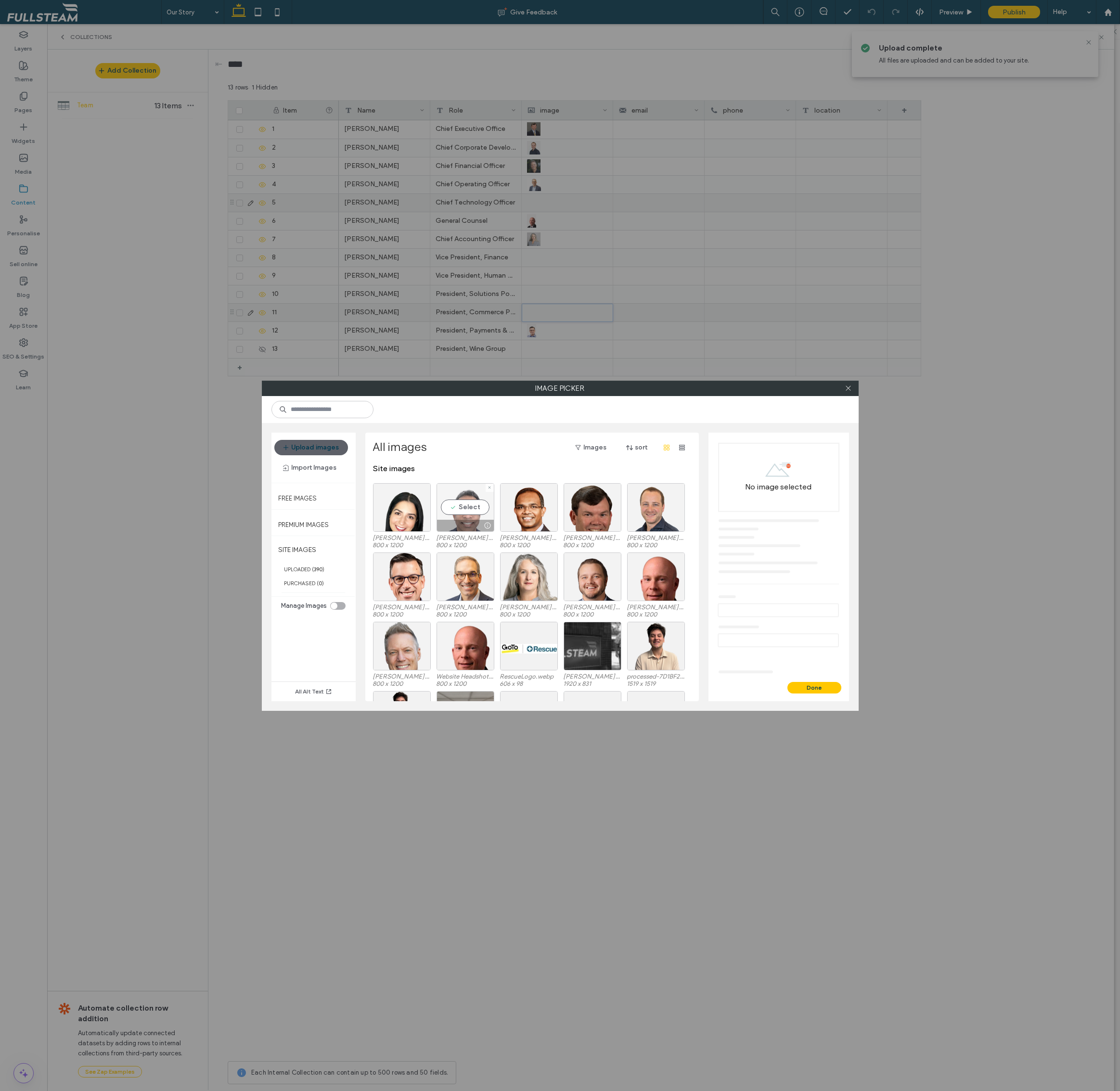
click at [466, 505] on div "Select" at bounding box center [465, 508] width 57 height 49
click at [809, 687] on button "Done" at bounding box center [814, 688] width 54 height 12
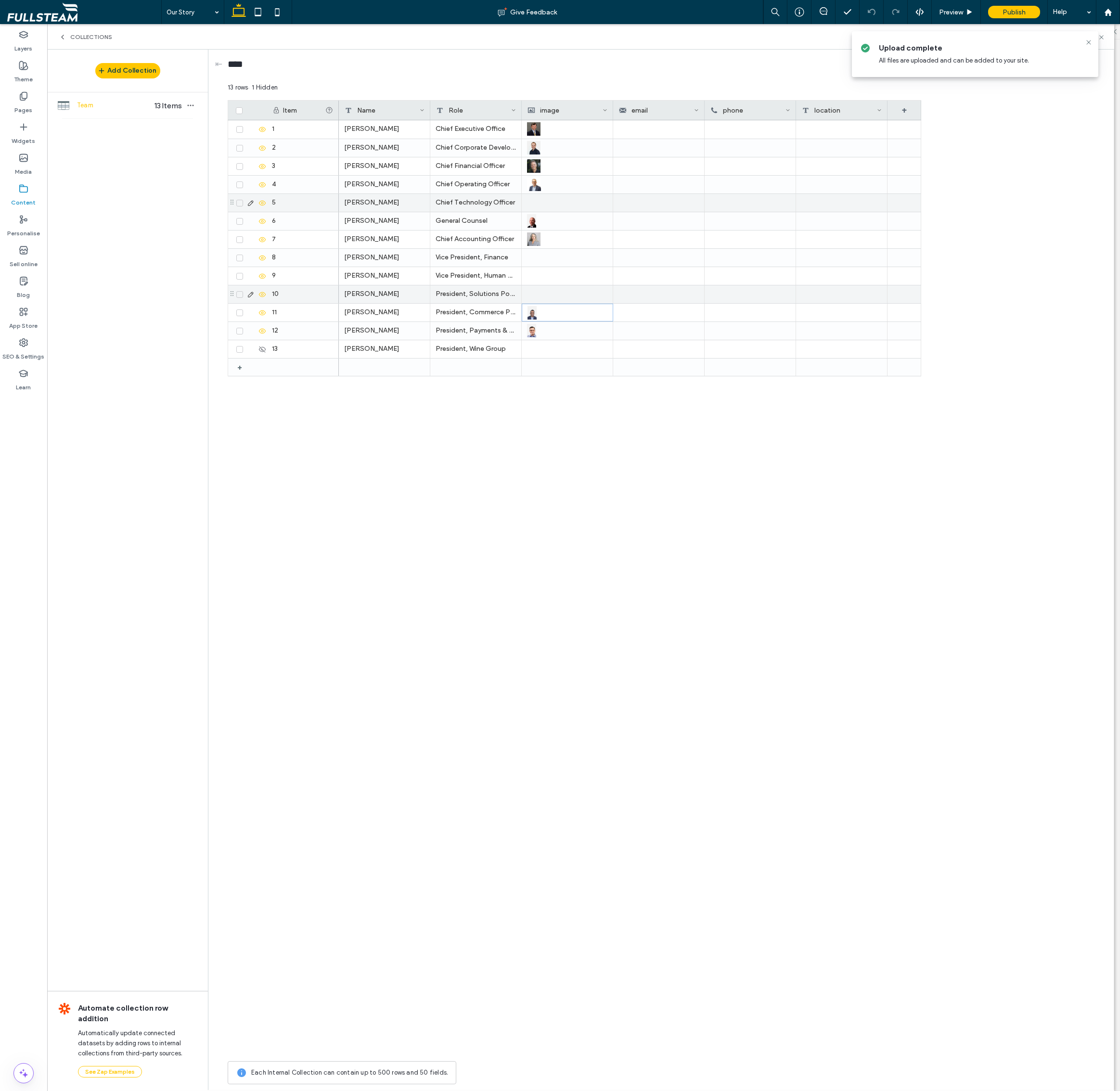
click at [565, 298] on div at bounding box center [567, 294] width 80 height 18
click at [565, 298] on div at bounding box center [567, 294] width 80 height 17
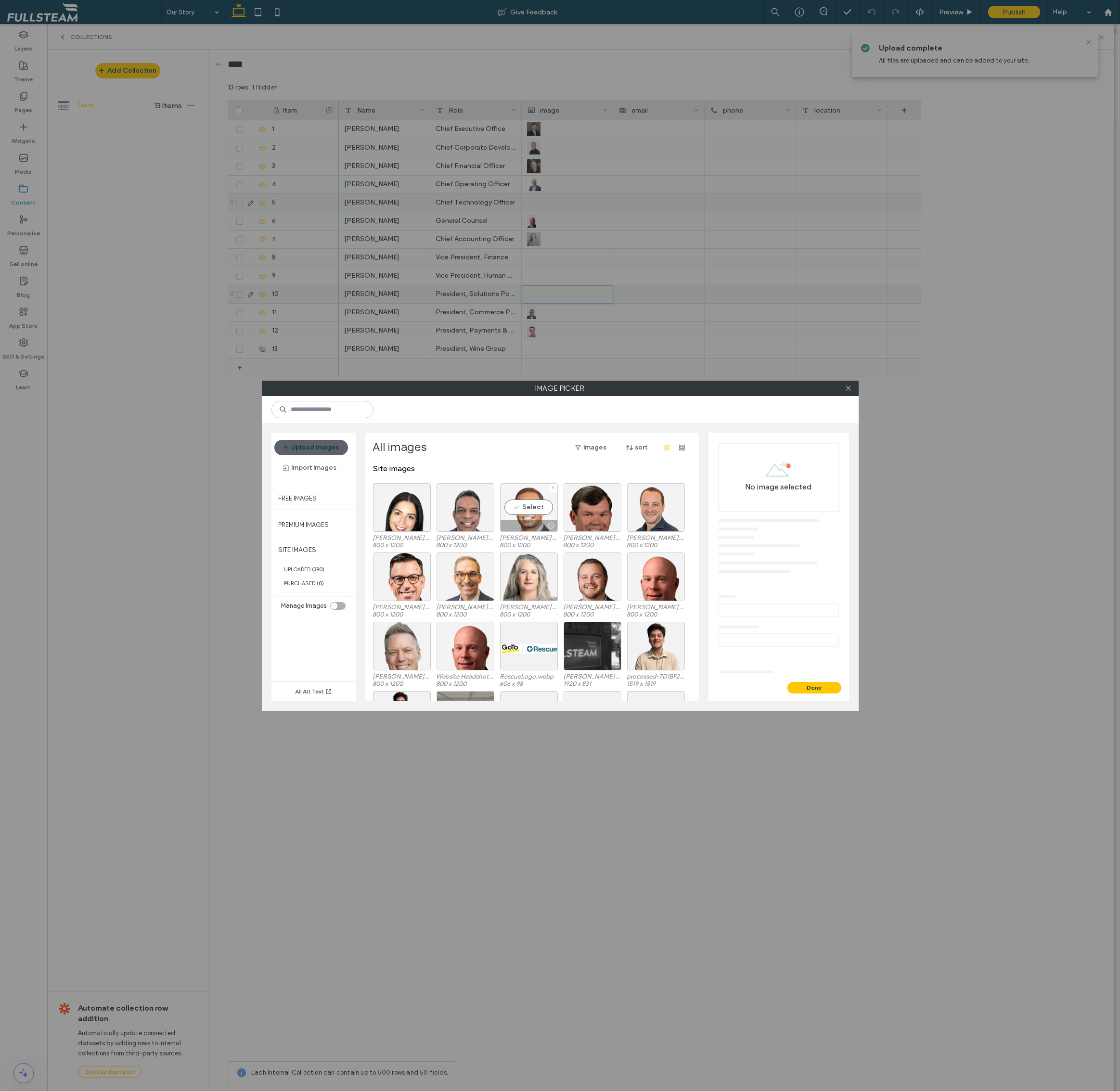
click at [550, 505] on div "Select" at bounding box center [529, 508] width 57 height 49
click at [827, 689] on button "Done" at bounding box center [814, 688] width 54 height 12
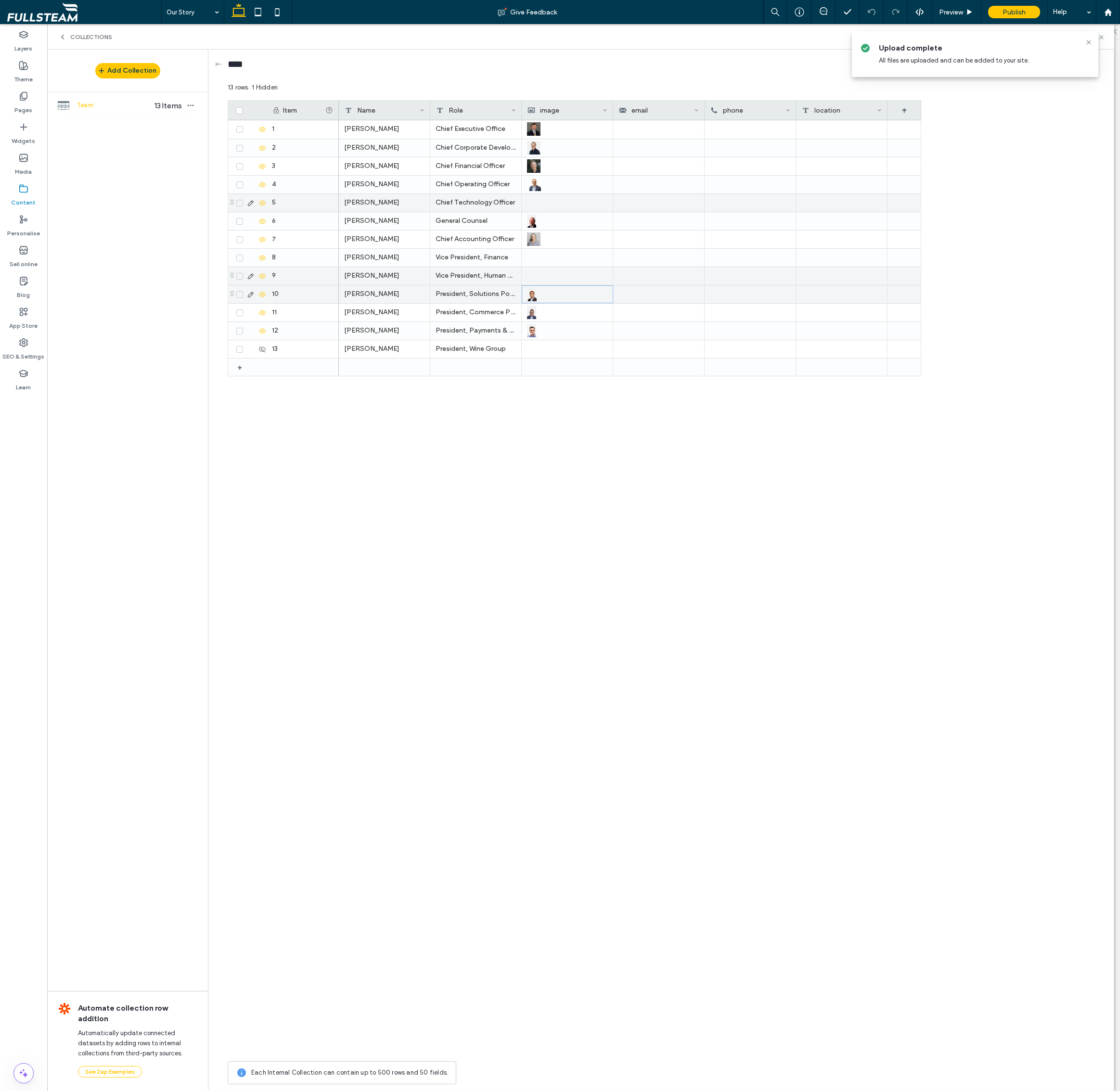
click at [566, 278] on div at bounding box center [567, 276] width 80 height 18
click at [566, 278] on div at bounding box center [567, 276] width 80 height 17
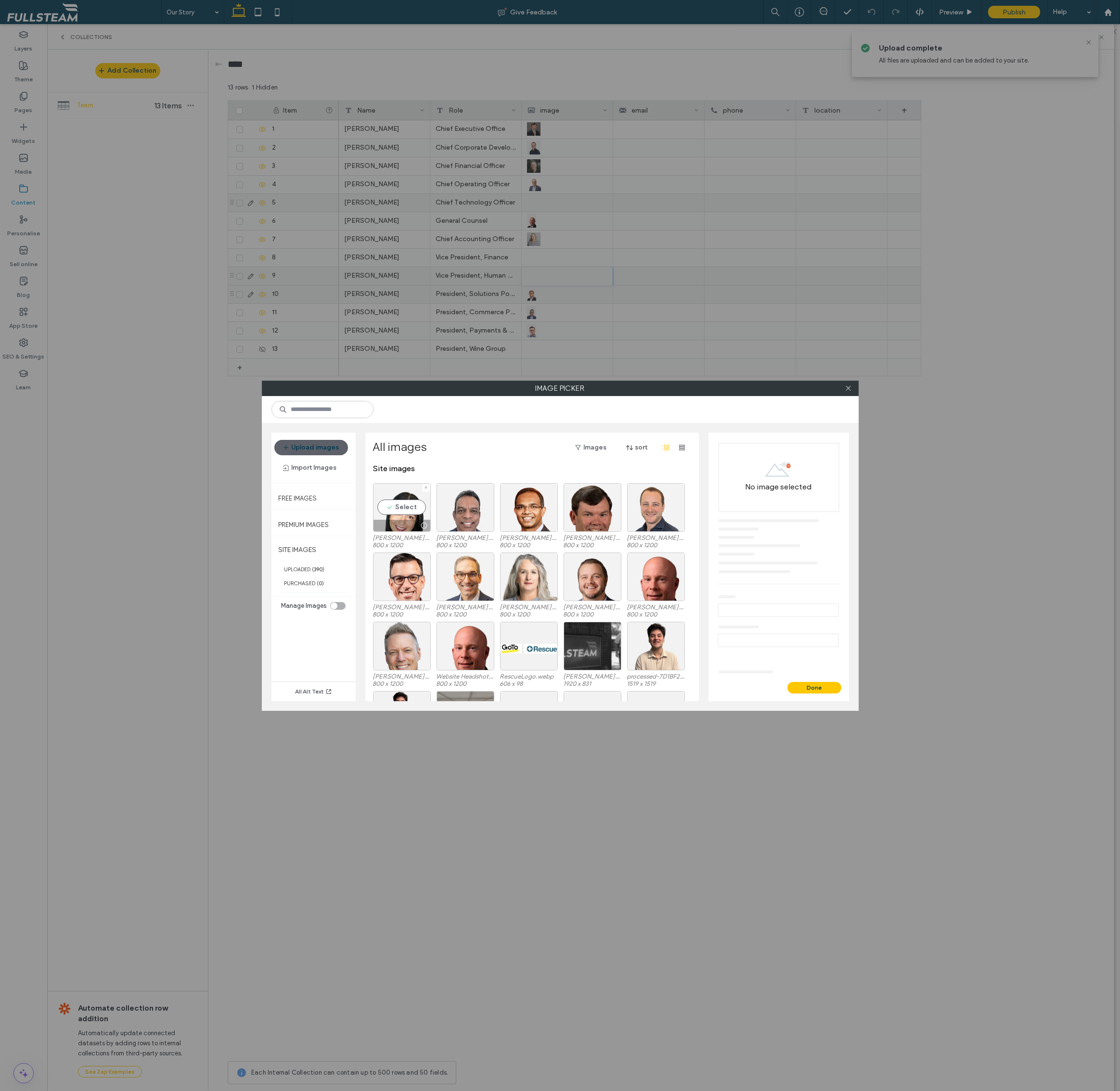
click at [419, 522] on div at bounding box center [424, 525] width 12 height 7
click at [816, 685] on button "Done" at bounding box center [814, 688] width 54 height 12
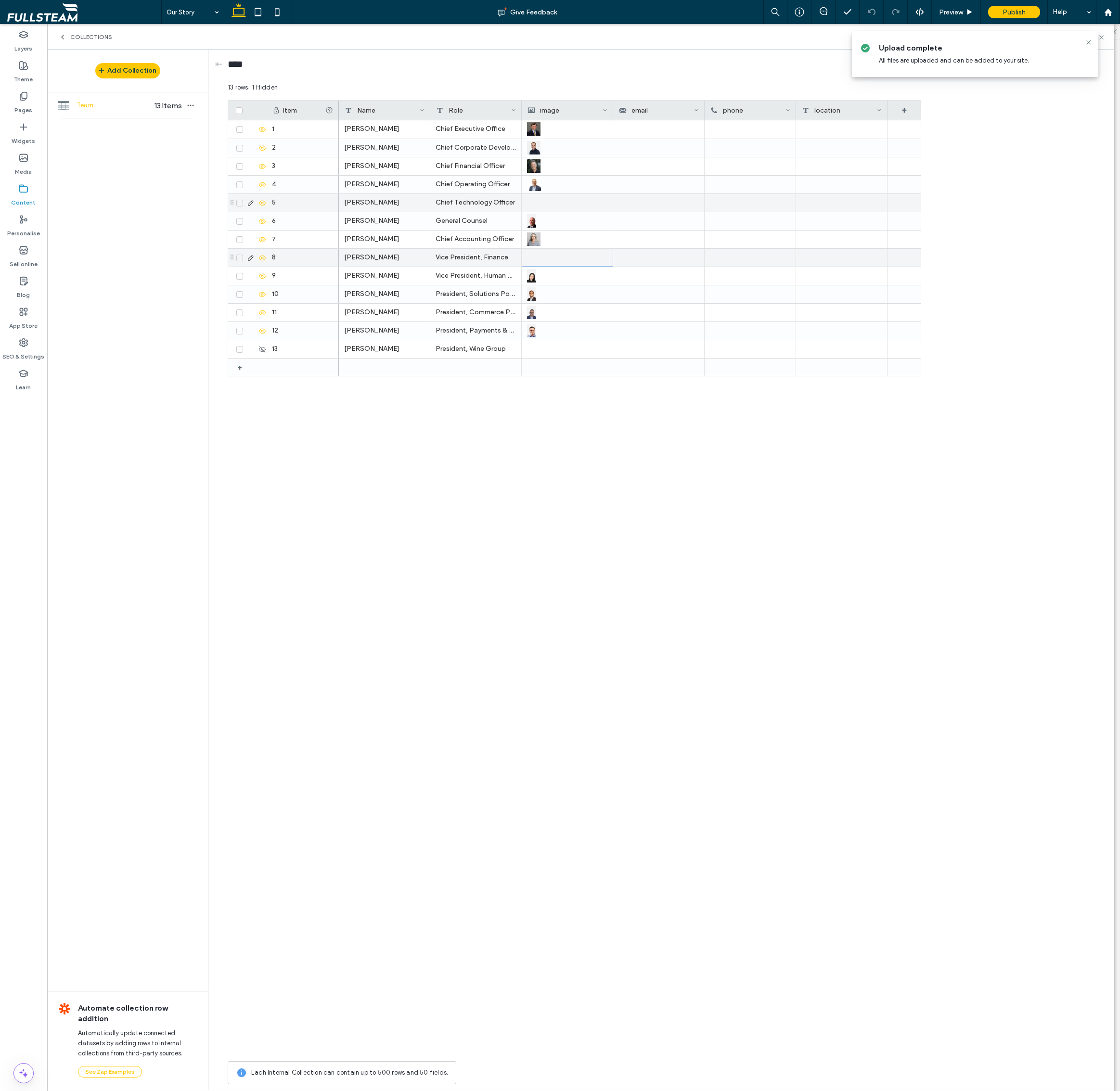
click at [579, 262] on div at bounding box center [567, 257] width 80 height 17
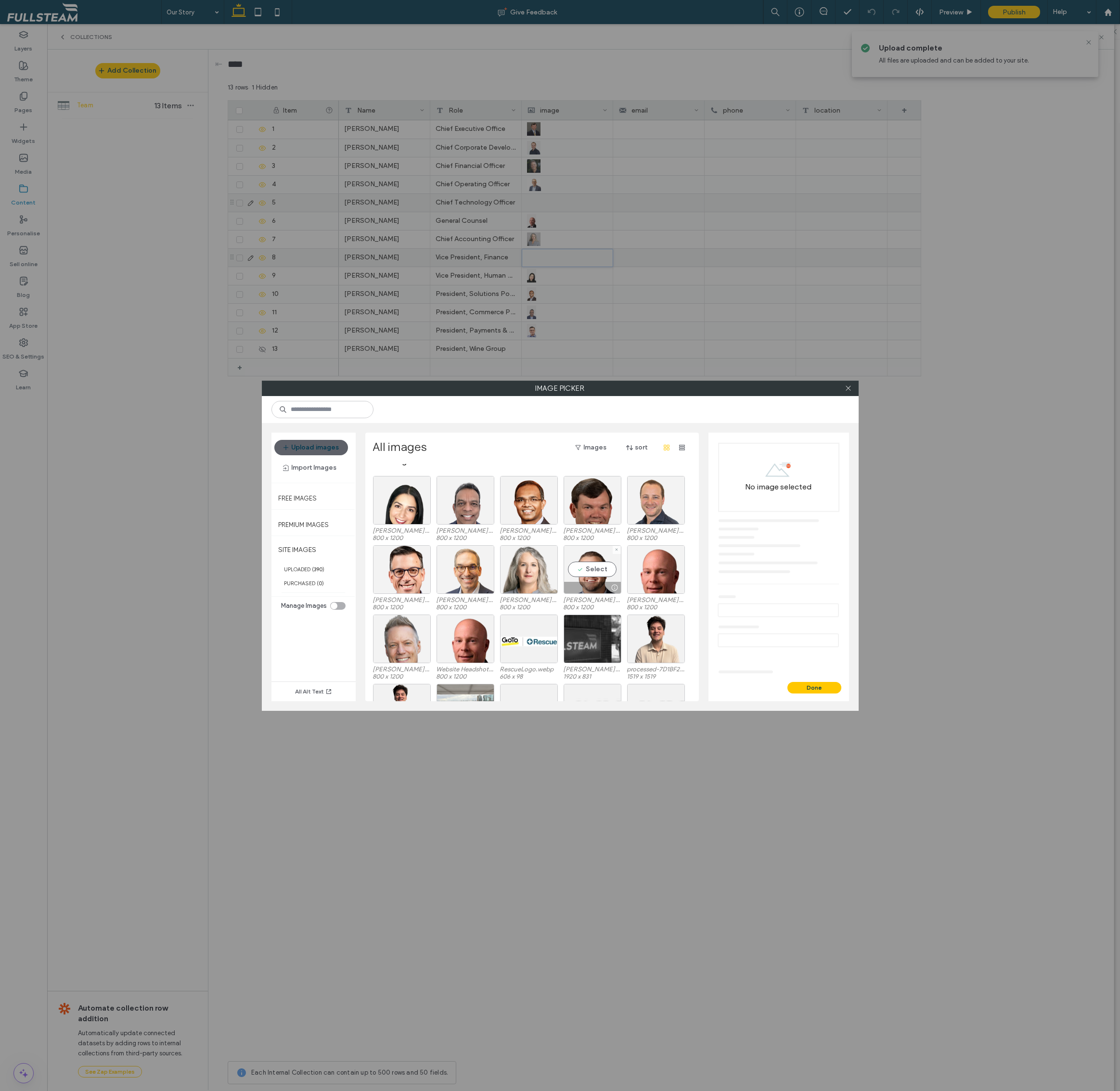
click at [589, 577] on div "Site images Termeh Dehdashti - Edited.png 800 x 1200 Ravi Jonnavithula - Edited…" at bounding box center [534, 583] width 323 height 237
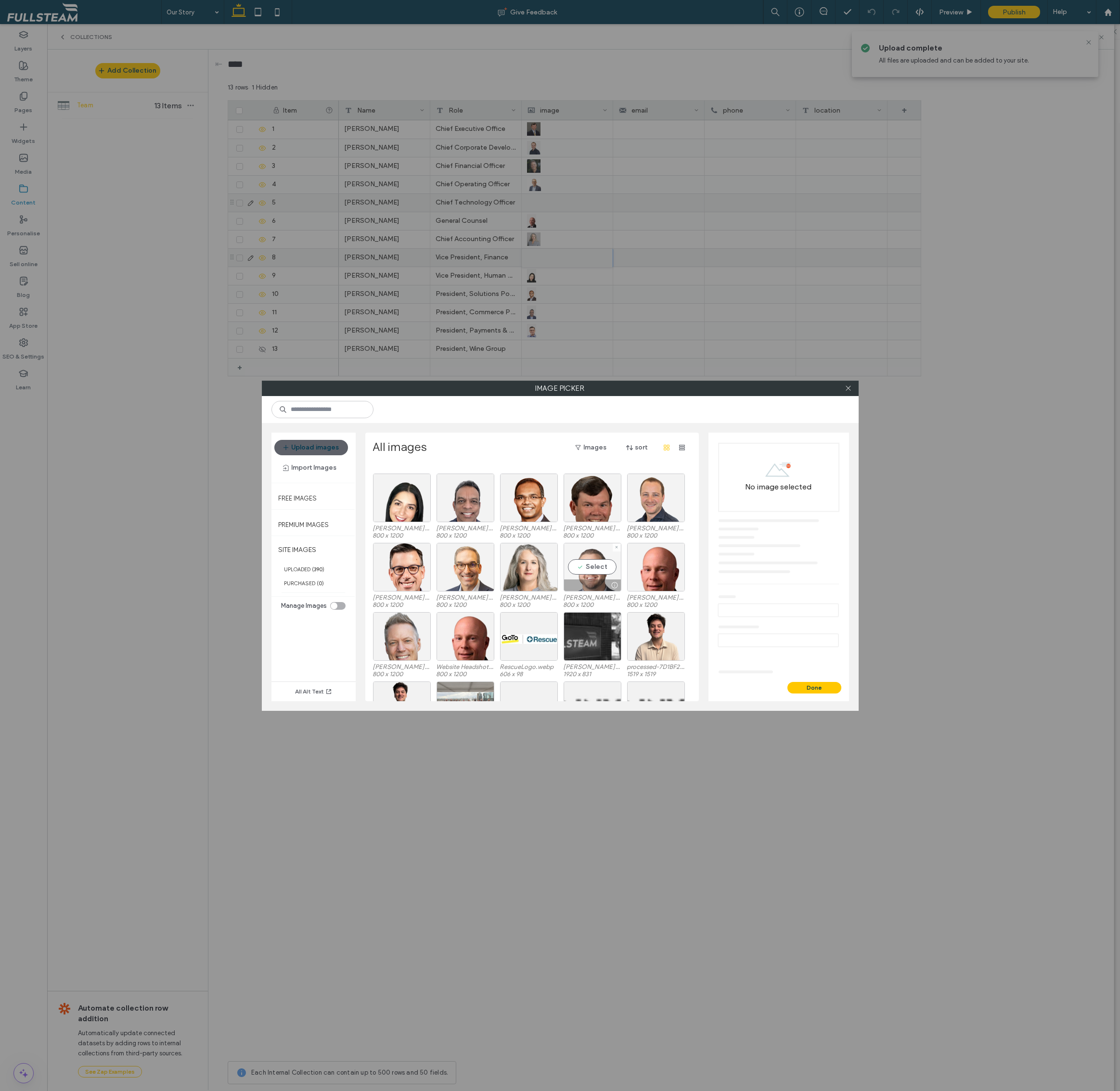
click at [599, 573] on div "Select" at bounding box center [592, 567] width 57 height 49
click at [802, 687] on button "Done" at bounding box center [814, 688] width 54 height 12
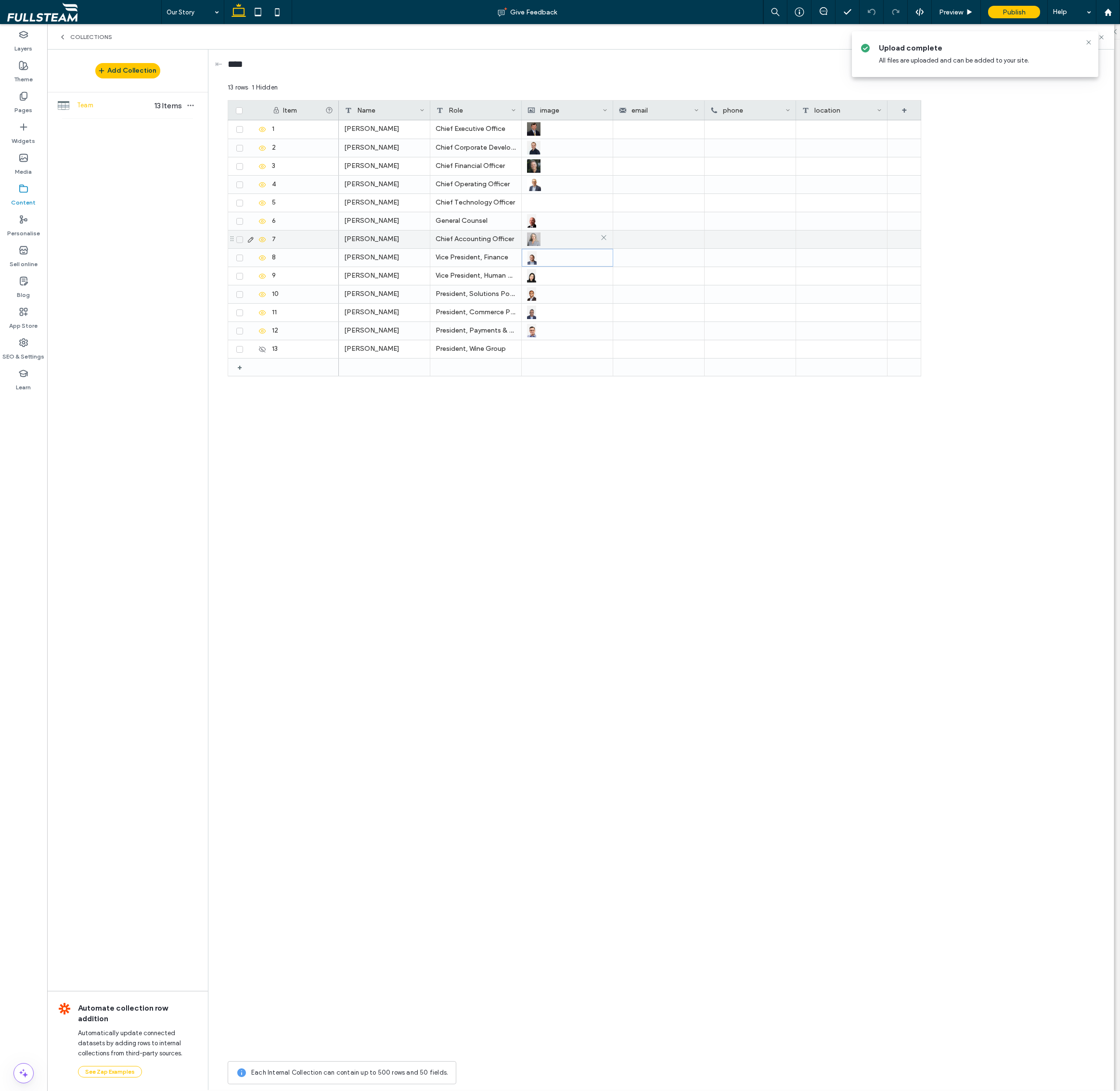
click at [536, 232] on img at bounding box center [533, 239] width 13 height 13
click at [536, 233] on img at bounding box center [534, 239] width 13 height 13
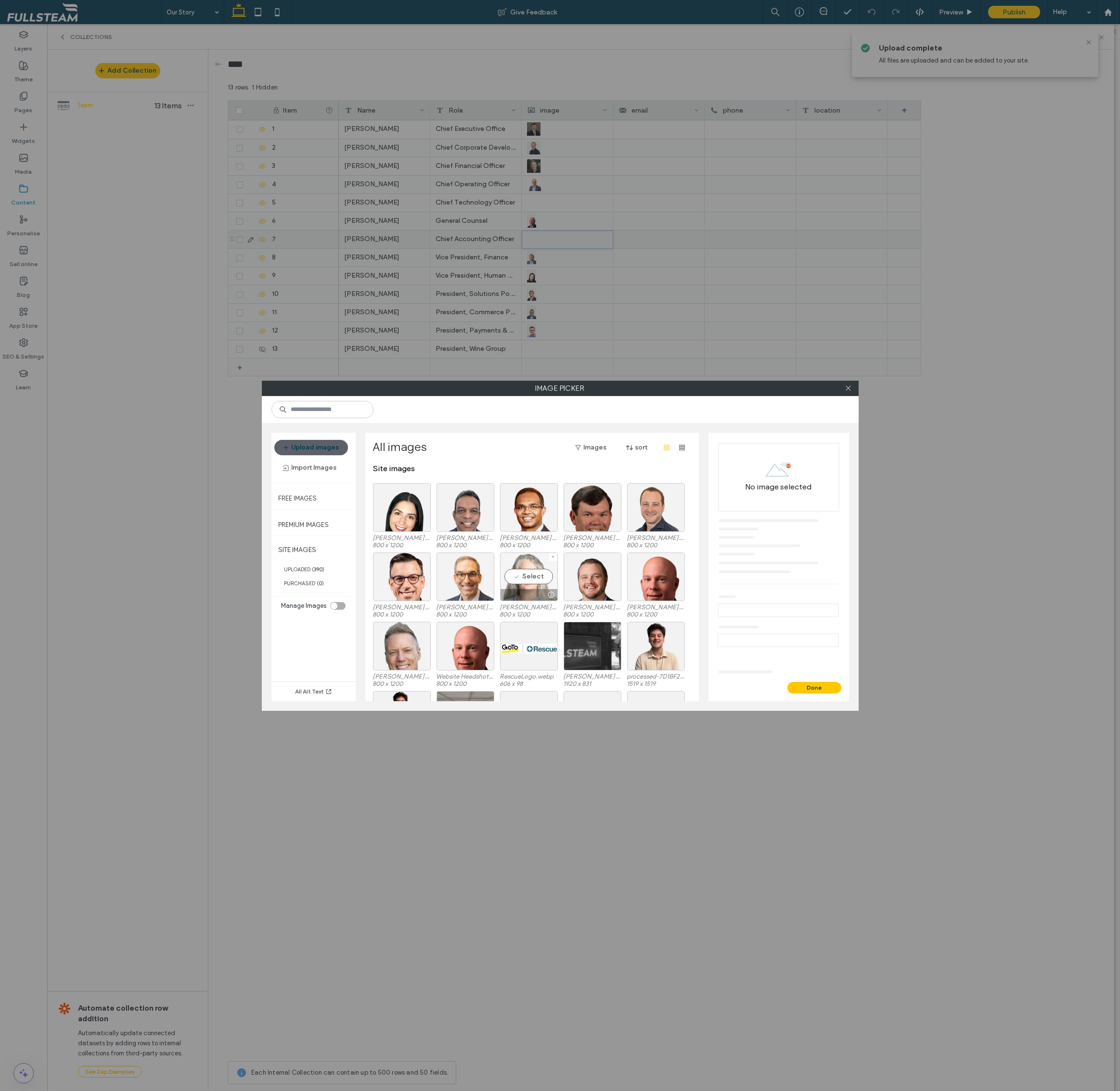
drag, startPoint x: 542, startPoint y: 567, endPoint x: 550, endPoint y: 575, distance: 11.3
click at [542, 567] on div "Select" at bounding box center [529, 577] width 57 height 49
click at [807, 684] on button "Done" at bounding box center [814, 688] width 54 height 12
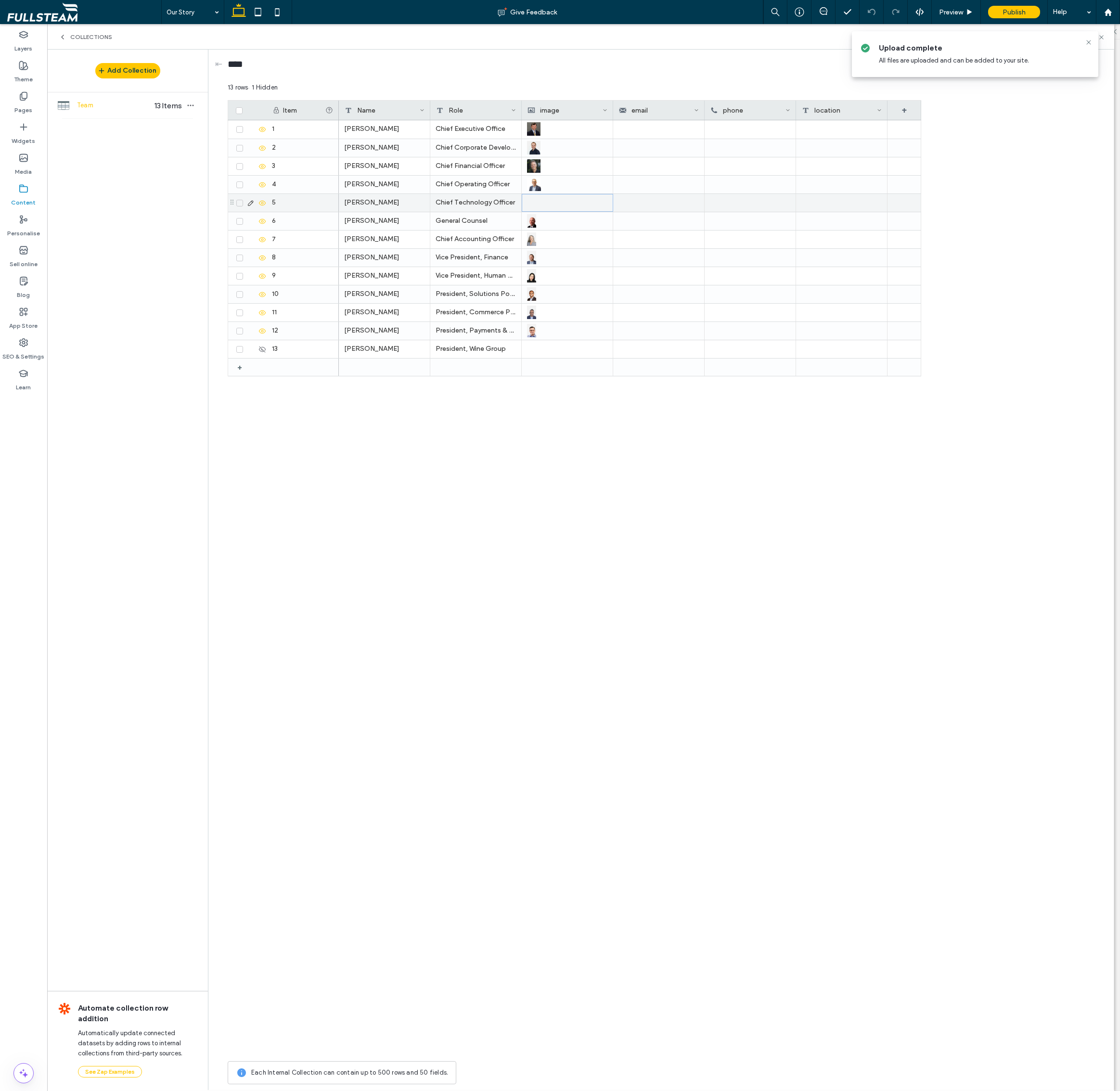
click at [538, 203] on div at bounding box center [567, 203] width 80 height 17
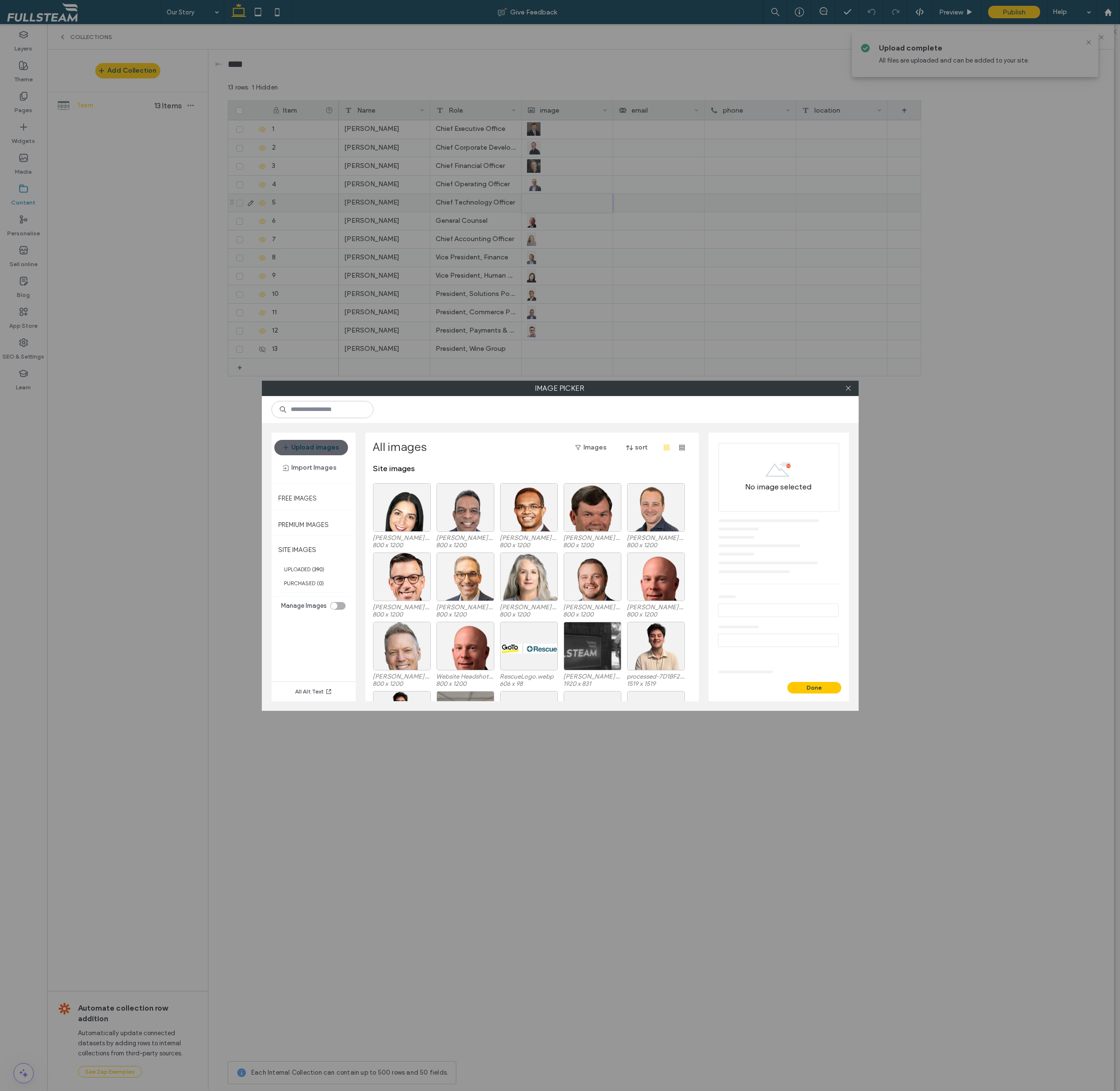
drag, startPoint x: 981, startPoint y: 678, endPoint x: 894, endPoint y: 565, distance: 142.6
click at [981, 678] on div "Image Picker Upload images Import Images Free Images Premium Images SITE IMAGES…" at bounding box center [560, 545] width 1120 height 1091
click at [852, 389] on div at bounding box center [849, 388] width 15 height 15
click at [851, 390] on icon at bounding box center [848, 388] width 7 height 7
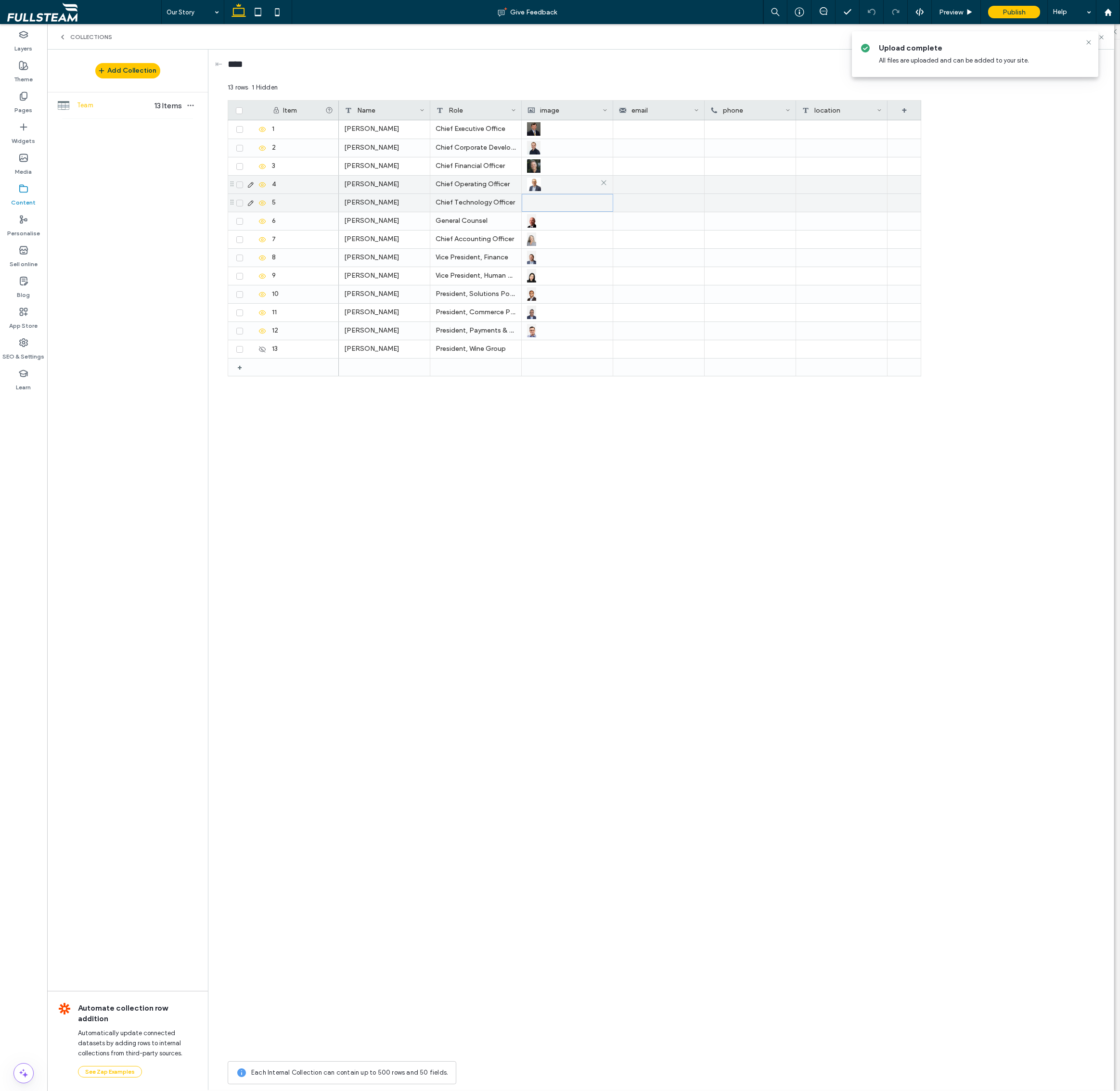
click at [533, 184] on img at bounding box center [533, 184] width 14 height 13
click at [533, 184] on img at bounding box center [534, 185] width 14 height 13
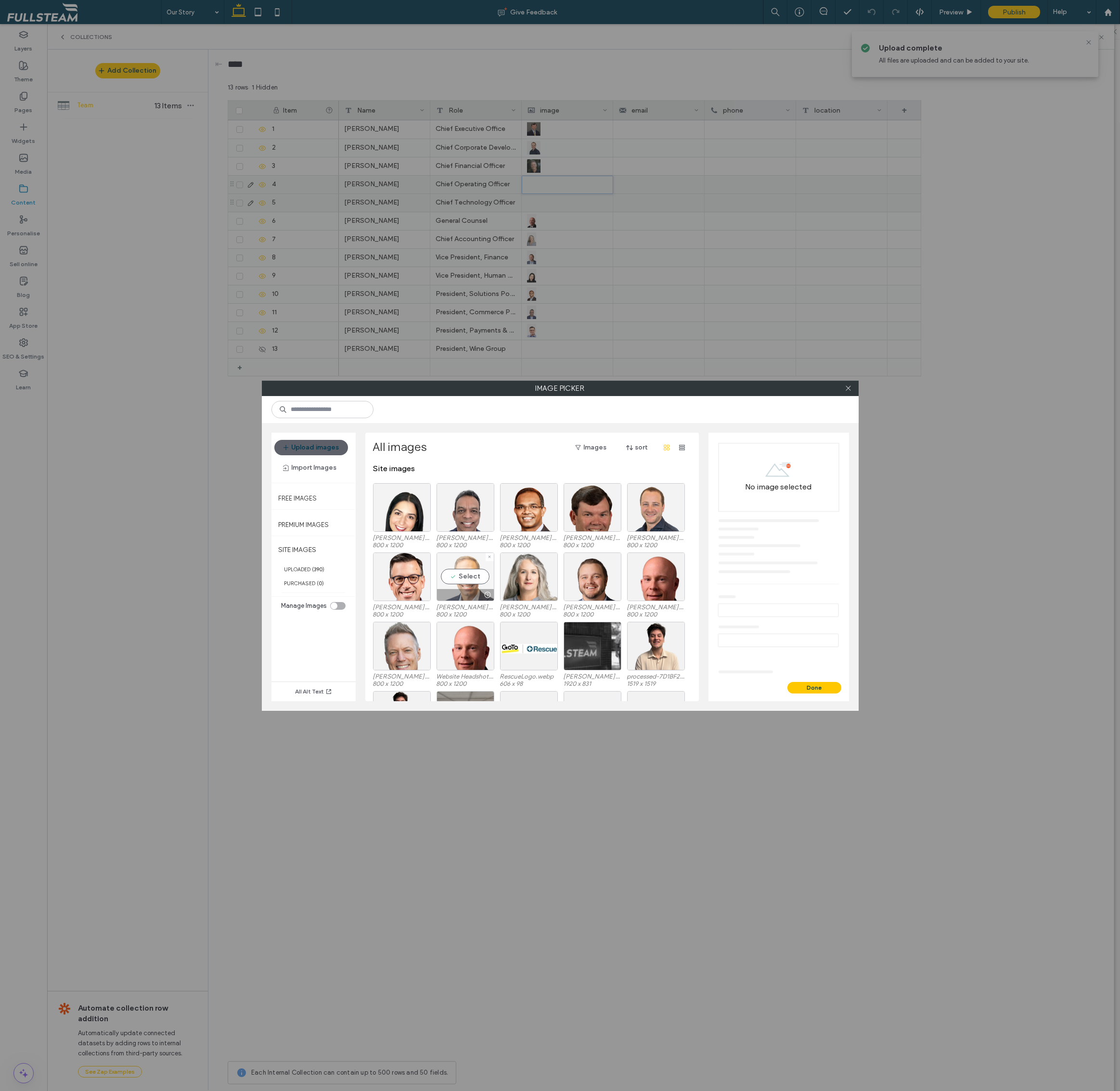
click at [476, 572] on div "Select" at bounding box center [465, 577] width 57 height 49
click at [824, 687] on button "Done" at bounding box center [814, 688] width 54 height 12
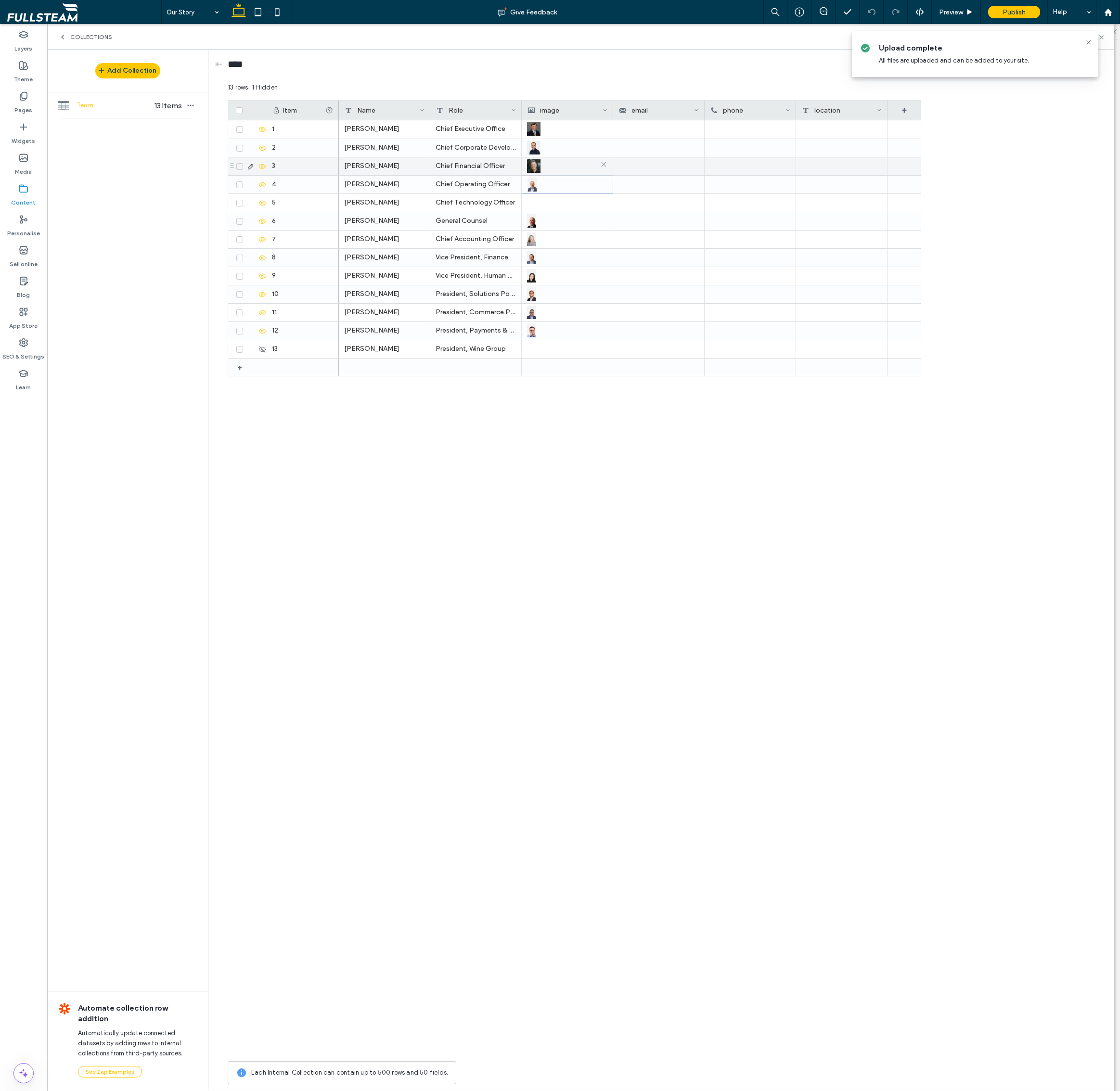
click at [534, 169] on img at bounding box center [533, 166] width 13 height 13
click at [534, 169] on img at bounding box center [534, 166] width 13 height 13
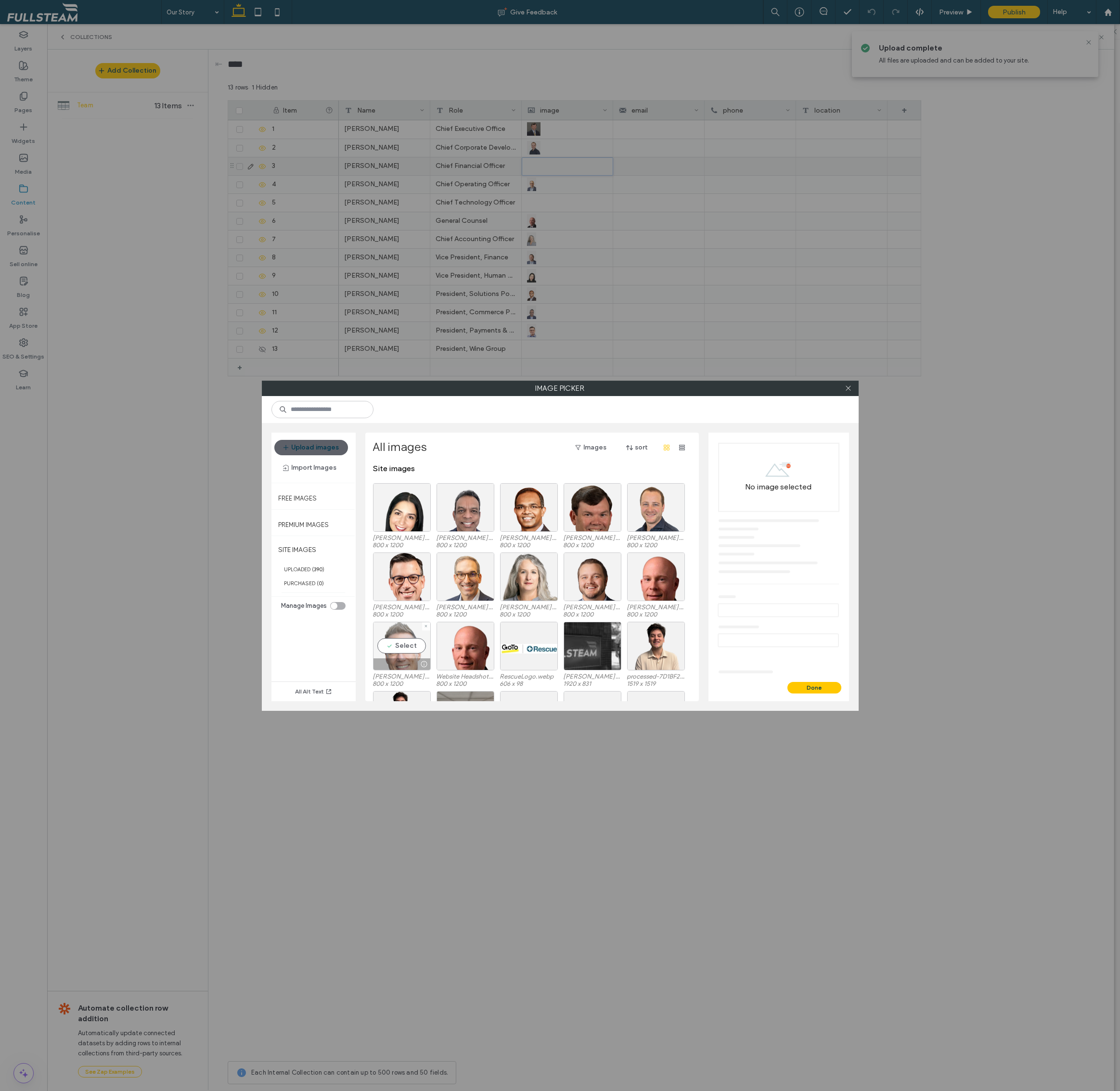
click at [408, 647] on div "Select" at bounding box center [402, 646] width 57 height 49
click at [814, 689] on button "Done" at bounding box center [814, 688] width 54 height 12
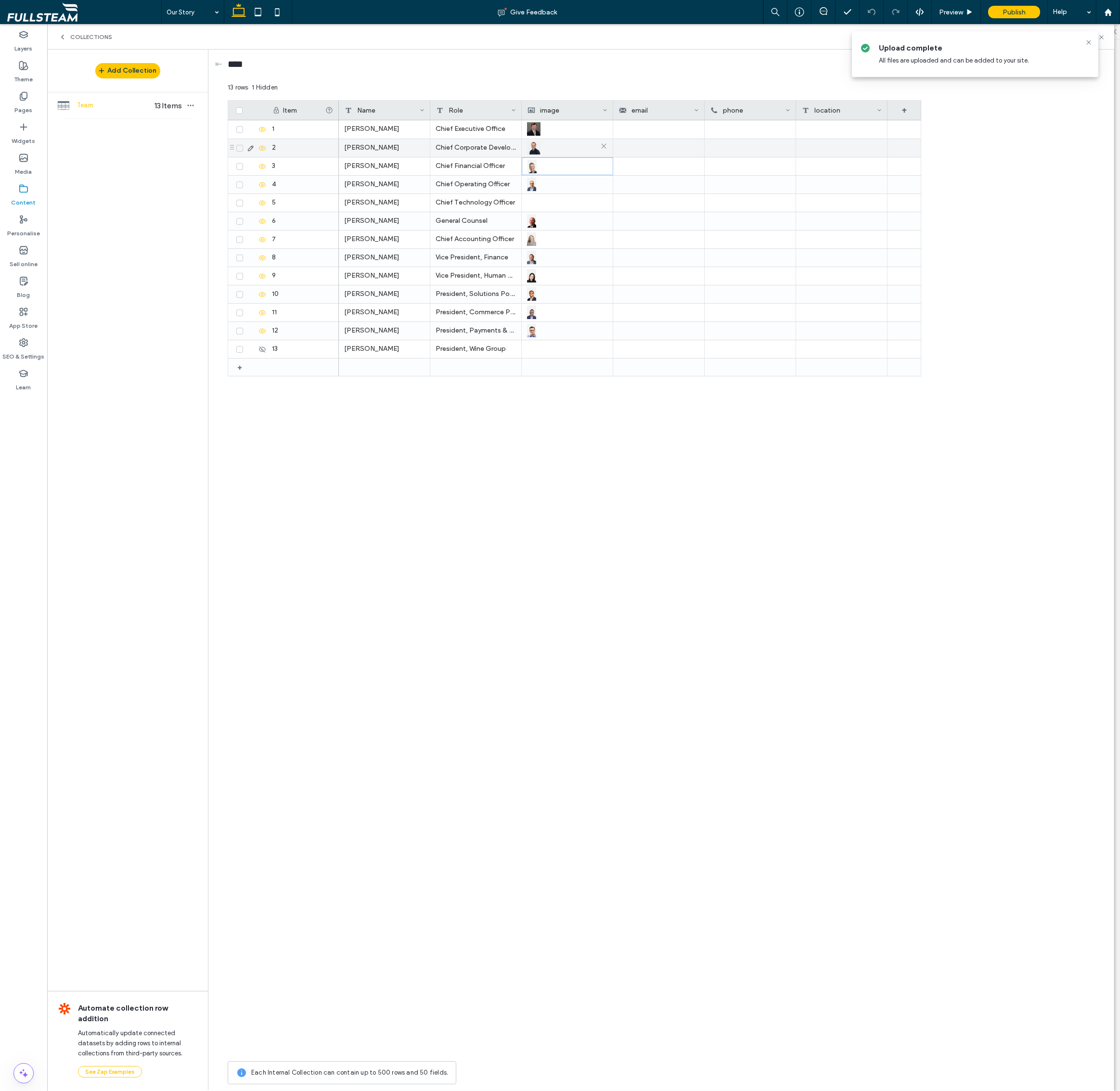
click at [533, 142] on img at bounding box center [533, 147] width 13 height 13
click at [533, 142] on img at bounding box center [534, 148] width 13 height 13
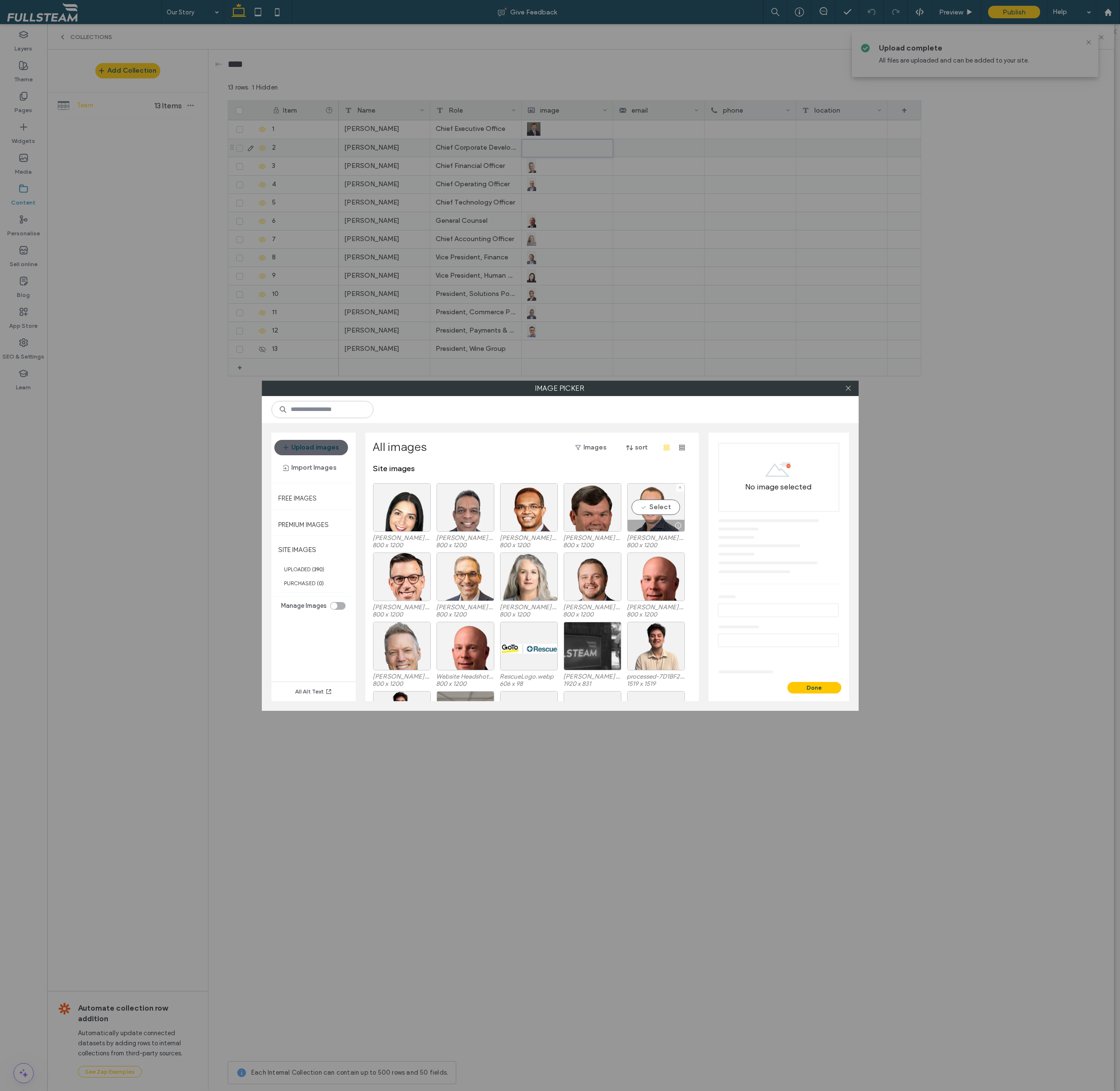
drag, startPoint x: 662, startPoint y: 515, endPoint x: 756, endPoint y: 594, distance: 122.8
click at [662, 516] on div "Select" at bounding box center [656, 508] width 57 height 49
drag, startPoint x: 822, startPoint y: 687, endPoint x: 823, endPoint y: 678, distance: 9.1
click at [822, 687] on button "Done" at bounding box center [814, 688] width 54 height 12
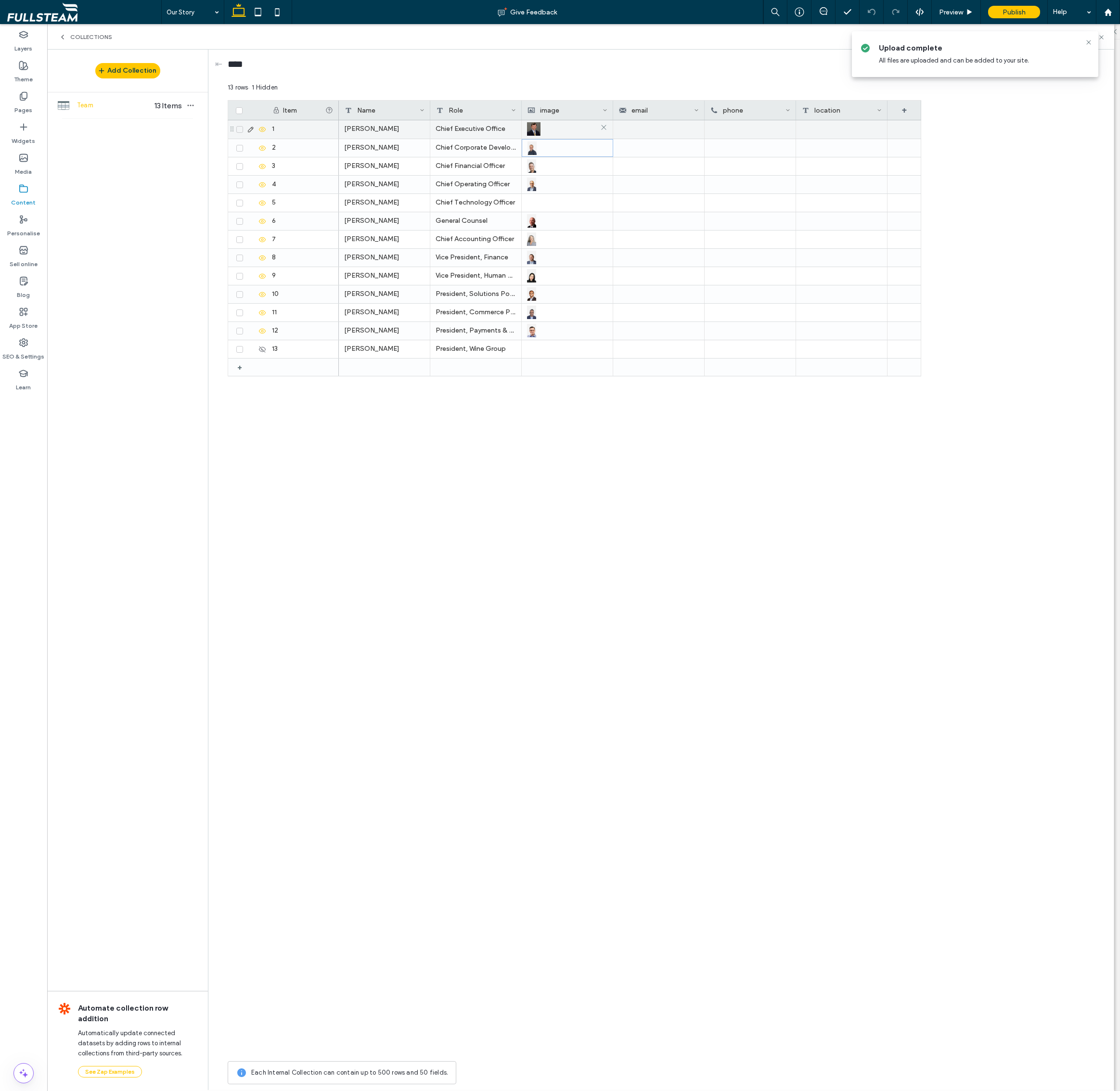
click at [535, 130] on img at bounding box center [533, 129] width 13 height 13
click at [535, 130] on img at bounding box center [534, 130] width 13 height 13
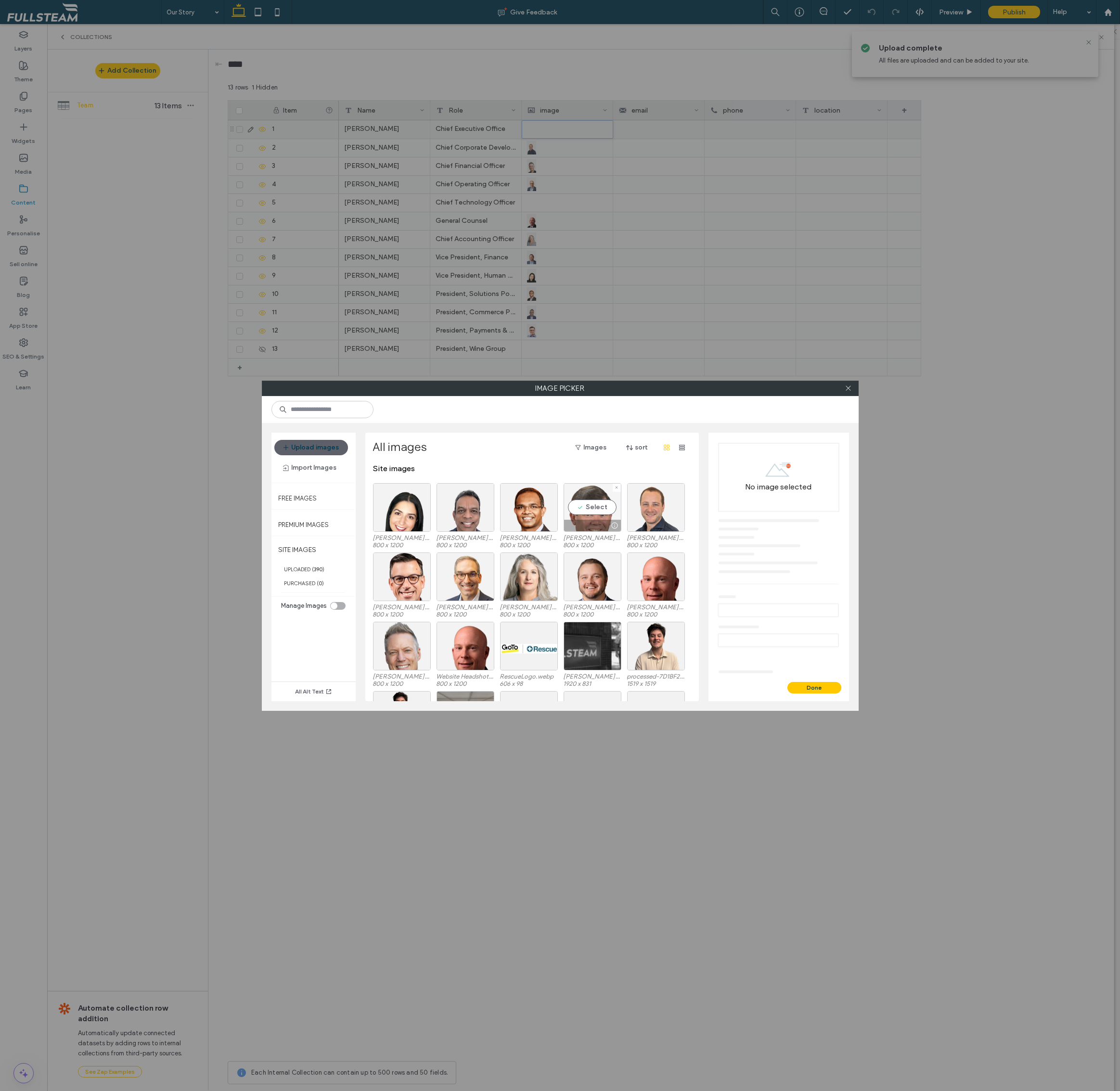
click at [592, 513] on div "Select" at bounding box center [592, 508] width 57 height 49
drag, startPoint x: 827, startPoint y: 684, endPoint x: 864, endPoint y: 620, distance: 73.9
click at [827, 684] on button "Done" at bounding box center [814, 688] width 54 height 12
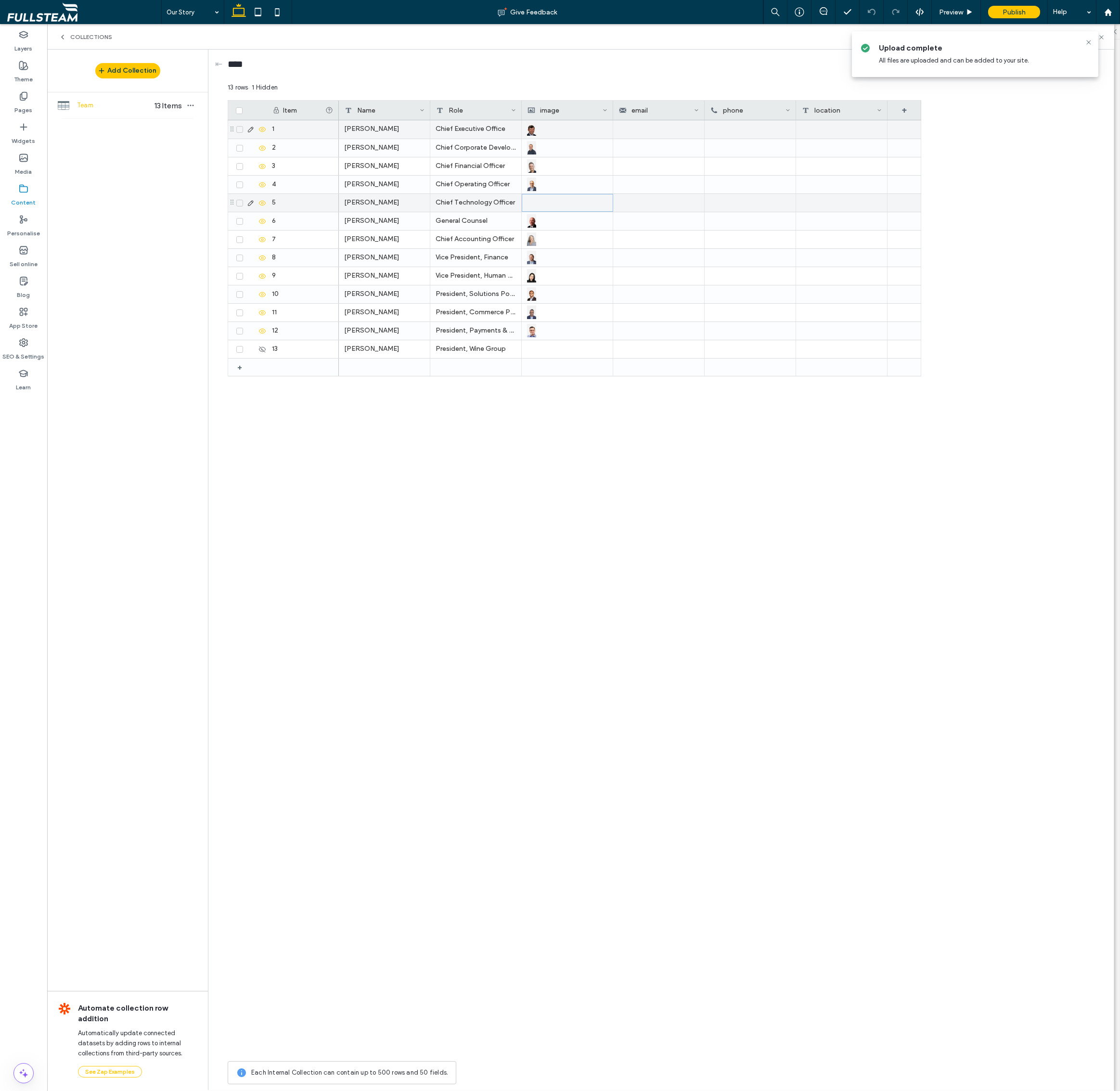
click at [541, 208] on div at bounding box center [567, 203] width 80 height 17
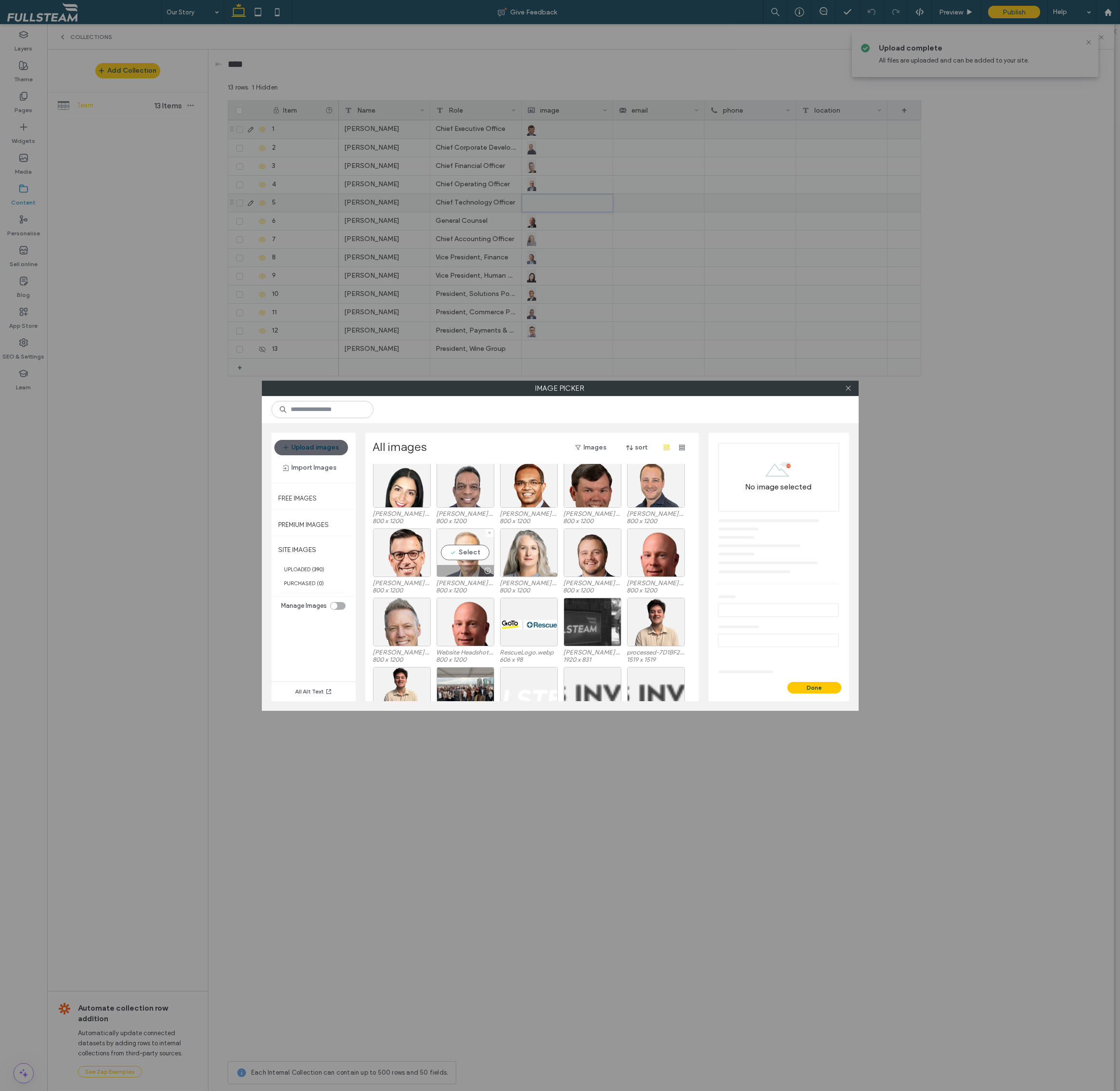
scroll to position [28, 0]
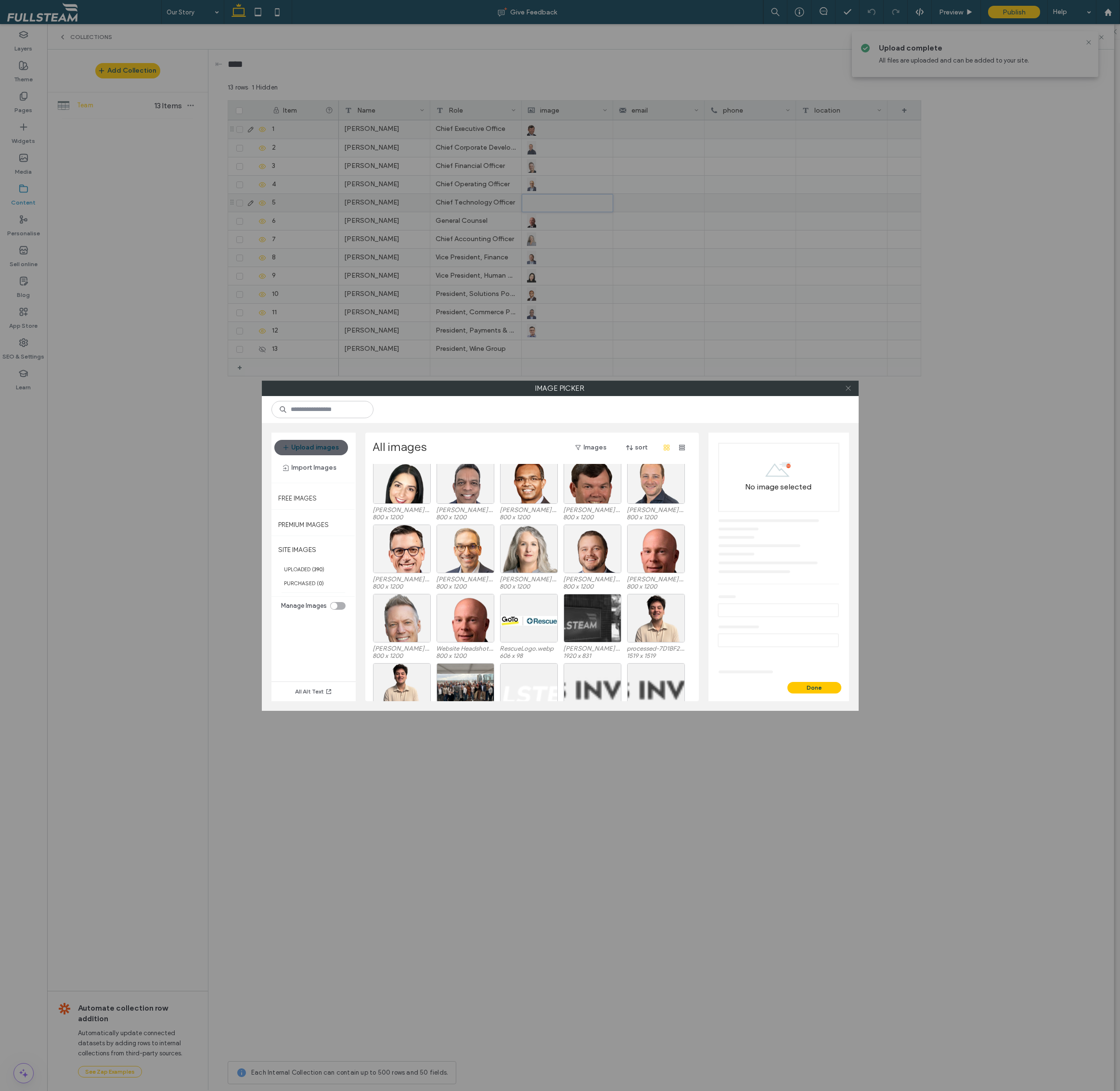
click at [849, 388] on icon at bounding box center [848, 388] width 7 height 7
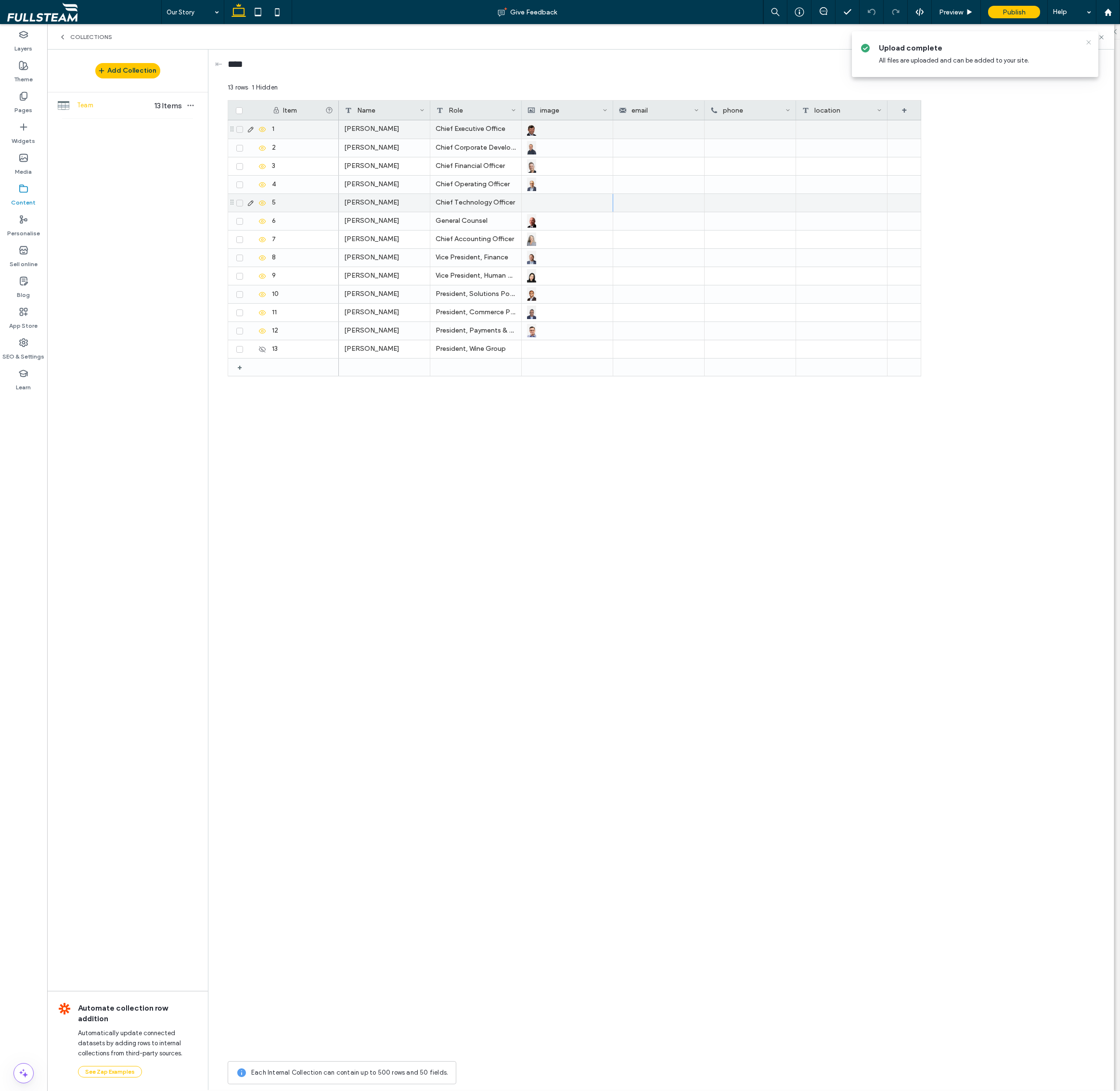
click at [1089, 41] on icon at bounding box center [1088, 42] width 7 height 7
click at [1102, 36] on icon at bounding box center [1102, 38] width 7 height 7
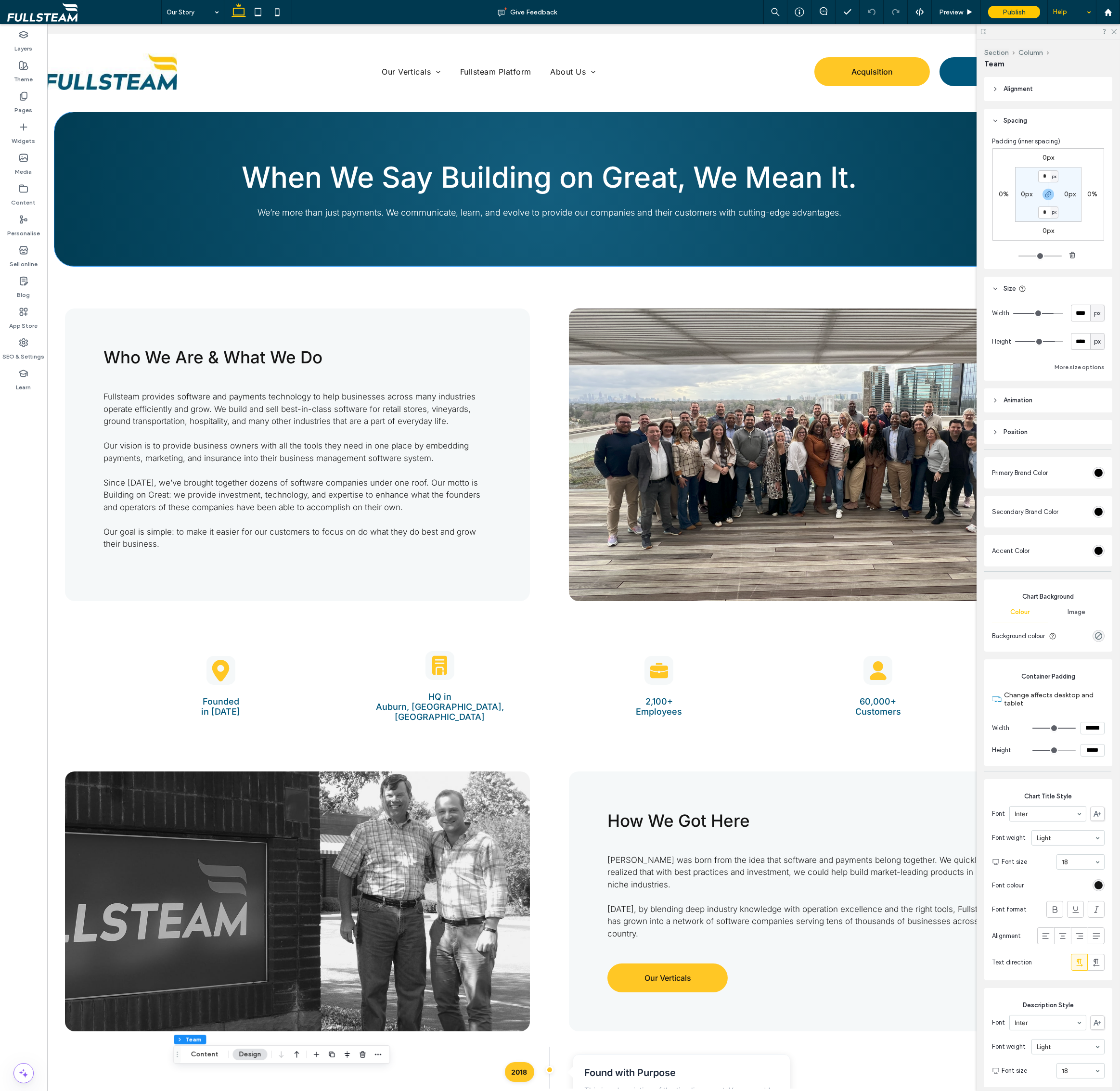
scroll to position [0, 0]
click at [1114, 32] on icon at bounding box center [1113, 31] width 6 height 6
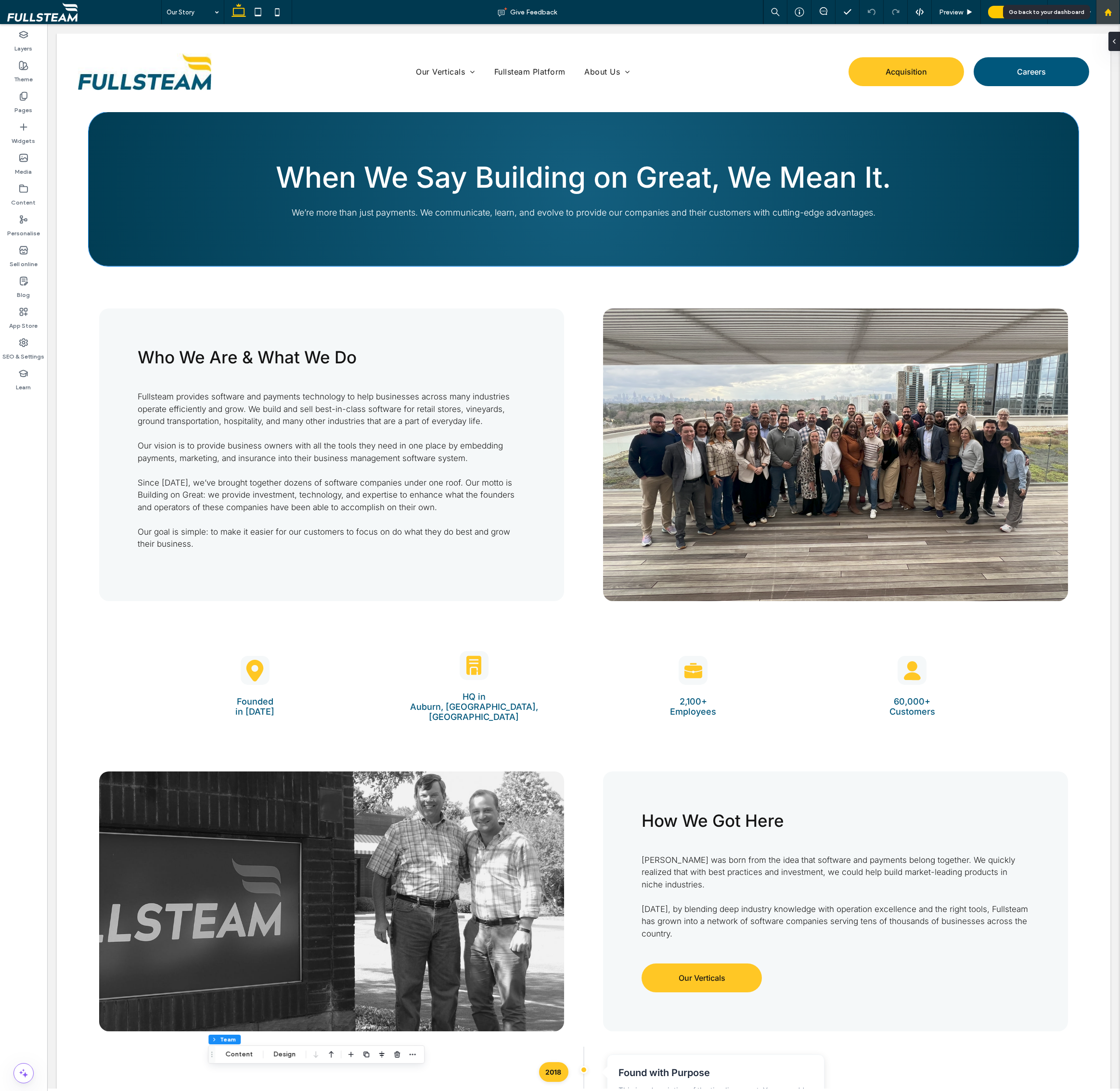
click at [1110, 12] on use at bounding box center [1107, 12] width 7 height 7
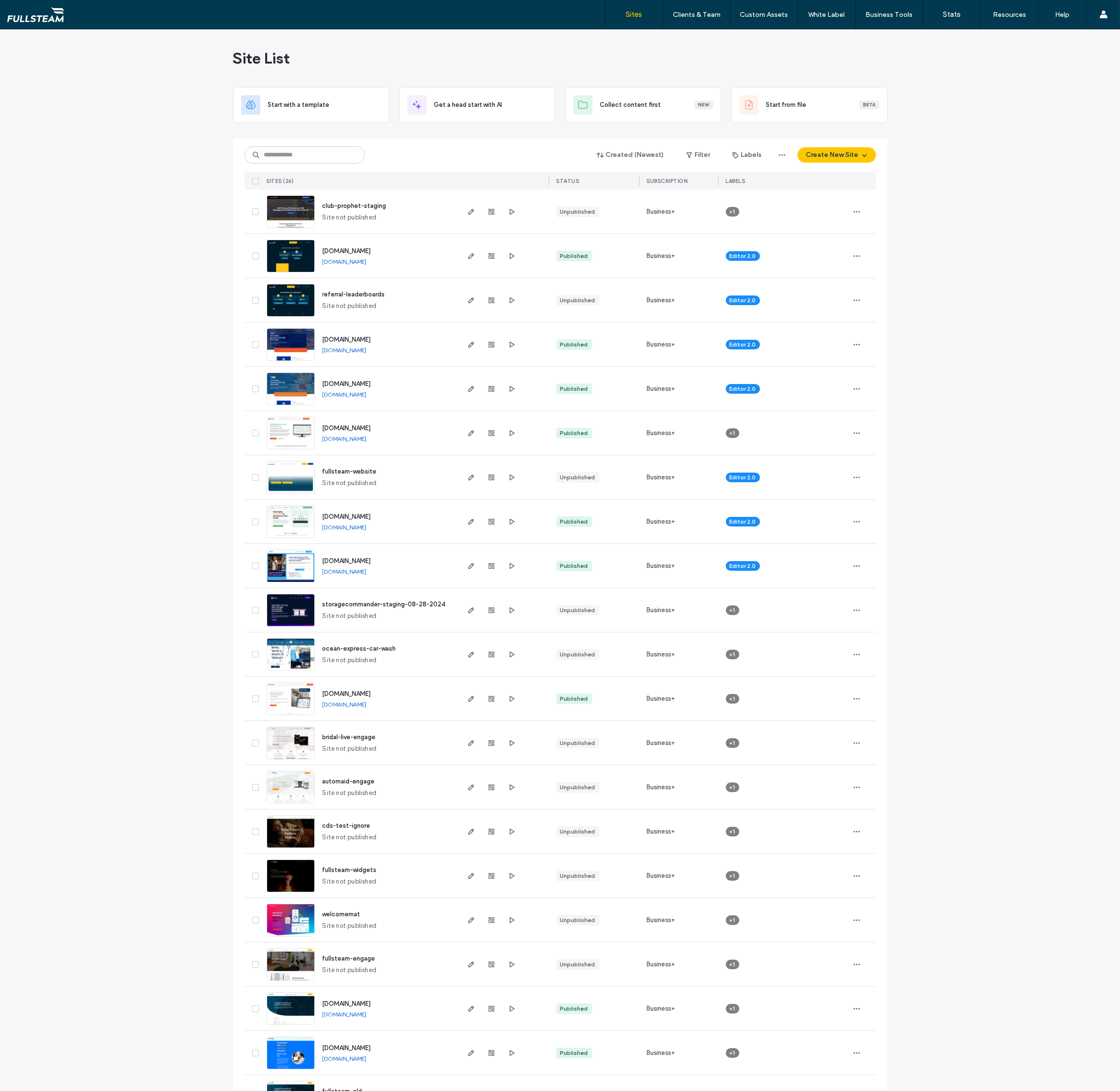
click at [1028, 491] on div "Site List Start with a template Get a head start with AI Collect content first …" at bounding box center [560, 691] width 1120 height 1323
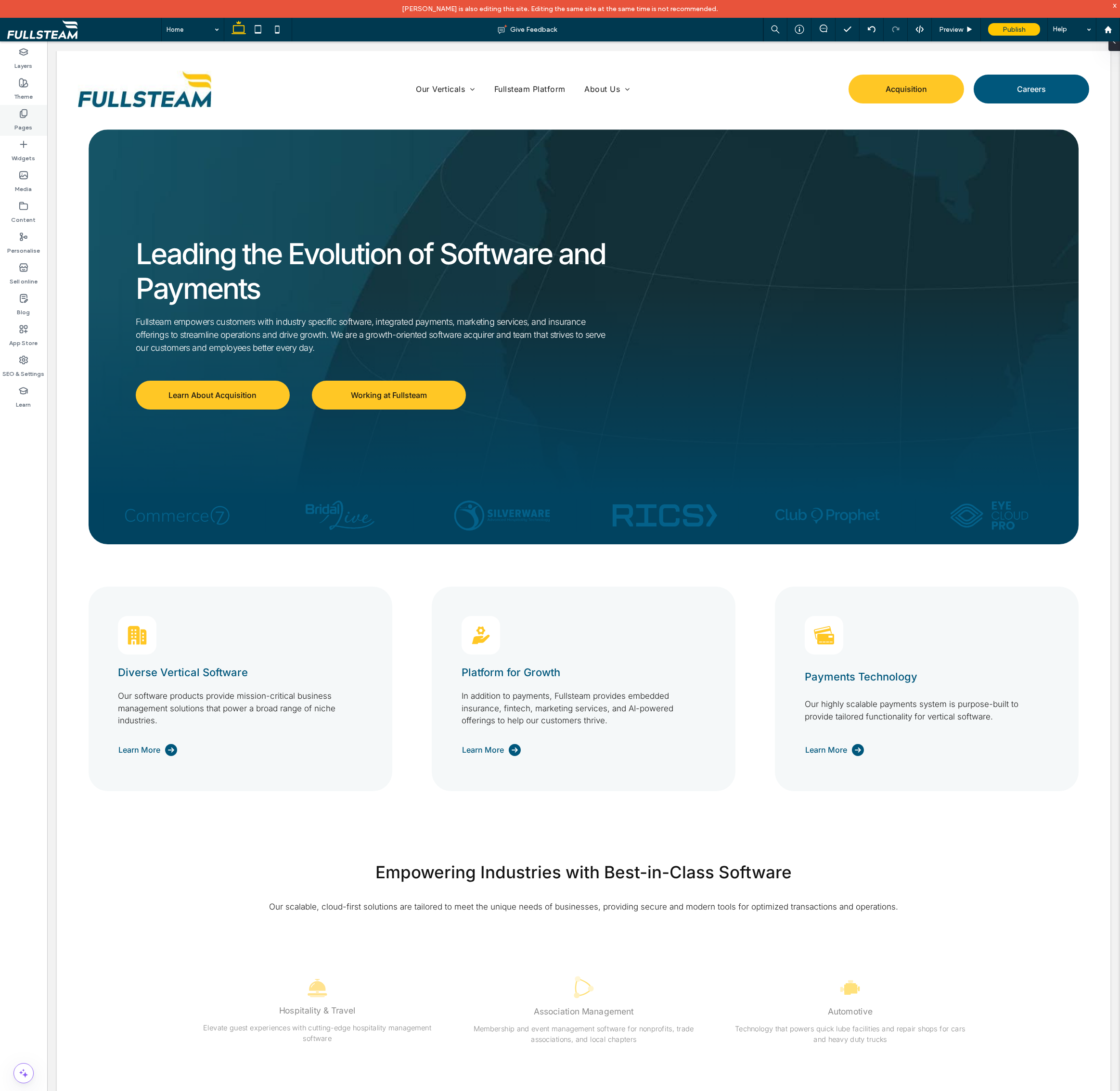
click at [34, 120] on div "Pages" at bounding box center [24, 120] width 47 height 31
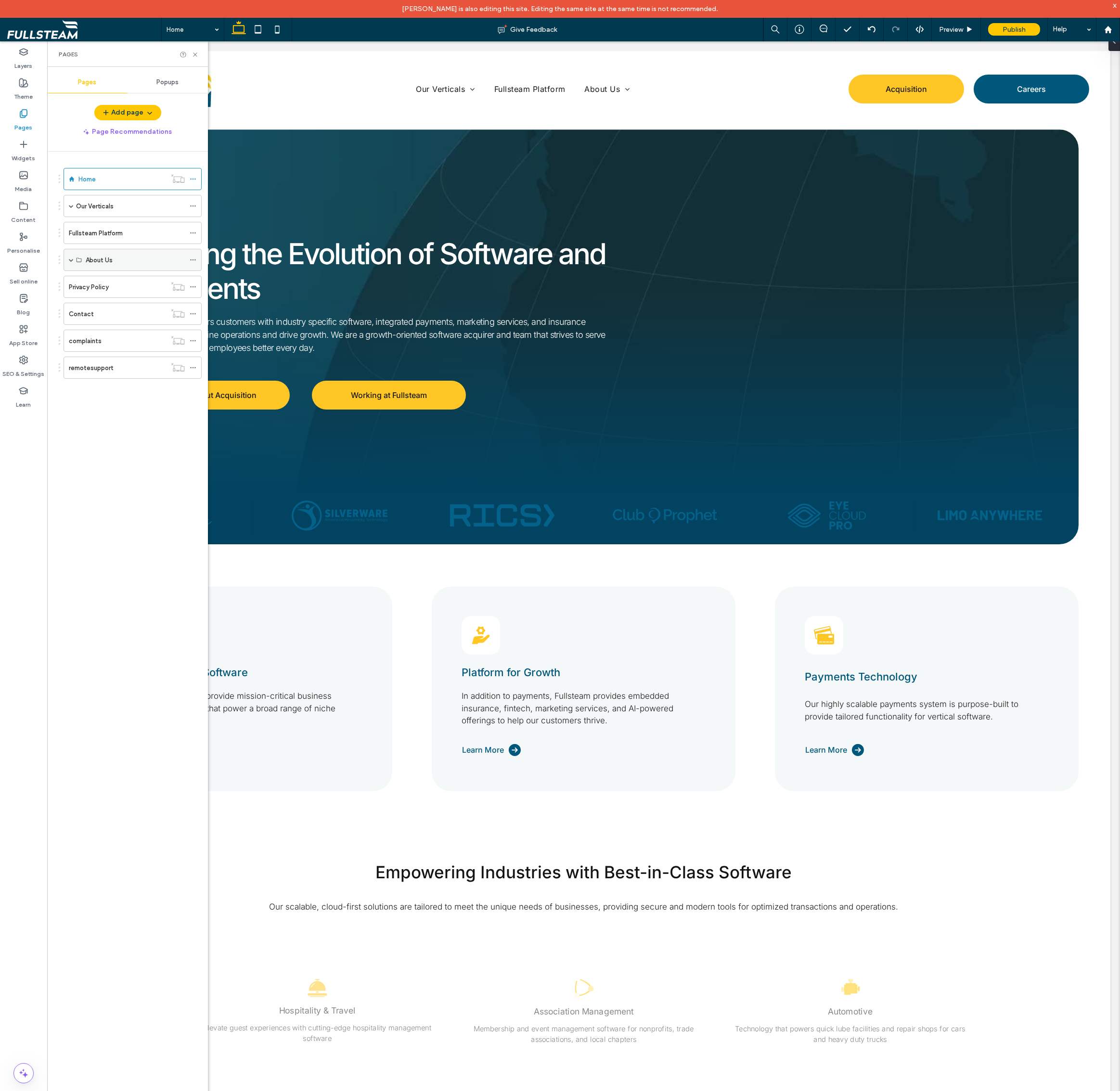
click at [69, 259] on span at bounding box center [71, 259] width 5 height 5
click at [141, 287] on div "Our Story" at bounding box center [135, 281] width 99 height 21
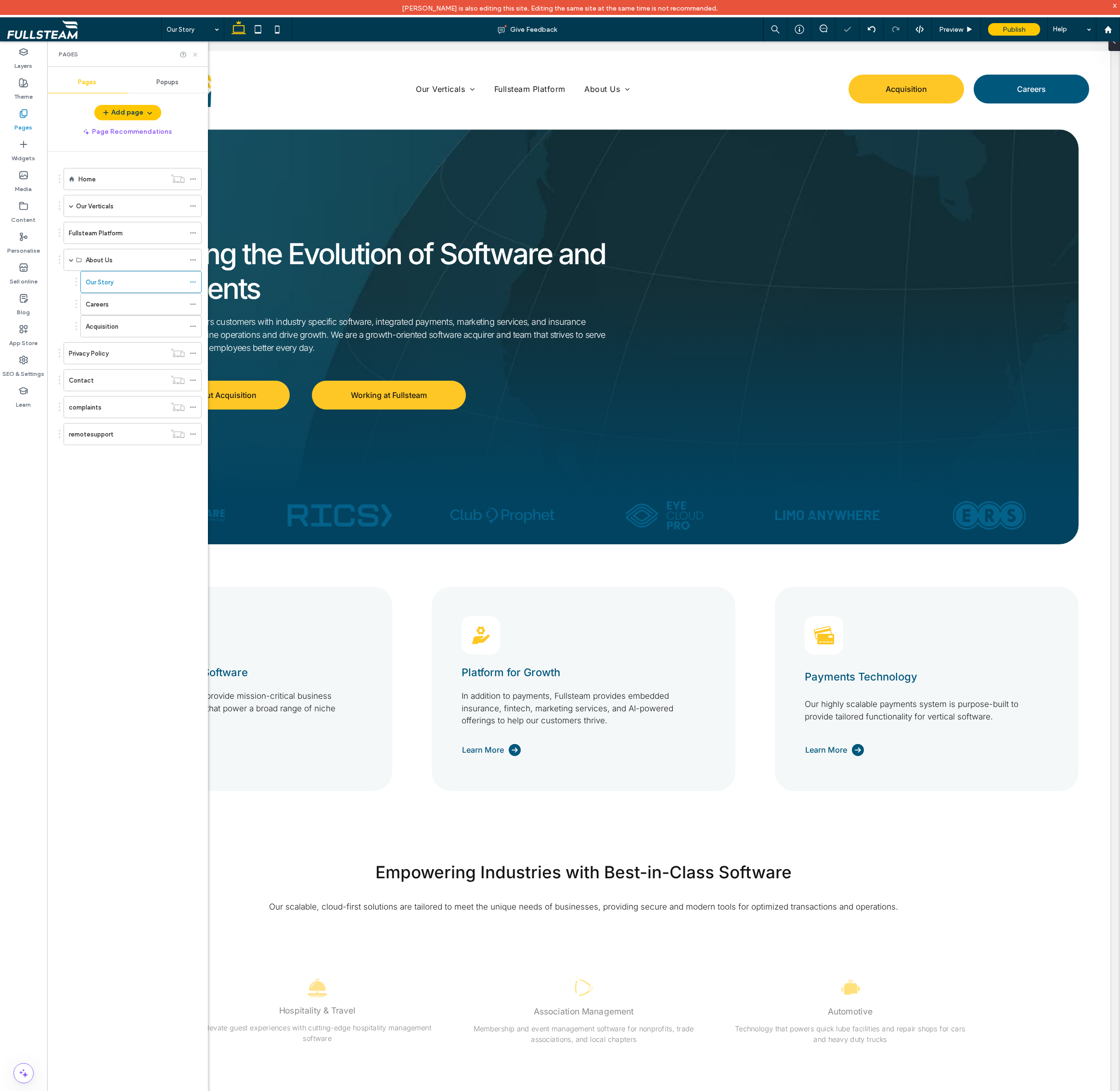
click at [197, 54] on icon at bounding box center [195, 55] width 7 height 7
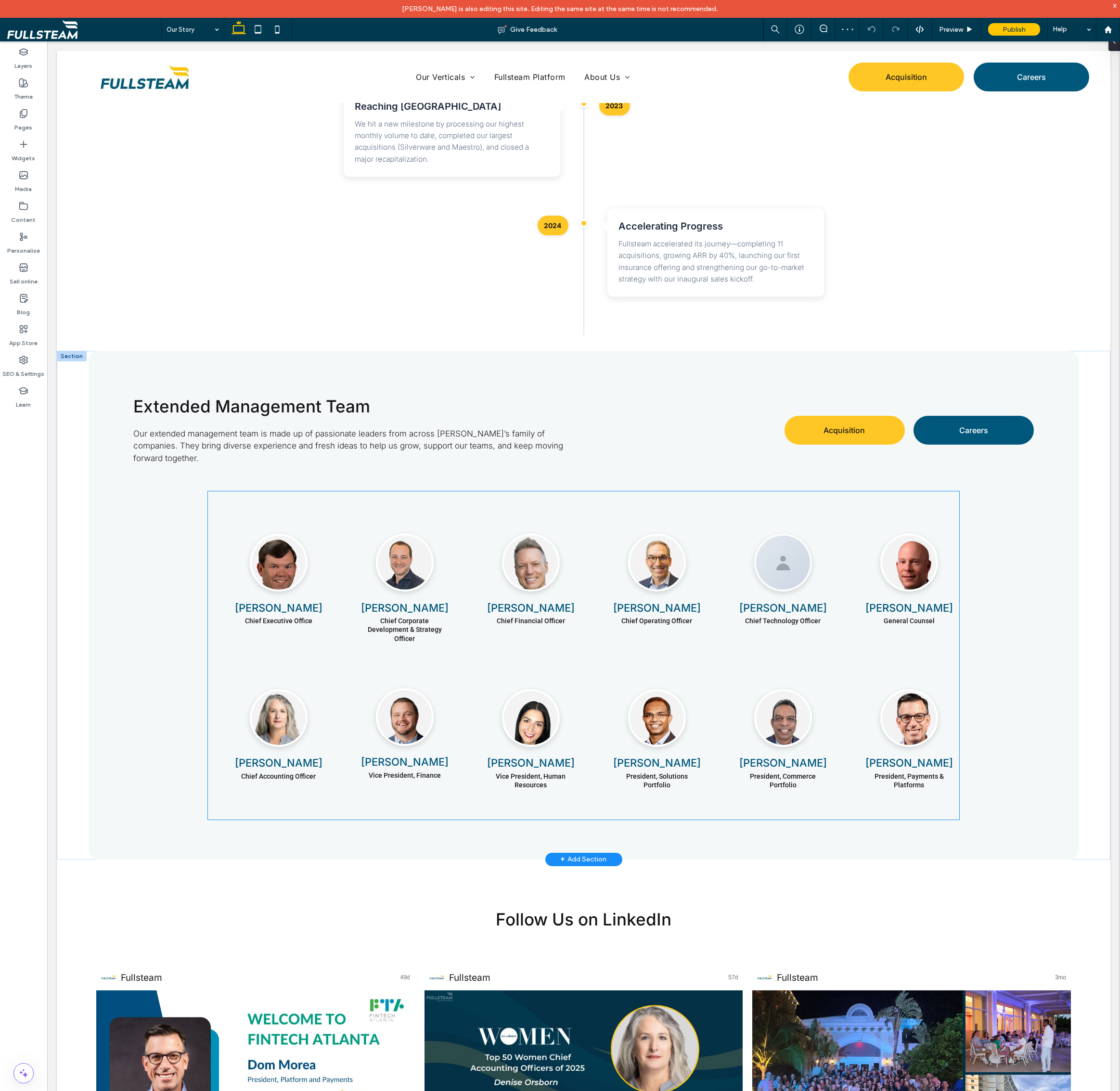
scroll to position [1606, 0]
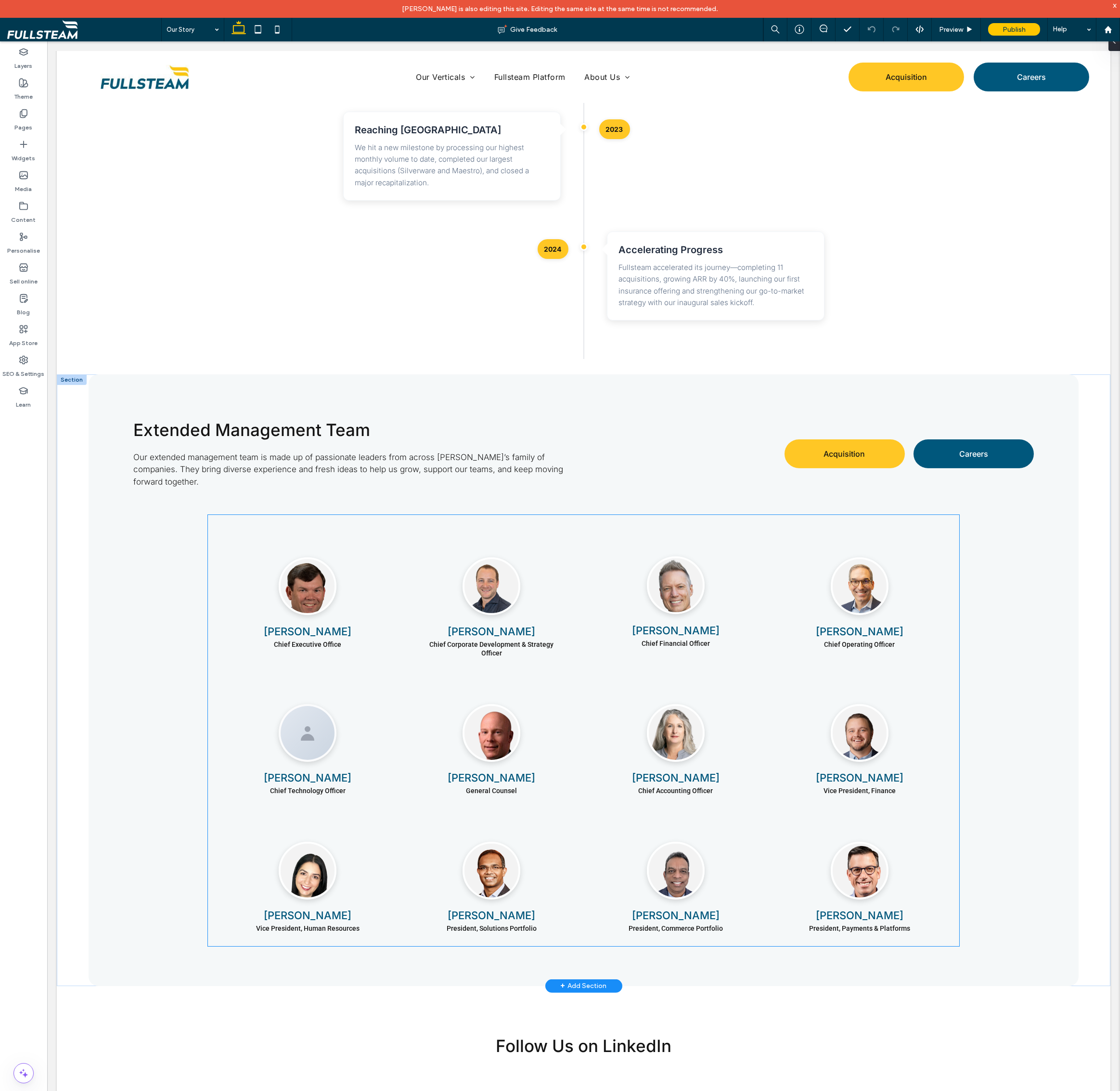
click at [655, 624] on h4 "[PERSON_NAME]" at bounding box center [675, 631] width 145 height 14
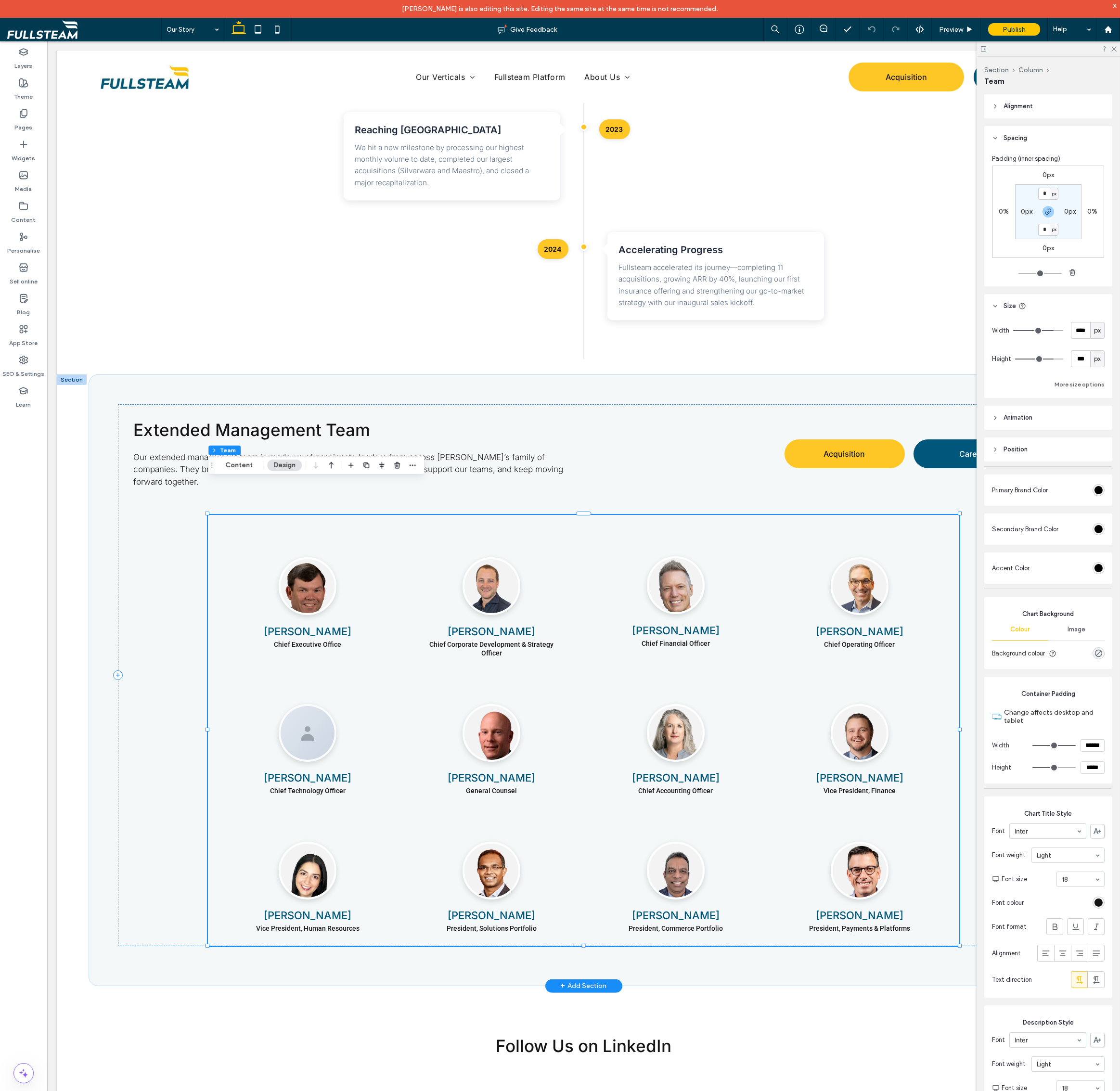
click at [673, 624] on h4 "Charles Freund" at bounding box center [675, 631] width 145 height 14
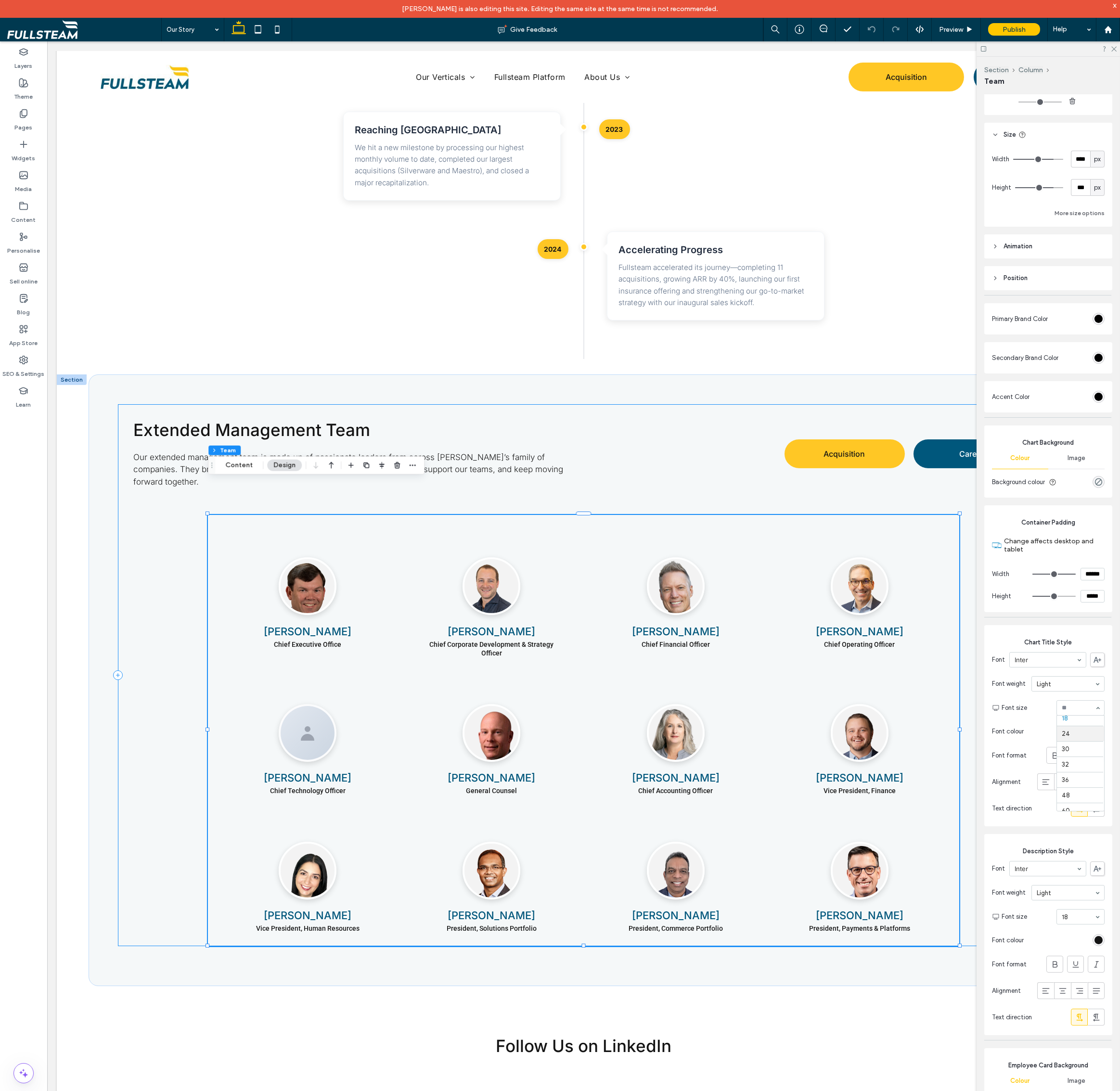
scroll to position [97, 0]
click at [1067, 714] on div at bounding box center [1080, 708] width 47 height 15
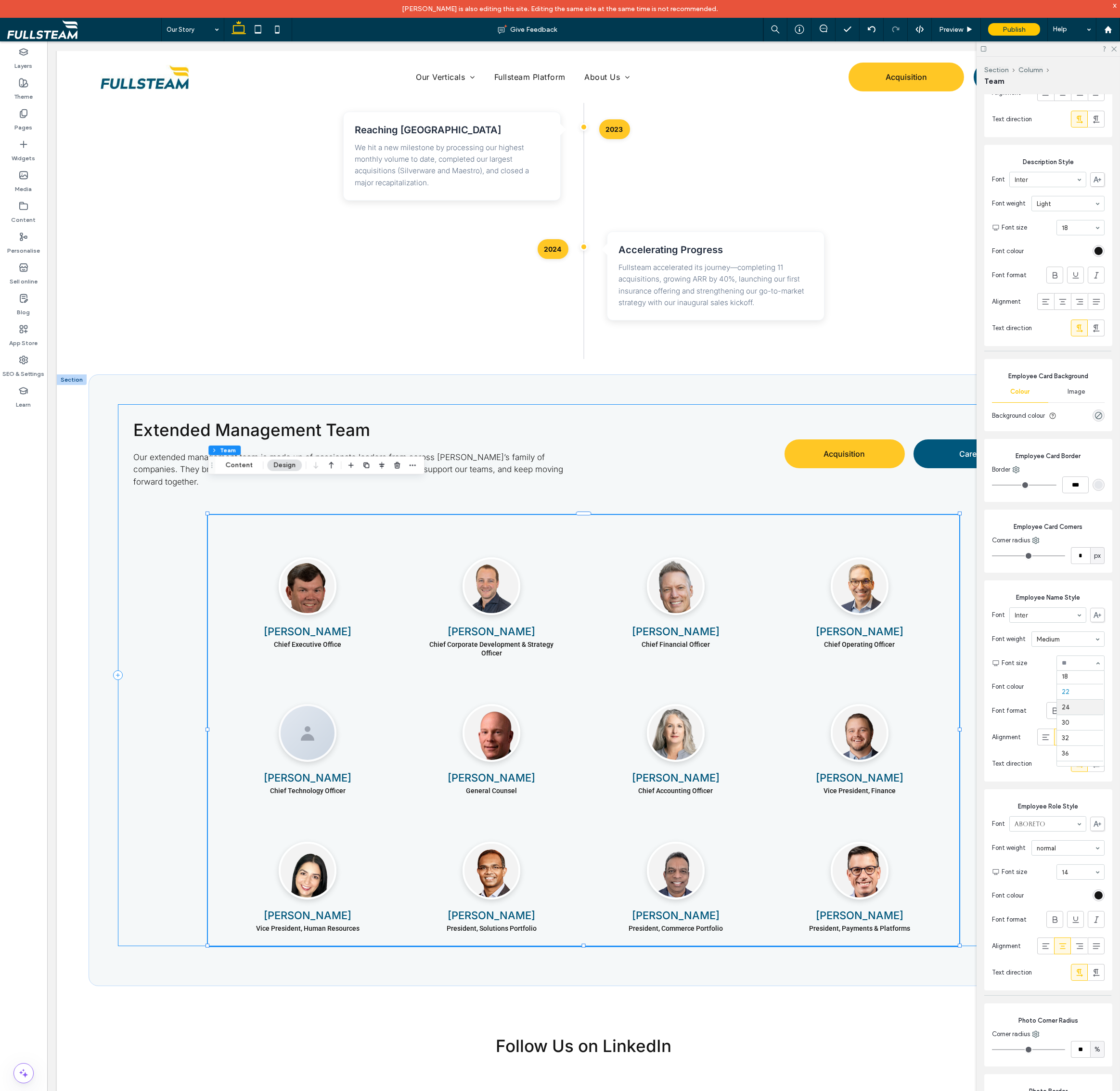
scroll to position [107, 0]
click at [1071, 667] on div at bounding box center [1080, 663] width 47 height 15
click at [1084, 662] on input at bounding box center [1078, 663] width 32 height 7
click at [1071, 668] on div at bounding box center [1080, 663] width 47 height 15
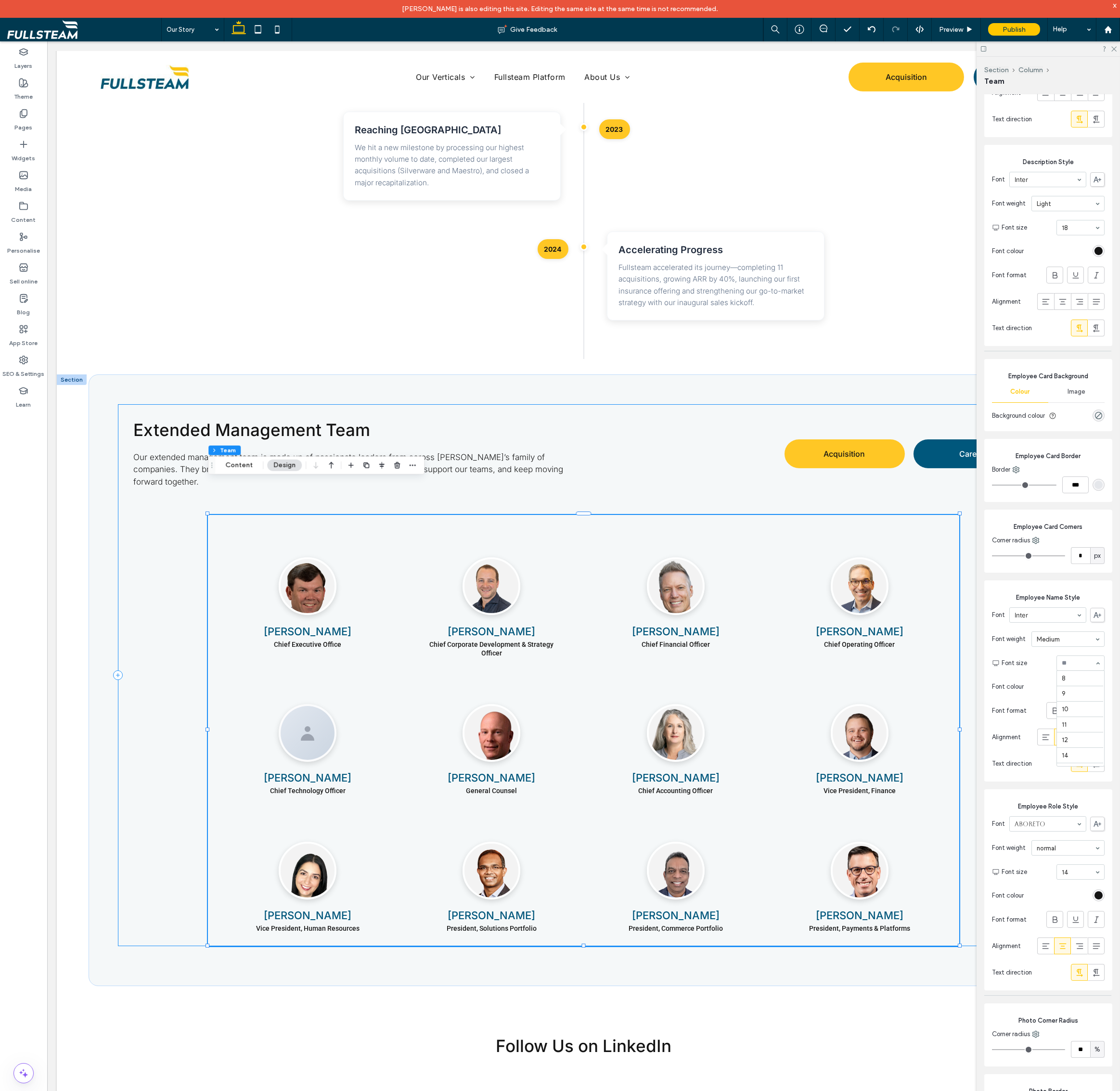
click at [1062, 660] on input at bounding box center [1078, 663] width 32 height 7
click at [1074, 662] on input at bounding box center [1078, 663] width 32 height 7
type input "*"
click at [1108, 31] on icon at bounding box center [1107, 29] width 8 height 8
